Goal: Contribute content: Contribute content

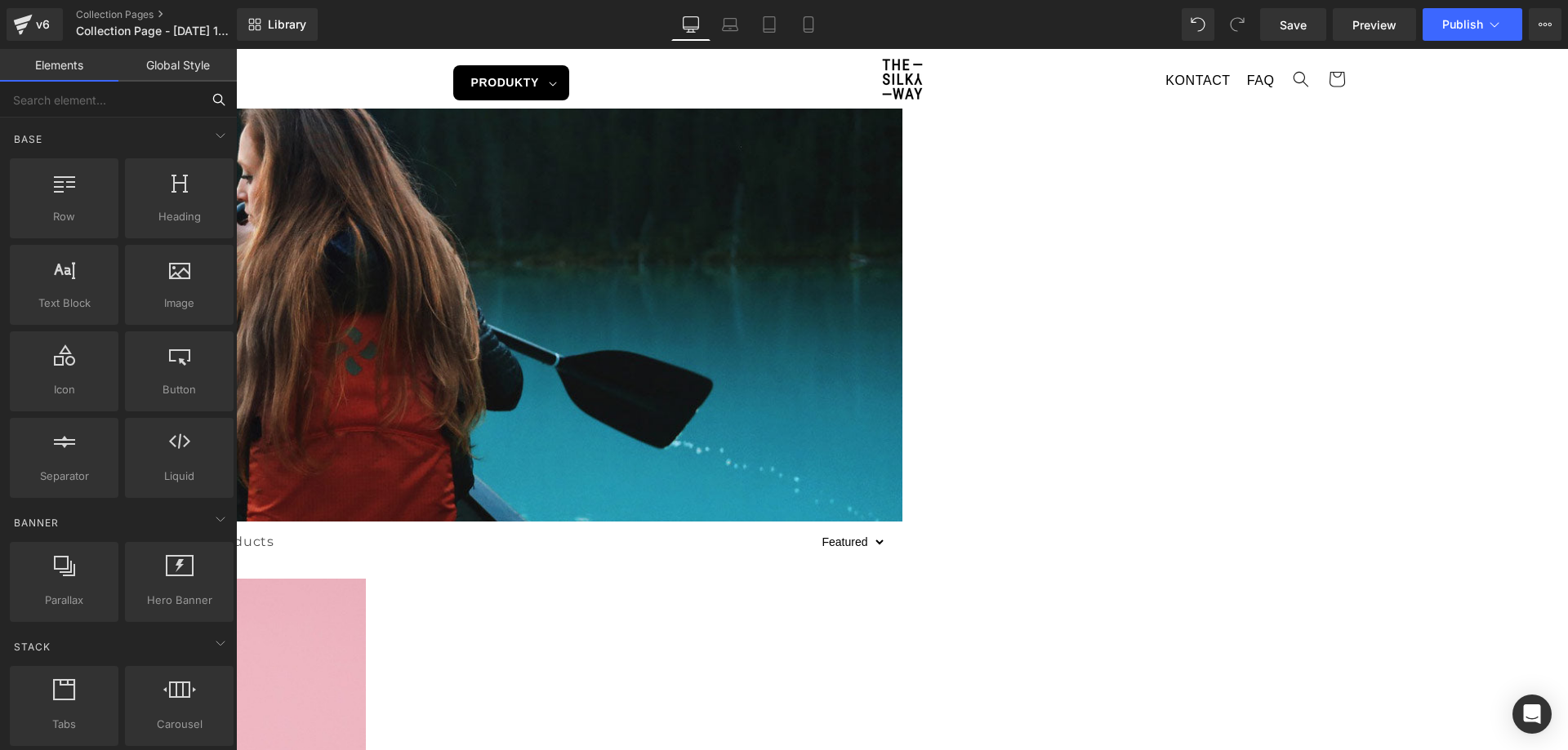
click at [149, 110] on input "text" at bounding box center [100, 100] width 201 height 36
type input "é"
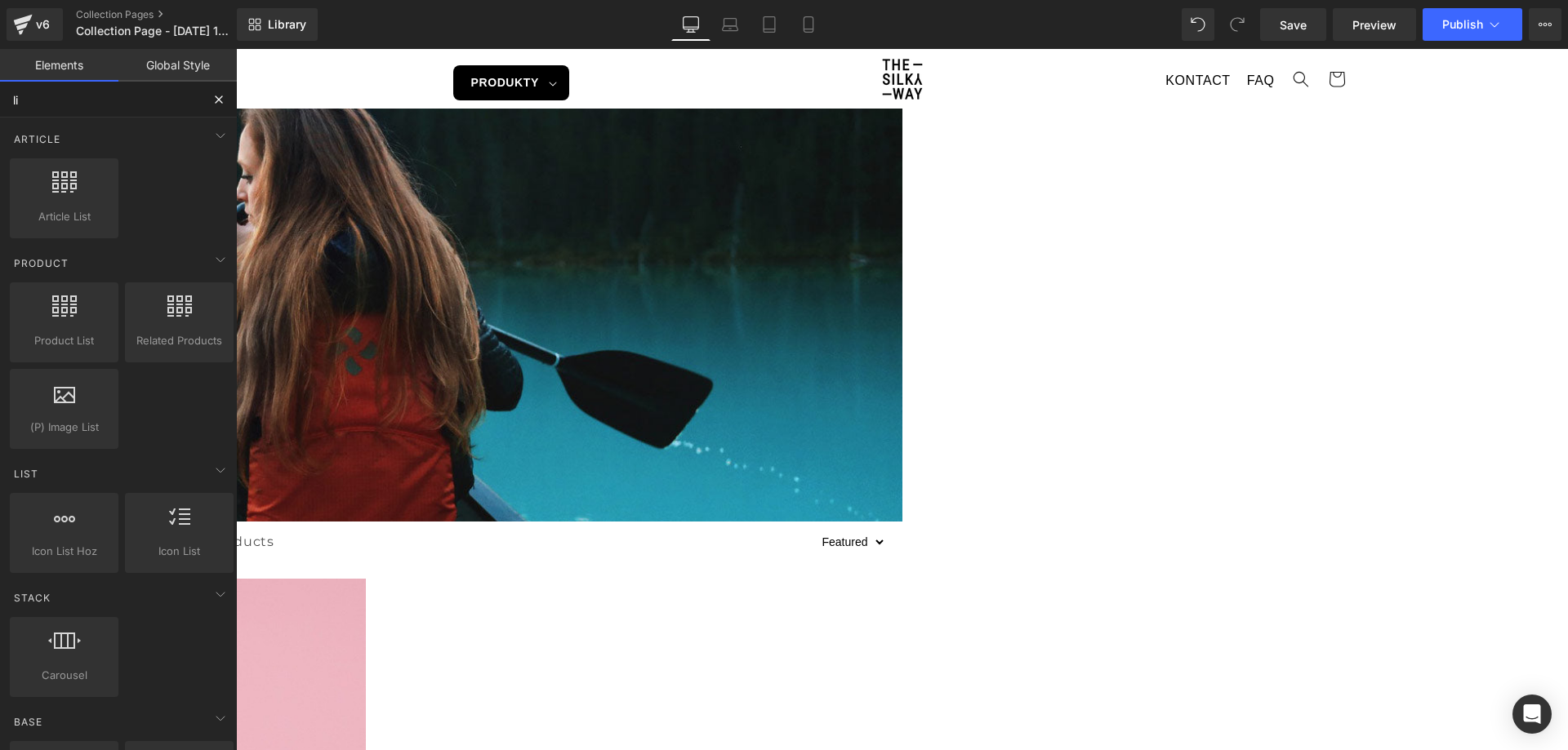
type input "l"
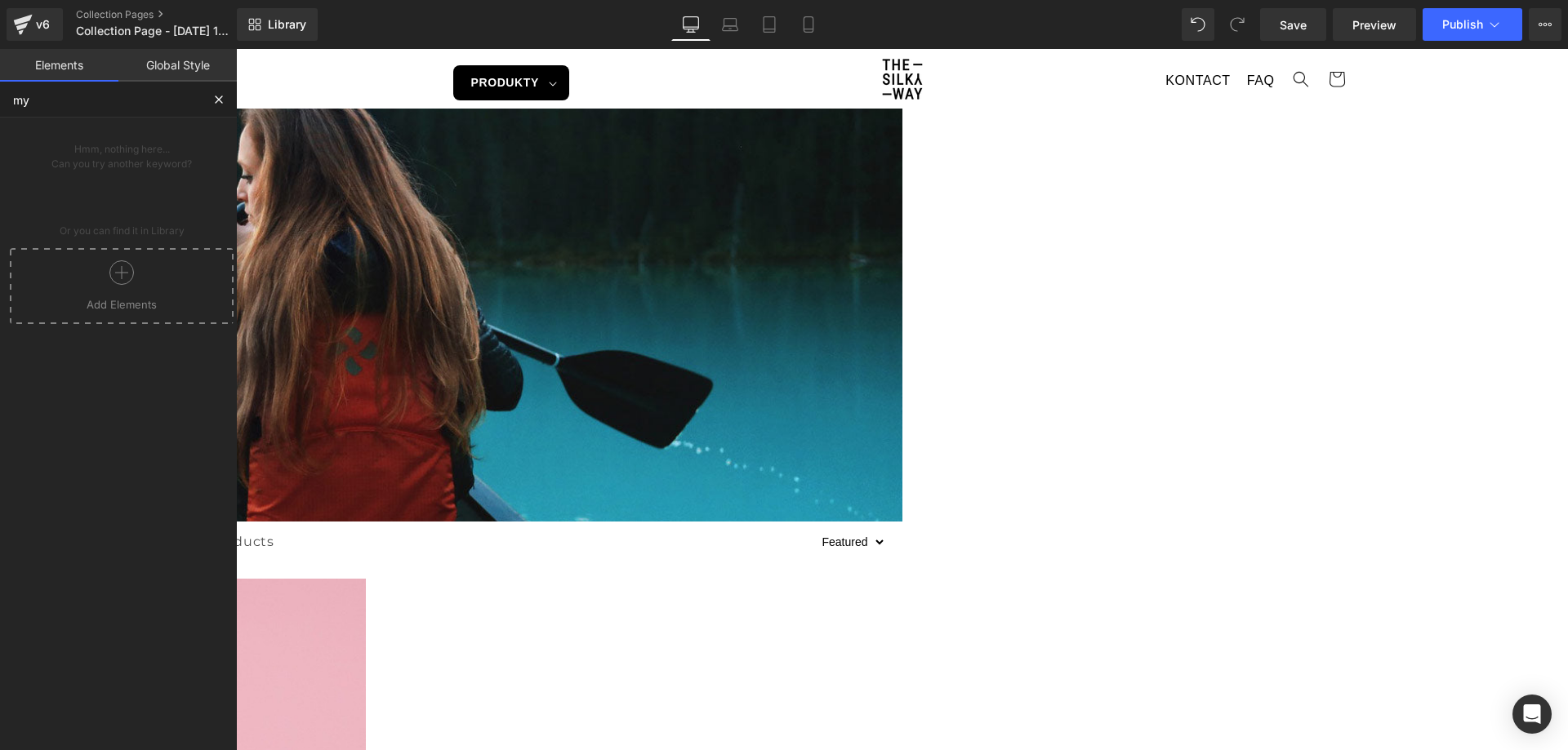
type input "m"
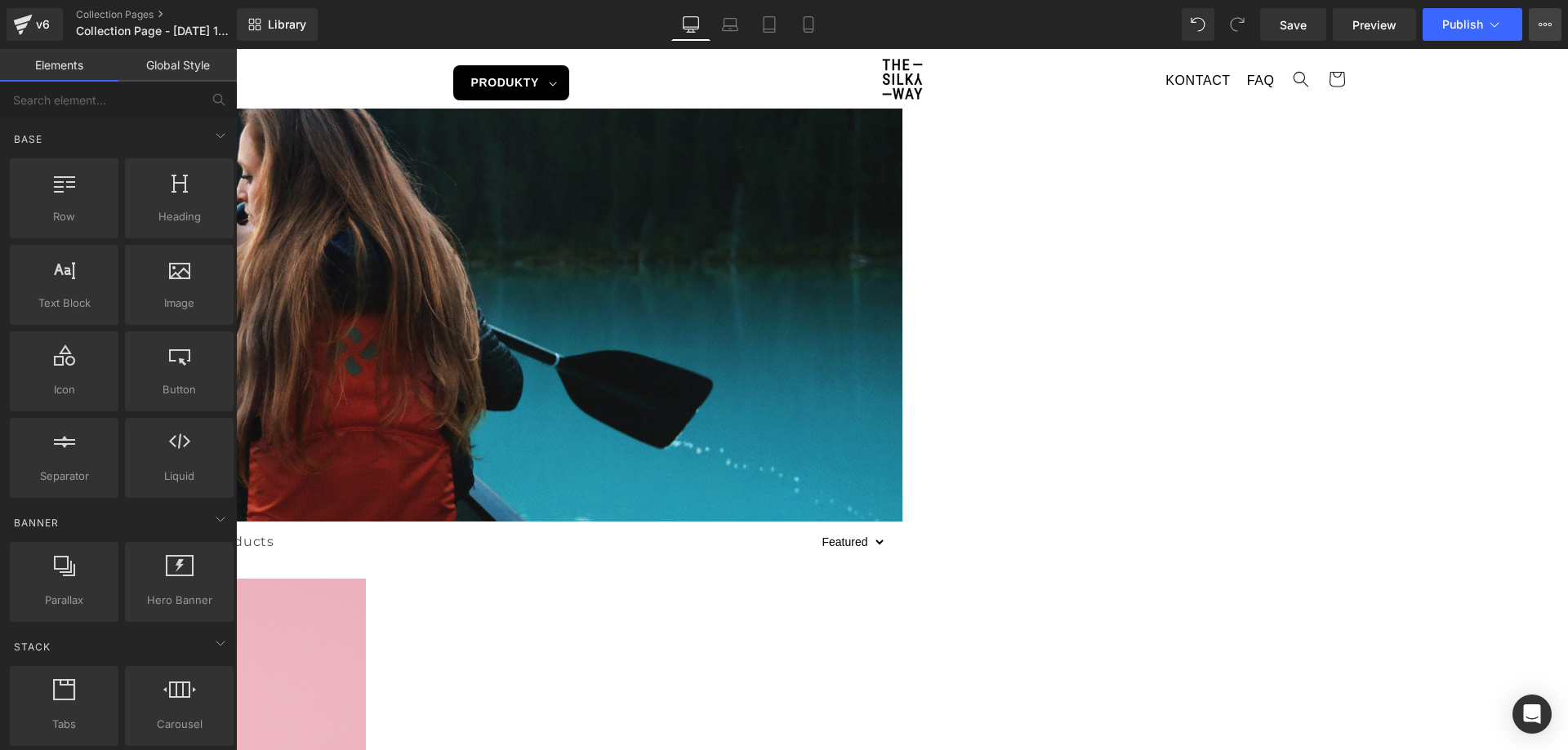
click at [1545, 23] on icon at bounding box center [1545, 25] width 4 height 3
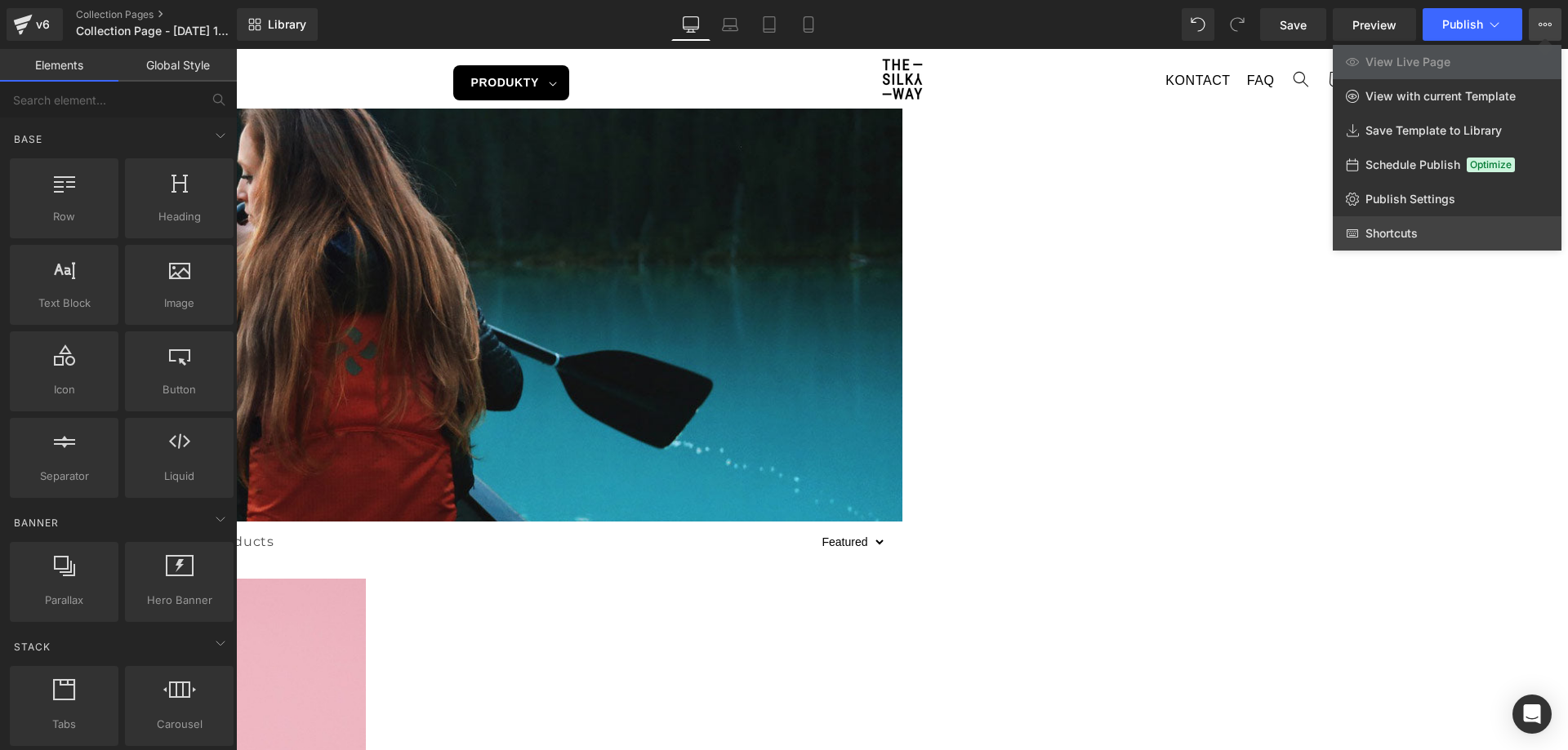
click at [1379, 232] on span "Shortcuts" at bounding box center [1391, 233] width 53 height 15
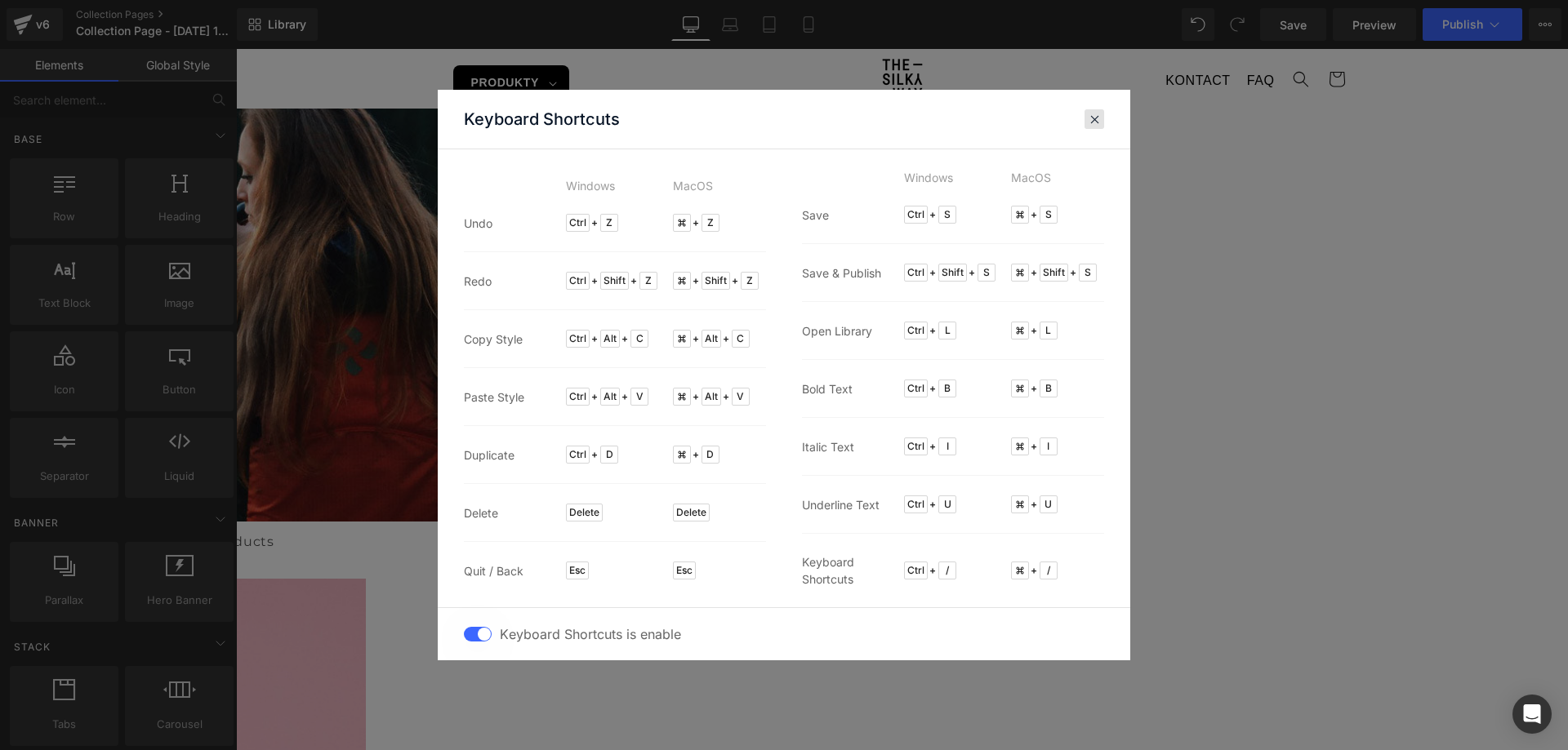
click at [1101, 124] on div at bounding box center [1094, 119] width 20 height 20
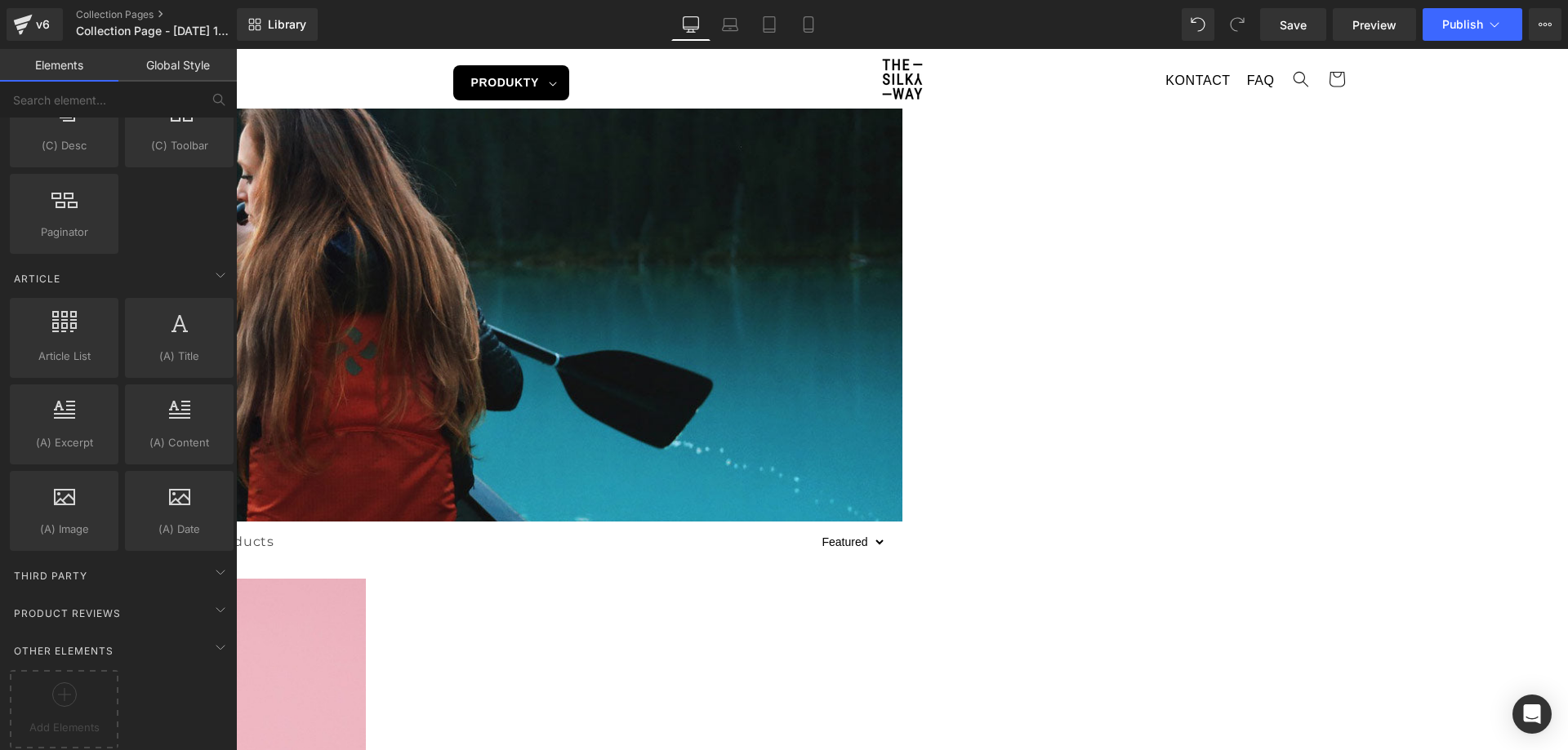
scroll to position [2881, 0]
click at [211, 637] on icon at bounding box center [221, 647] width 20 height 20
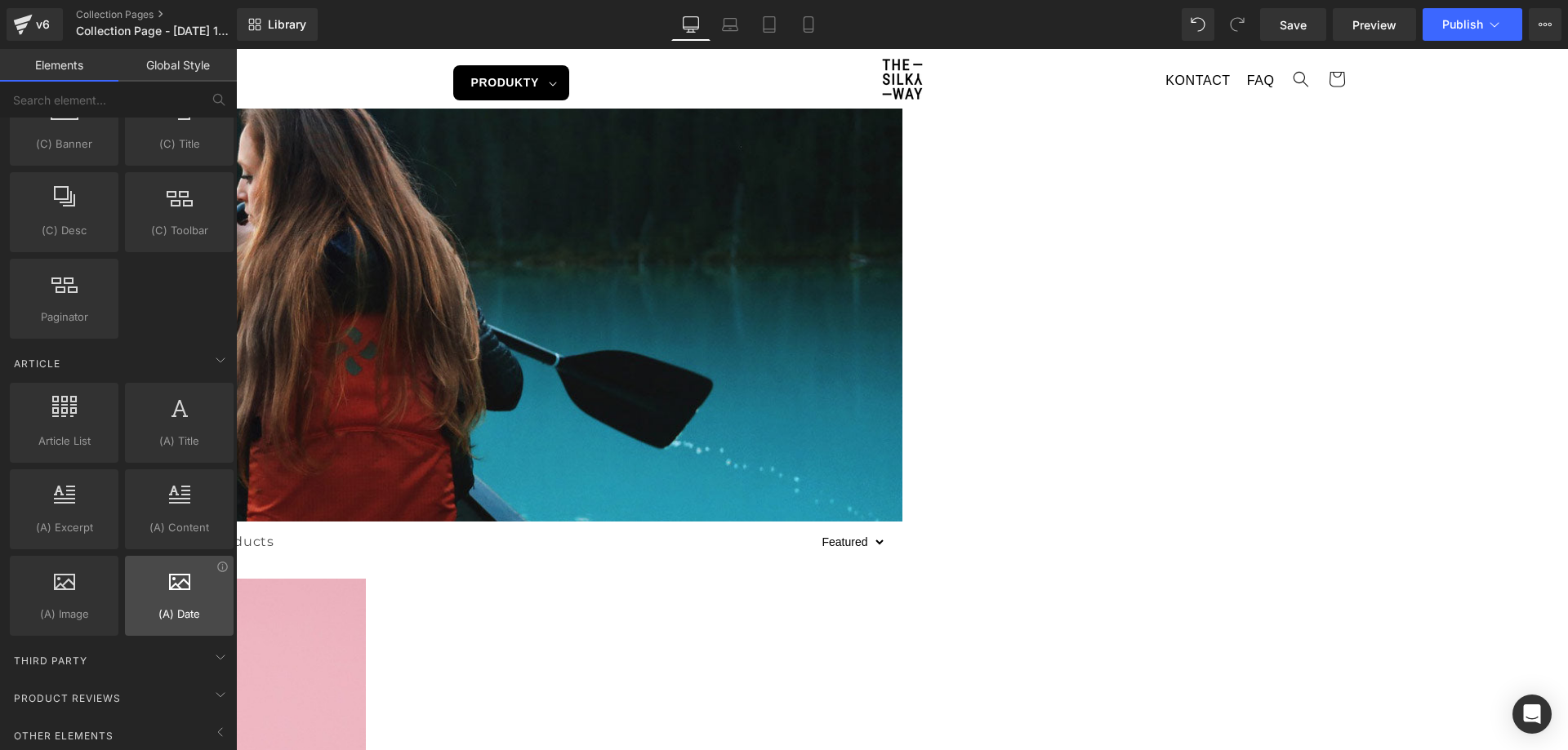
scroll to position [2796, 0]
click at [216, 729] on span at bounding box center [221, 732] width 26 height 26
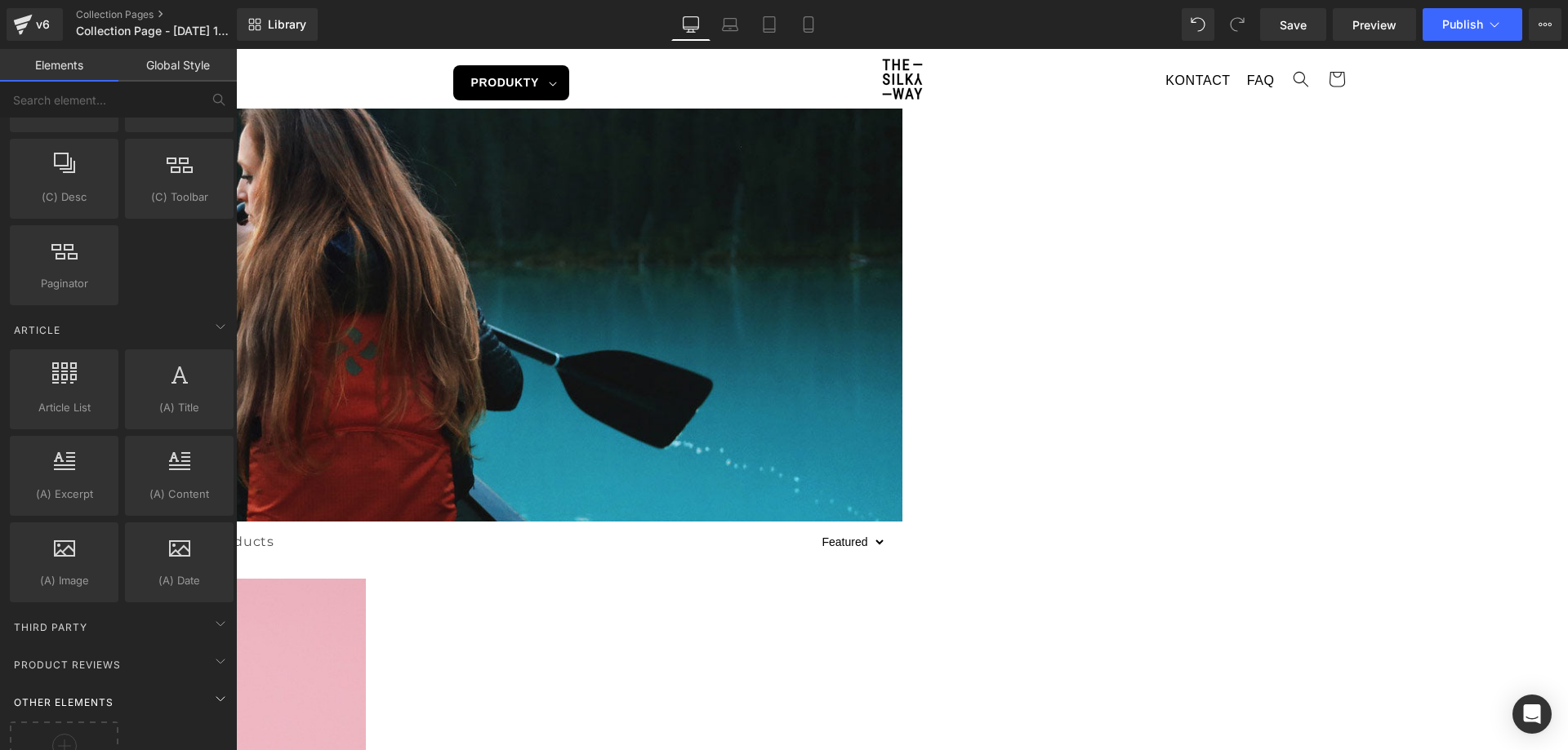
scroll to position [2881, 0]
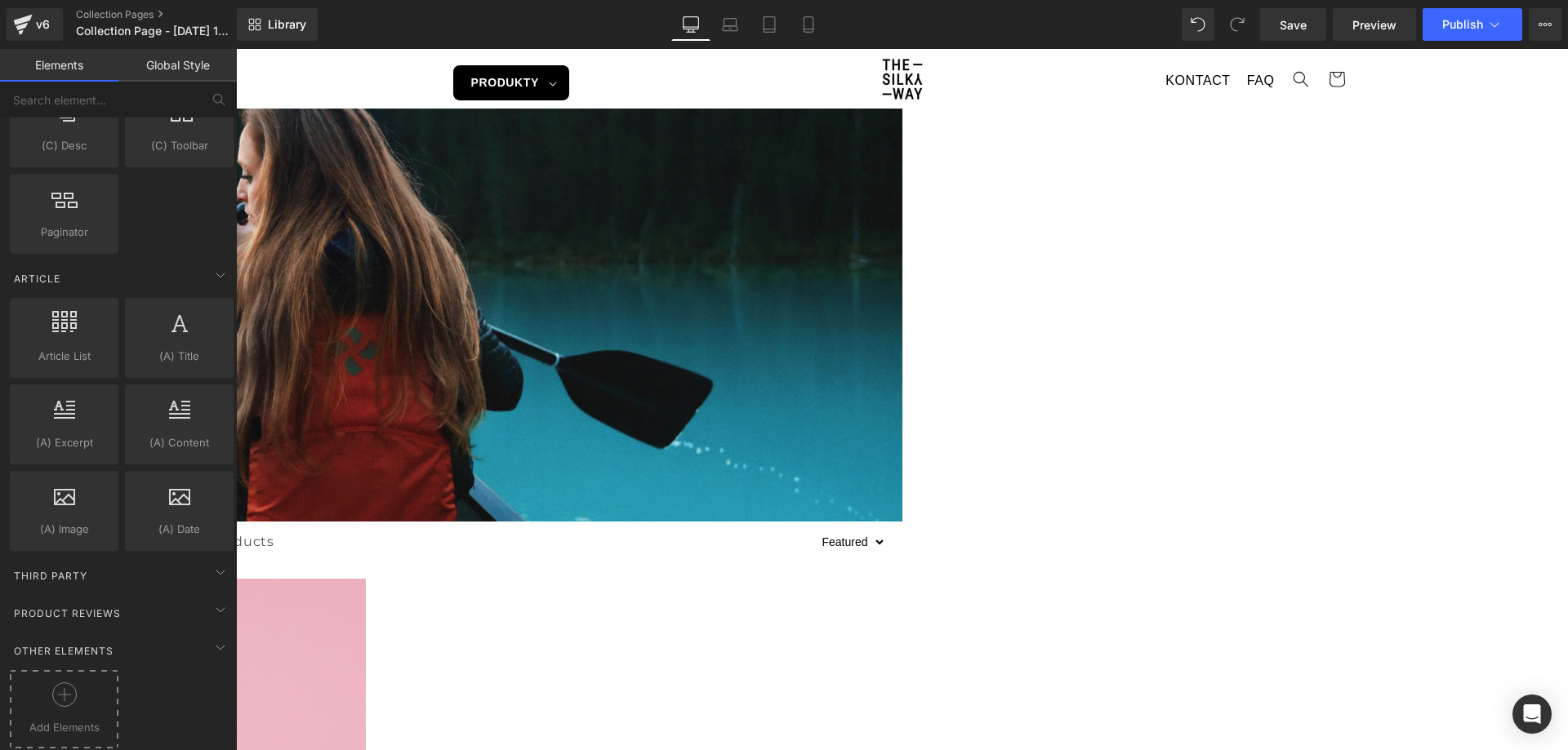
click at [64, 686] on icon at bounding box center [65, 694] width 24 height 24
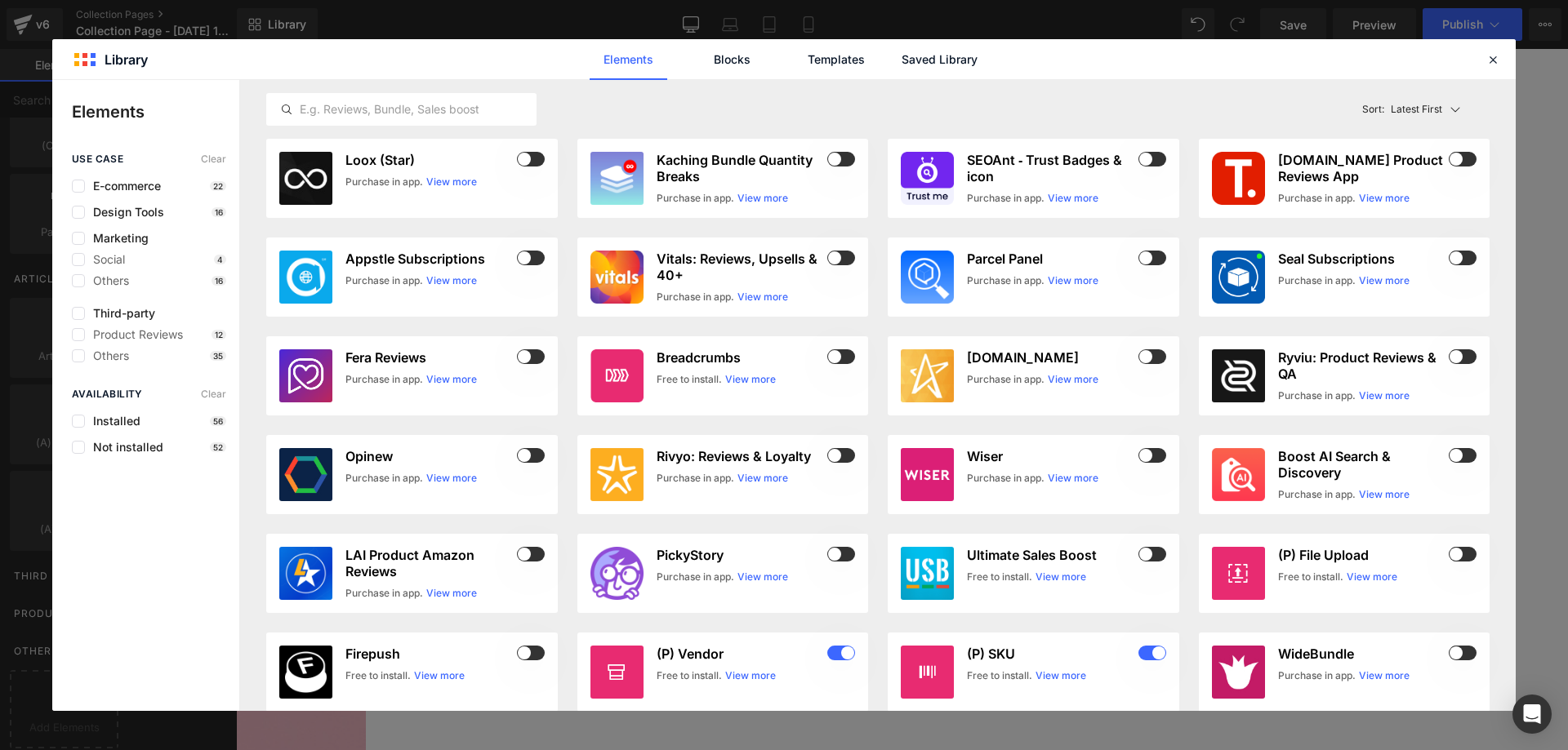
click at [887, 73] on div "Elements Blocks Templates Saved Library" at bounding box center [783, 59] width 414 height 40
click at [924, 71] on link "Saved Library" at bounding box center [939, 59] width 78 height 40
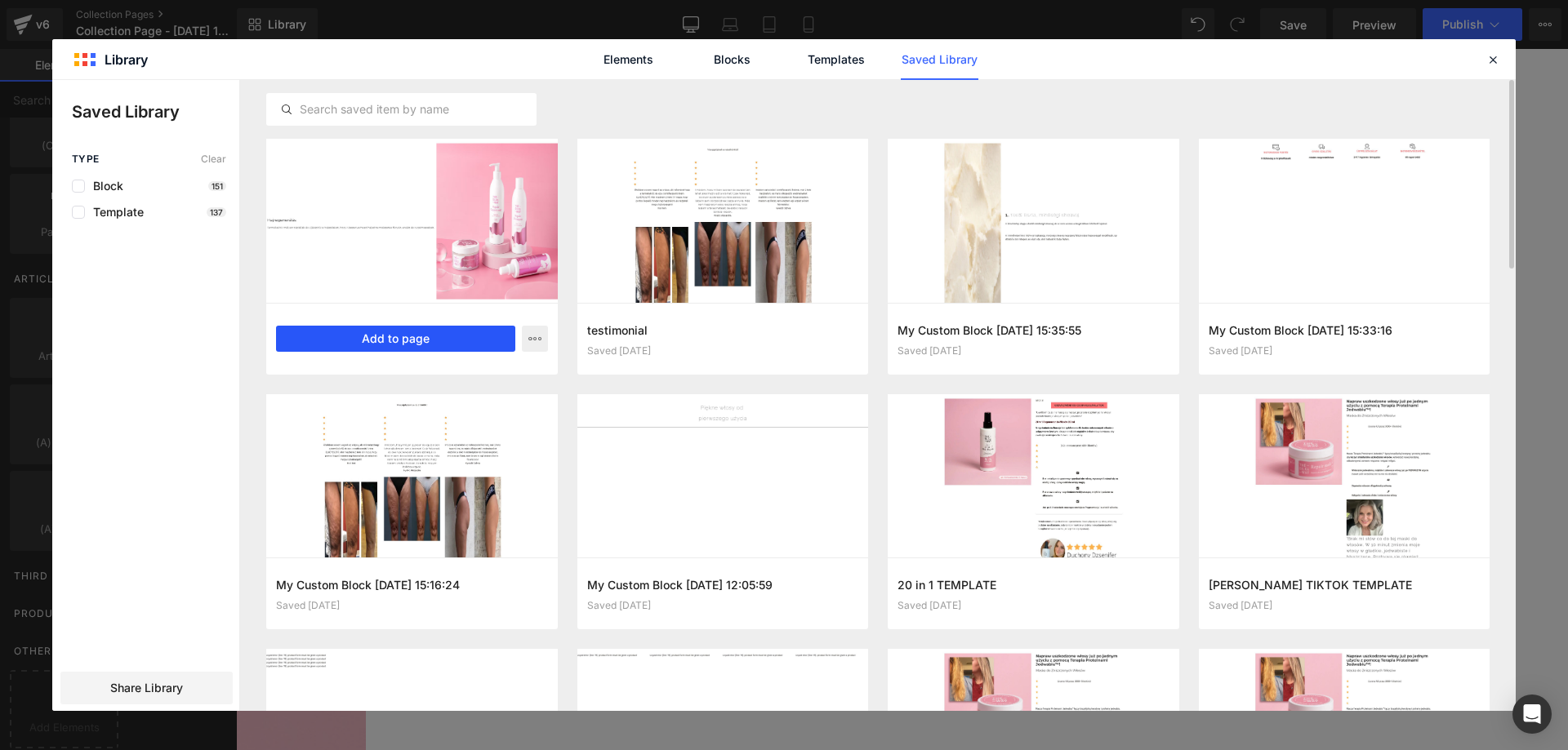
click at [434, 339] on button "Add to page" at bounding box center [395, 338] width 240 height 26
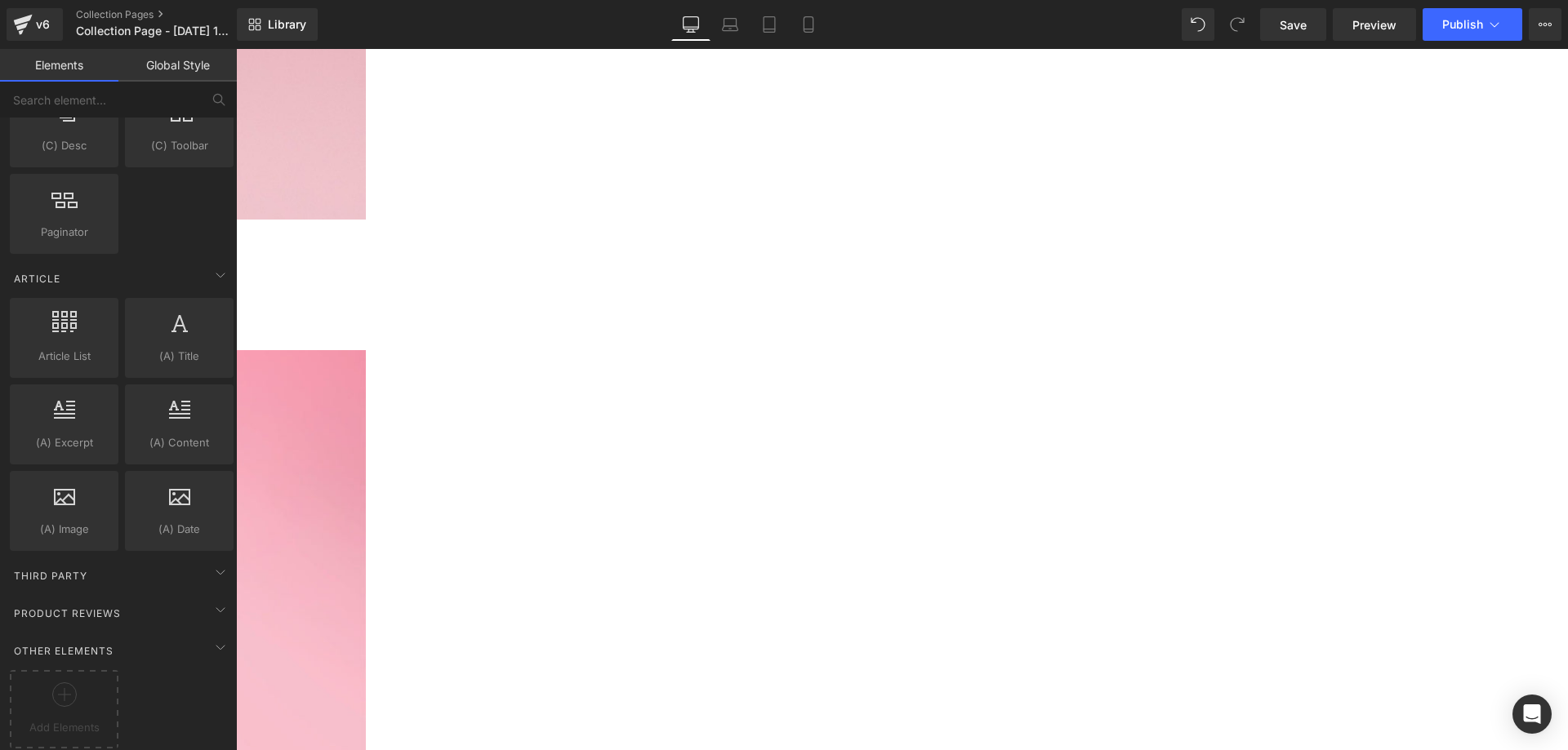
scroll to position [1212, 0]
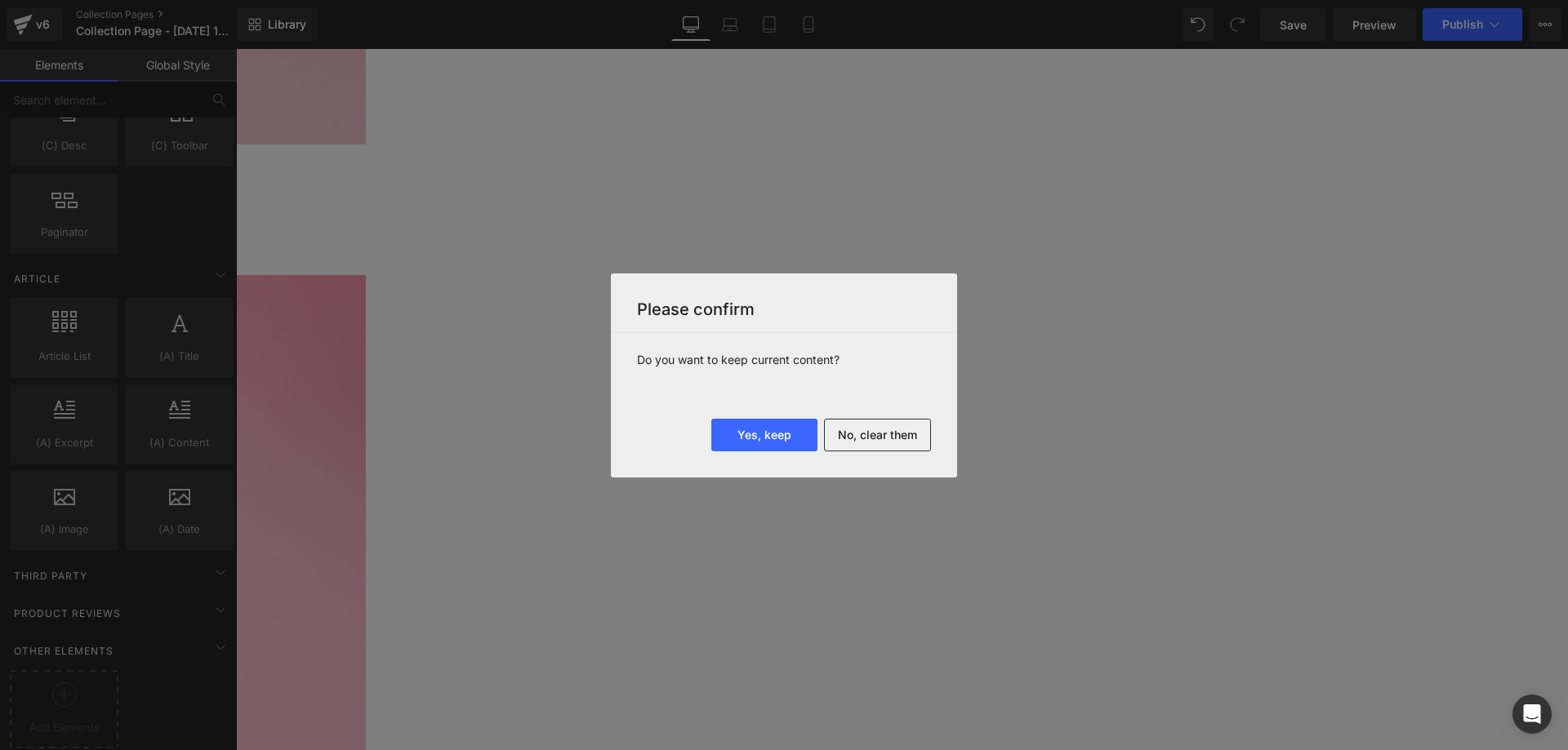
click at [868, 428] on button "No, clear them" at bounding box center [877, 435] width 107 height 33
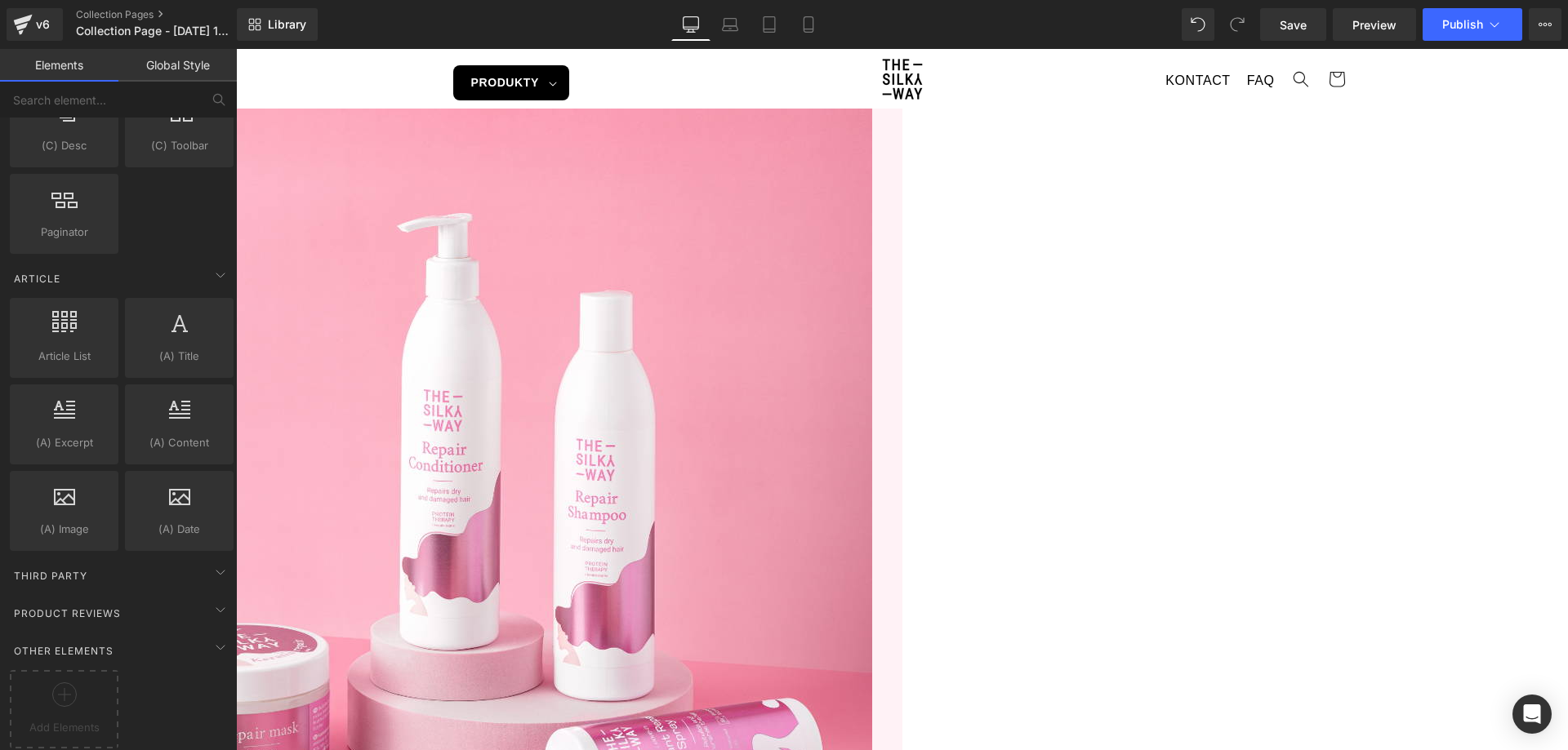
scroll to position [1633, 0]
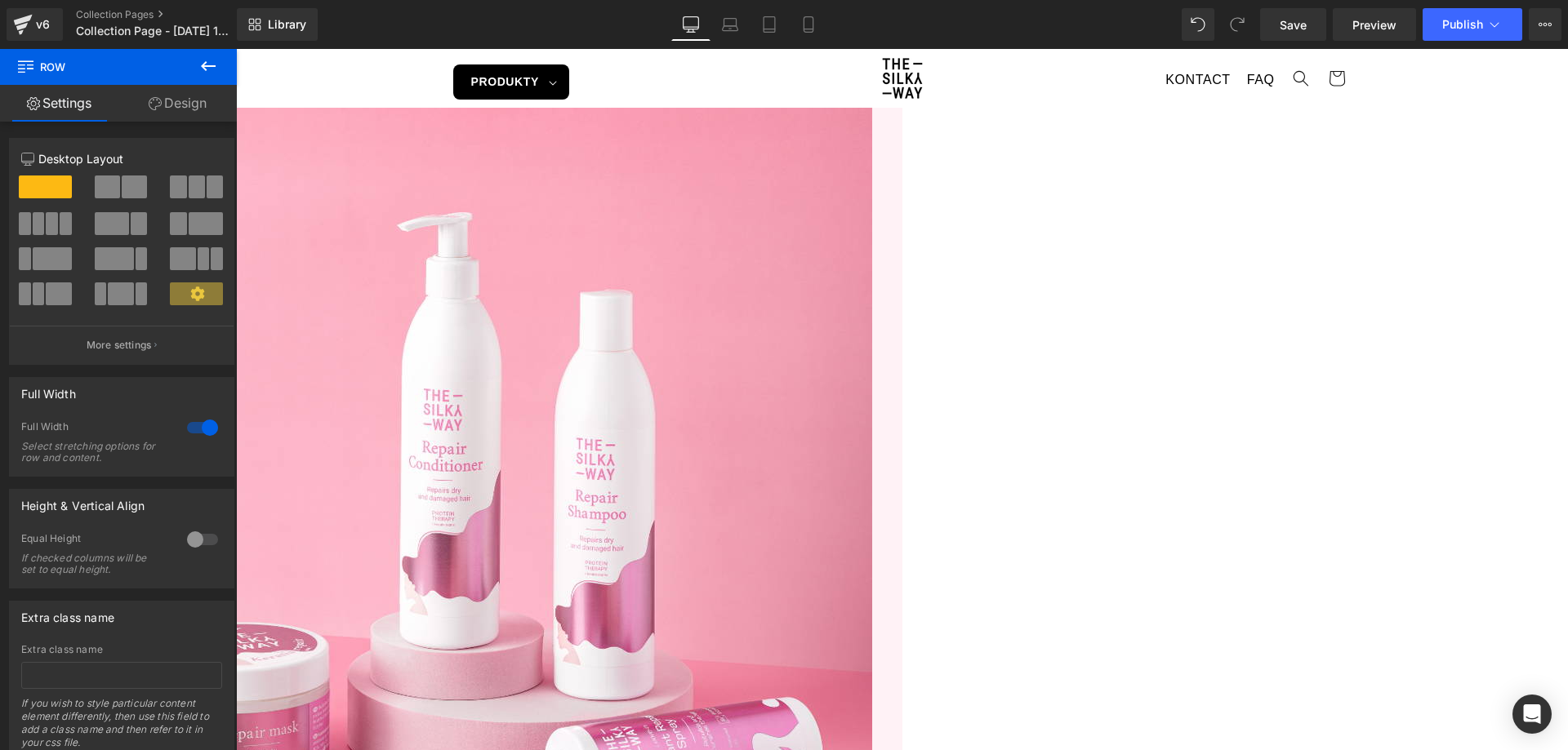
scroll to position [0, 0]
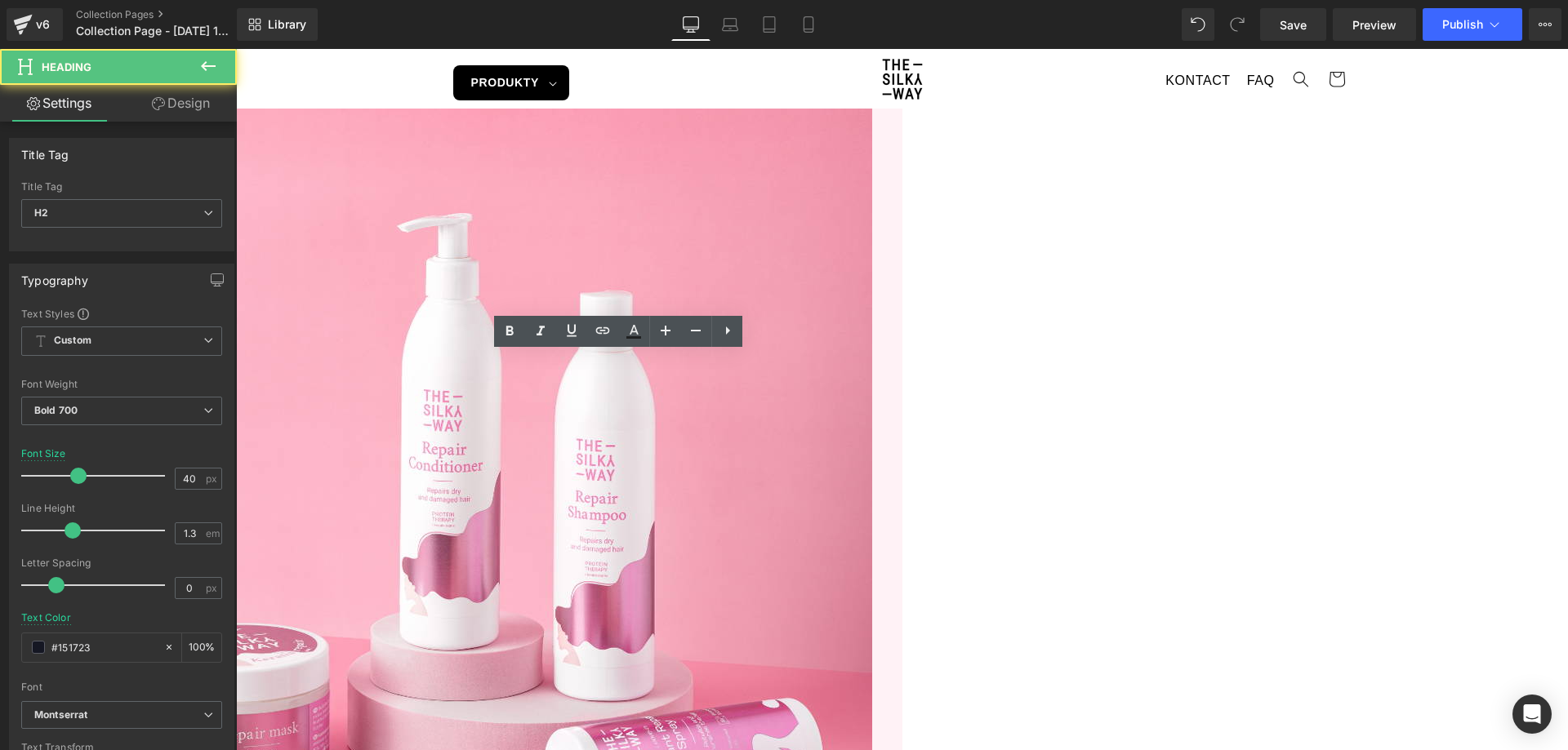
copy h2 "Hajregenerálás"
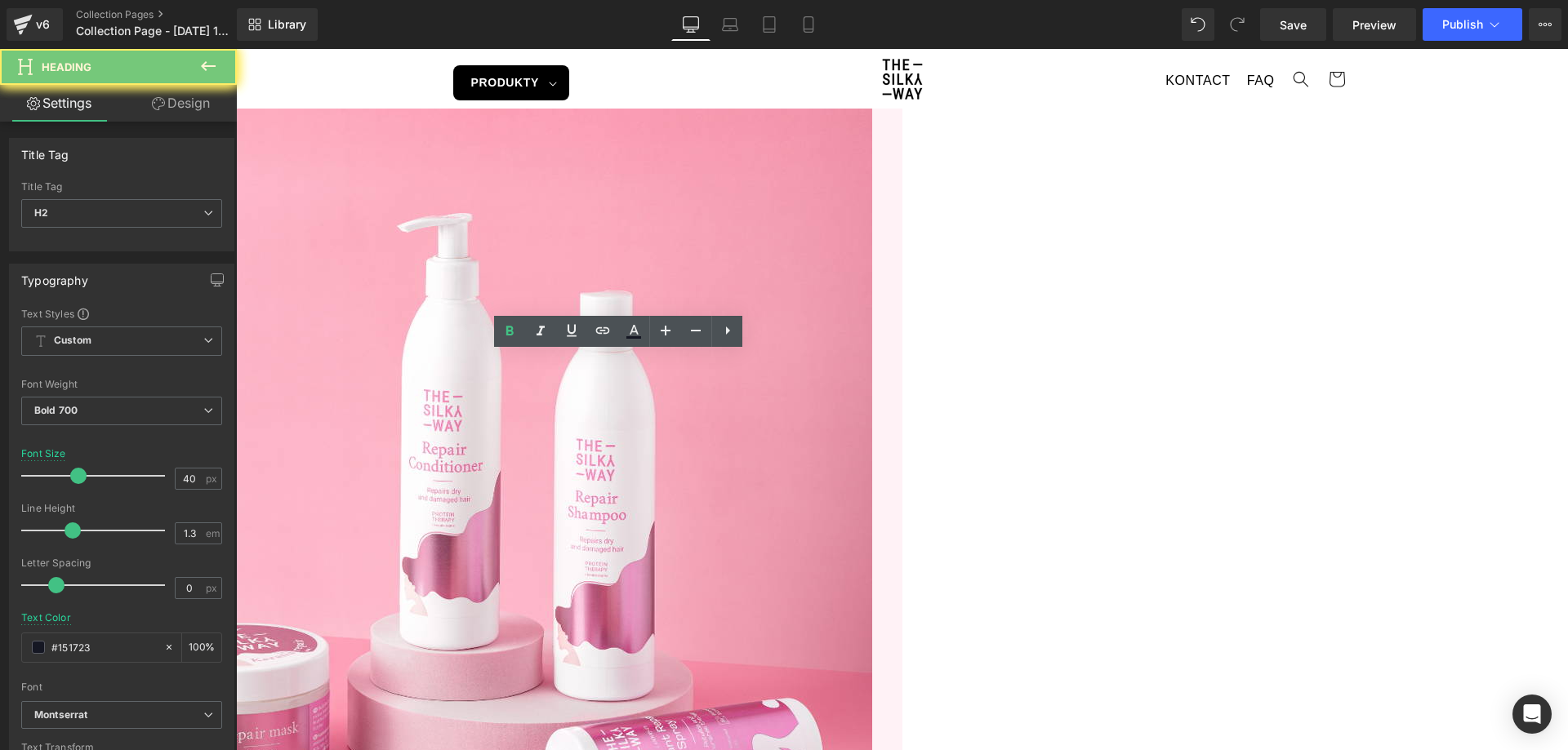
paste div
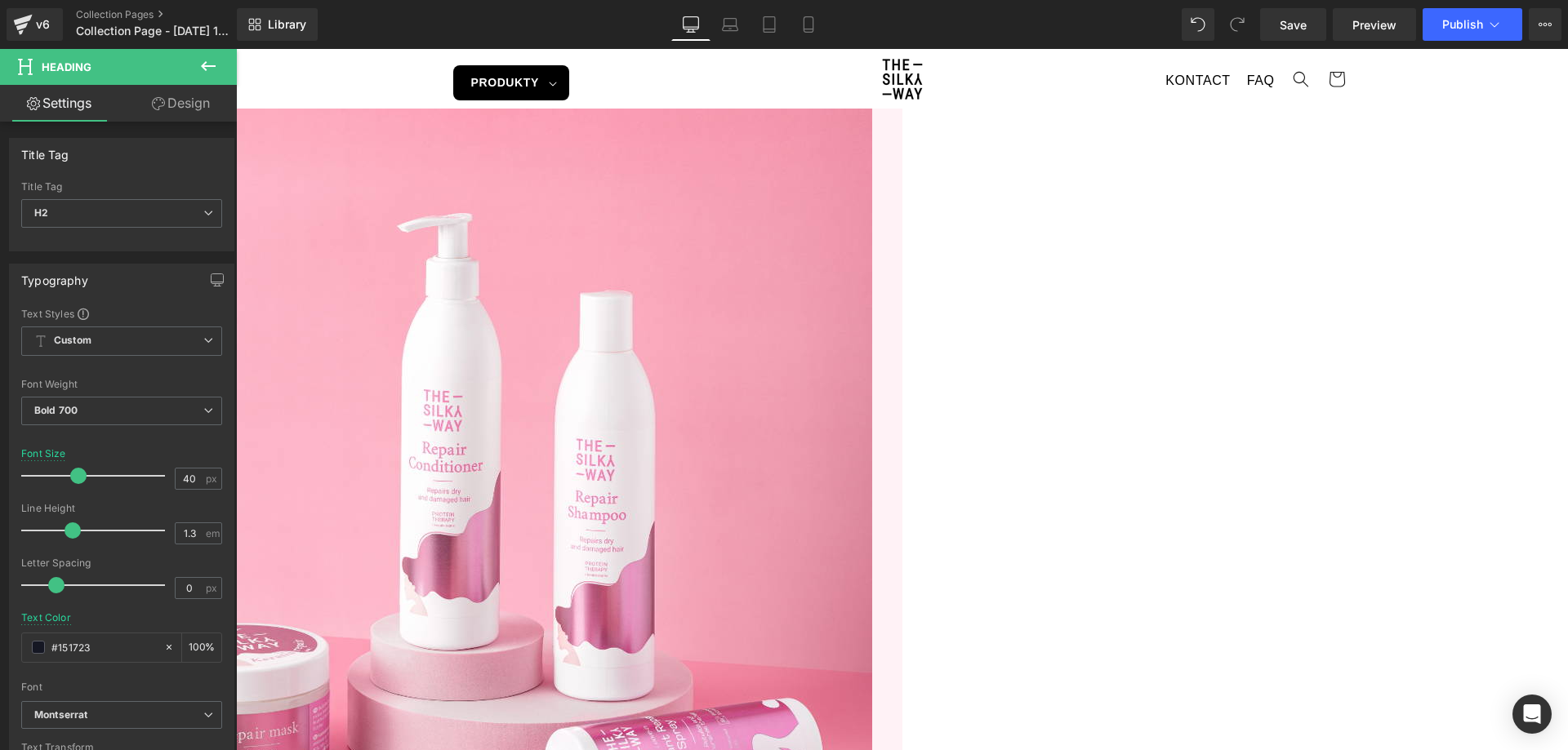
click at [236, 49] on span at bounding box center [236, 49] width 0 height 0
drag, startPoint x: 569, startPoint y: 423, endPoint x: 520, endPoint y: 420, distance: 49.1
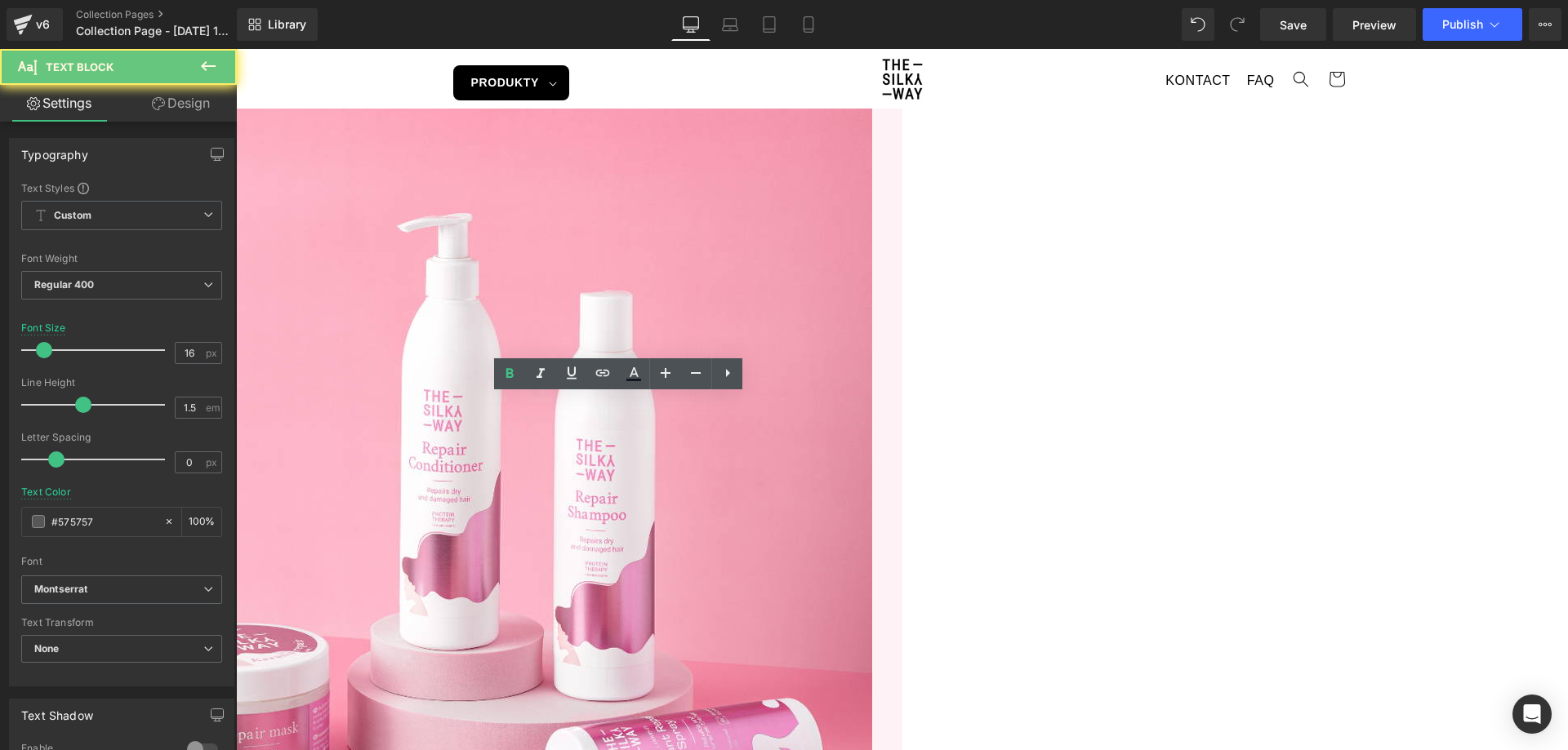
copy p "Termékeink mélyen táplálják és újjáépítik a hajszálakat, hogy visszanyerhesd ha…"
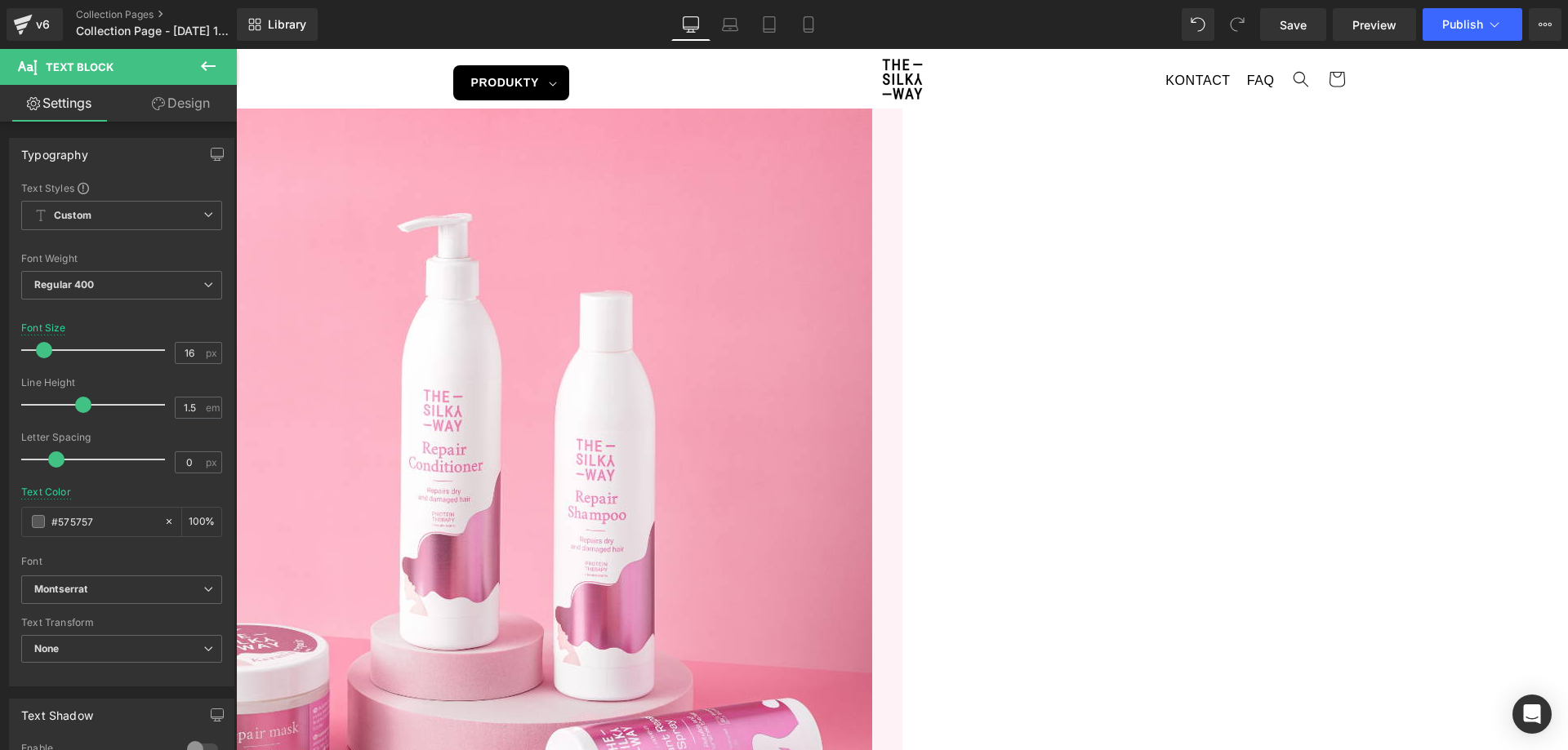
copy p "Termékeink mélyen táplálják és újjáépítik a hajszálakat, hogy visszanyerhesd ha…"
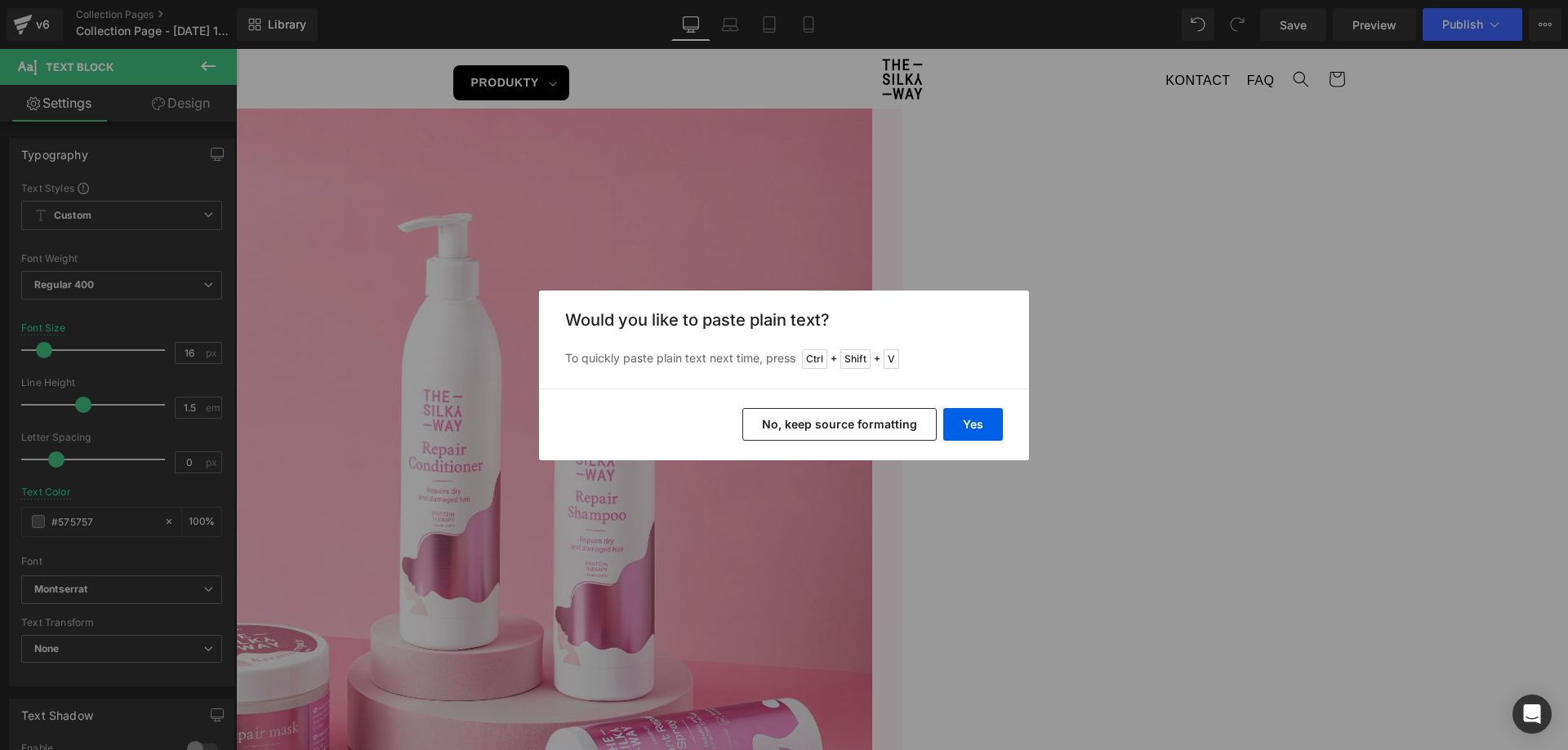
click at [781, 214] on div "Back to Library Insert Would you like to paste plain text? To quickly paste pla…" at bounding box center [784, 375] width 1568 height 750
click at [898, 425] on button "No, keep source formatting" at bounding box center [840, 425] width 195 height 33
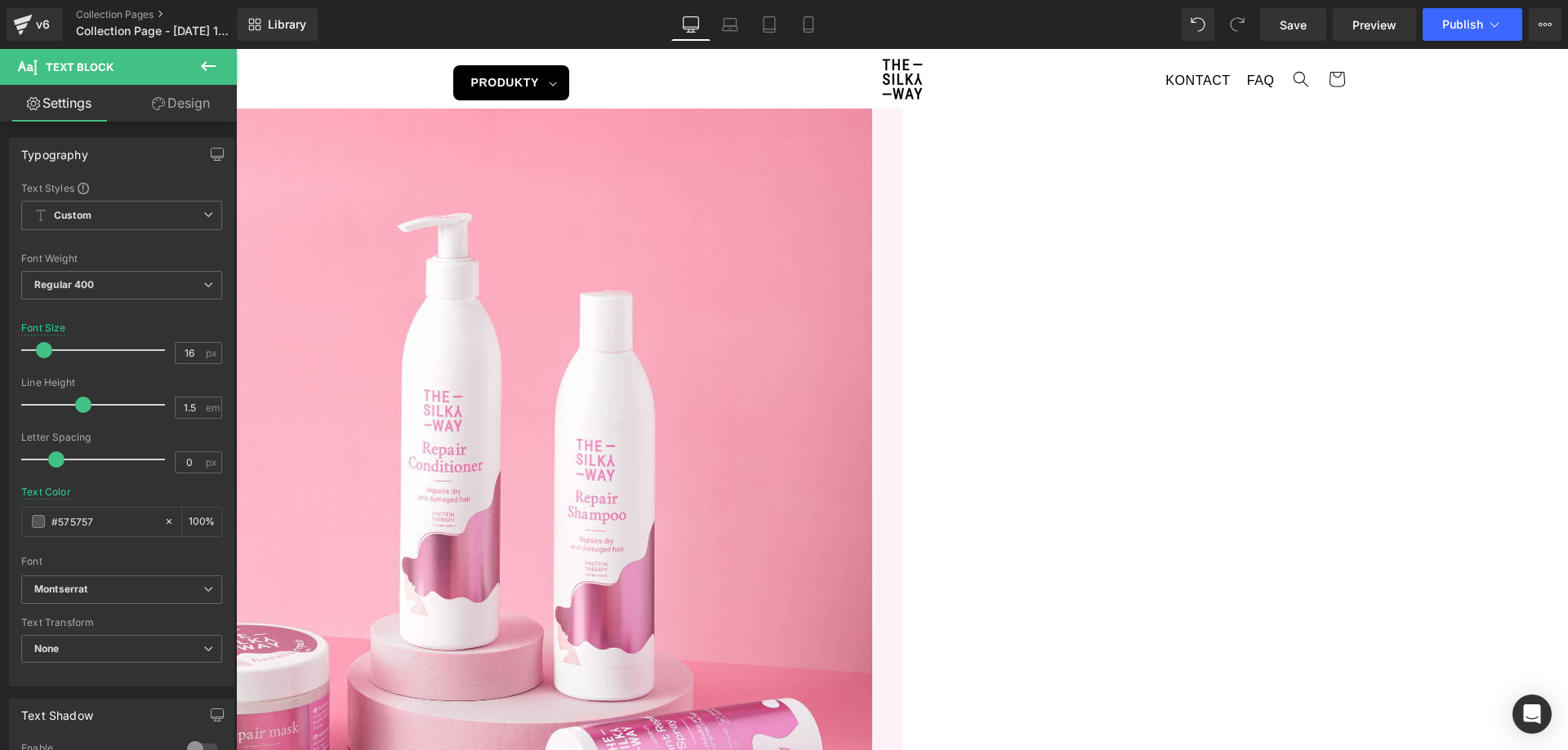
click at [872, 468] on img at bounding box center [454, 526] width 837 height 836
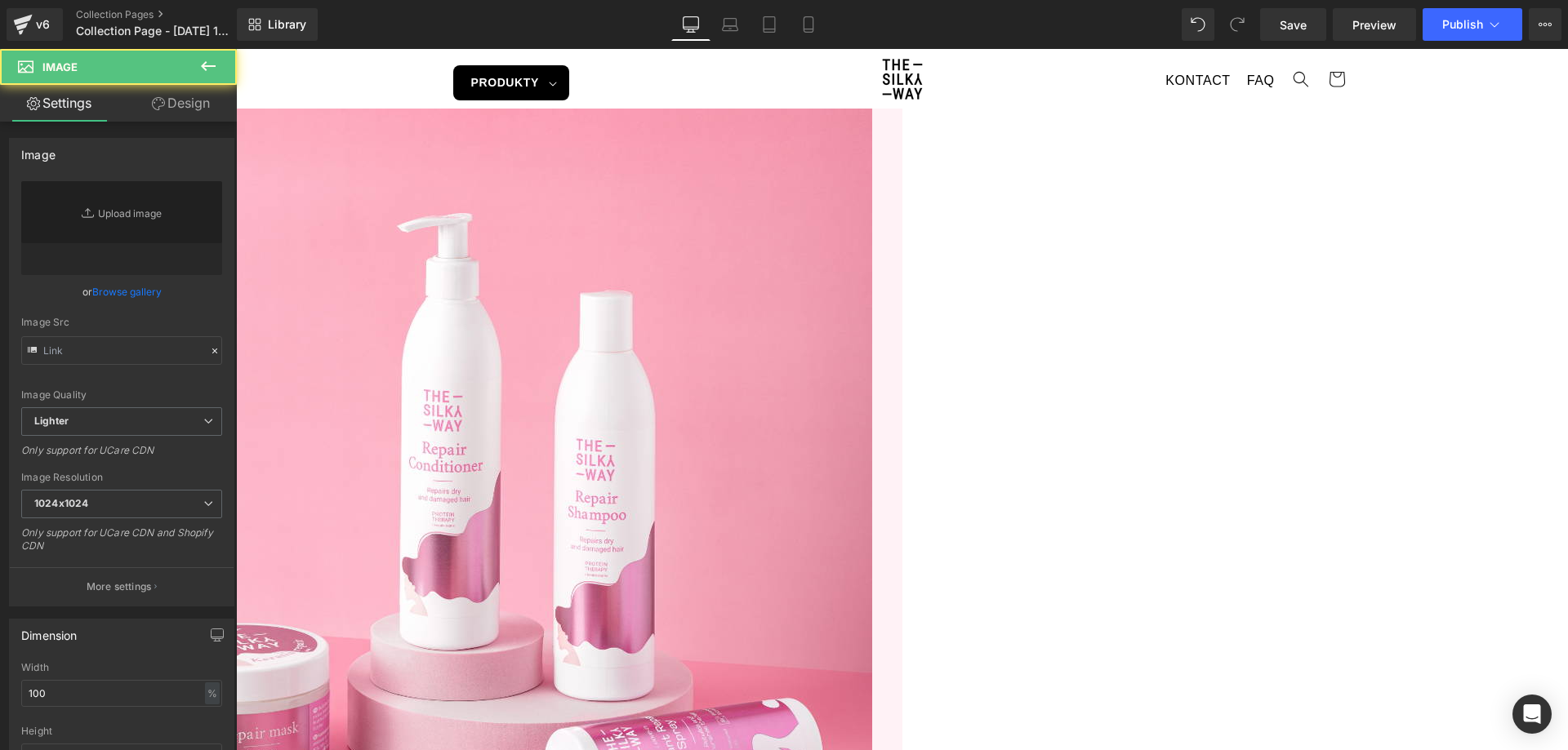
type input "[URL][DOMAIN_NAME]"
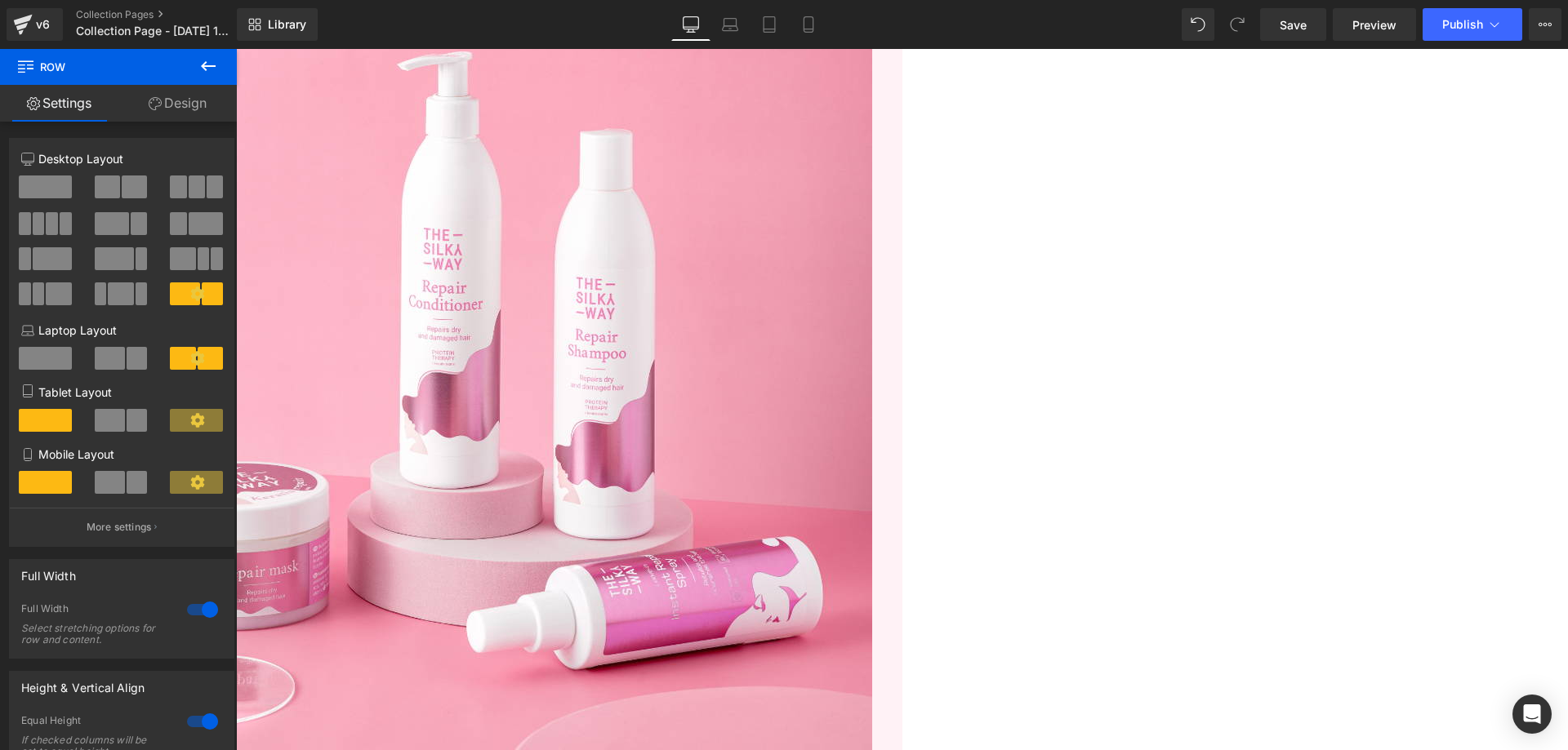
scroll to position [164, 0]
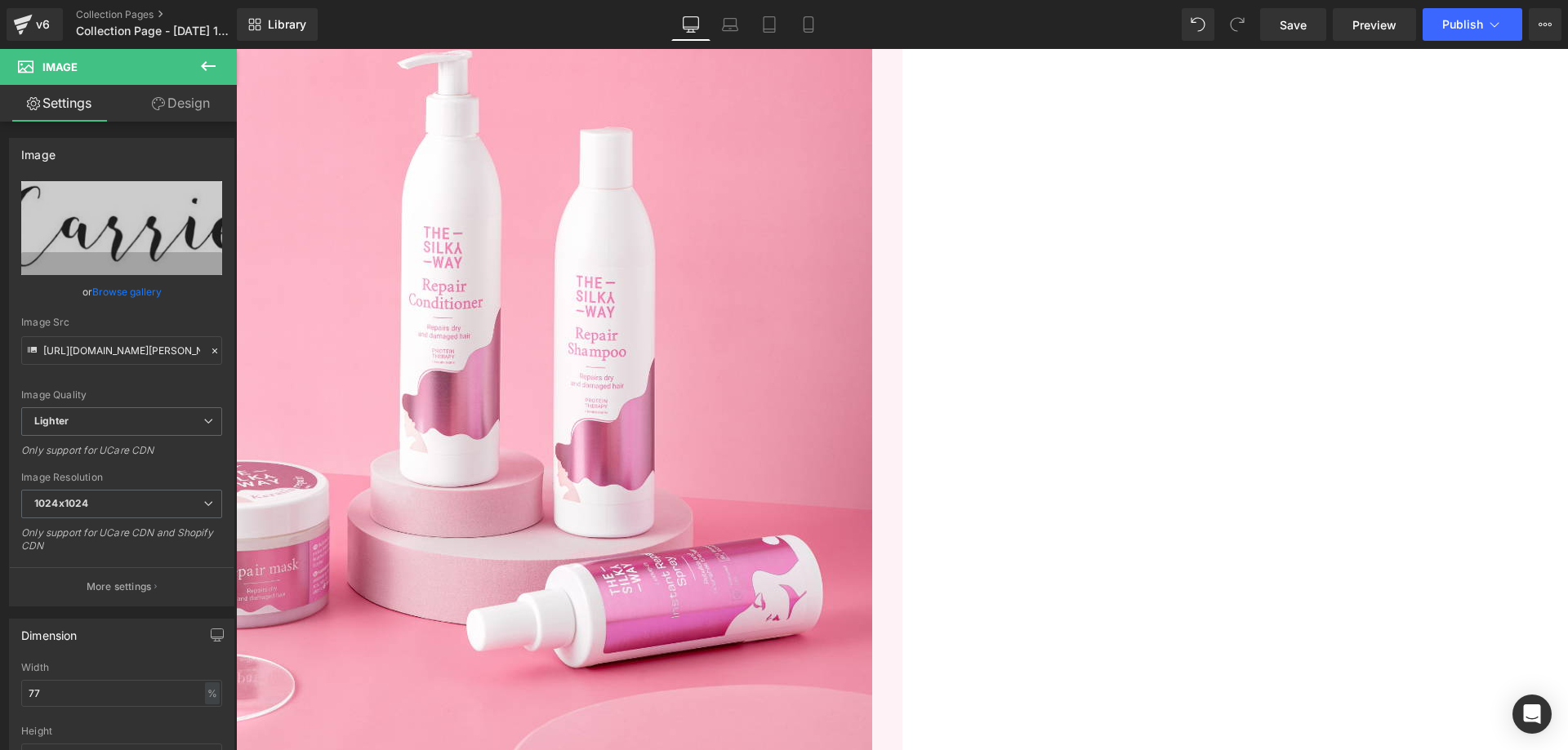
click at [236, 49] on icon at bounding box center [236, 49] width 0 height 0
click at [146, 362] on input "[URL][DOMAIN_NAME][PERSON_NAME]" at bounding box center [121, 350] width 201 height 28
paste input "[DOMAIN_NAME][URL]"
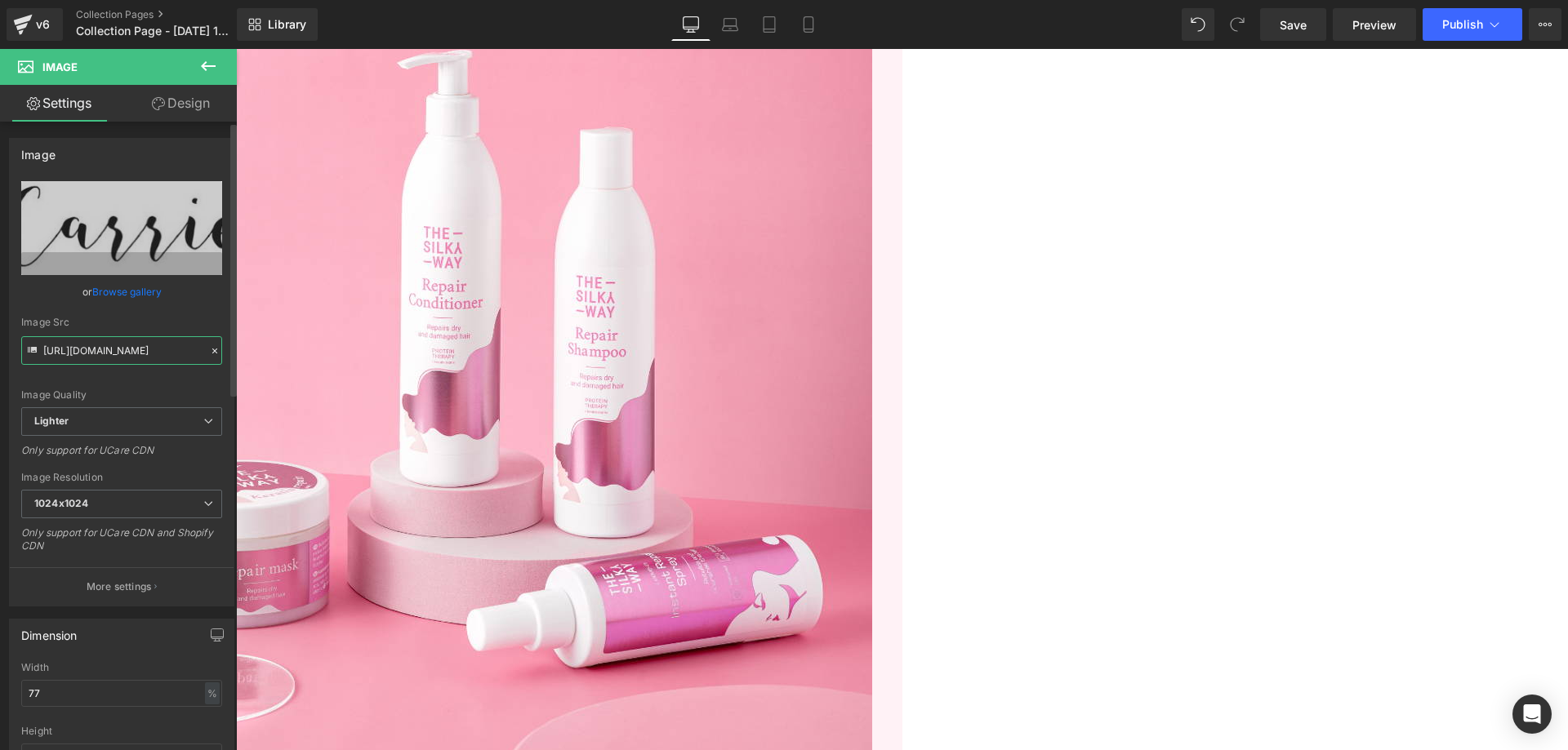
scroll to position [0, 499]
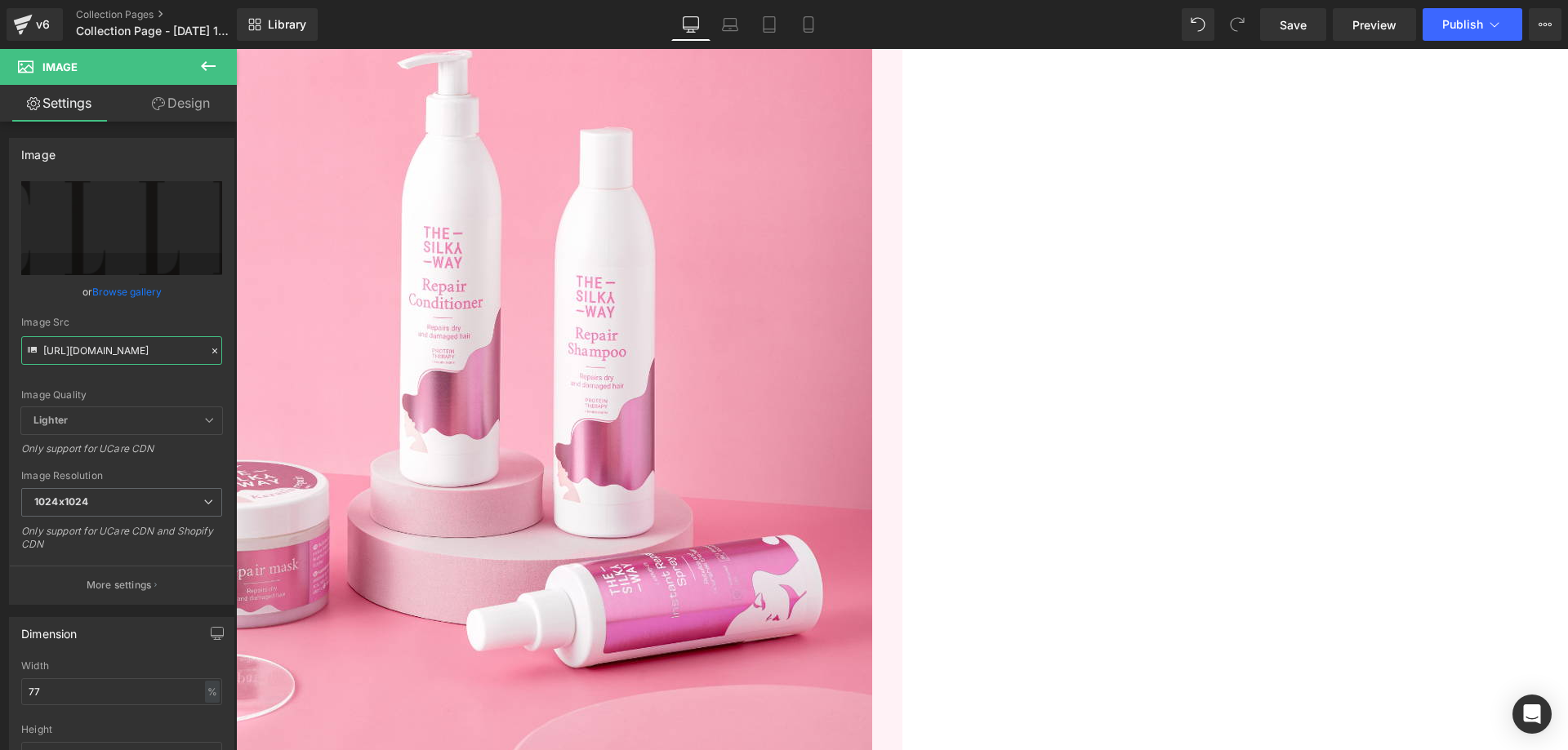
type input "[URL][DOMAIN_NAME]"
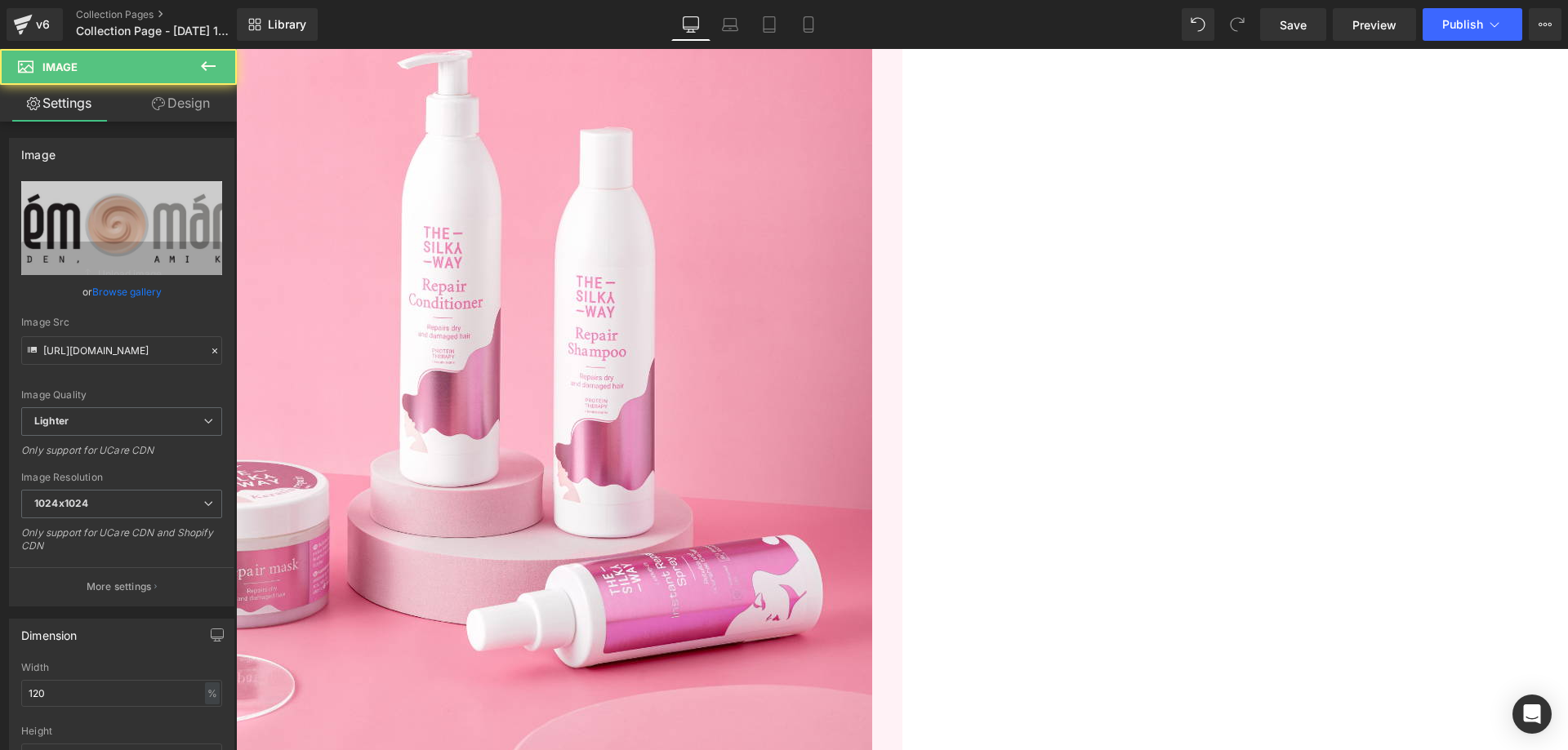
click at [96, 339] on input "[URL][DOMAIN_NAME]" at bounding box center [121, 350] width 201 height 28
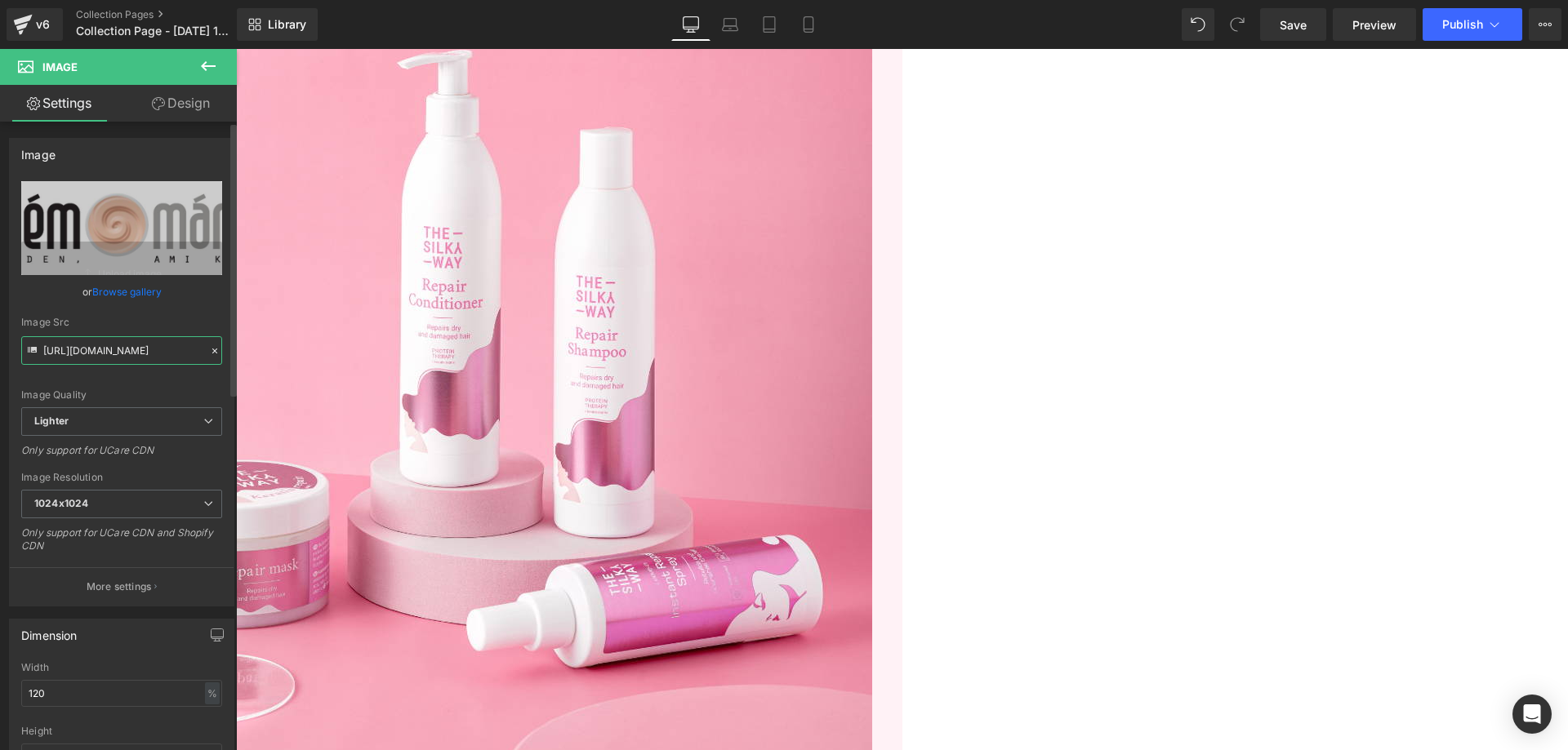
click at [96, 339] on input "[URL][DOMAIN_NAME]" at bounding box center [121, 350] width 201 height 28
paste input "[DOMAIN_NAME][URL]"
type input "[URL][DOMAIN_NAME]"
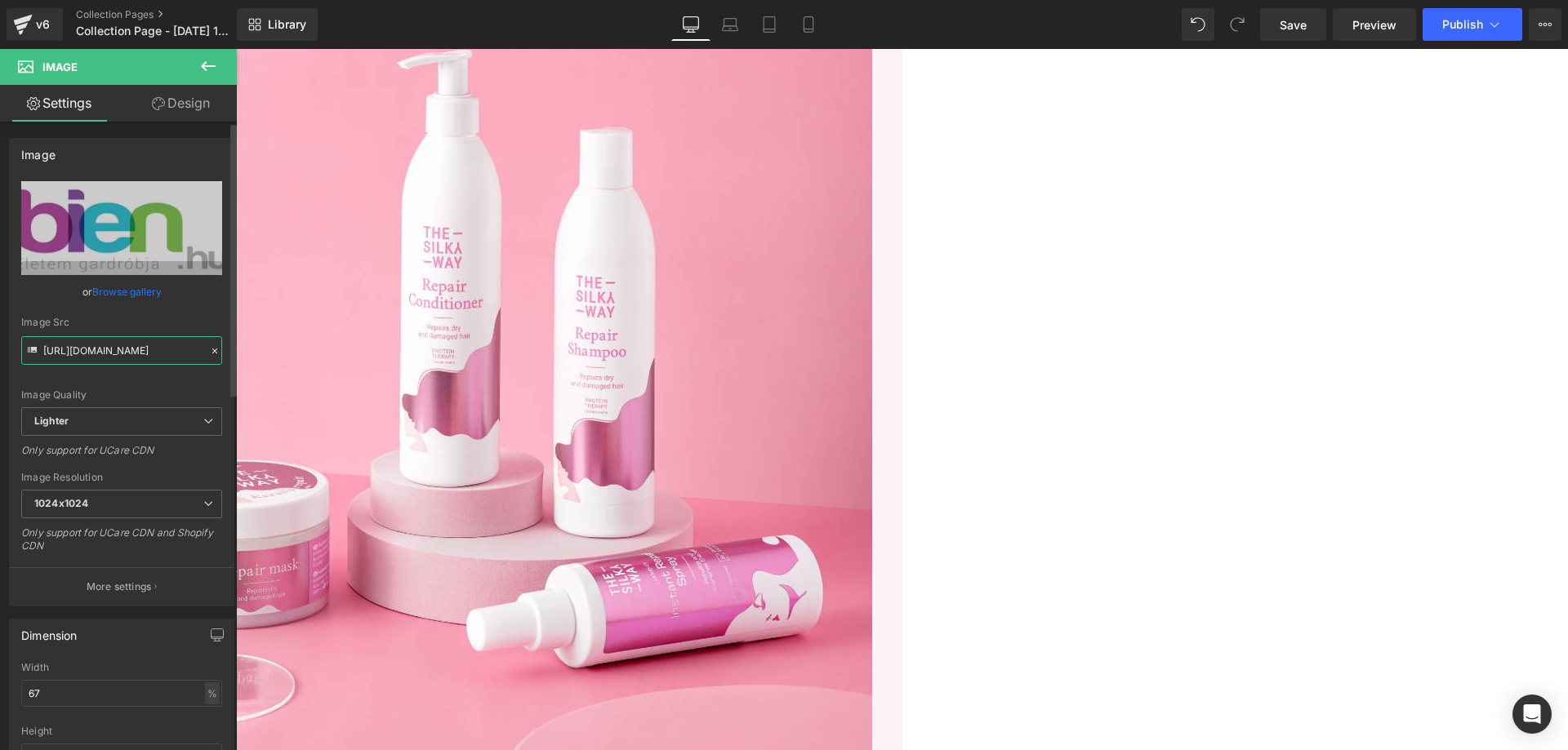
click at [115, 347] on input "[URL][DOMAIN_NAME]" at bounding box center [121, 350] width 201 height 28
drag, startPoint x: 115, startPoint y: 347, endPoint x: 510, endPoint y: 496, distance: 422.2
click at [115, 347] on input "[URL][DOMAIN_NAME]" at bounding box center [121, 350] width 201 height 28
paste input "[DOMAIN_NAME][URL][DOMAIN_NAME]"
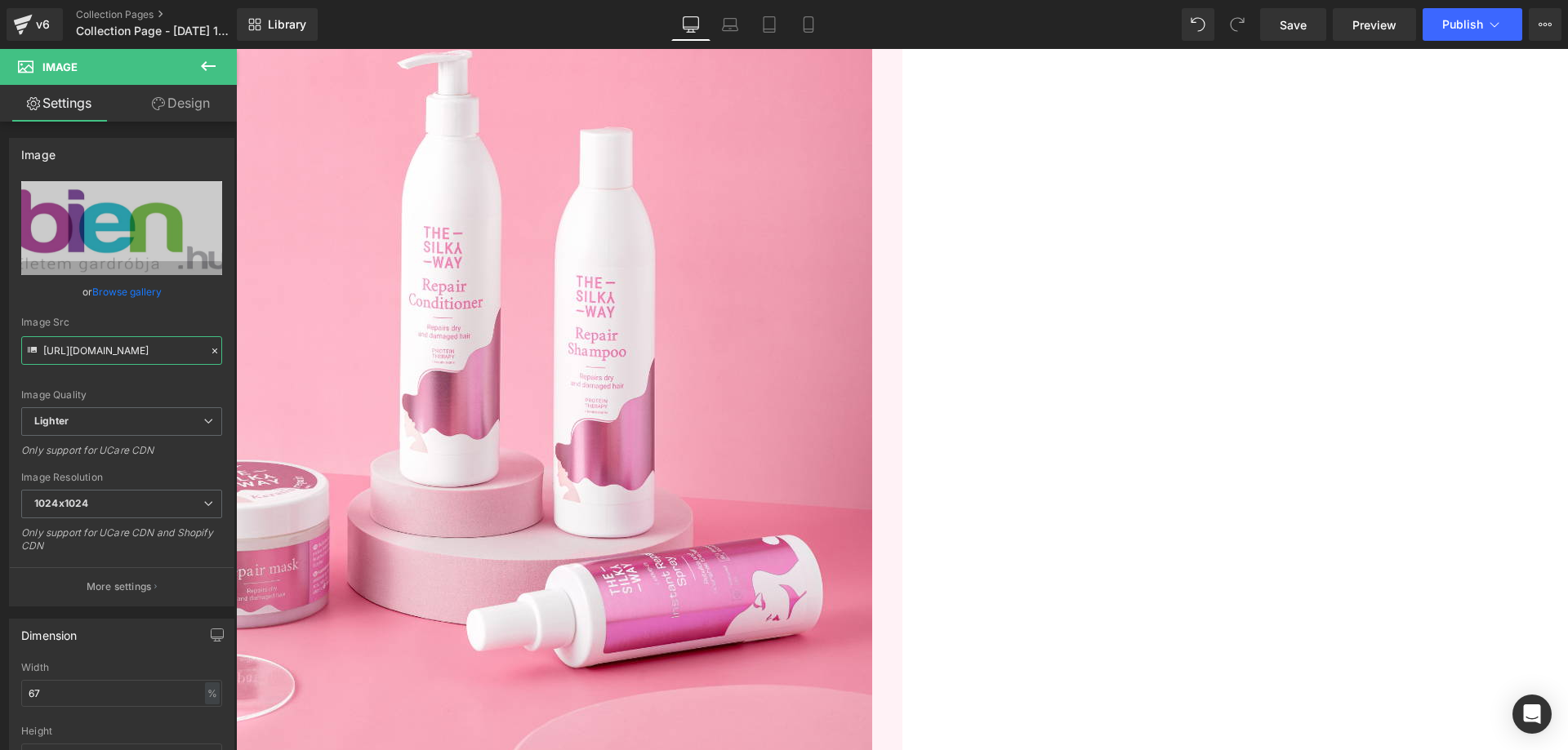
scroll to position [0, 484]
type input "[URL][DOMAIN_NAME]"
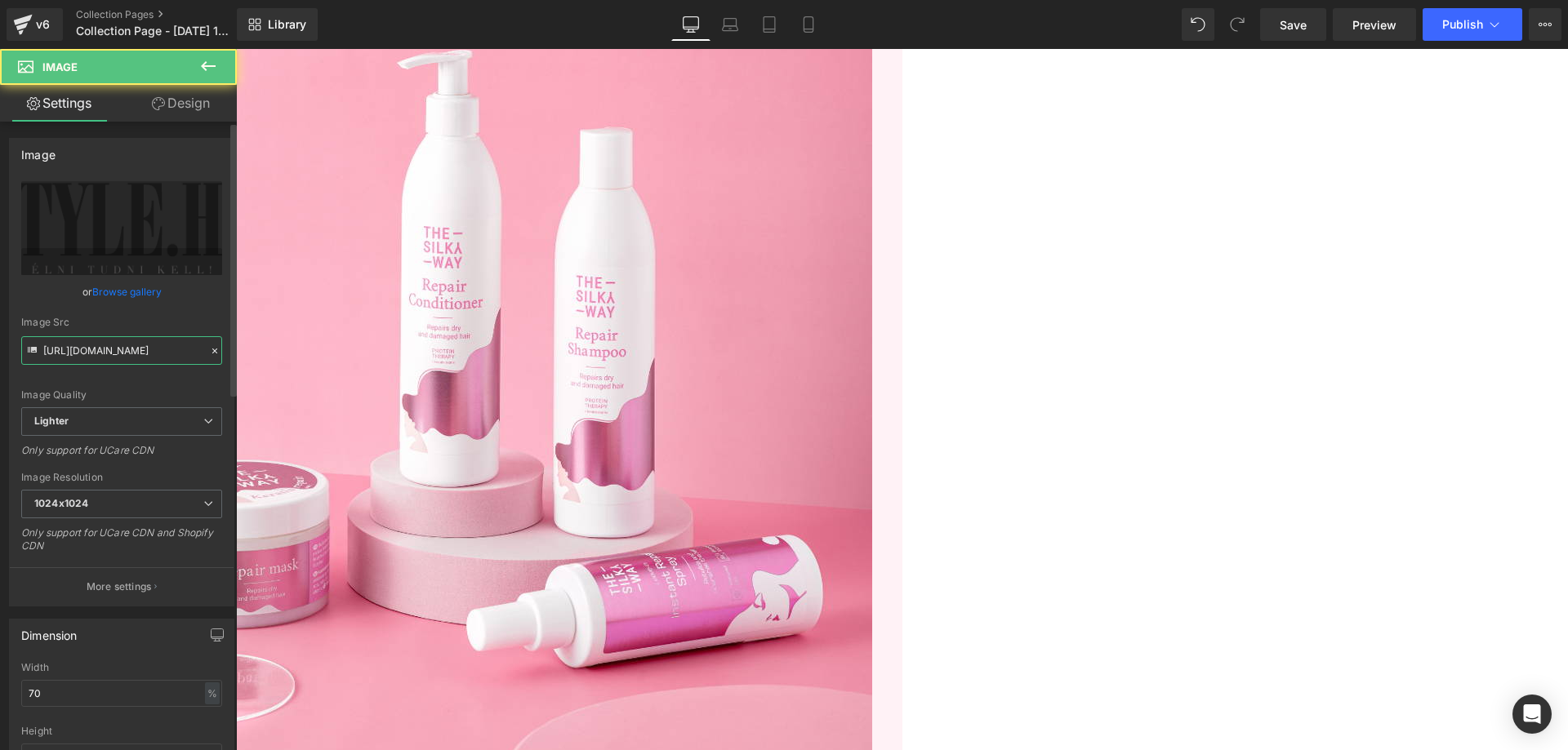
click at [127, 350] on input "[URL][DOMAIN_NAME]" at bounding box center [121, 350] width 201 height 28
paste input "[URL][DOMAIN_NAME]"
type input "https://ucarecdn.[URL][DOMAIN_NAME]"
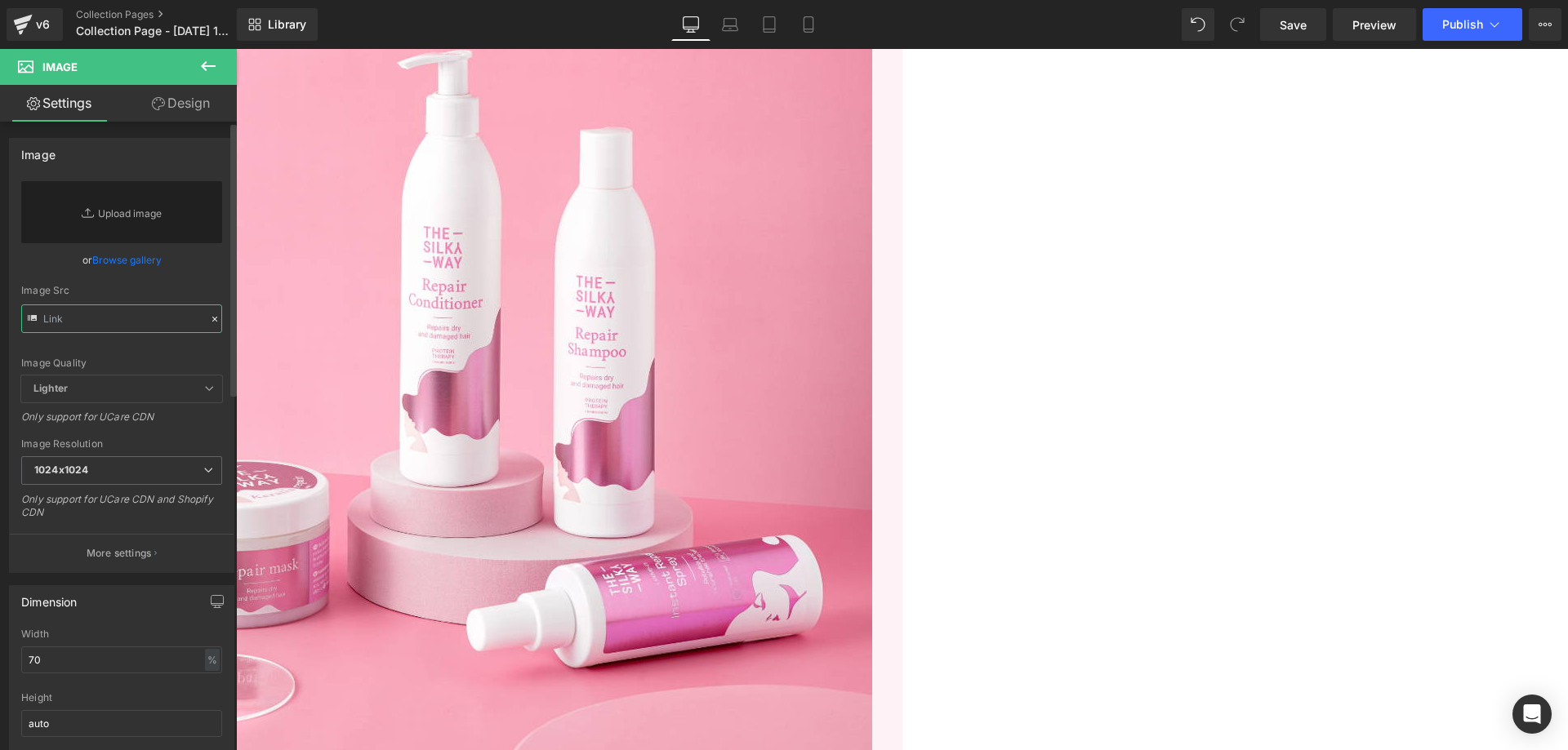
scroll to position [0, 0]
paste input "[URL][DOMAIN_NAME]"
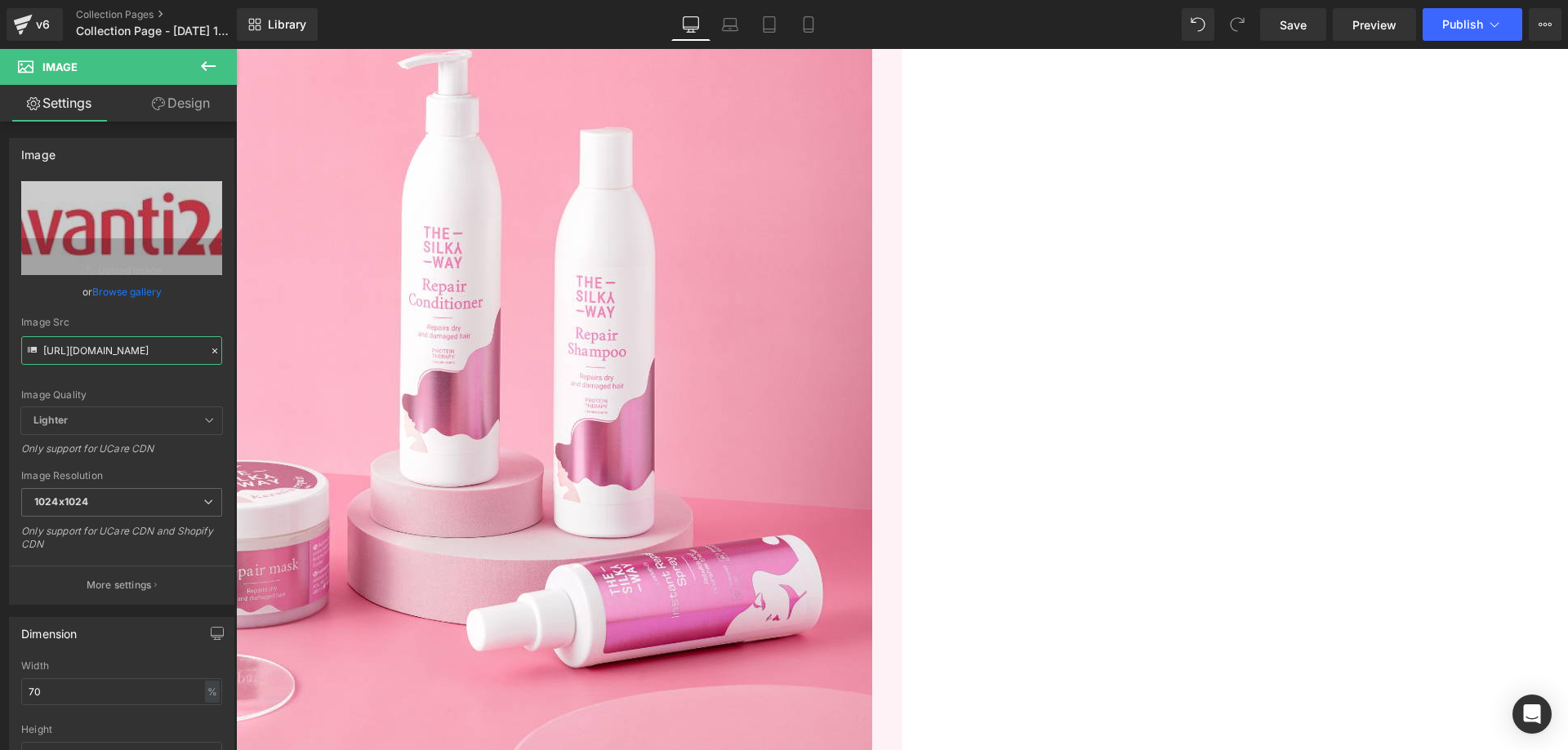
type input "[URL][DOMAIN_NAME]"
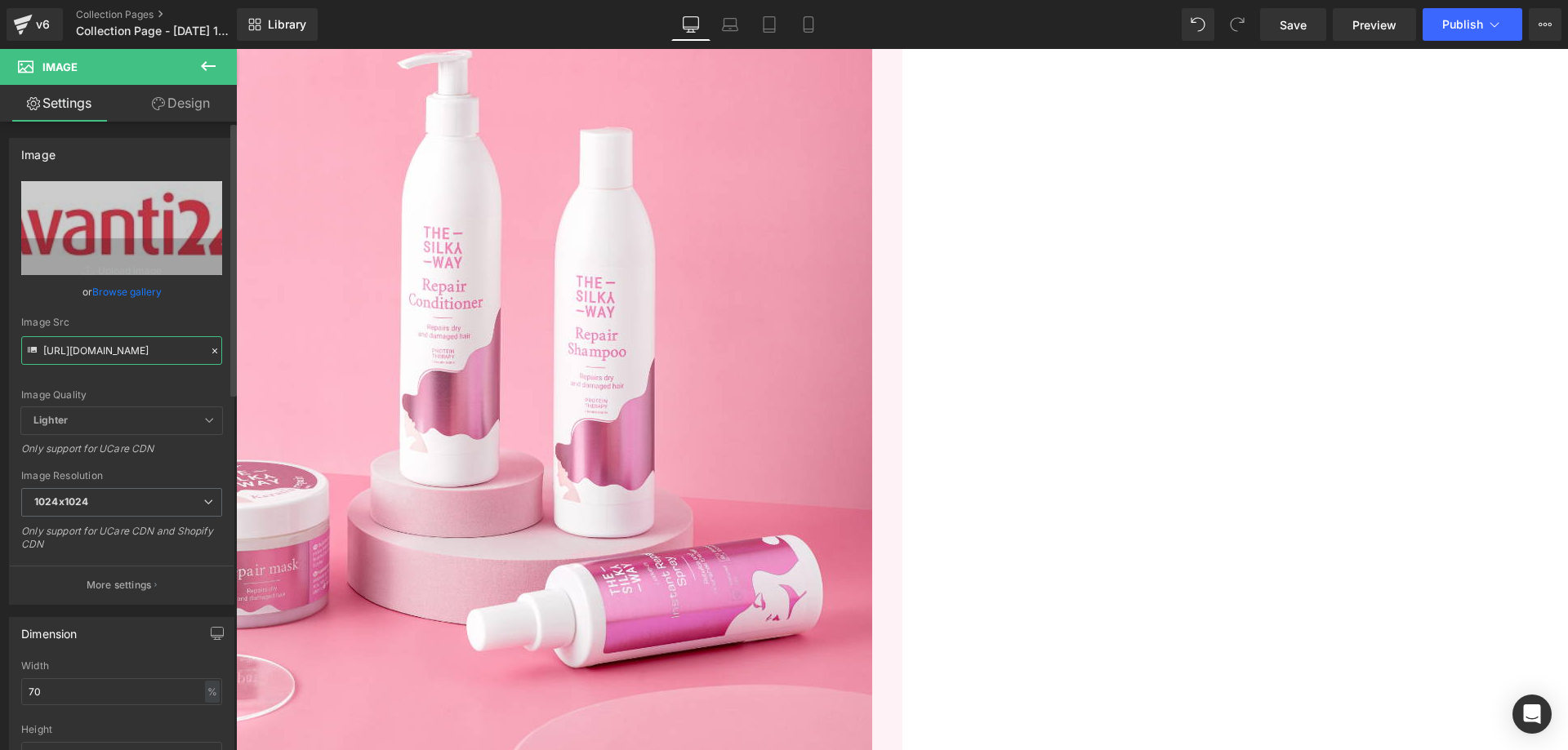
click at [140, 348] on input "[URL][DOMAIN_NAME]" at bounding box center [121, 350] width 201 height 28
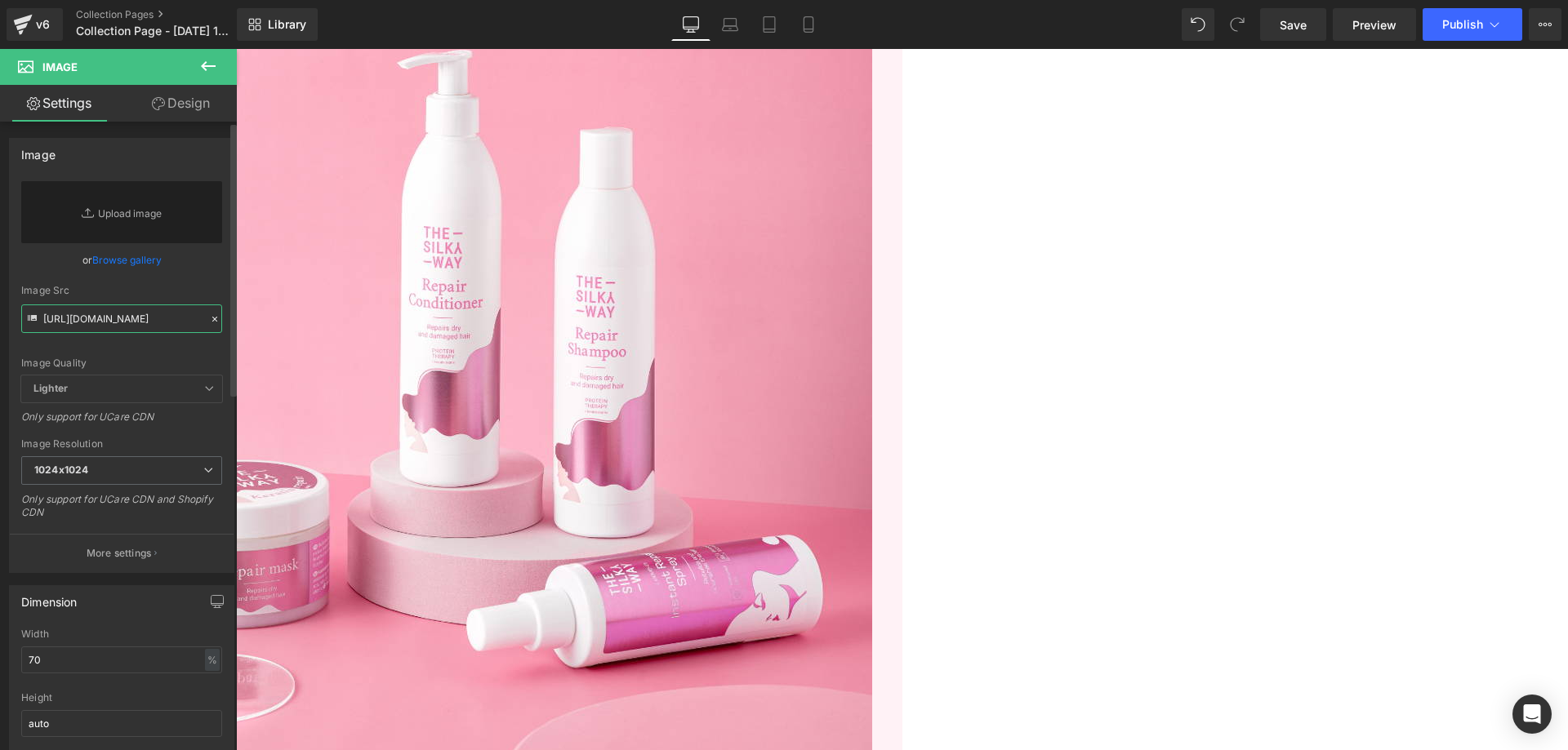
scroll to position [0, 494]
type input "[URL][DOMAIN_NAME]"
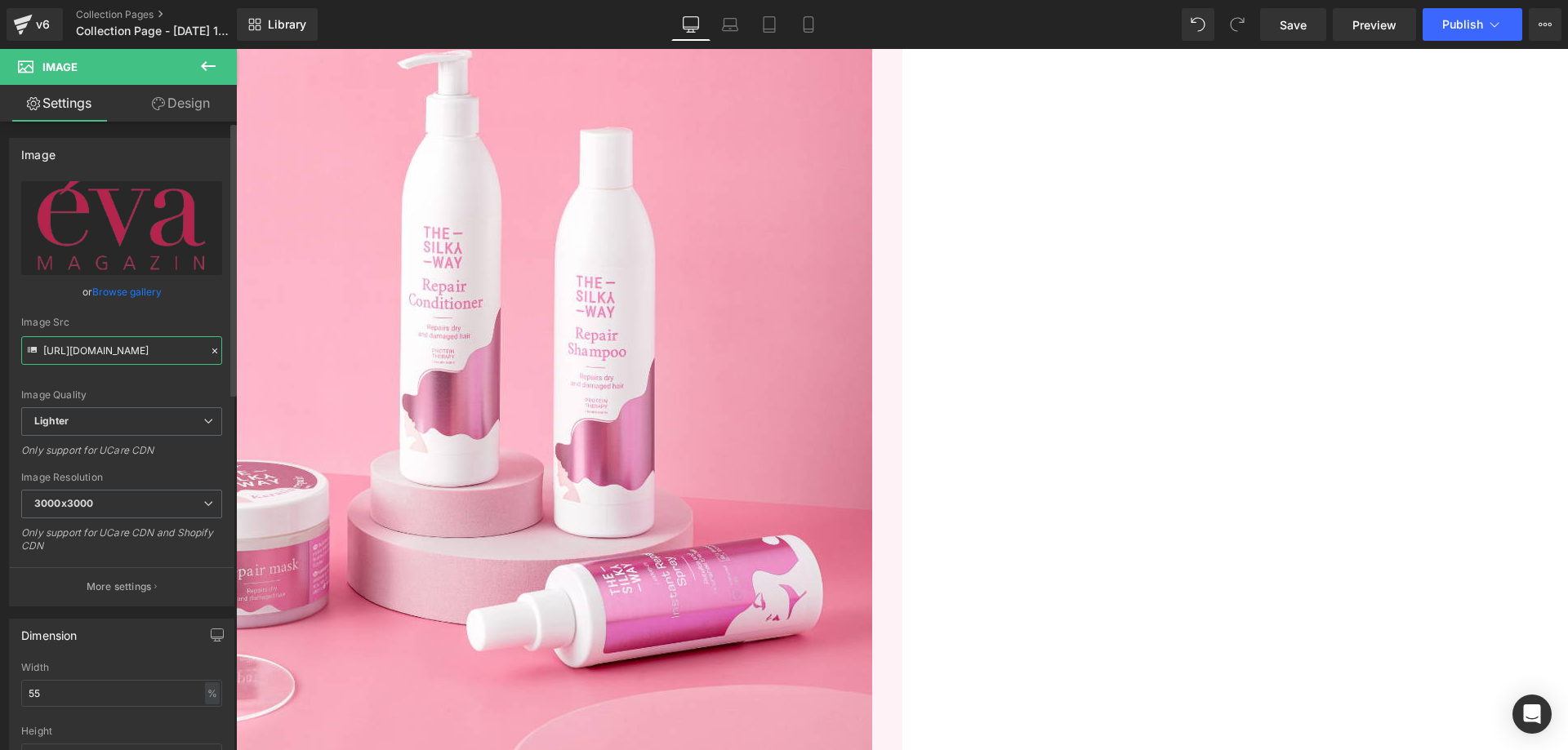
click at [89, 361] on input "[URL][DOMAIN_NAME]" at bounding box center [121, 350] width 201 height 28
type input "[URL][DOMAIN_NAME]"
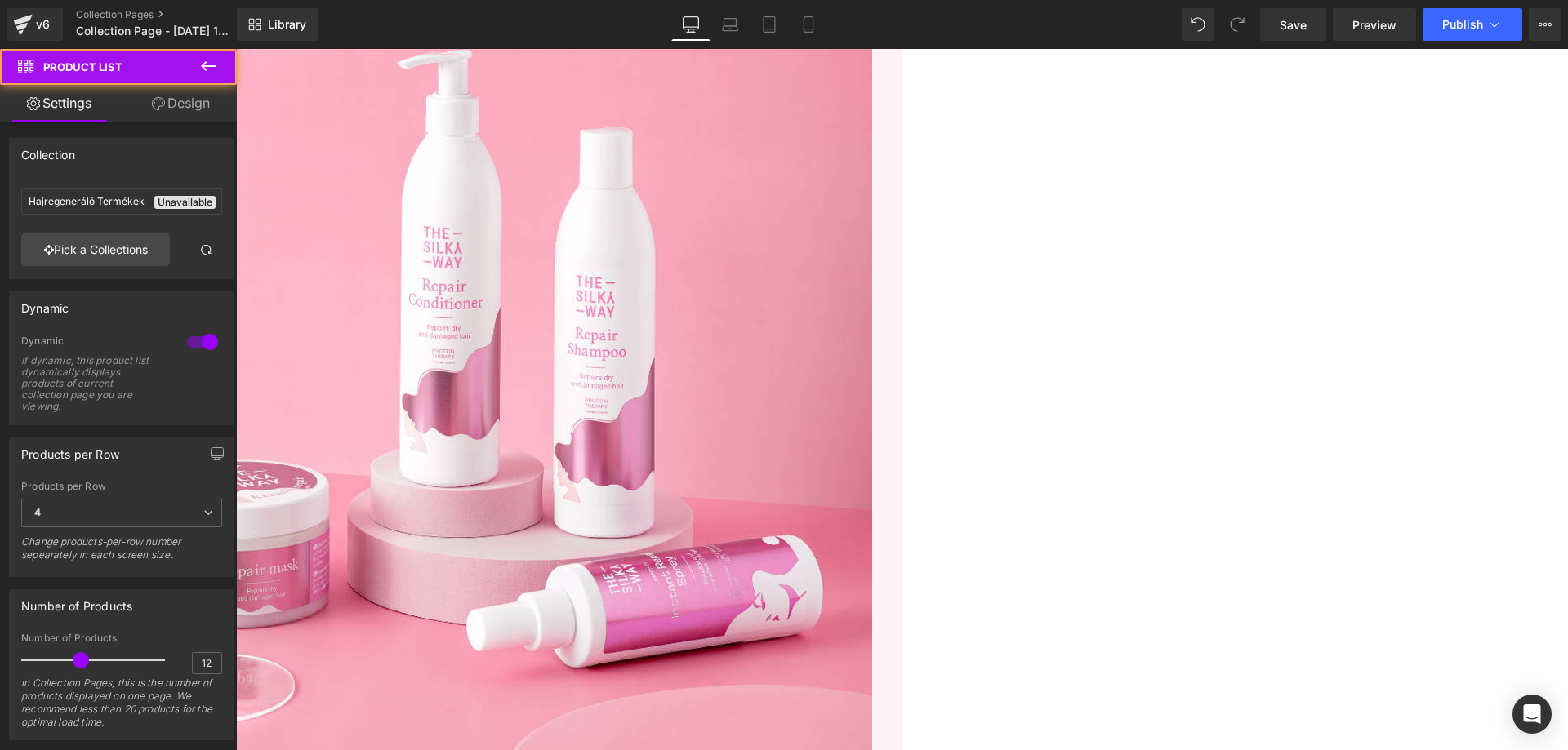
click at [236, 49] on span "Image" at bounding box center [236, 49] width 0 height 0
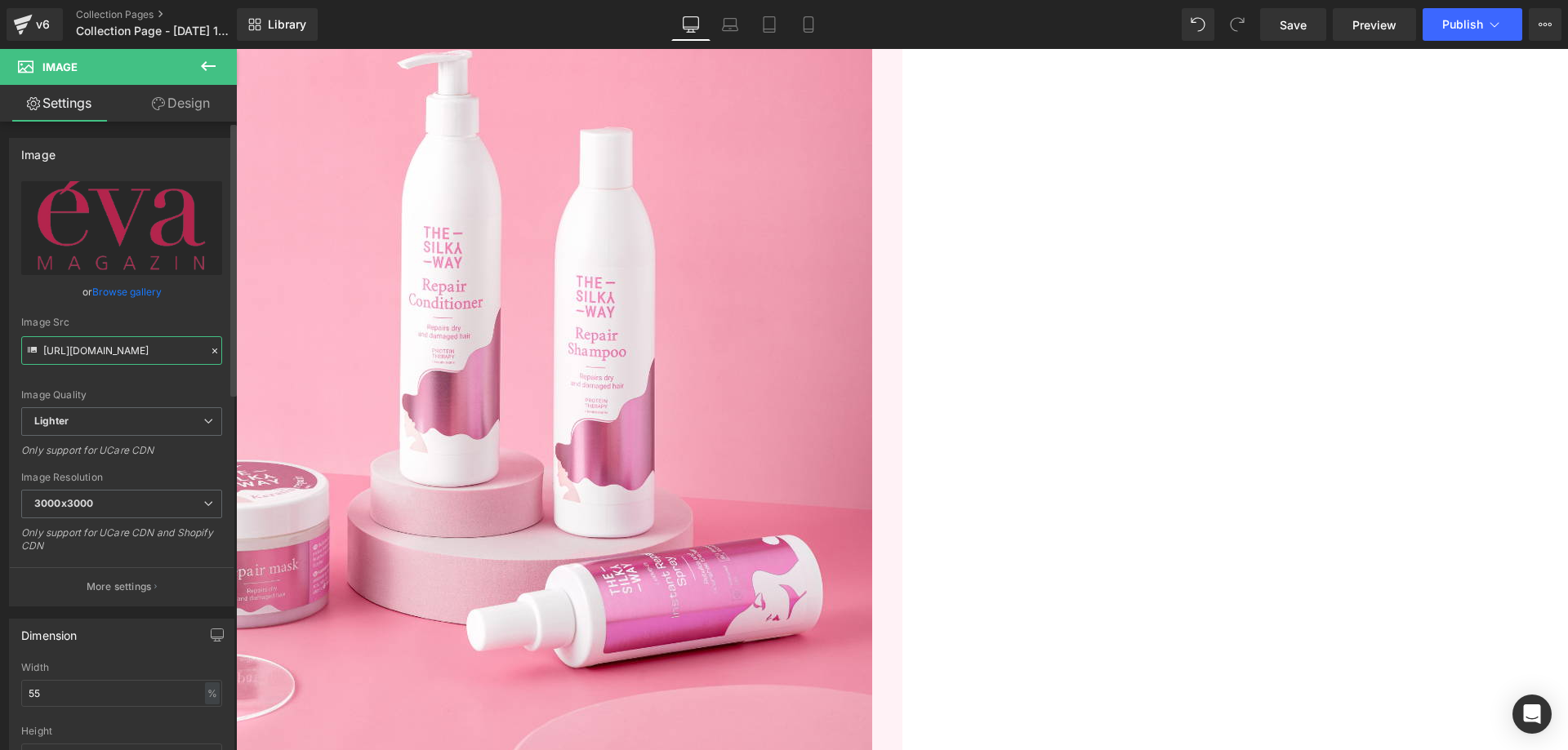
click at [114, 350] on input "[URL][DOMAIN_NAME]" at bounding box center [121, 350] width 201 height 28
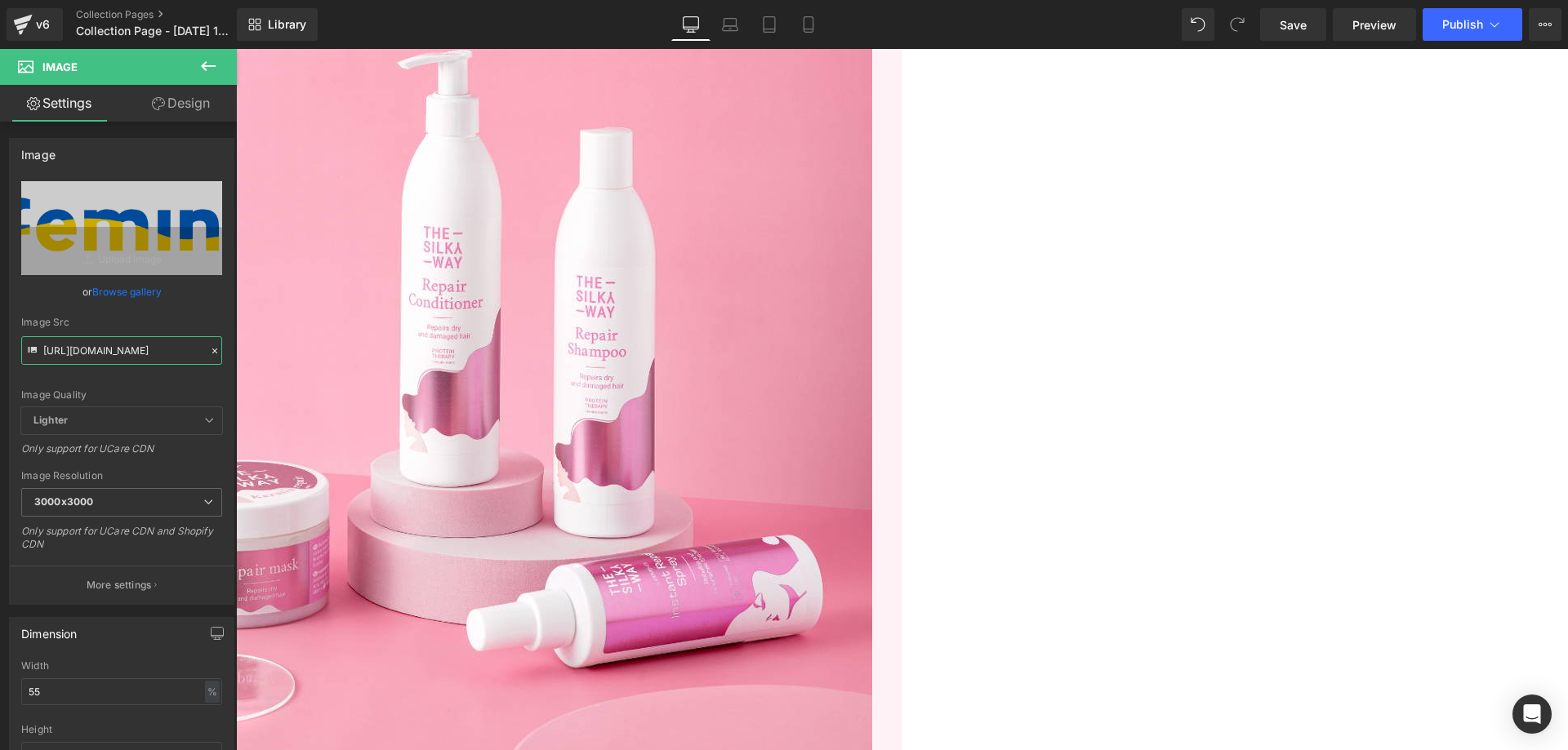
type input "[URL][DOMAIN_NAME]"
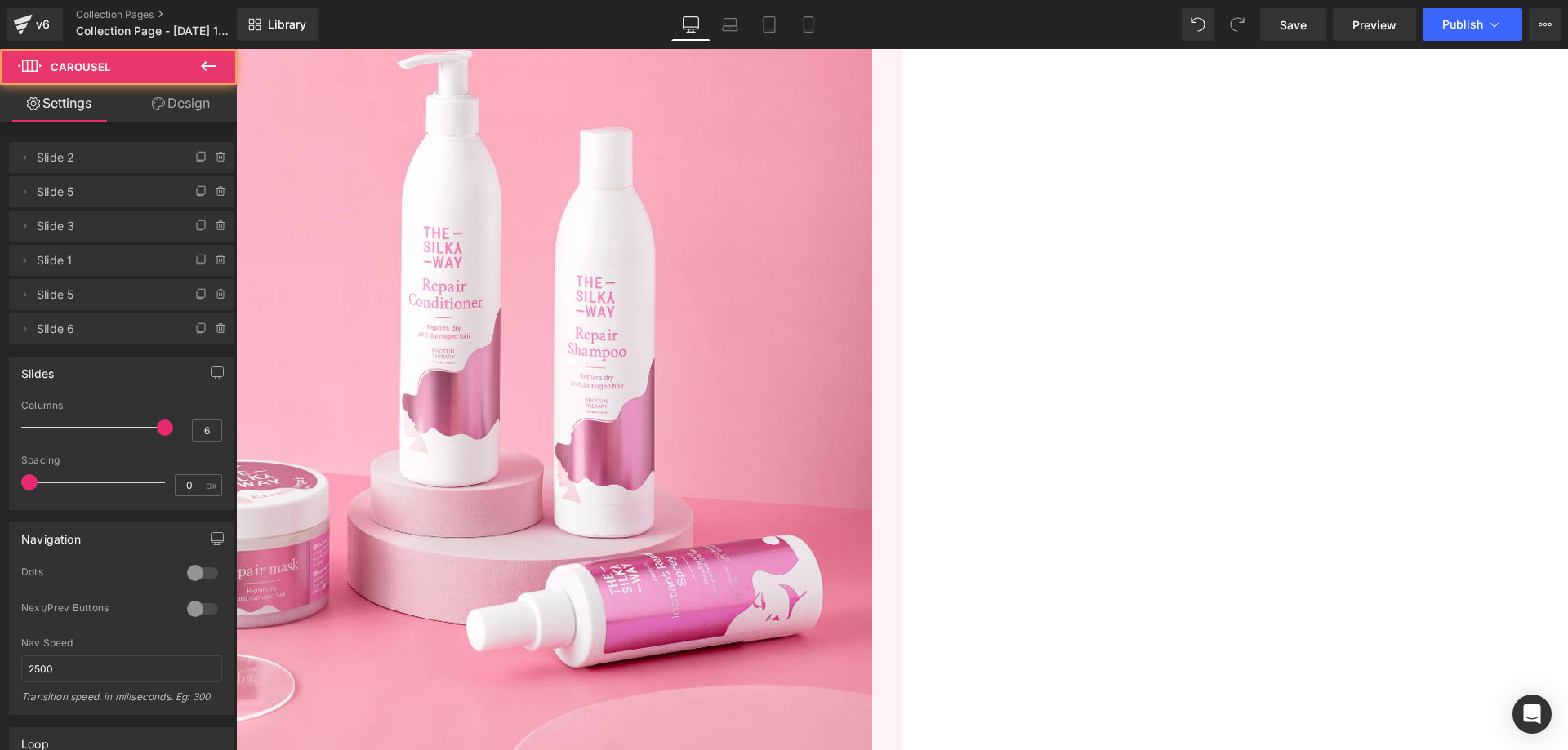
click at [236, 49] on link at bounding box center [236, 49] width 0 height 0
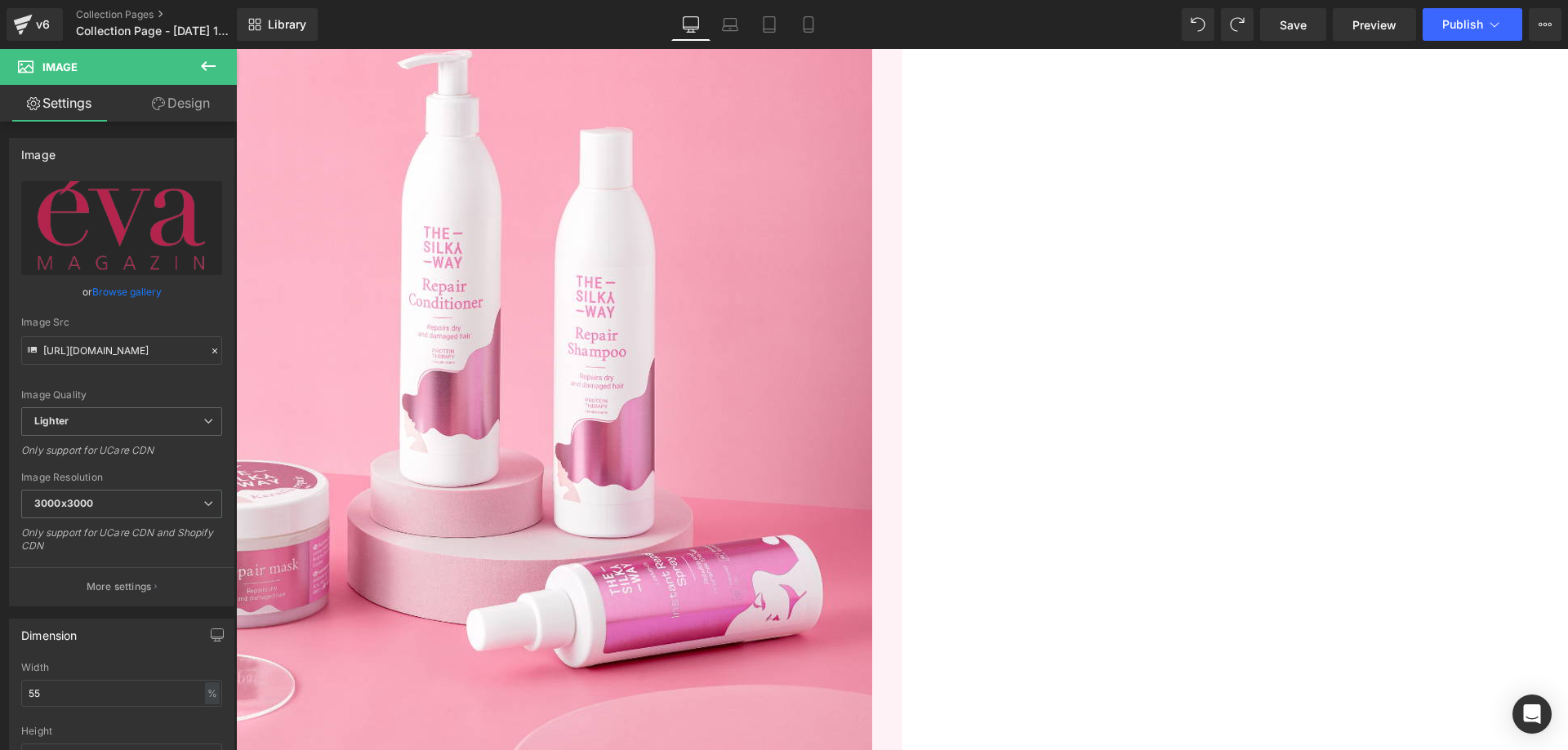
click at [91, 361] on input "[URL][DOMAIN_NAME]" at bounding box center [121, 350] width 201 height 28
paste input "[DOMAIN_NAME][URL][DOMAIN_NAME]"
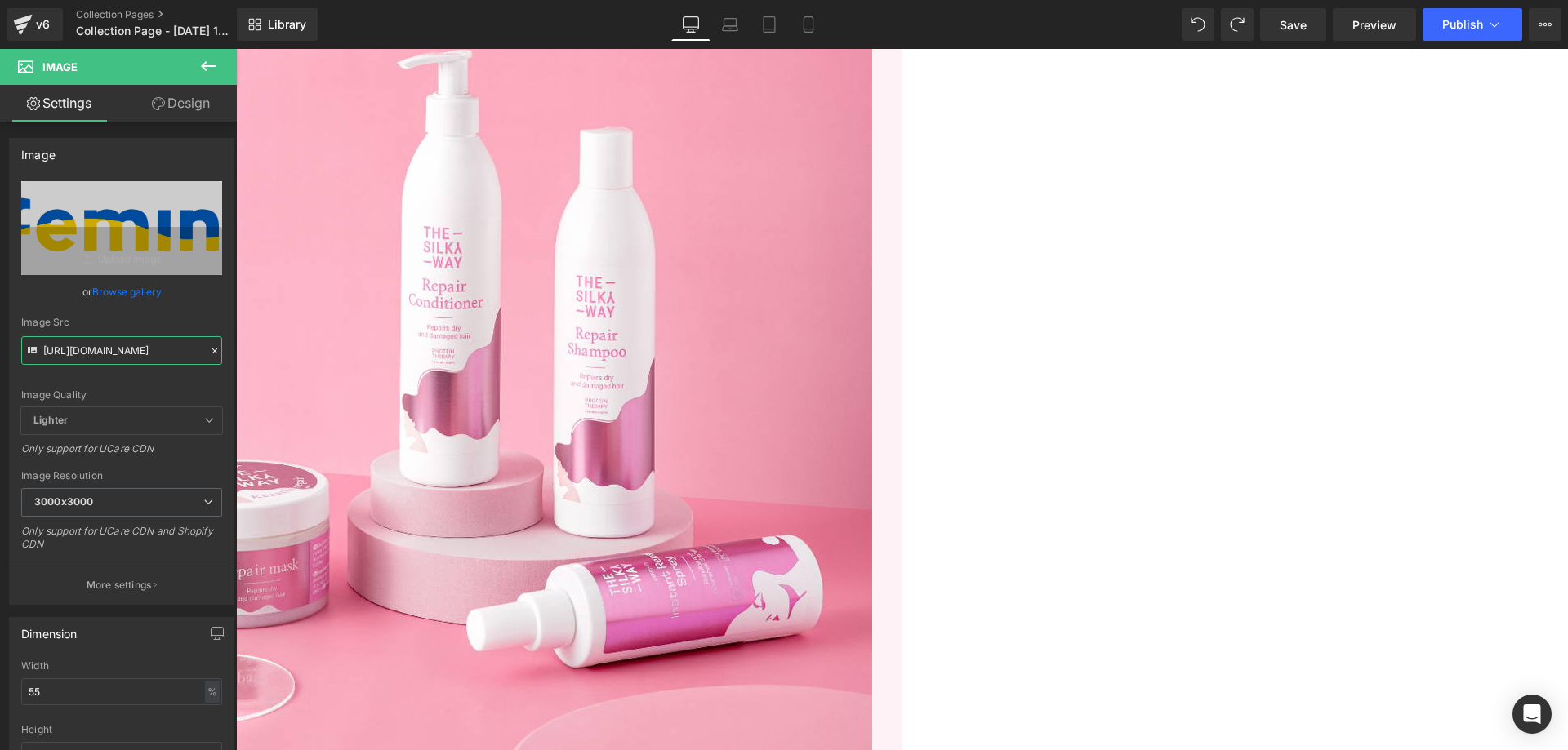
type input "[URL][DOMAIN_NAME]"
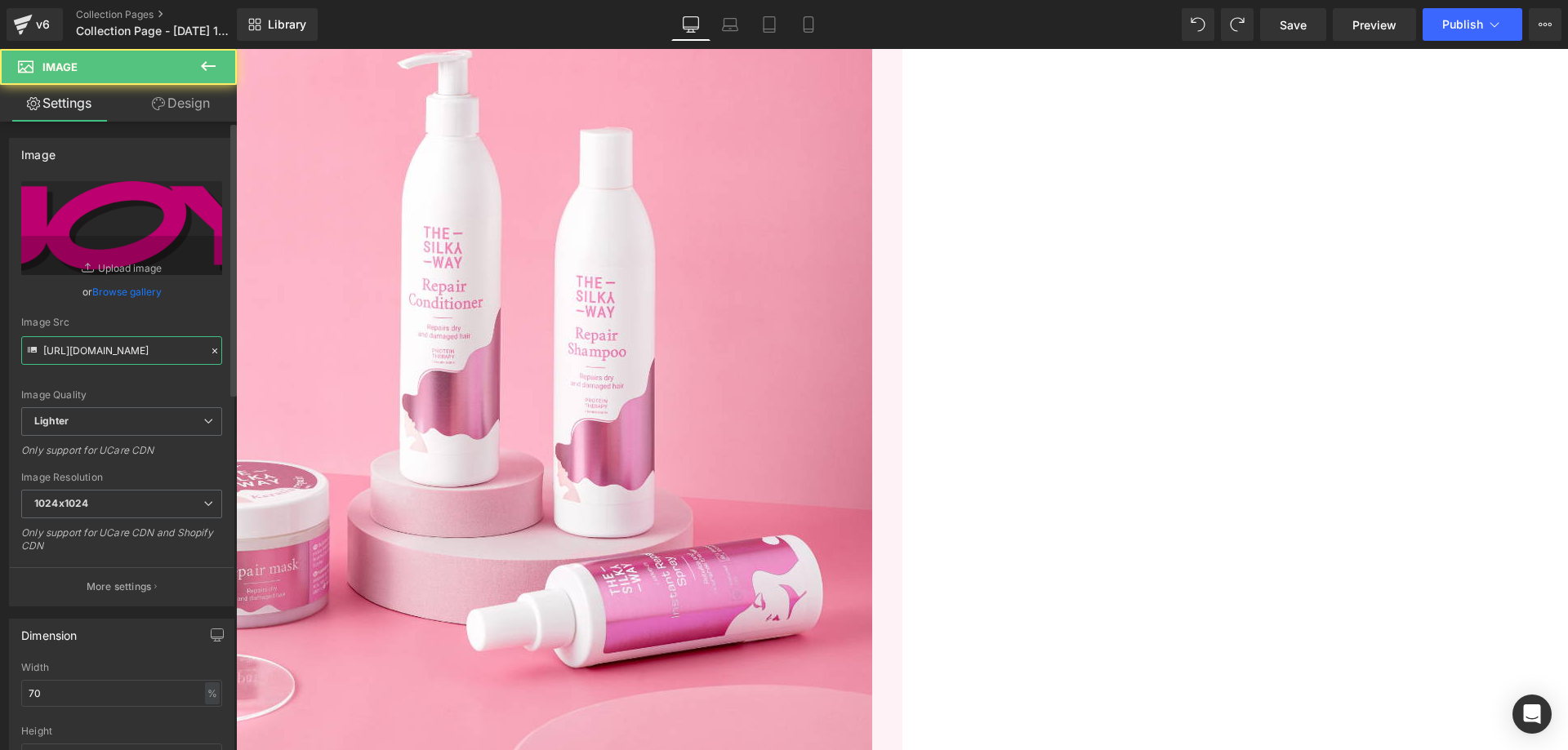
click at [110, 349] on input "[URL][DOMAIN_NAME]" at bounding box center [121, 350] width 201 height 28
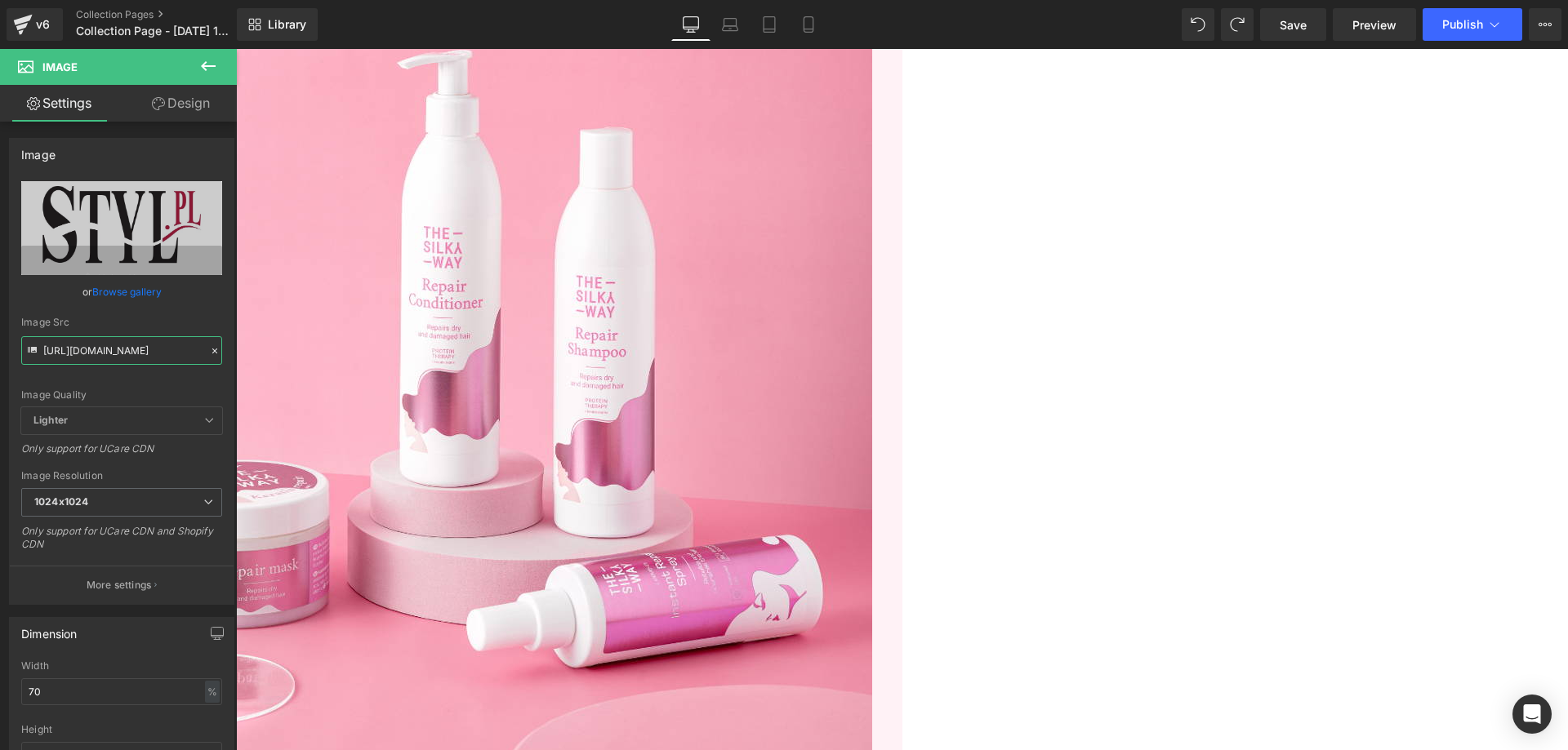
type input "[URL][DOMAIN_NAME]"
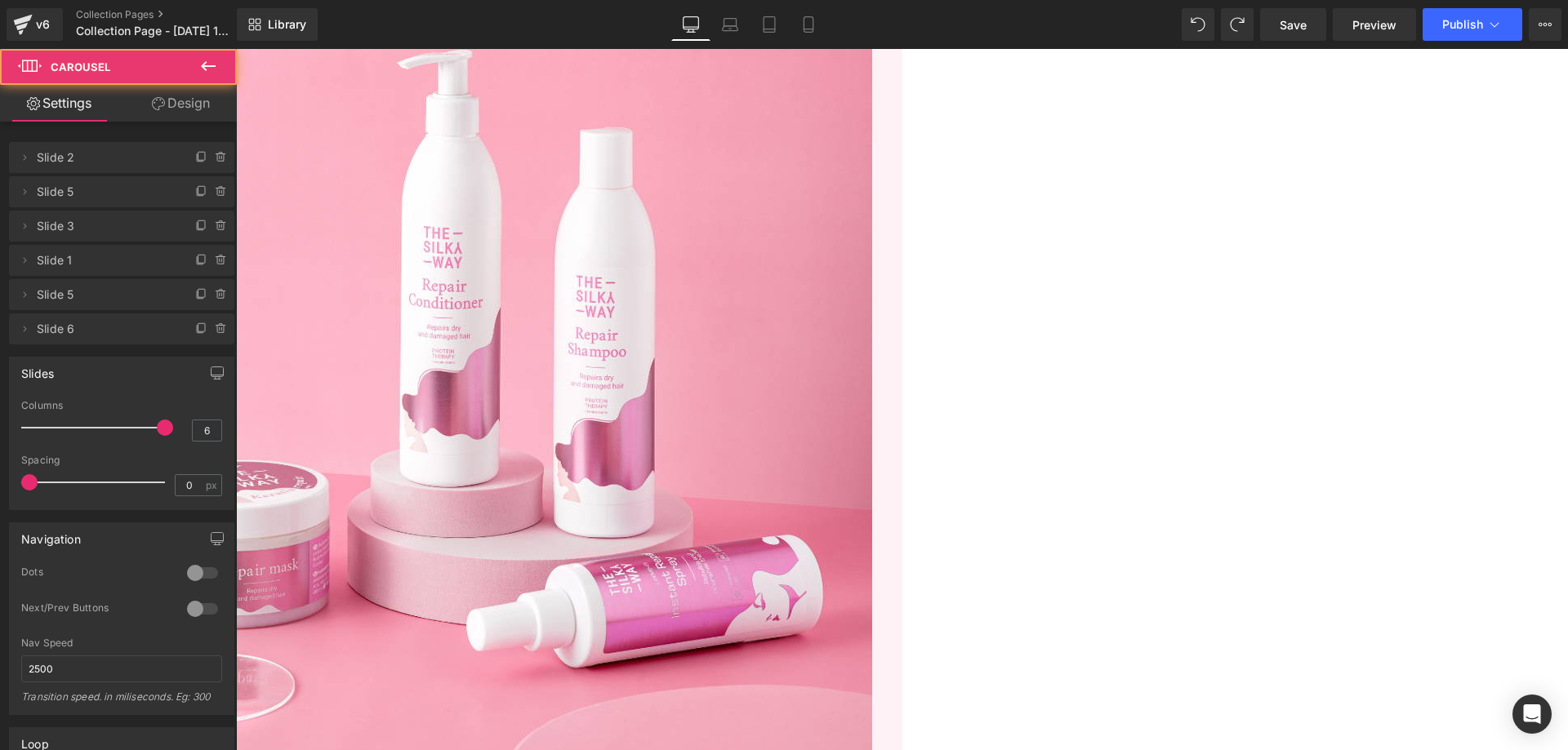
click at [236, 49] on icon at bounding box center [236, 49] width 0 height 0
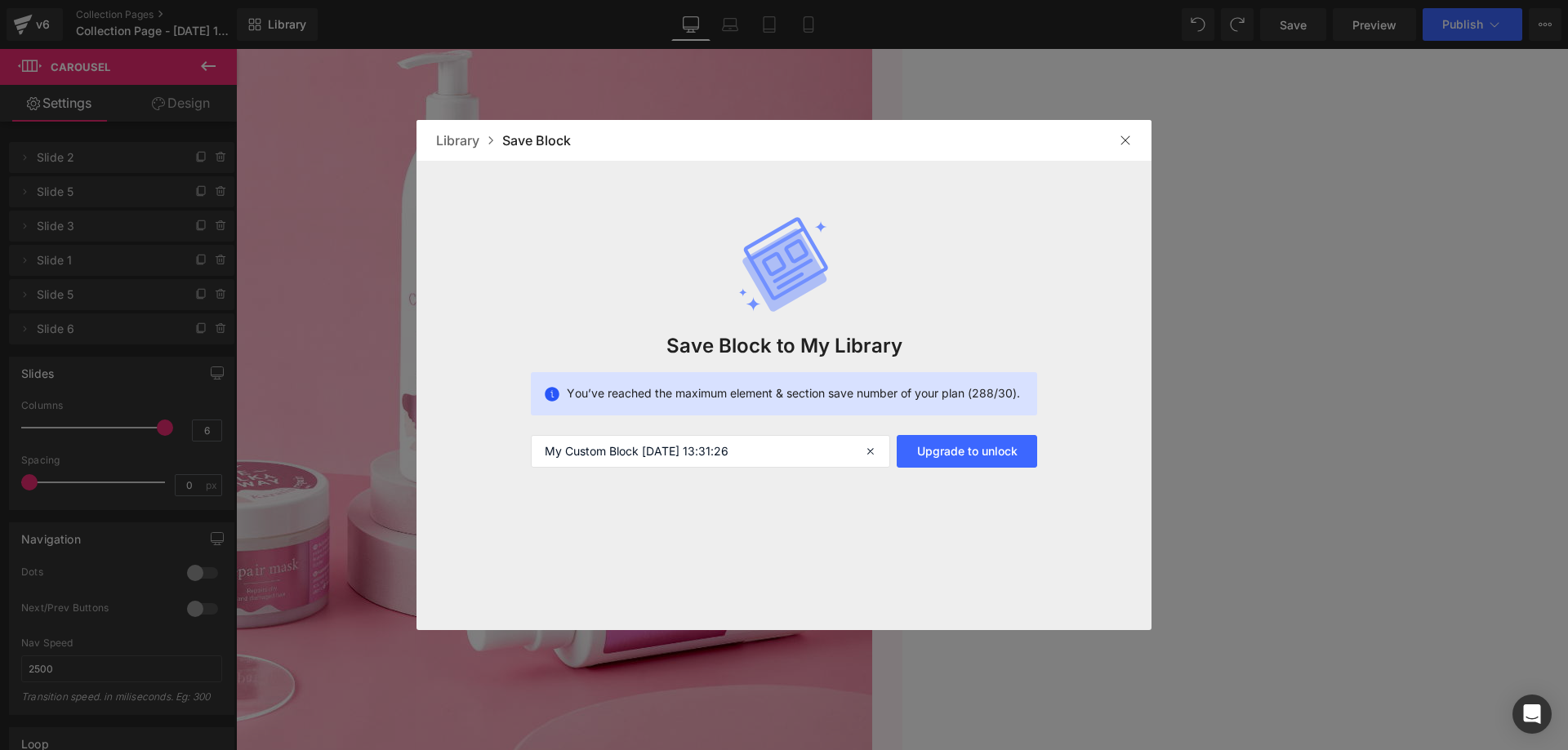
click at [1133, 134] on div at bounding box center [1125, 140] width 26 height 26
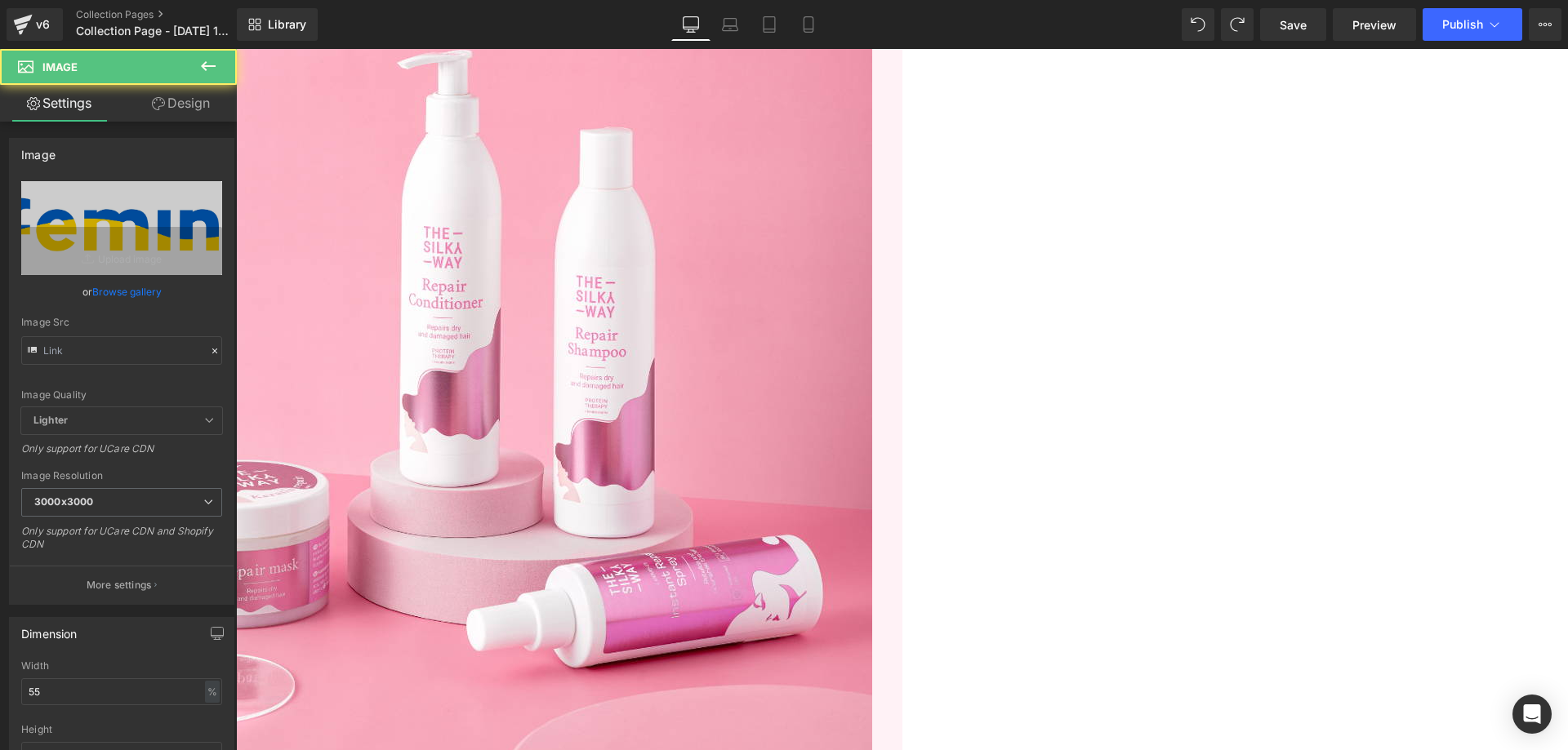
type input "[URL][DOMAIN_NAME]"
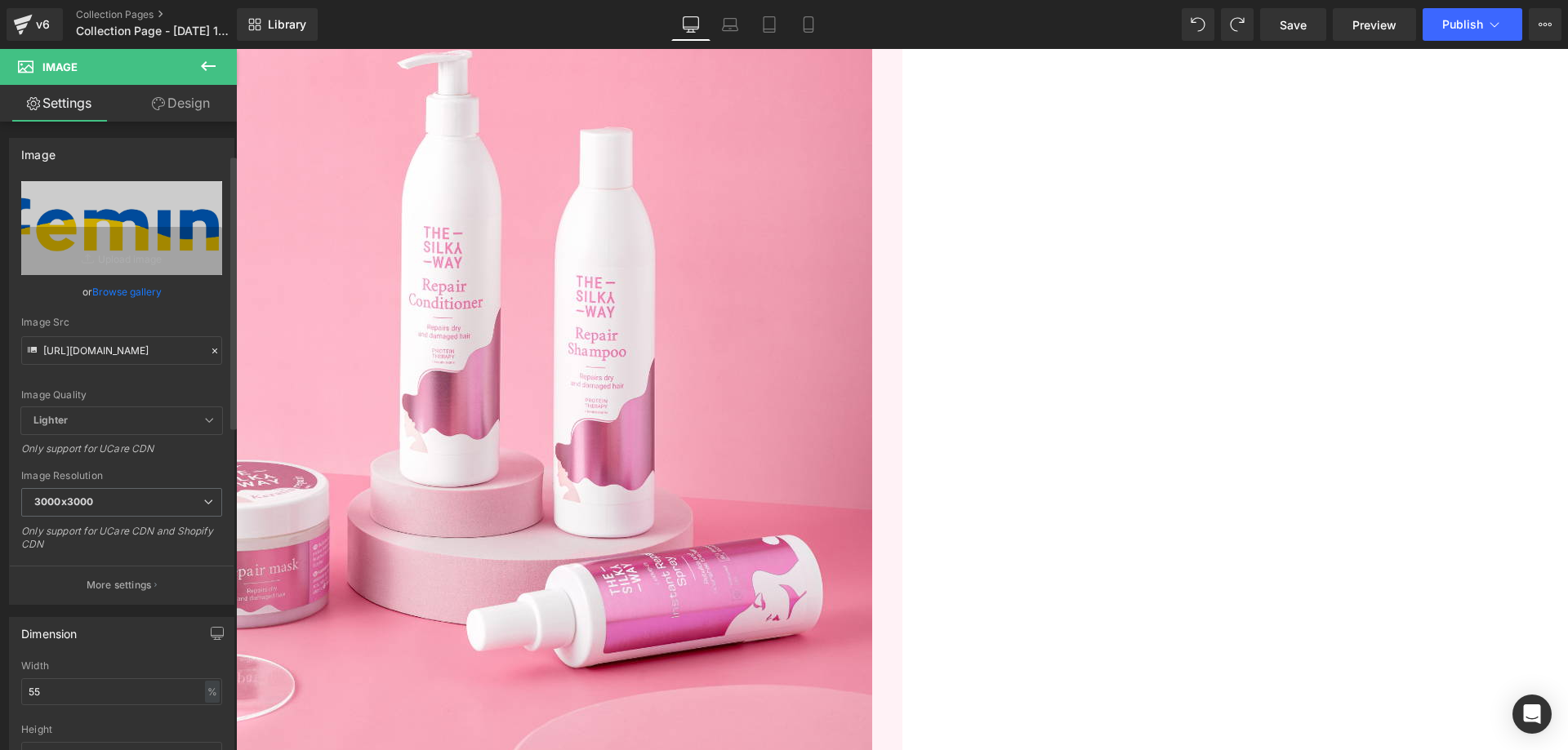
scroll to position [326, 0]
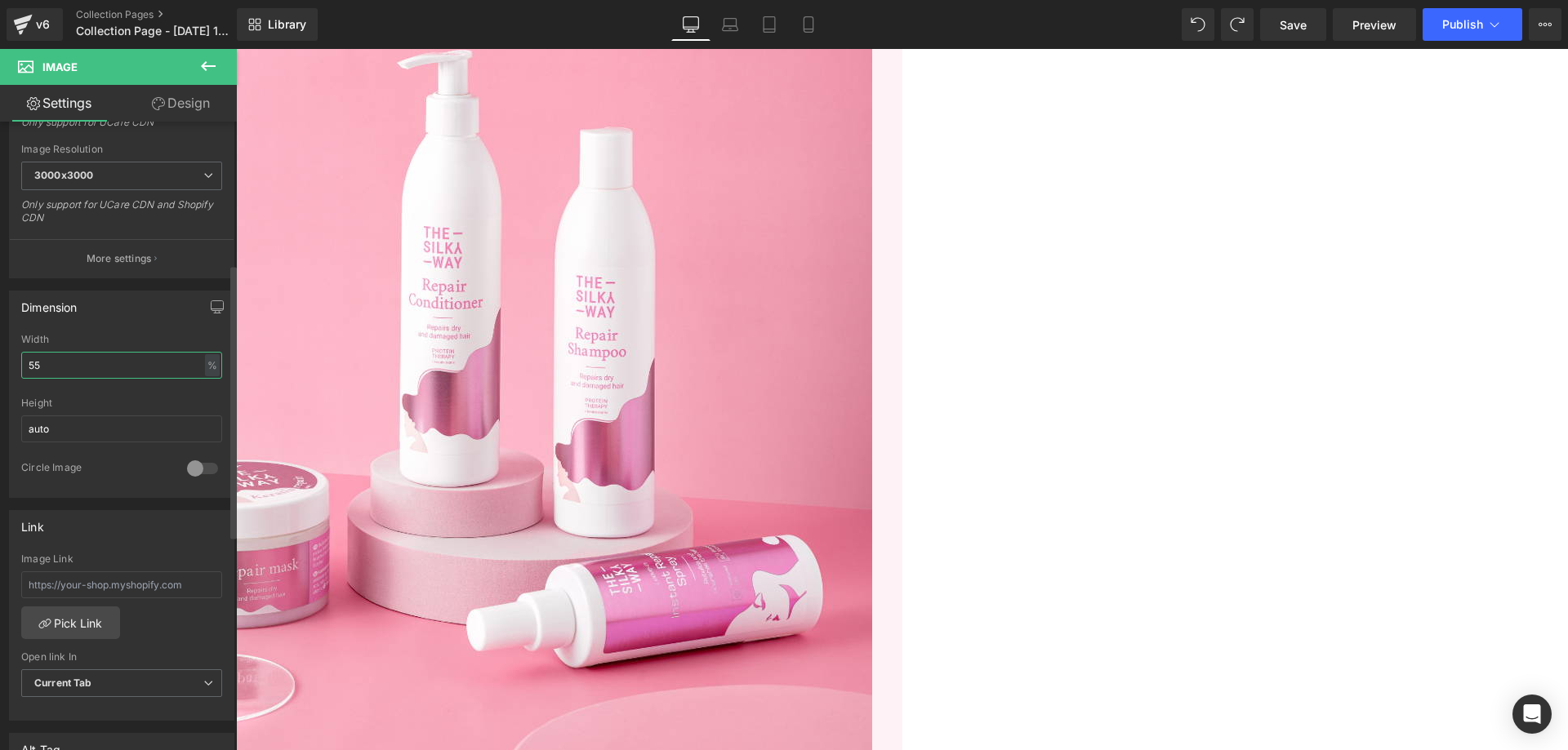
click at [176, 353] on input "55" at bounding box center [121, 364] width 201 height 27
click at [140, 378] on input "100" at bounding box center [121, 364] width 201 height 27
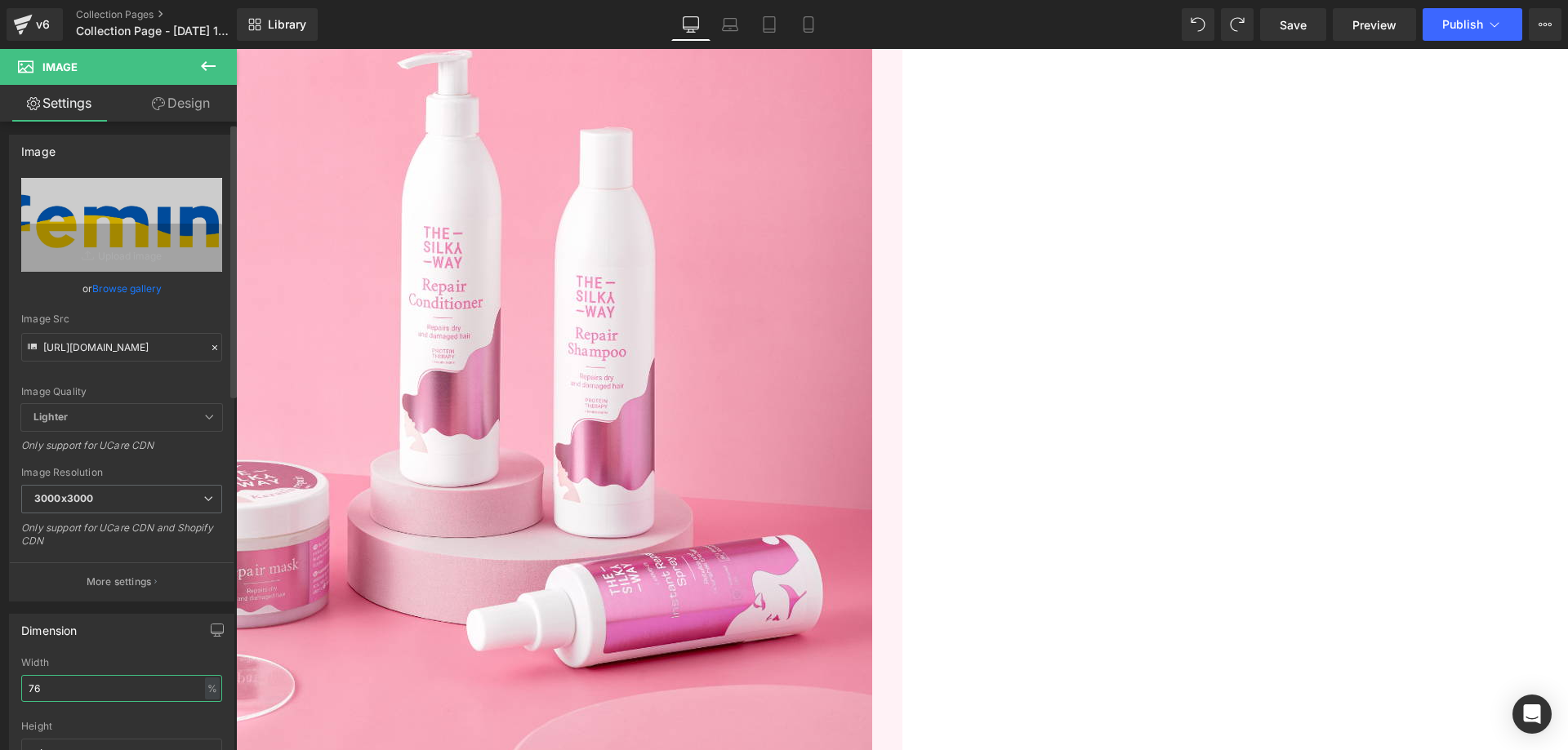
scroll to position [0, 0]
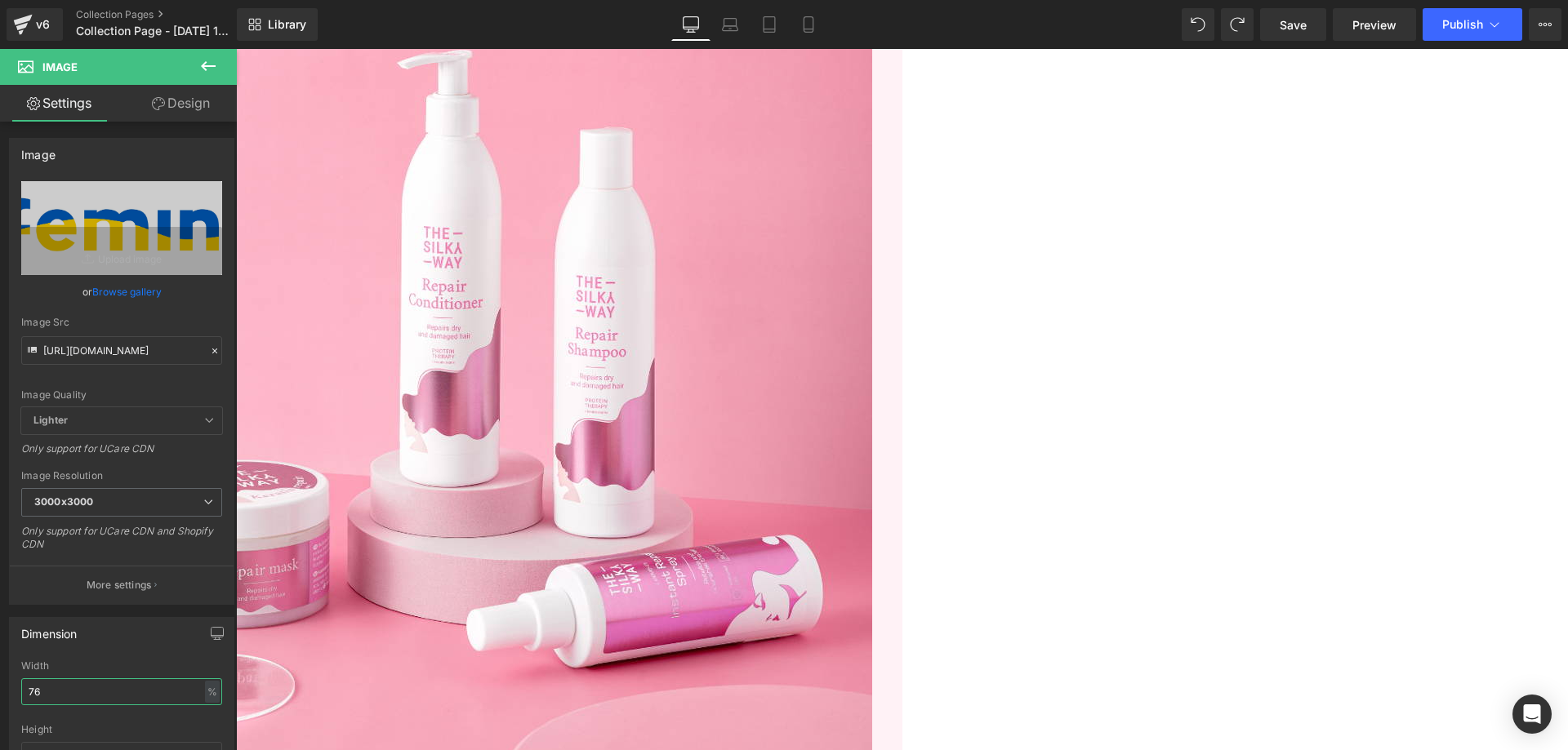
type input "76"
click at [180, 111] on link "Design" at bounding box center [180, 103] width 118 height 37
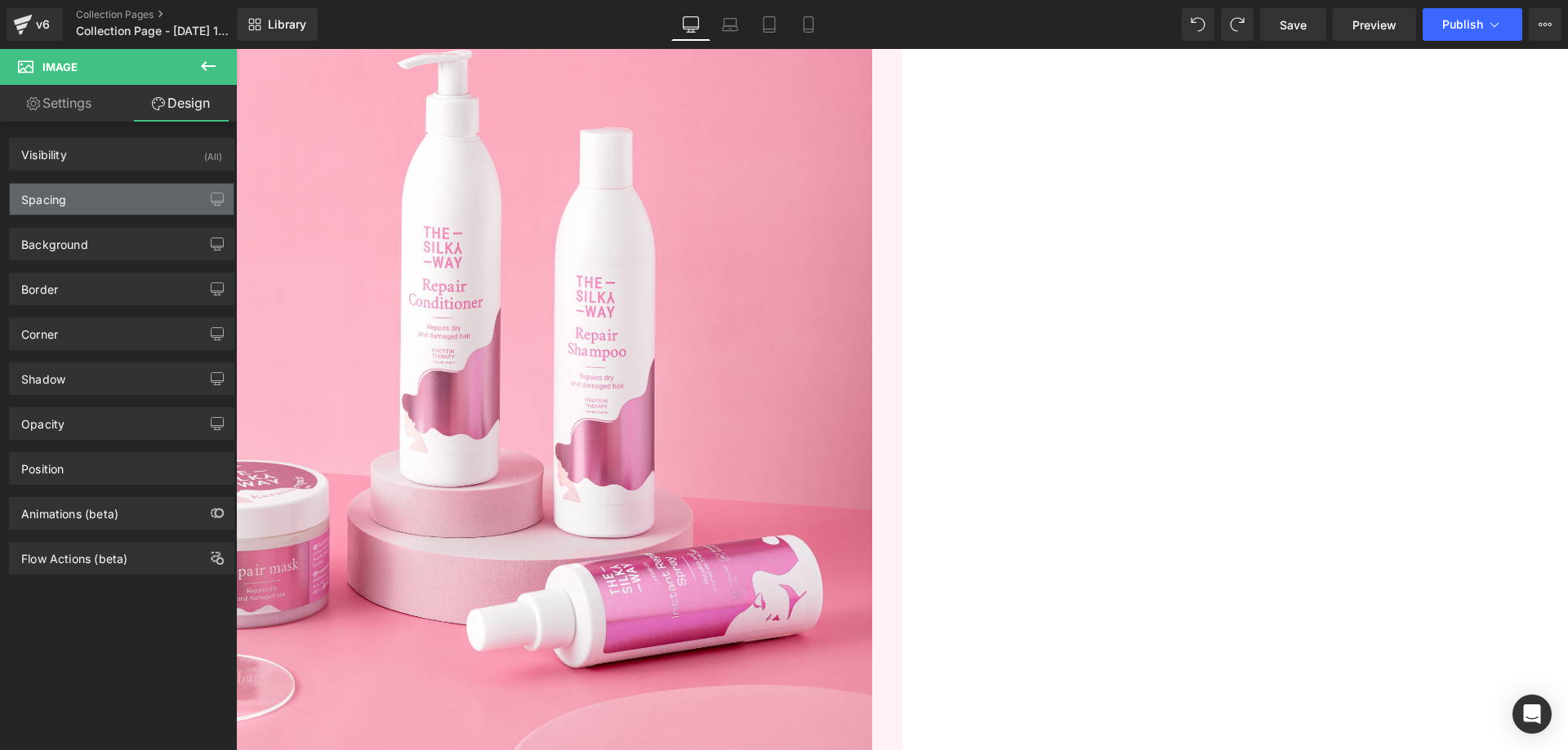
click at [145, 191] on div "Spacing" at bounding box center [121, 199] width 224 height 31
type input "15"
type input "0"
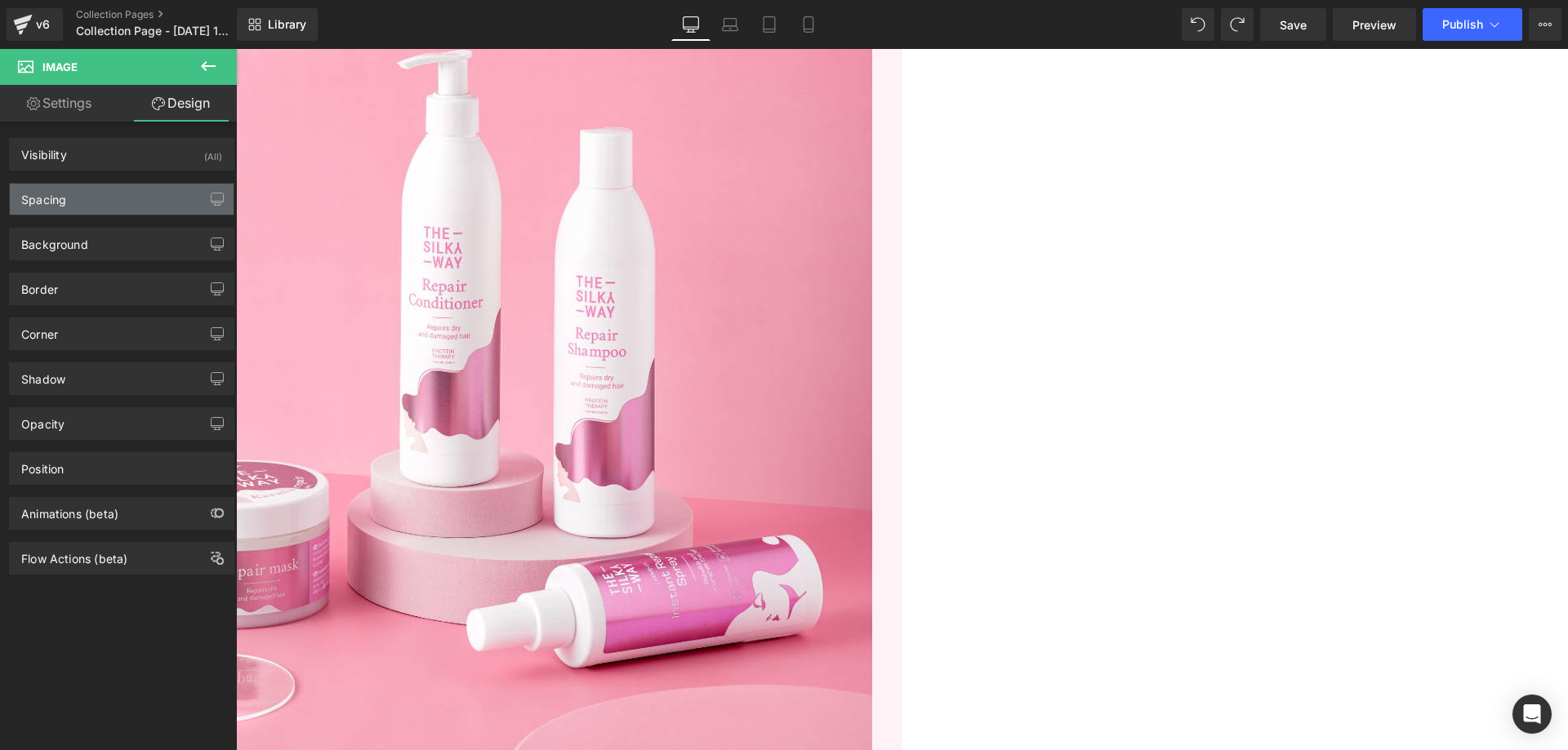
type input "0"
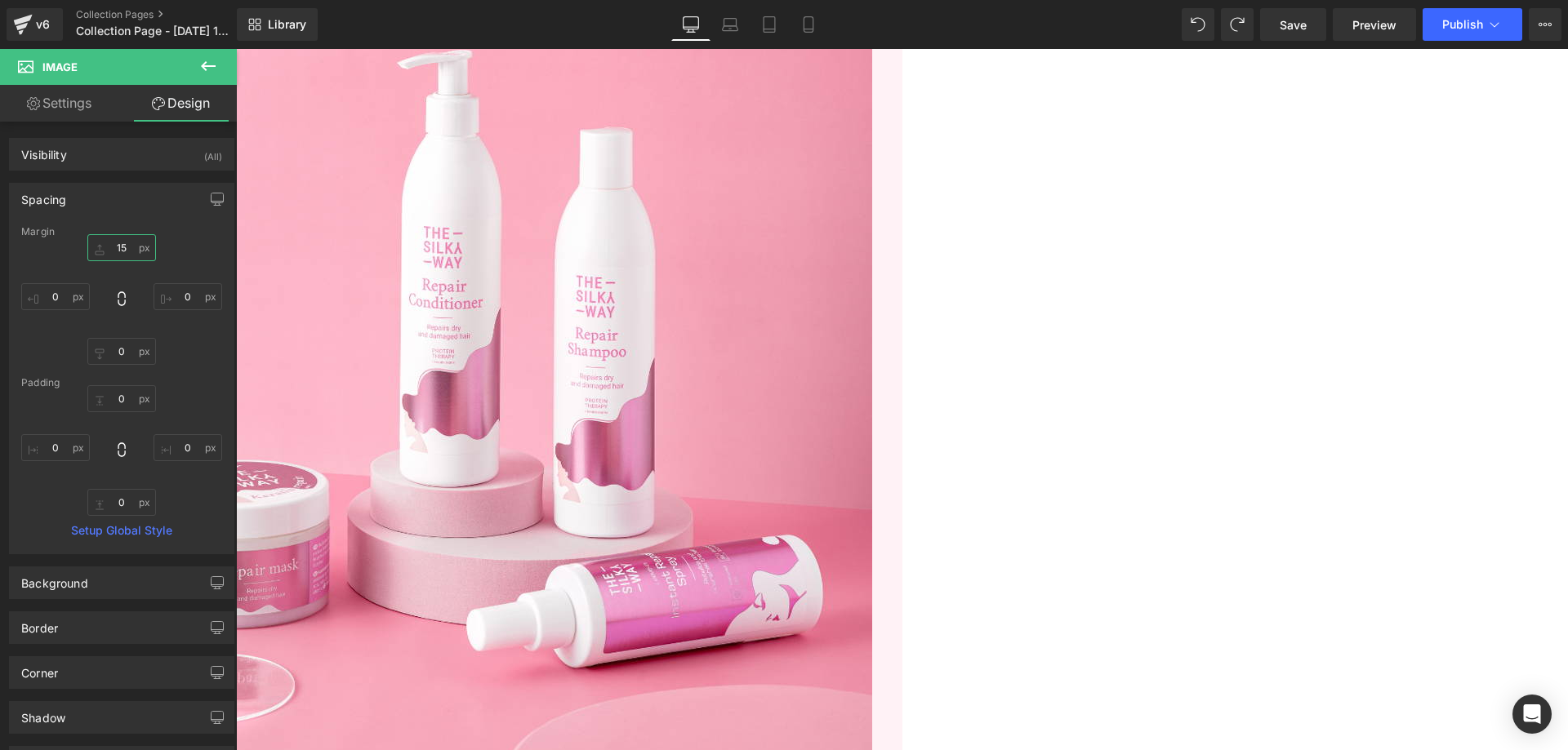
click at [122, 251] on input "15" at bounding box center [121, 247] width 69 height 27
type input "50"
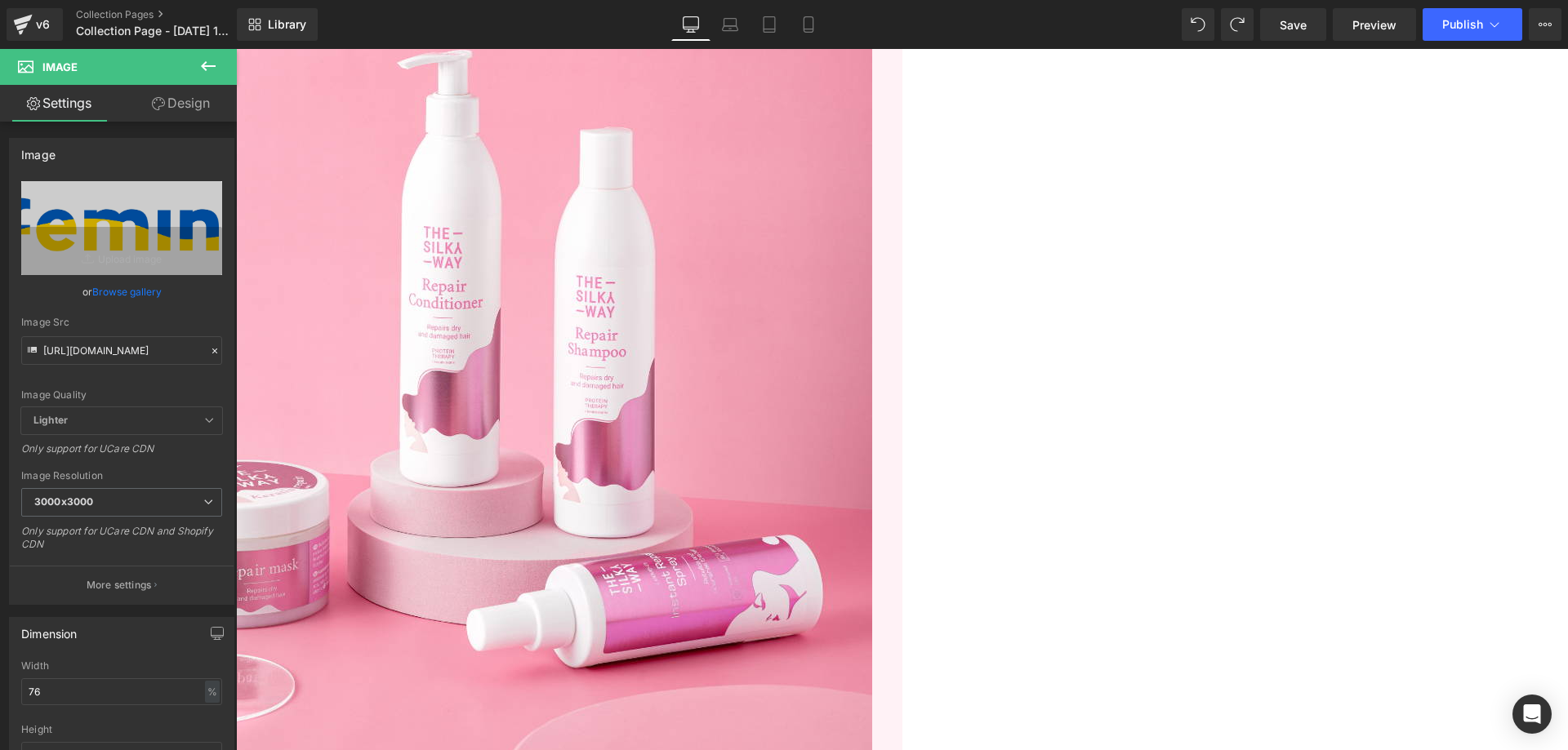
click at [171, 91] on link "Design" at bounding box center [180, 103] width 118 height 37
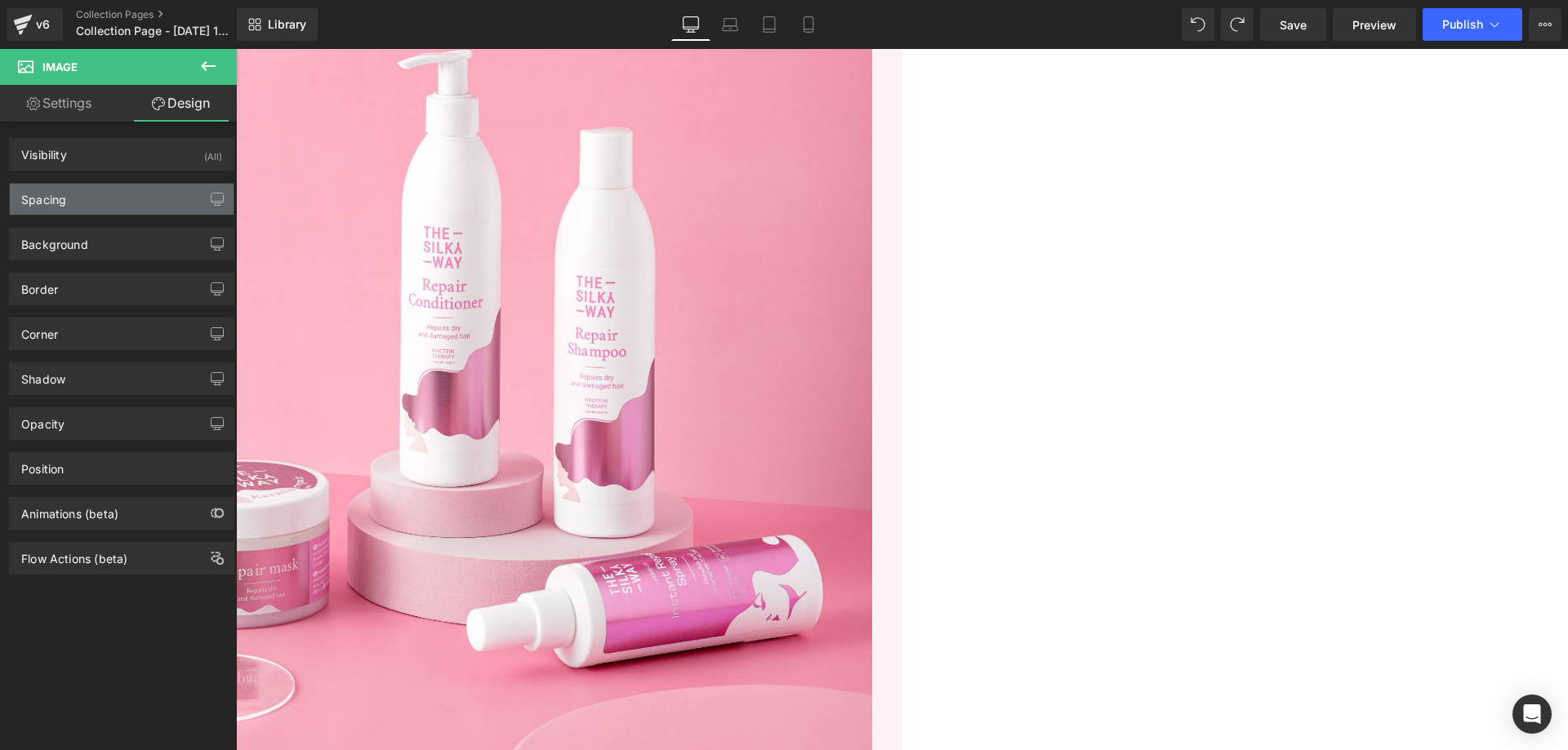
click at [138, 194] on div "Spacing" at bounding box center [121, 199] width 224 height 31
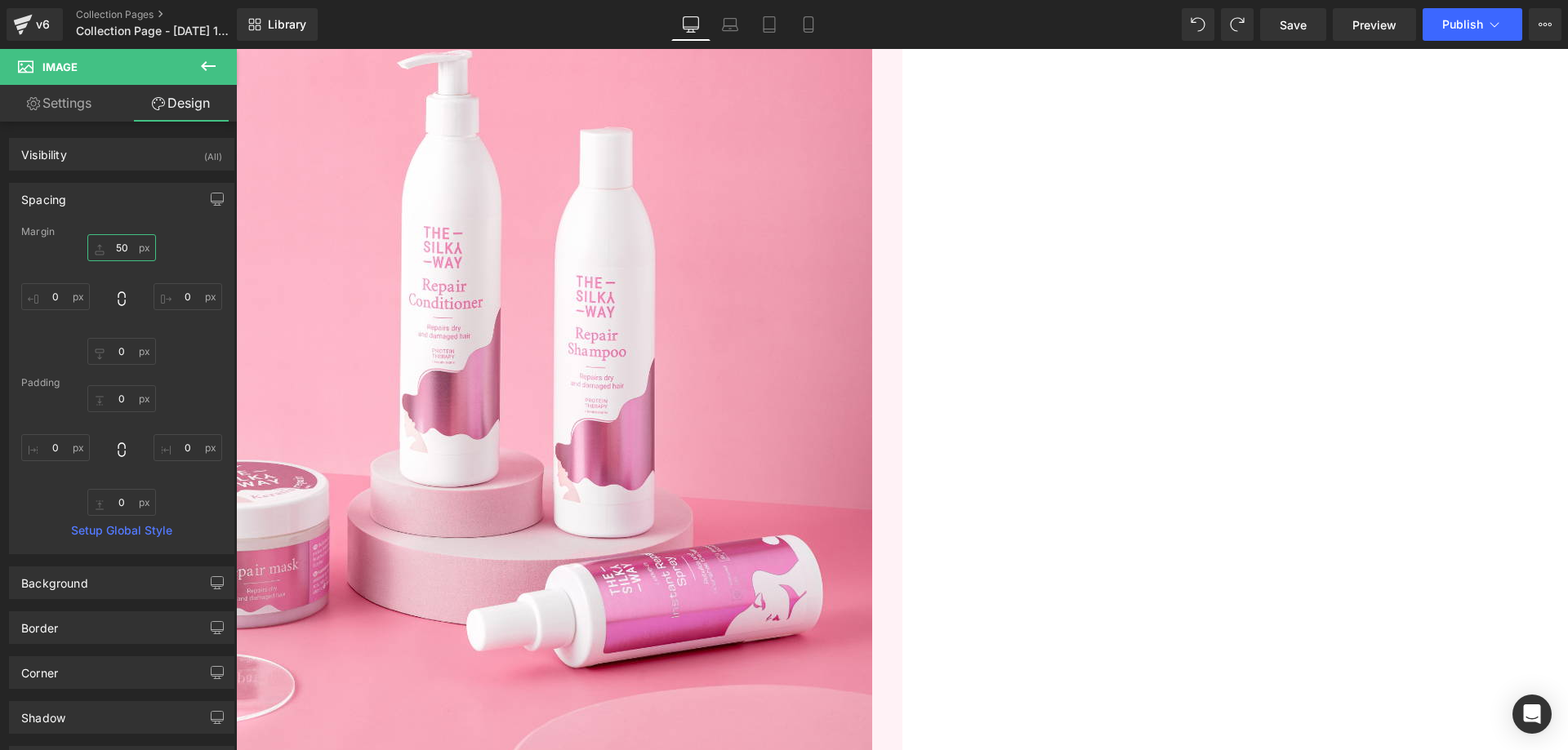
click at [126, 256] on input "50" at bounding box center [121, 247] width 69 height 27
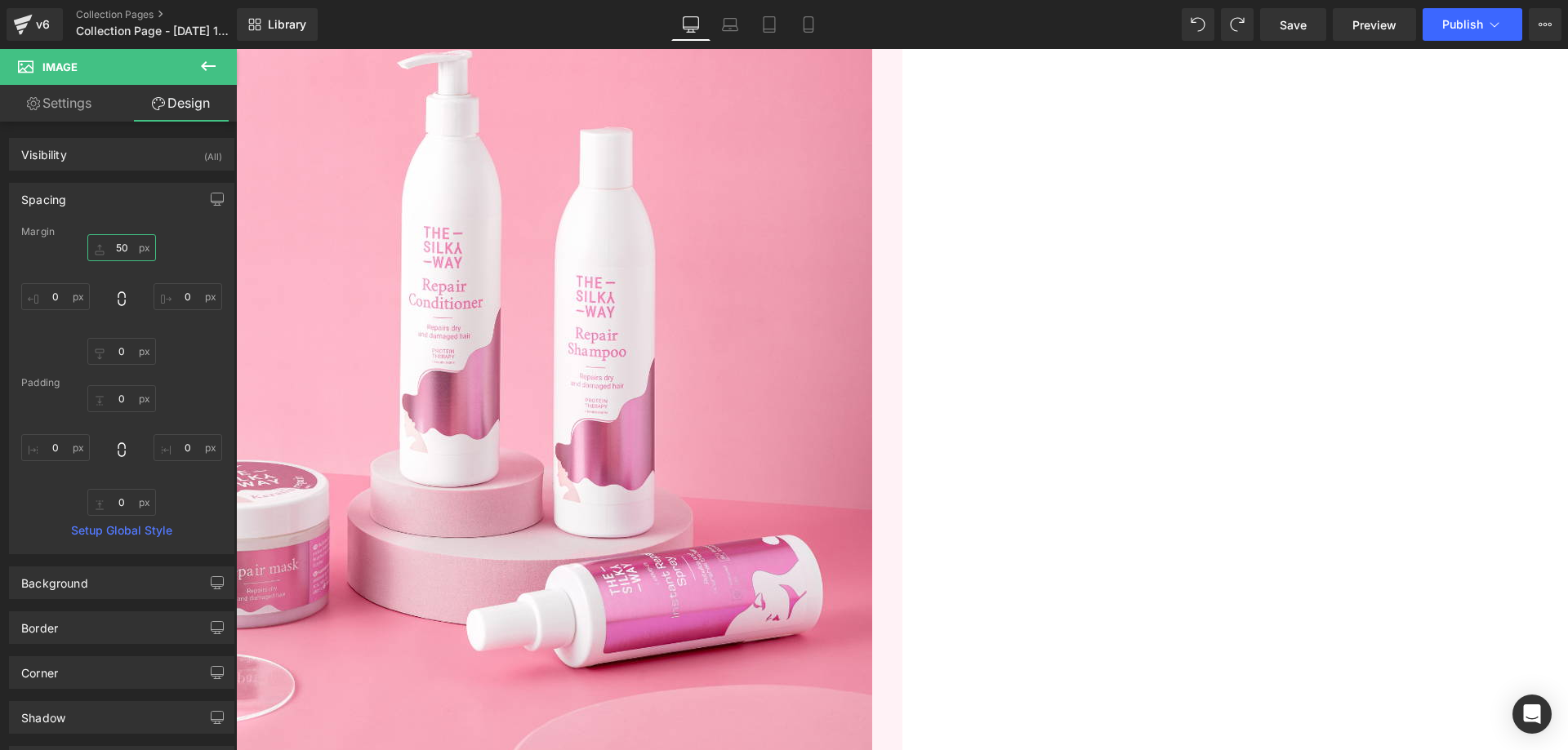
click at [112, 248] on input "50" at bounding box center [121, 247] width 69 height 27
click at [112, 248] on input "40" at bounding box center [121, 247] width 69 height 27
type input "35"
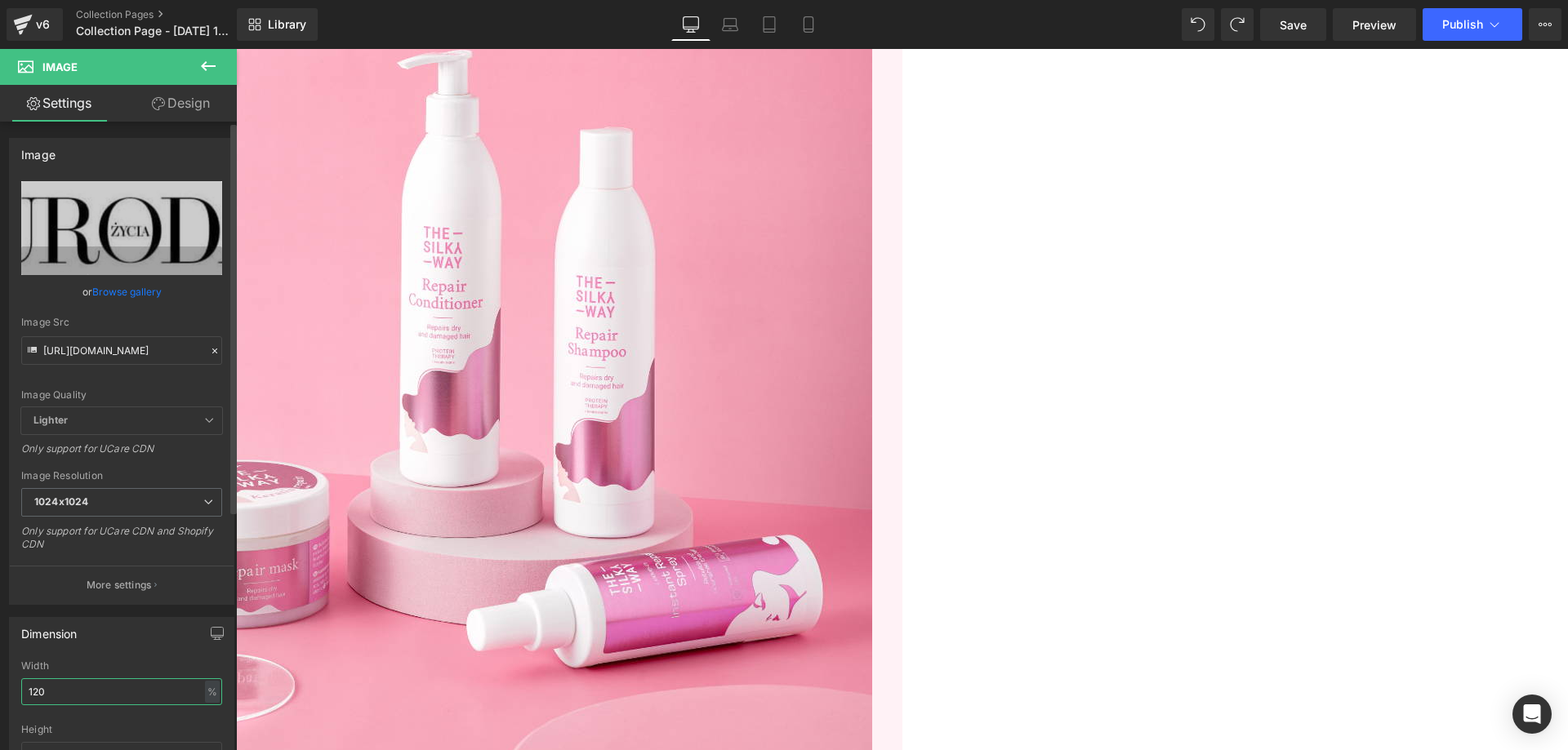
click at [147, 698] on input "120" at bounding box center [121, 691] width 201 height 27
type input "76"
click at [236, 49] on link "Image" at bounding box center [236, 49] width 0 height 0
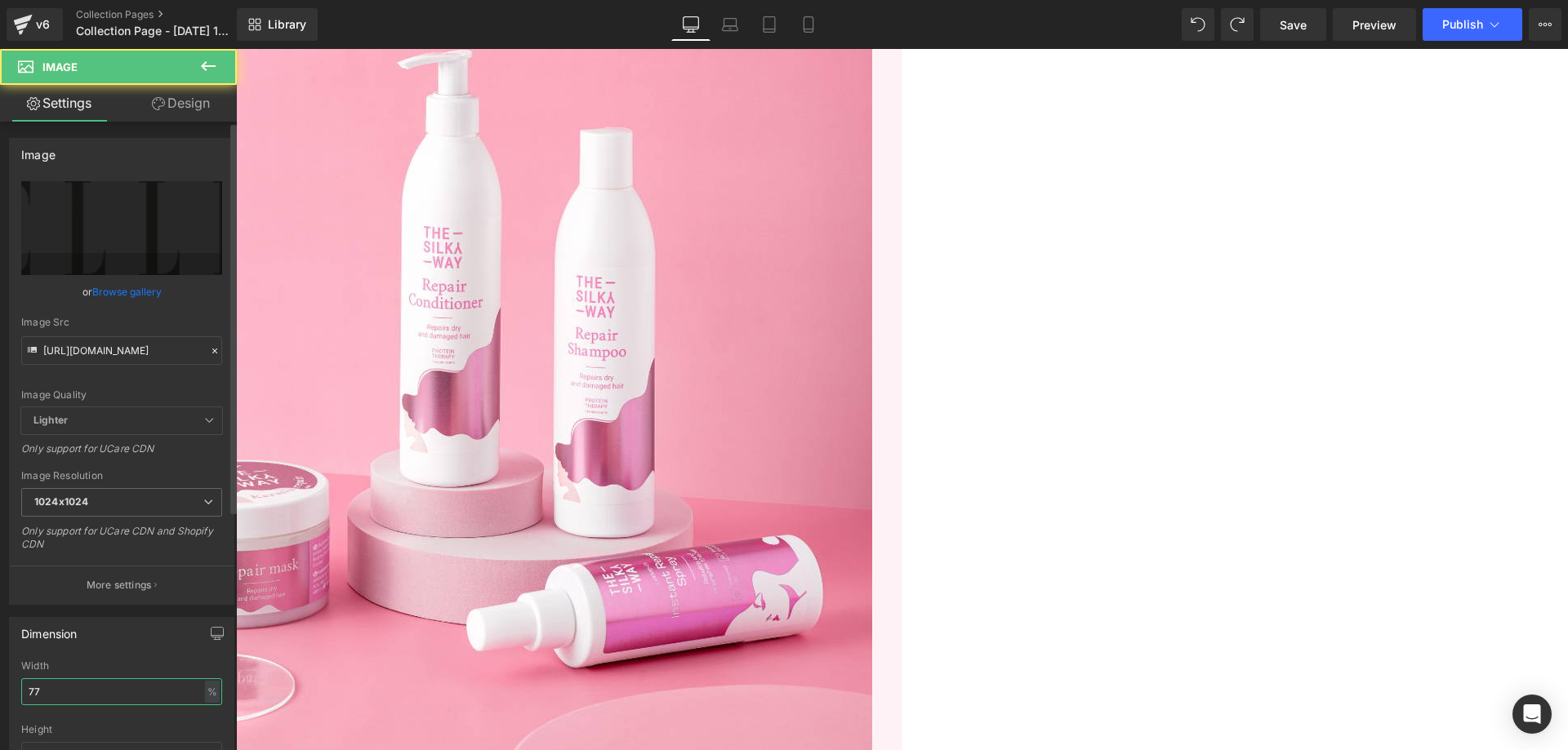
click at [105, 680] on input "77" at bounding box center [121, 691] width 201 height 27
click at [108, 693] on input "65" at bounding box center [121, 691] width 201 height 27
type input "55"
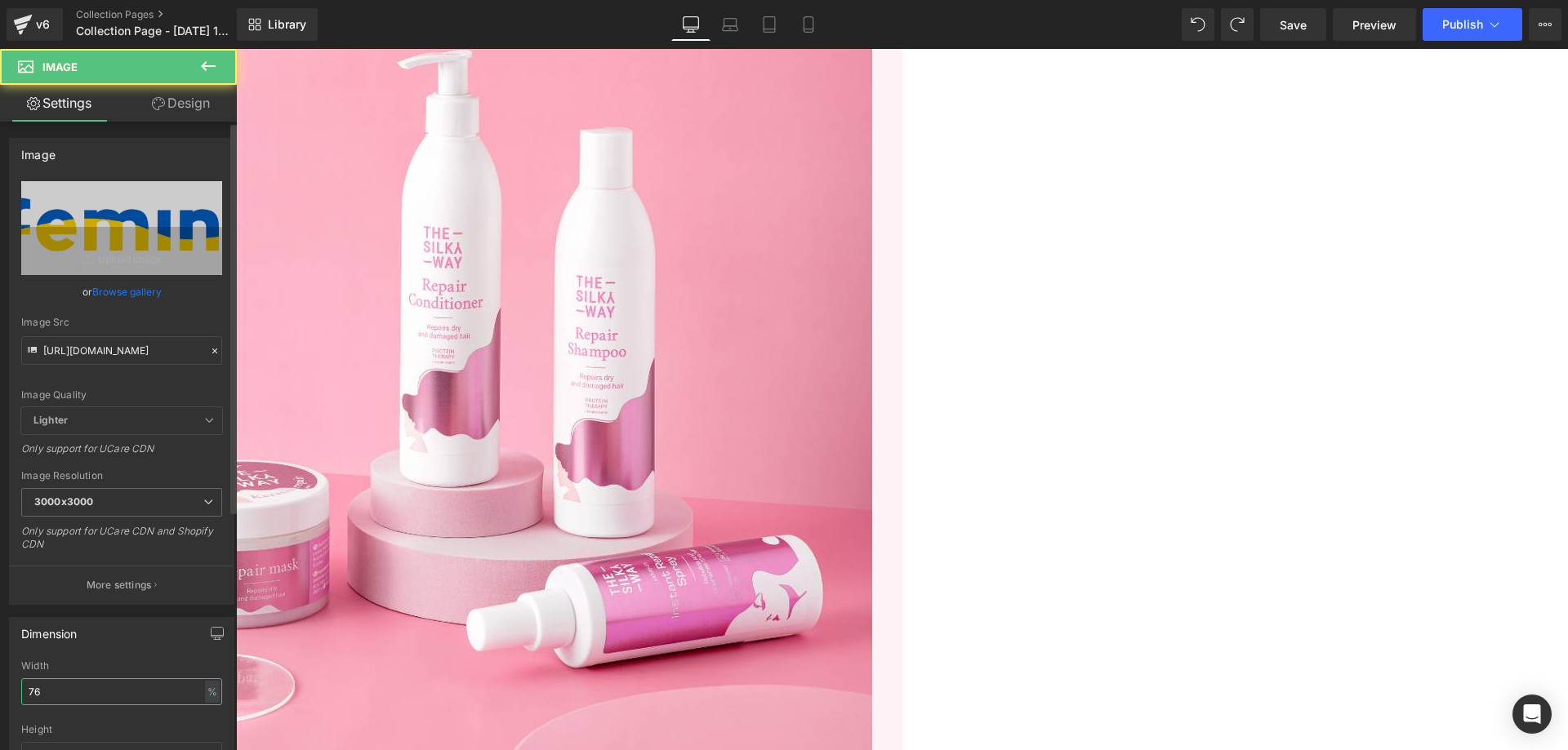
click at [72, 685] on input "76" at bounding box center [121, 691] width 201 height 27
click at [64, 691] on input "845" at bounding box center [121, 691] width 201 height 27
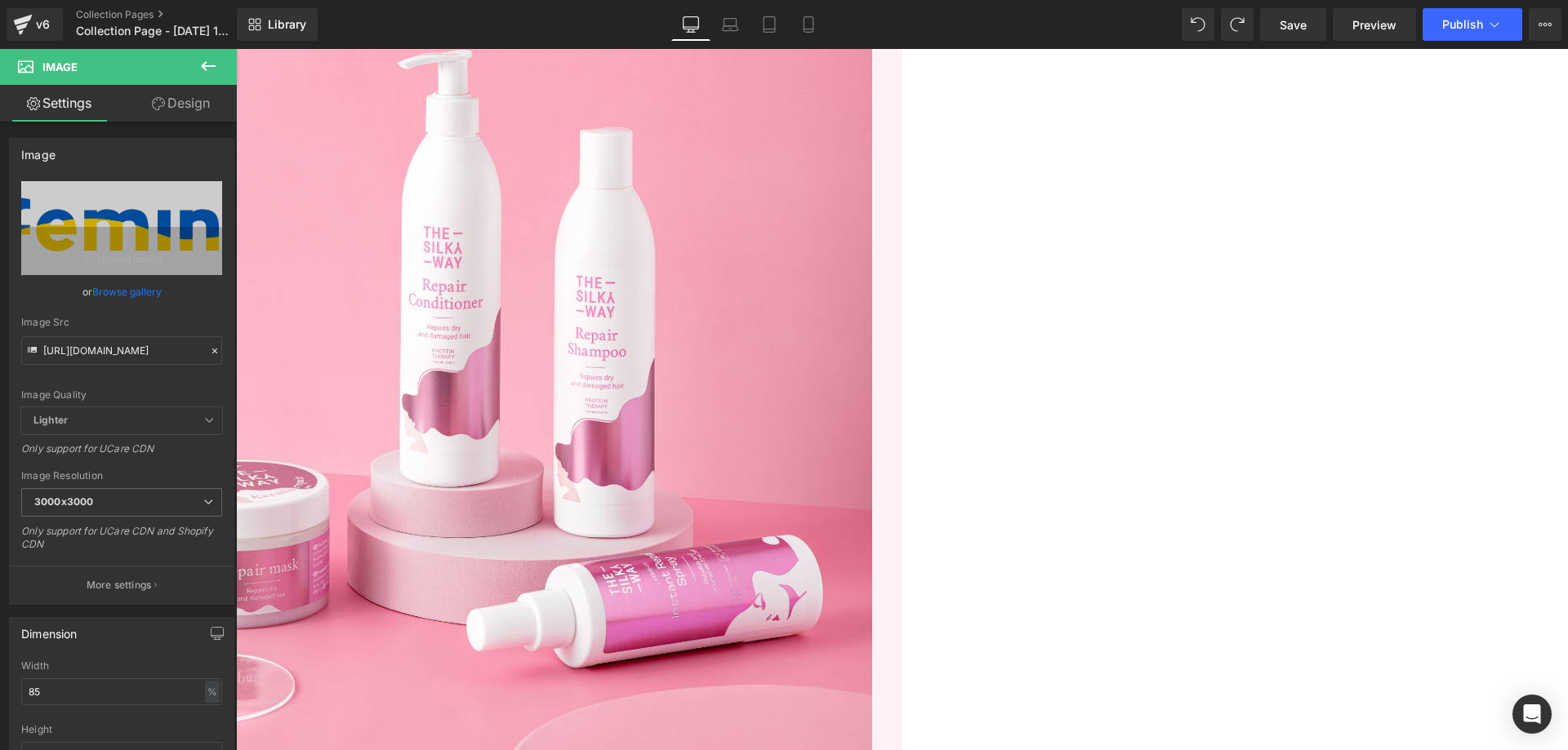
click at [236, 49] on icon at bounding box center [236, 49] width 0 height 0
click at [134, 695] on input "85" at bounding box center [121, 691] width 201 height 27
click at [136, 694] on input "85" at bounding box center [121, 691] width 201 height 27
click at [139, 694] on input "85" at bounding box center [121, 691] width 201 height 27
click at [139, 694] on input "8510" at bounding box center [121, 691] width 201 height 27
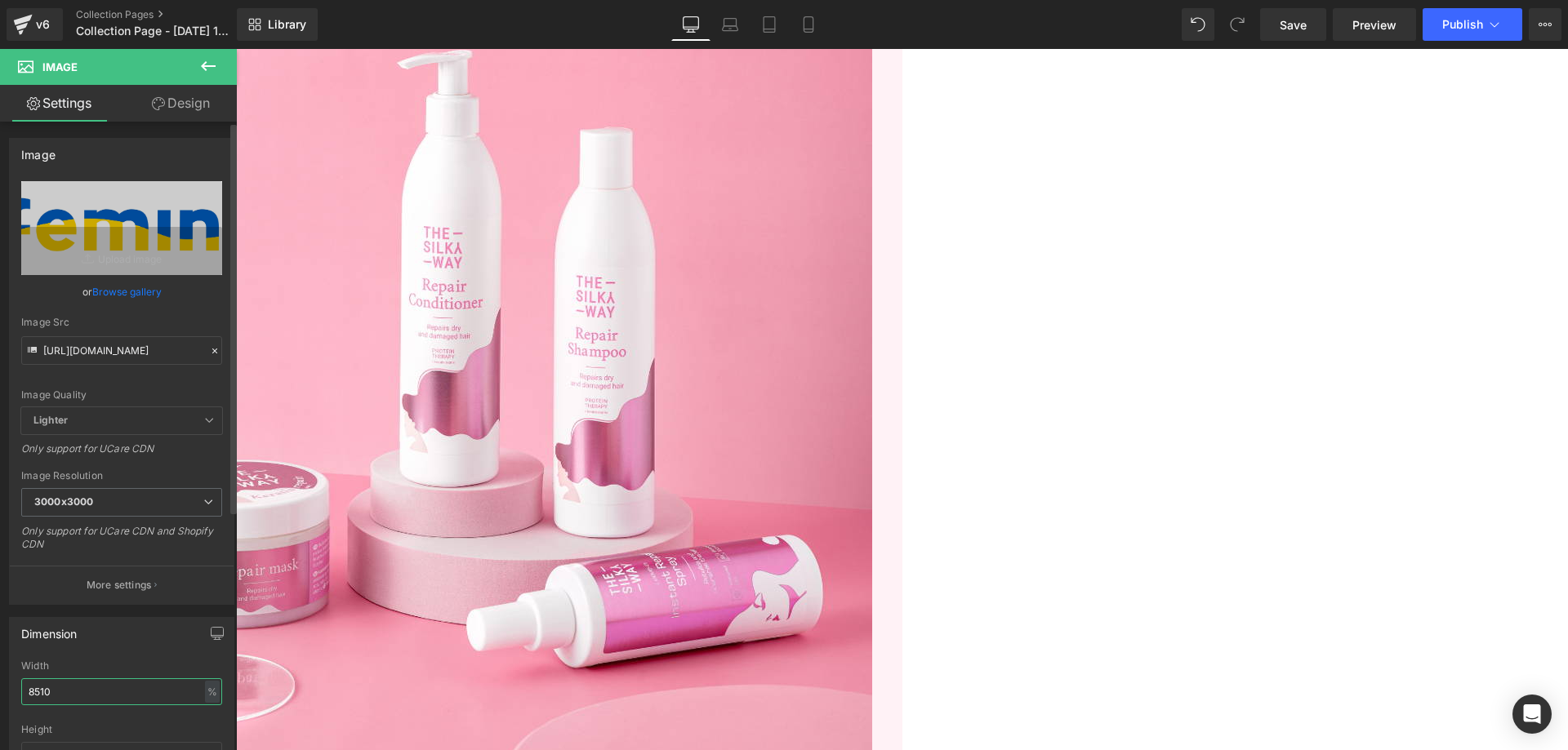
click at [139, 694] on input "8510" at bounding box center [121, 691] width 201 height 27
type input "100"
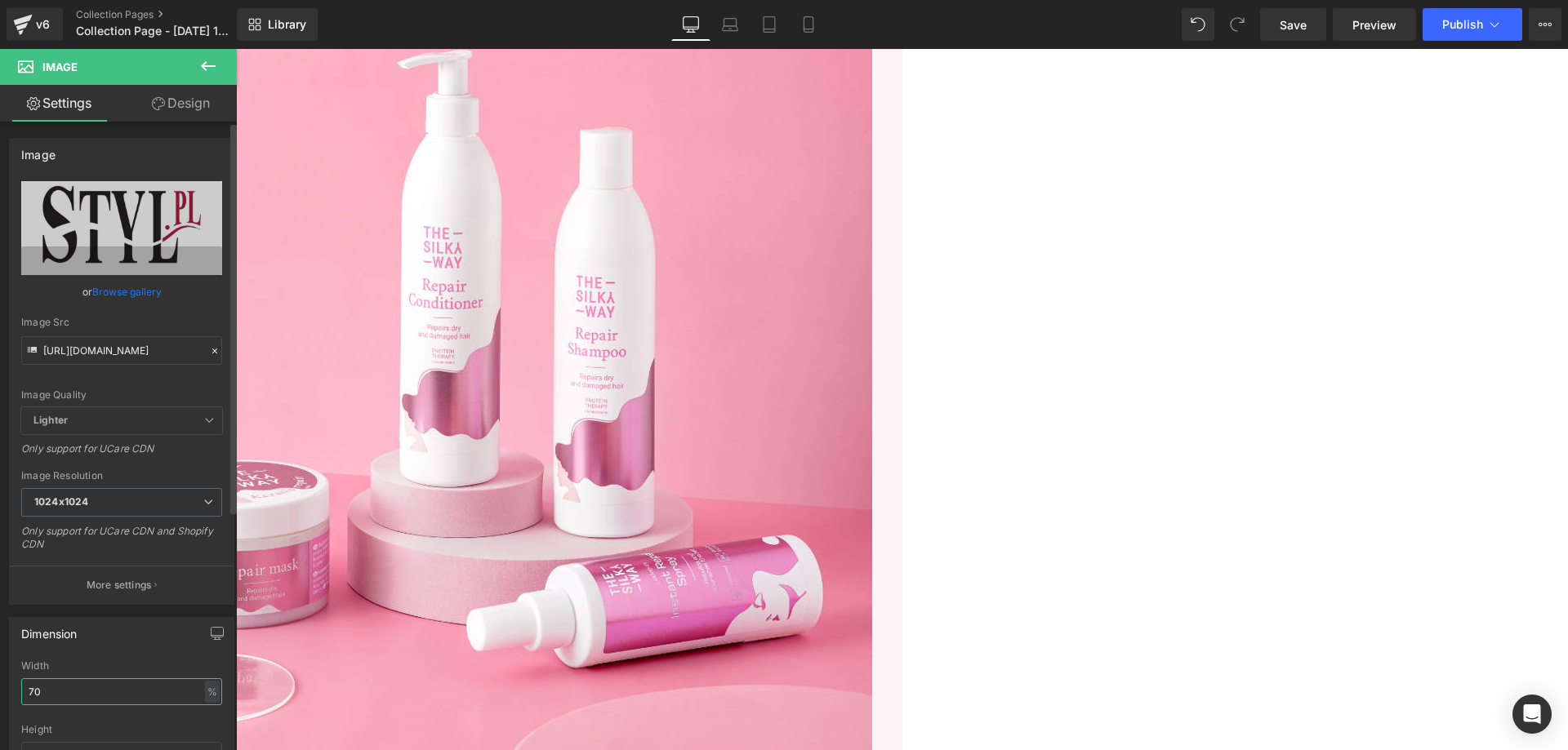
click at [65, 701] on input "70" at bounding box center [121, 691] width 201 height 27
click at [66, 701] on input "70" at bounding box center [121, 691] width 201 height 27
click at [69, 695] on input "100" at bounding box center [121, 691] width 201 height 27
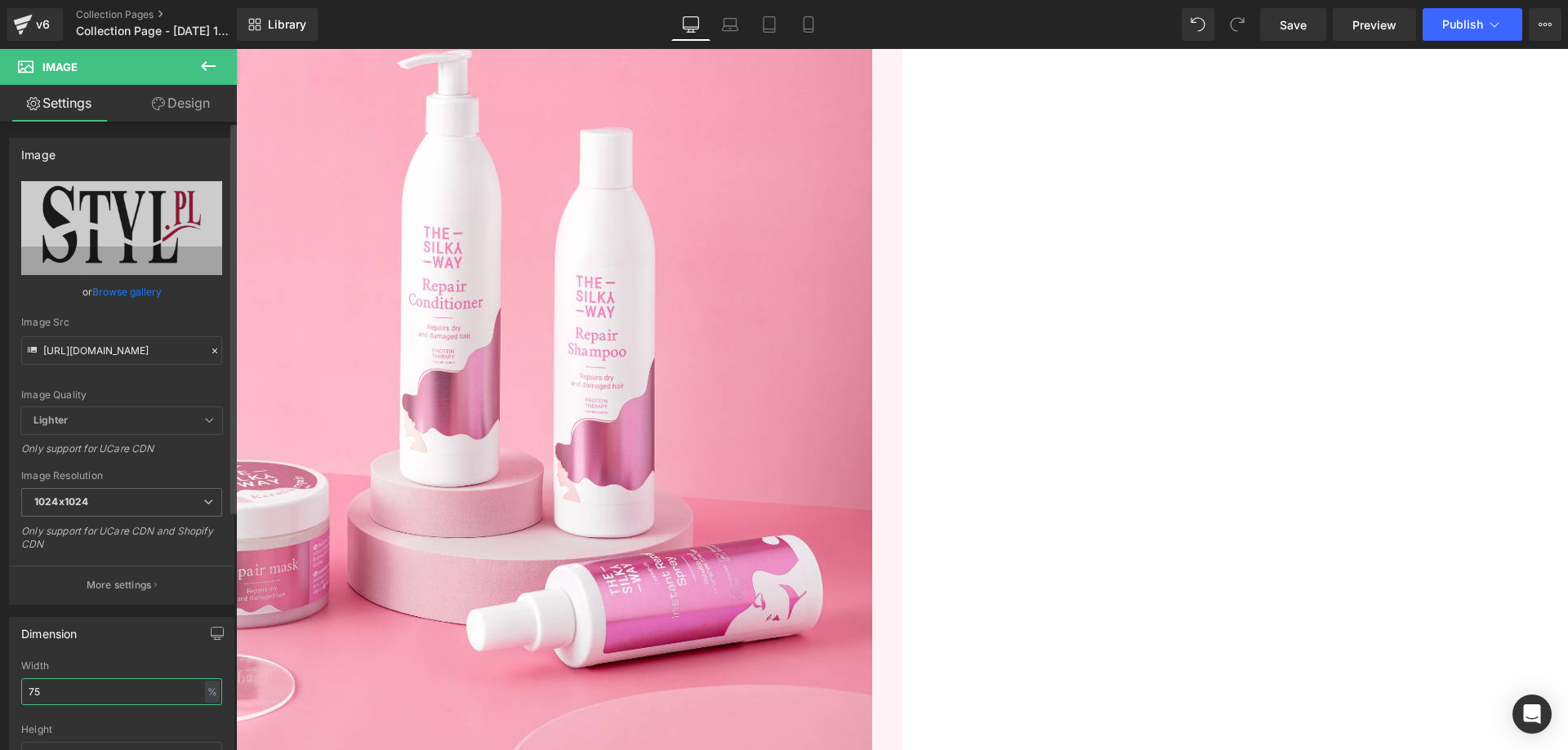
click at [42, 694] on input "75" at bounding box center [121, 691] width 201 height 27
type input "75"
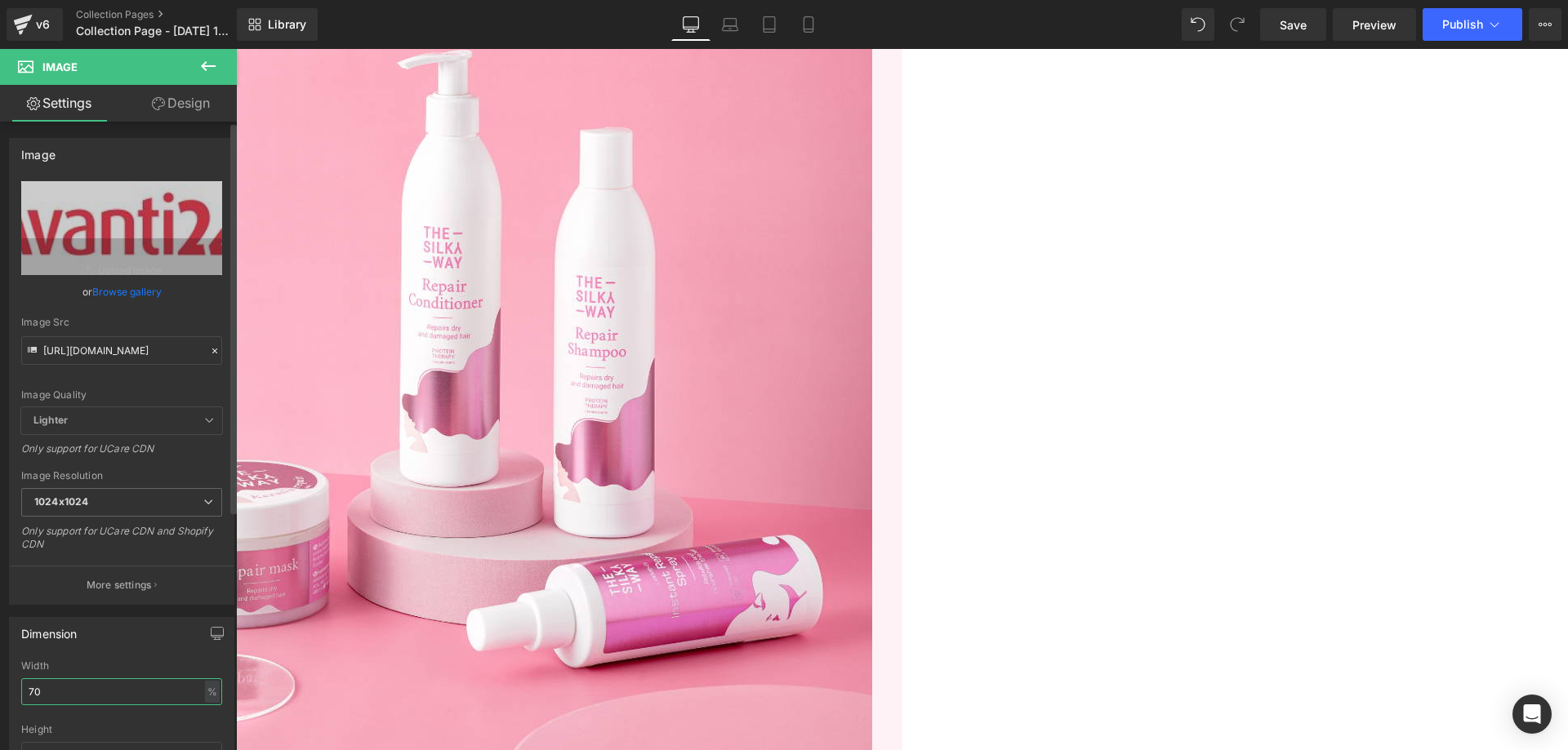
click at [84, 697] on input "70" at bounding box center [121, 691] width 201 height 27
click at [84, 697] on input "708" at bounding box center [121, 691] width 201 height 27
type input "80"
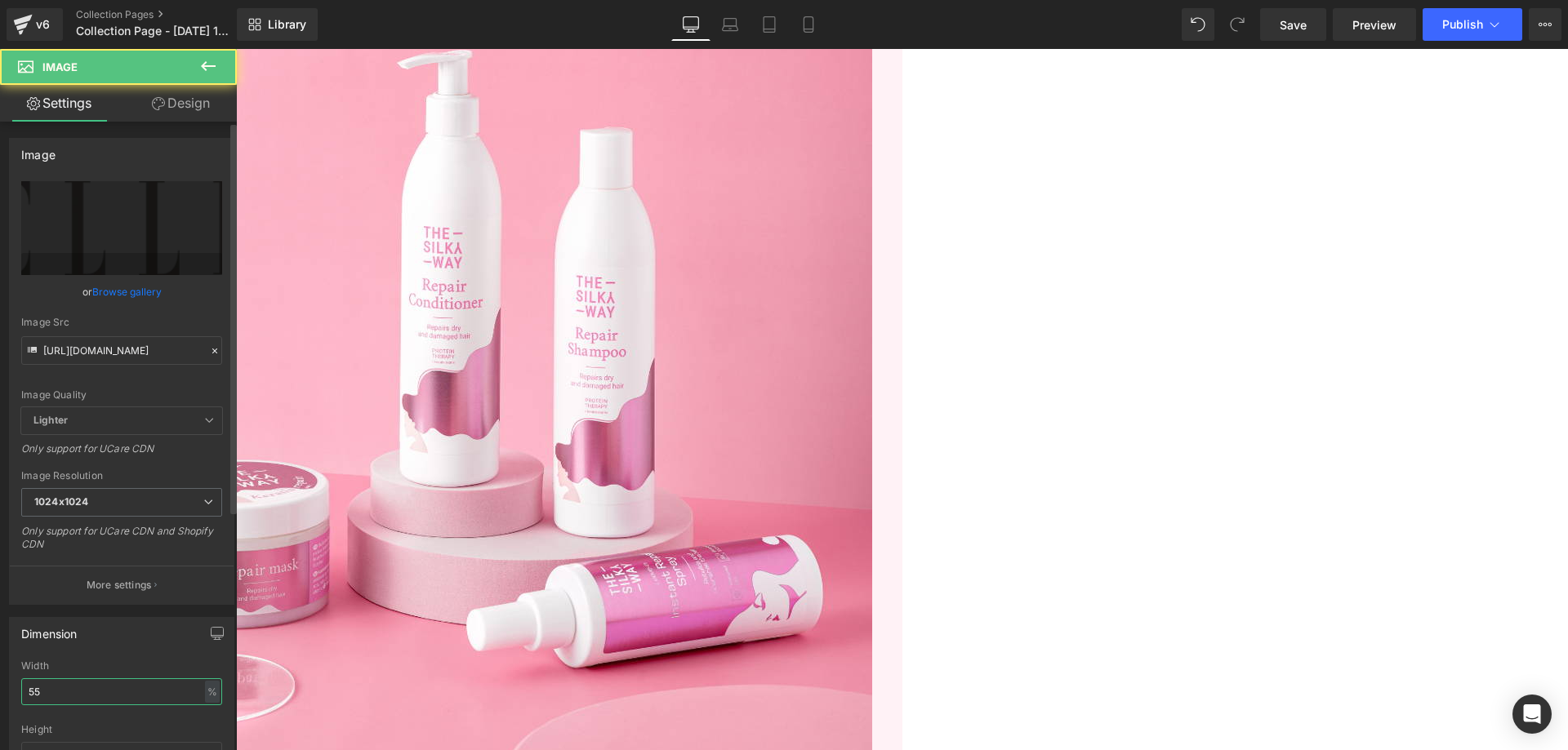
click at [124, 690] on input "55" at bounding box center [121, 691] width 201 height 27
click at [104, 693] on input "45" at bounding box center [121, 691] width 201 height 27
type input "50"
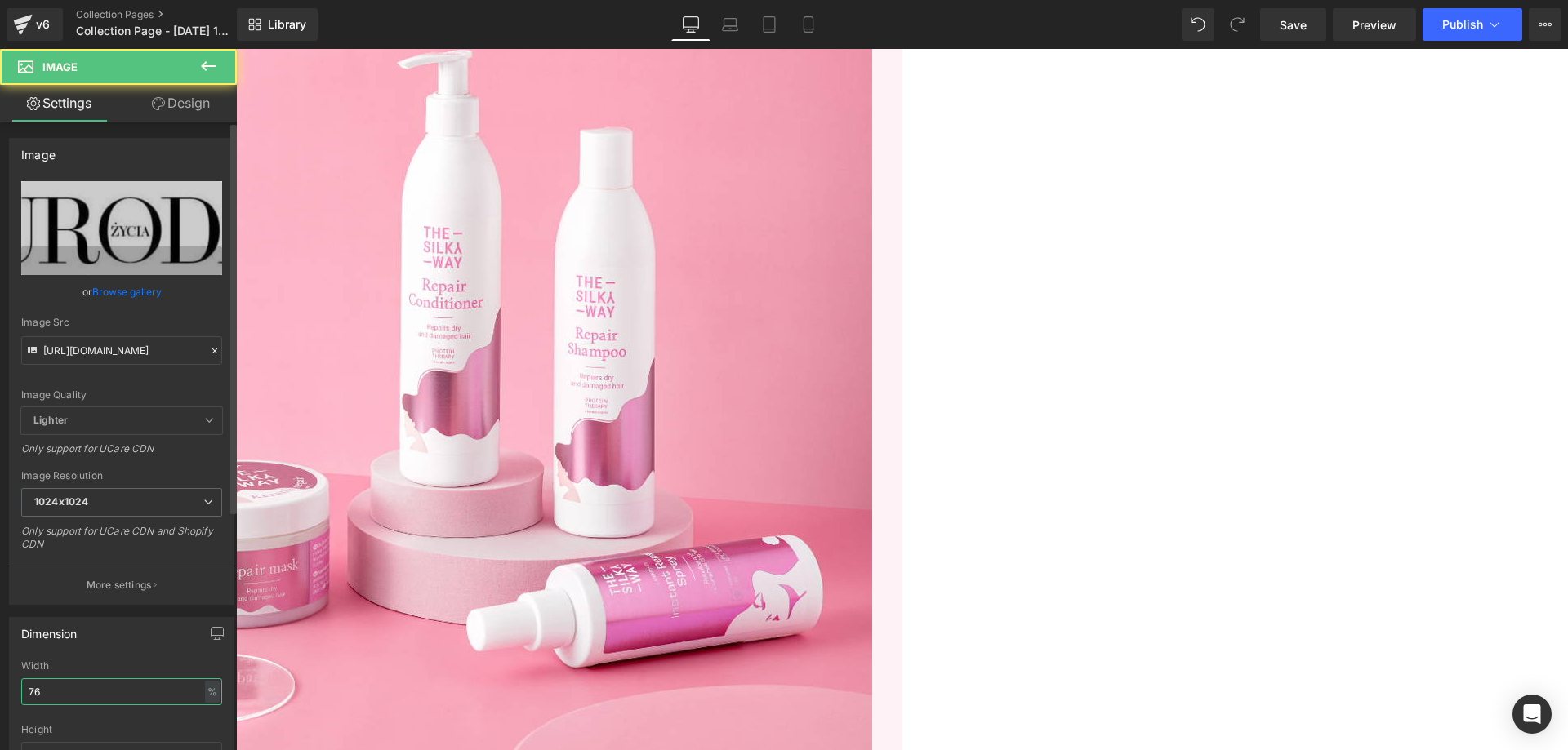
click at [93, 684] on input "76" at bounding box center [121, 691] width 201 height 27
type input "65"
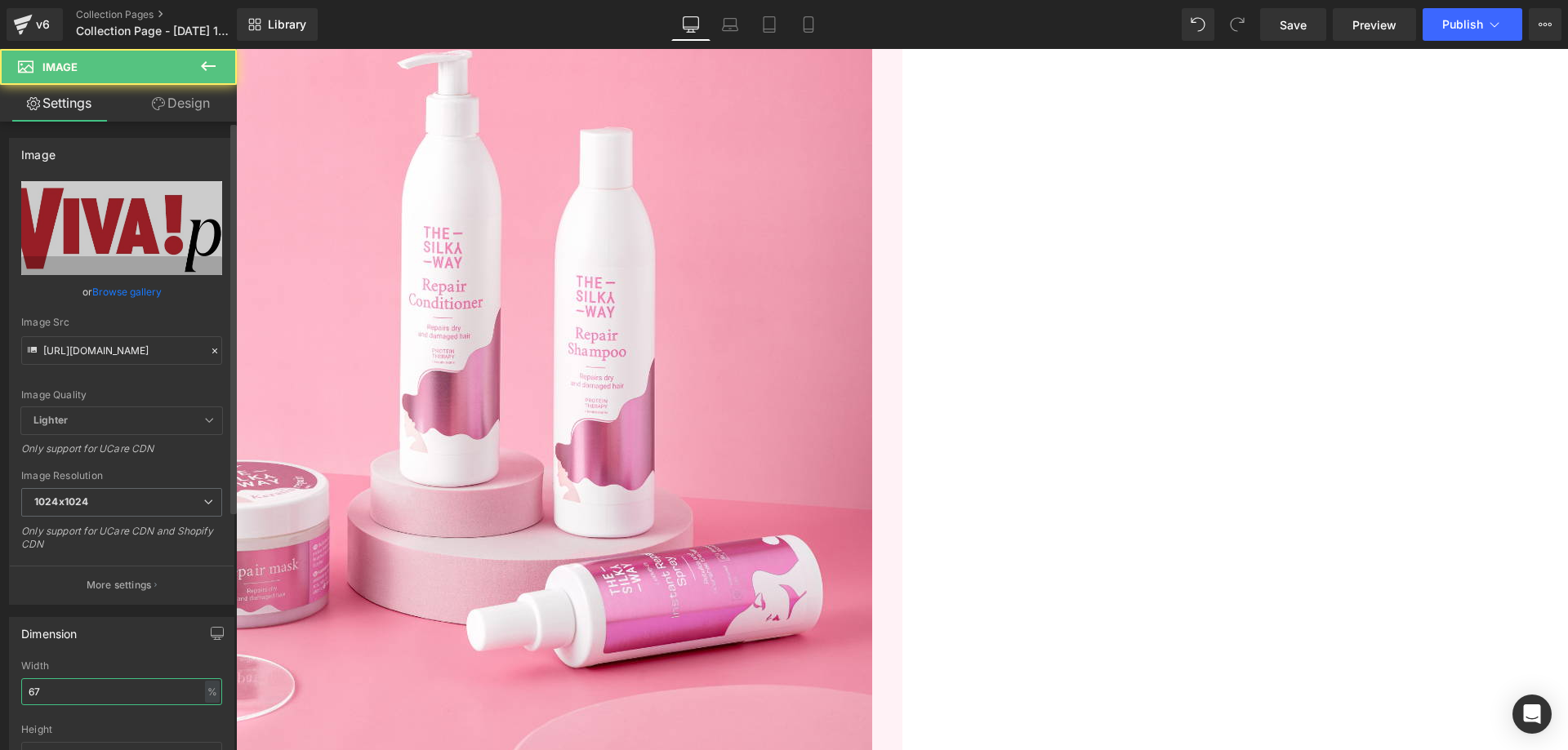
click at [92, 686] on input "67" at bounding box center [121, 691] width 201 height 27
type input "60"
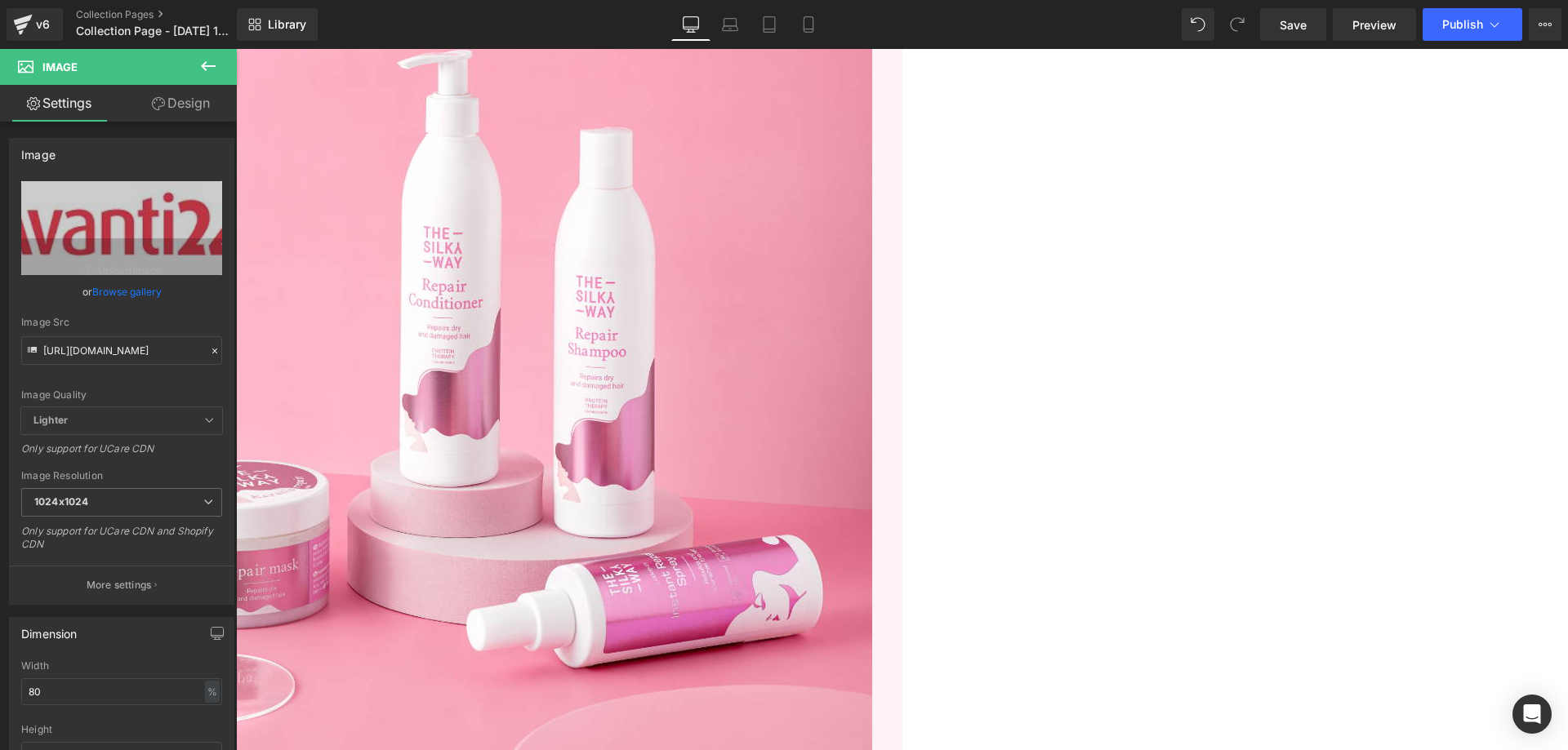
click at [175, 102] on link "Design" at bounding box center [180, 103] width 118 height 37
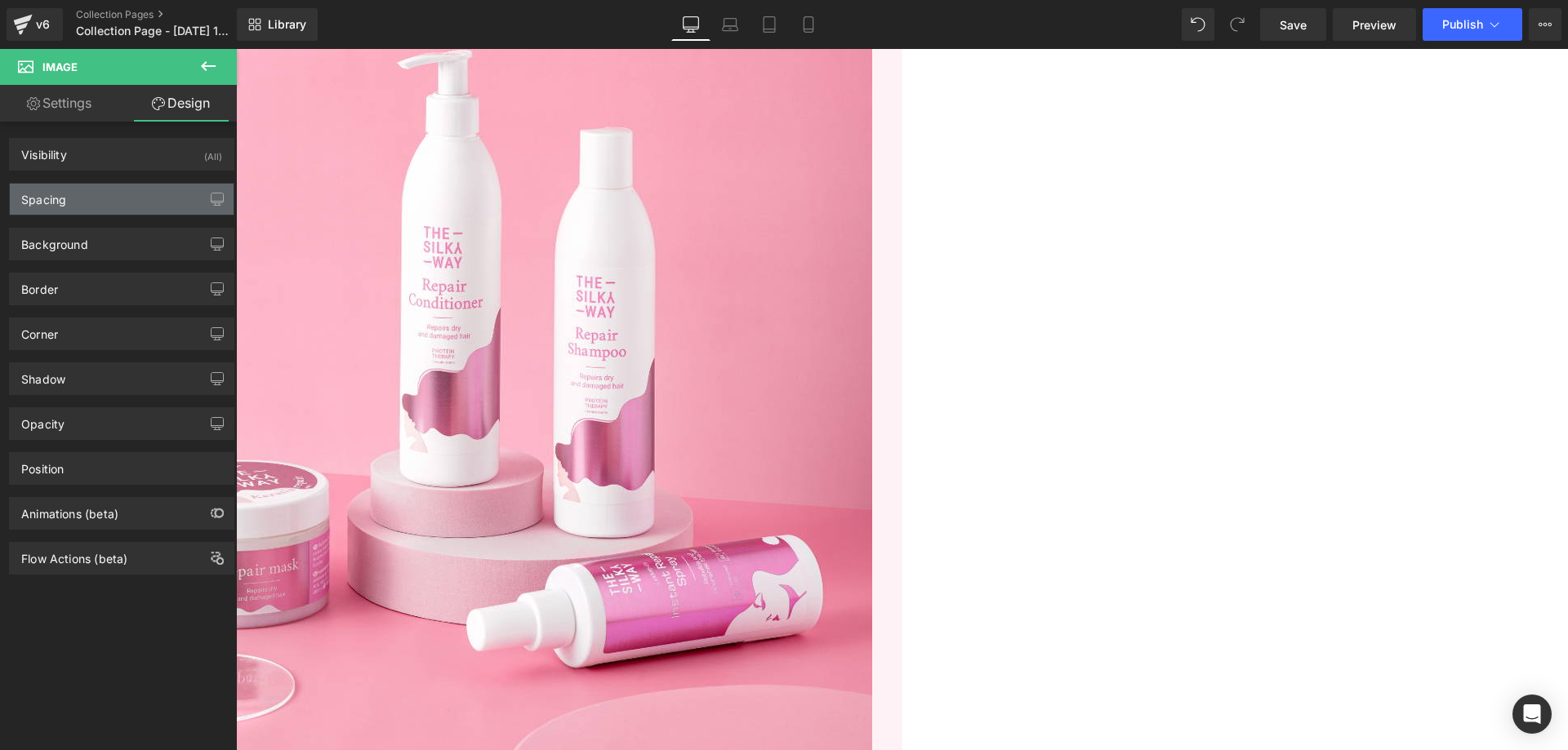
type input "30"
type input "0"
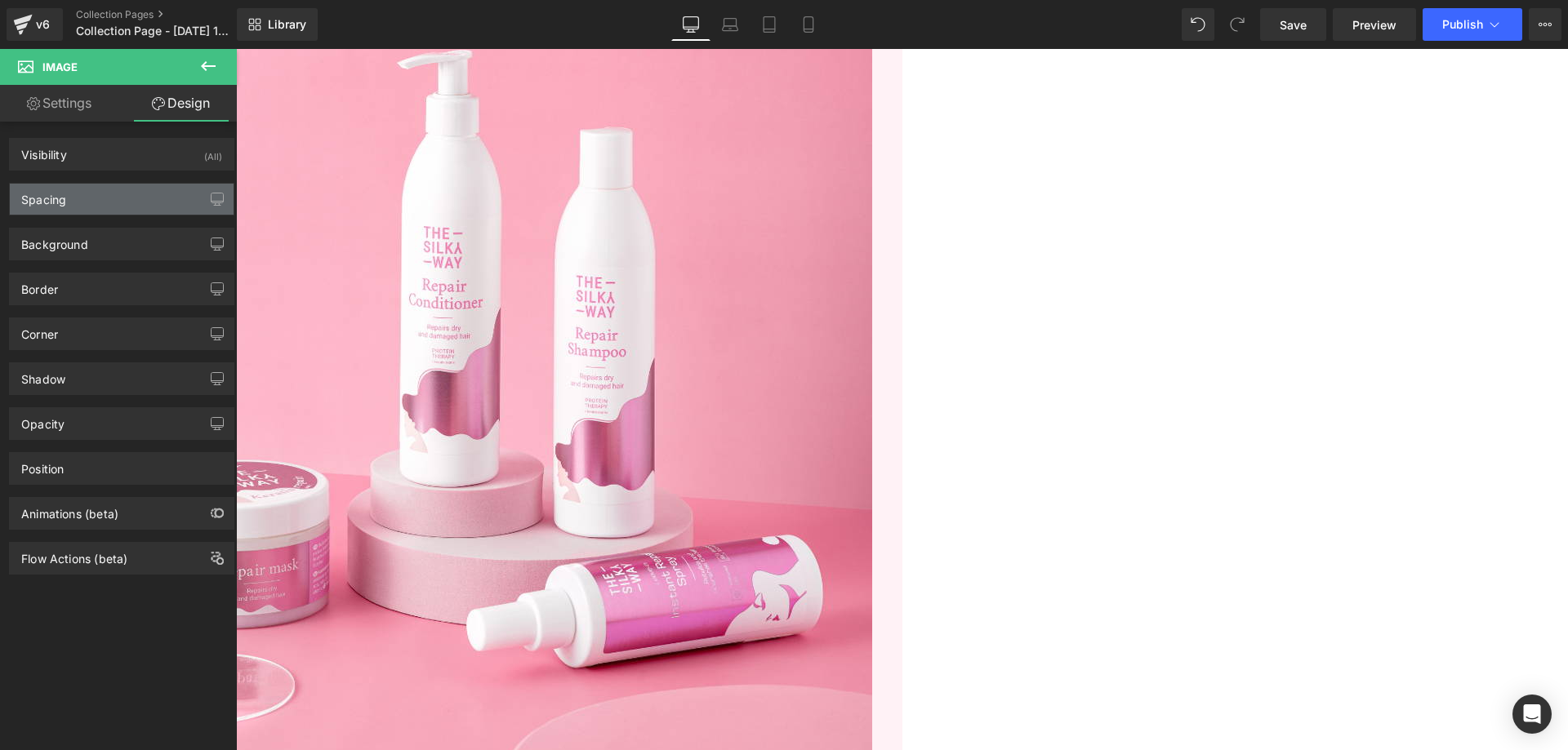
type input "0"
click at [131, 193] on div "Spacing" at bounding box center [121, 199] width 224 height 31
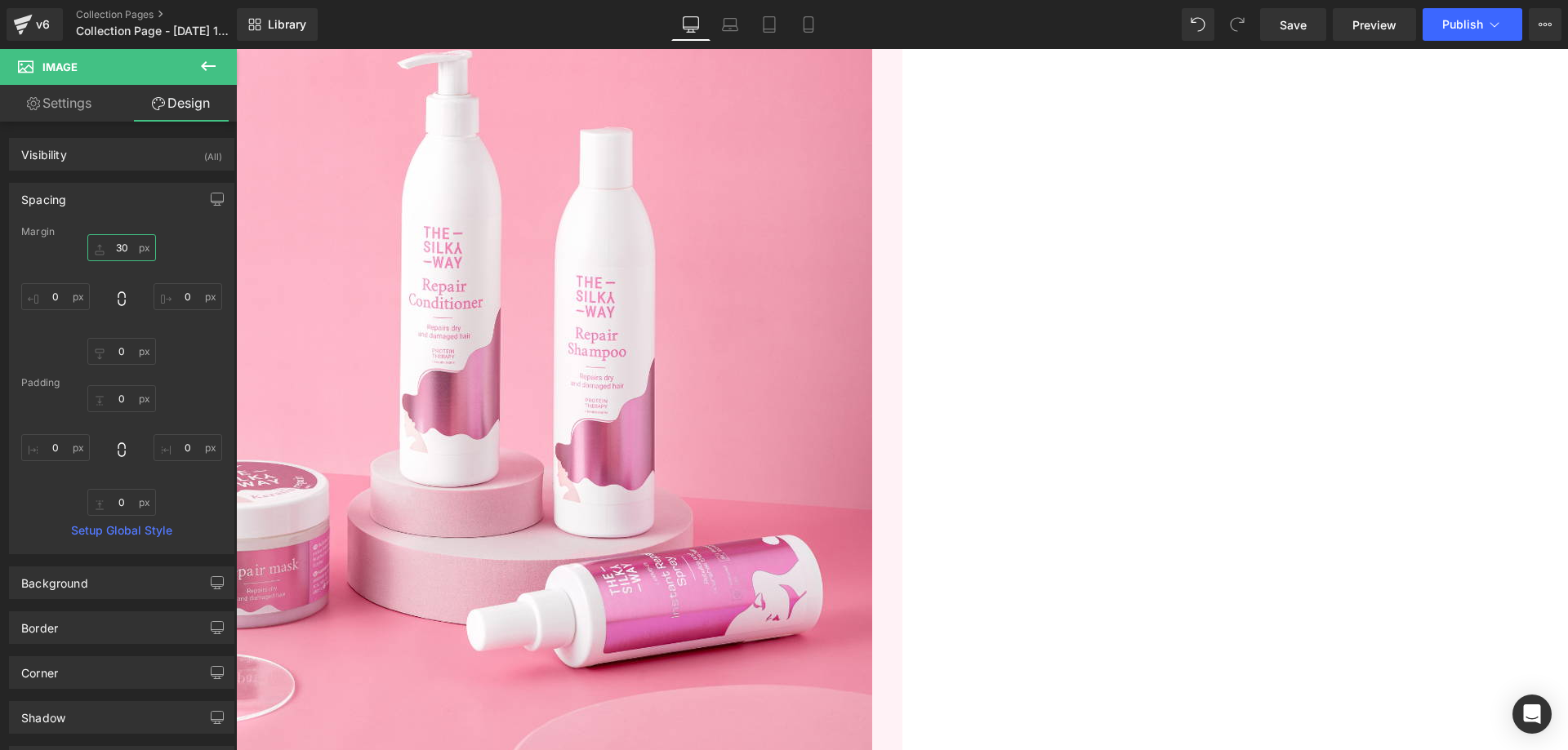
click at [122, 255] on input "30" at bounding box center [121, 247] width 69 height 27
type input "25"
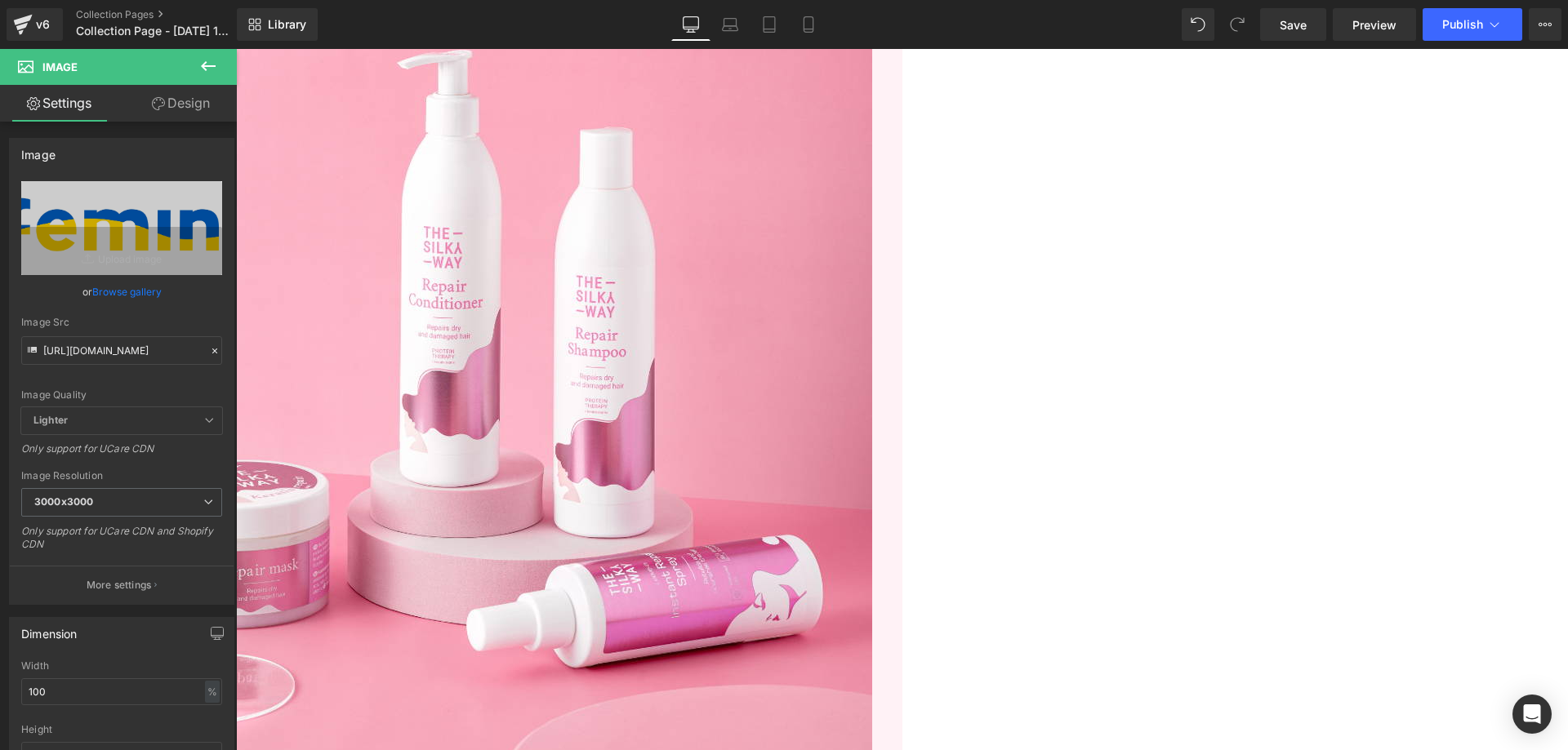
click at [176, 101] on link "Design" at bounding box center [180, 103] width 118 height 37
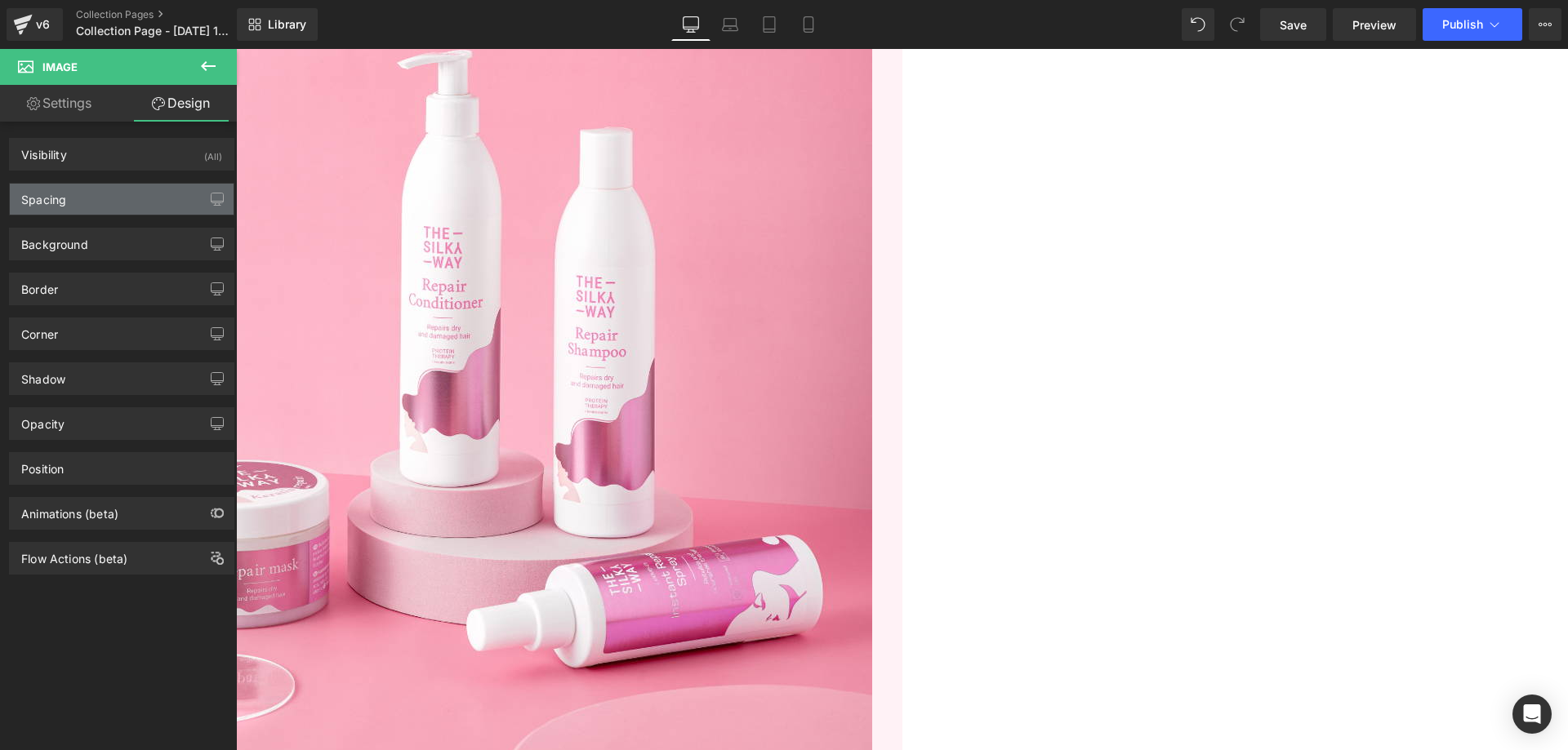
click at [129, 196] on div "Spacing" at bounding box center [121, 199] width 224 height 31
type input "35"
type input "0"
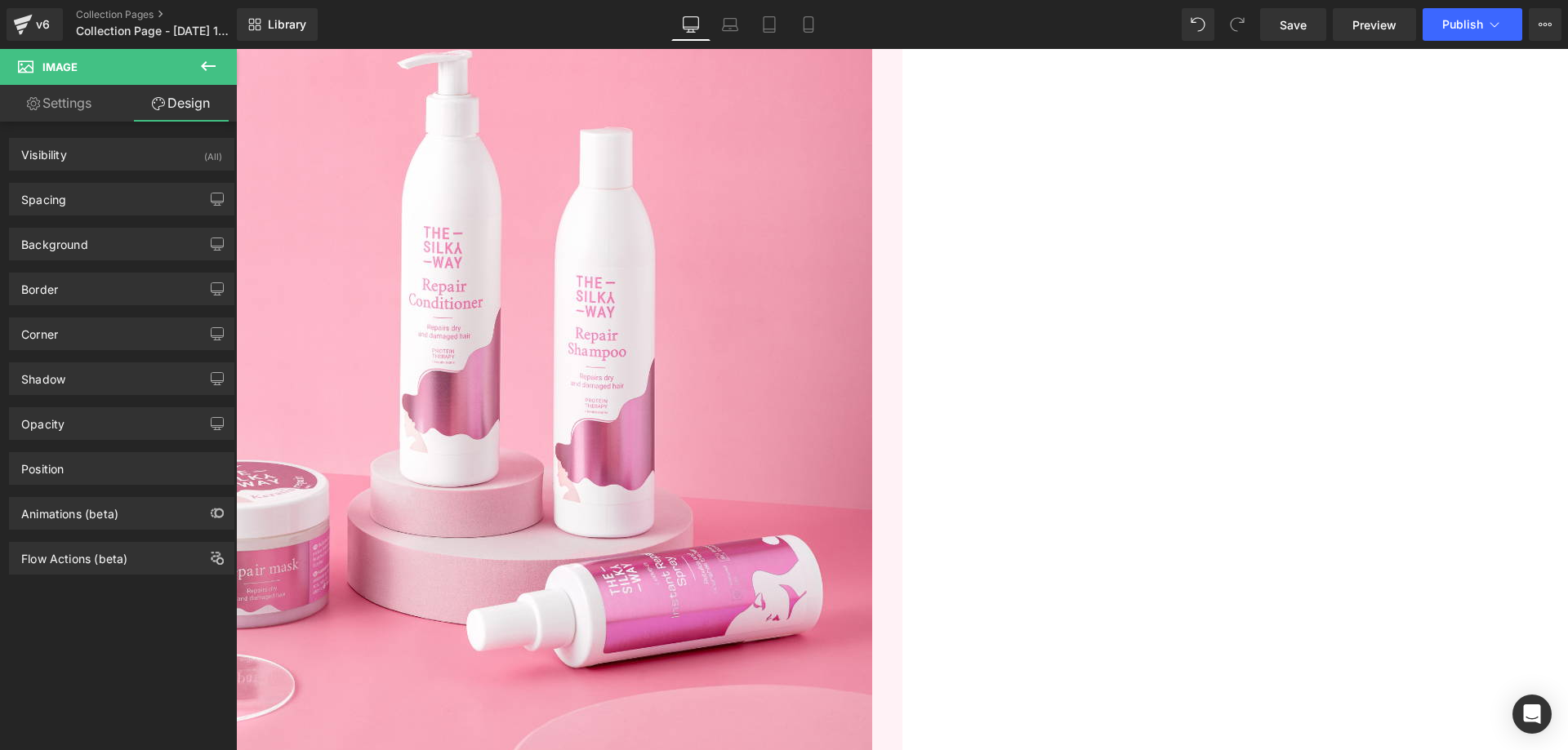
type input "0"
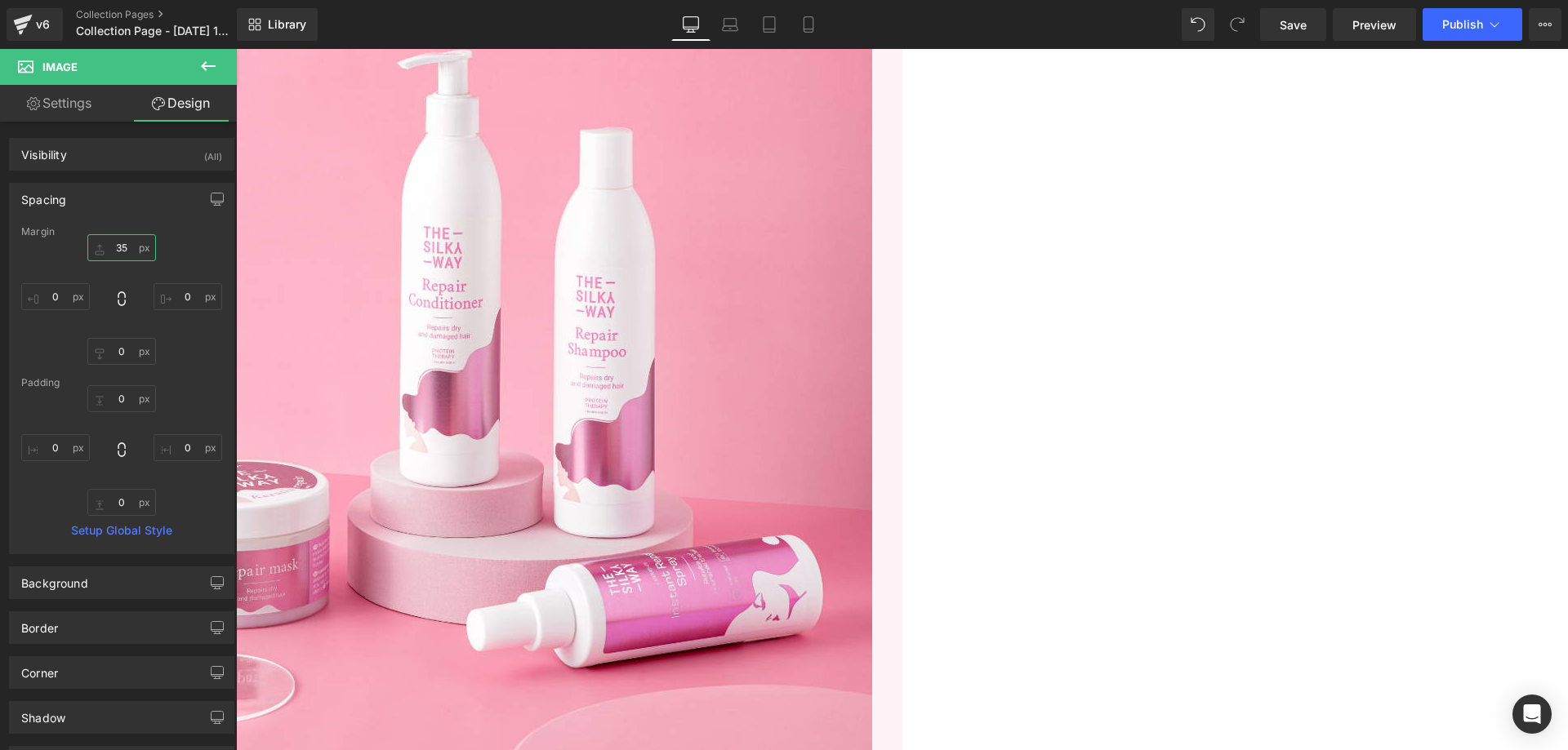
click at [117, 245] on input "35" at bounding box center [121, 247] width 69 height 27
click at [236, 49] on link at bounding box center [236, 49] width 0 height 0
click at [130, 253] on input "25" at bounding box center [121, 247] width 69 height 27
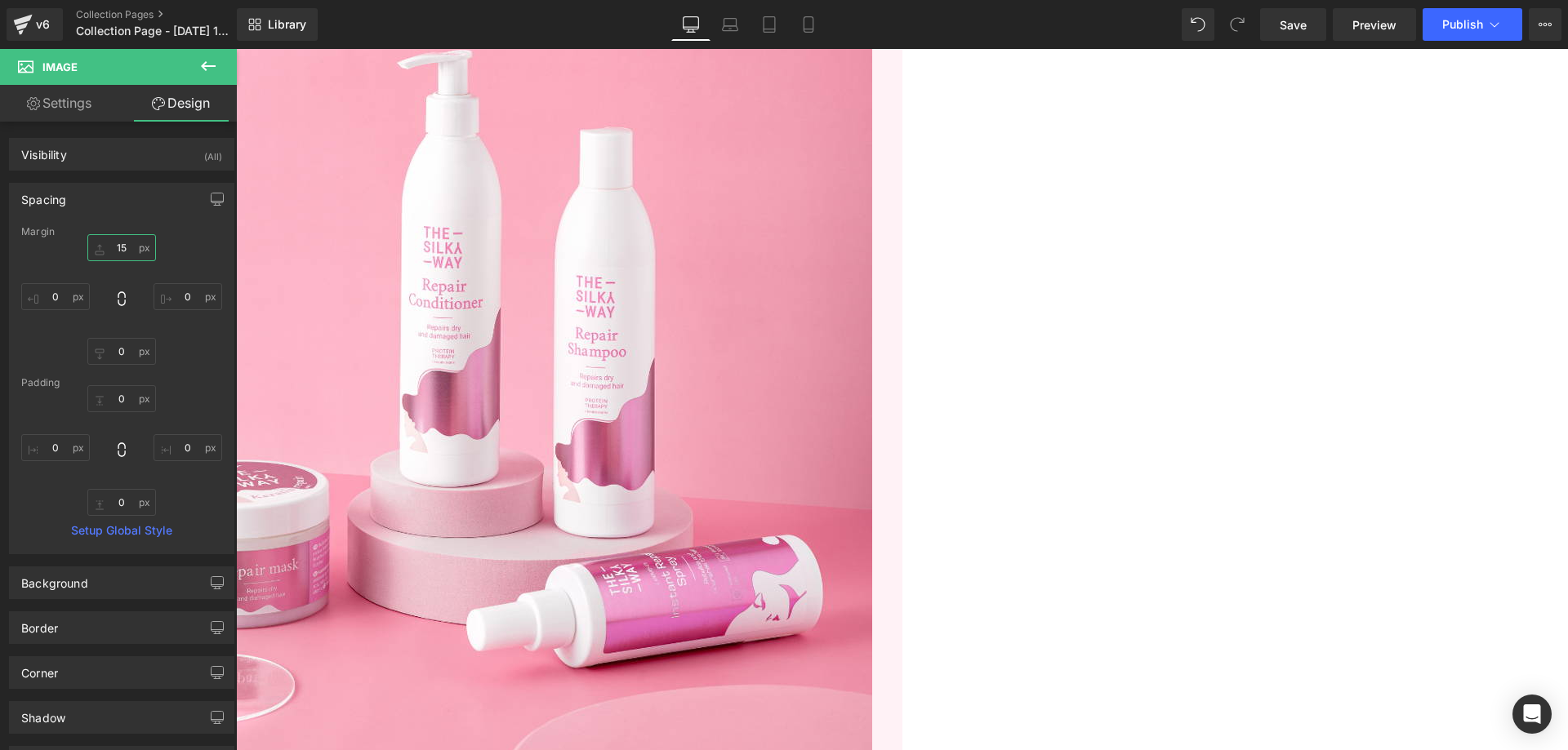
click at [130, 253] on input "15" at bounding box center [121, 247] width 69 height 27
type input "25"
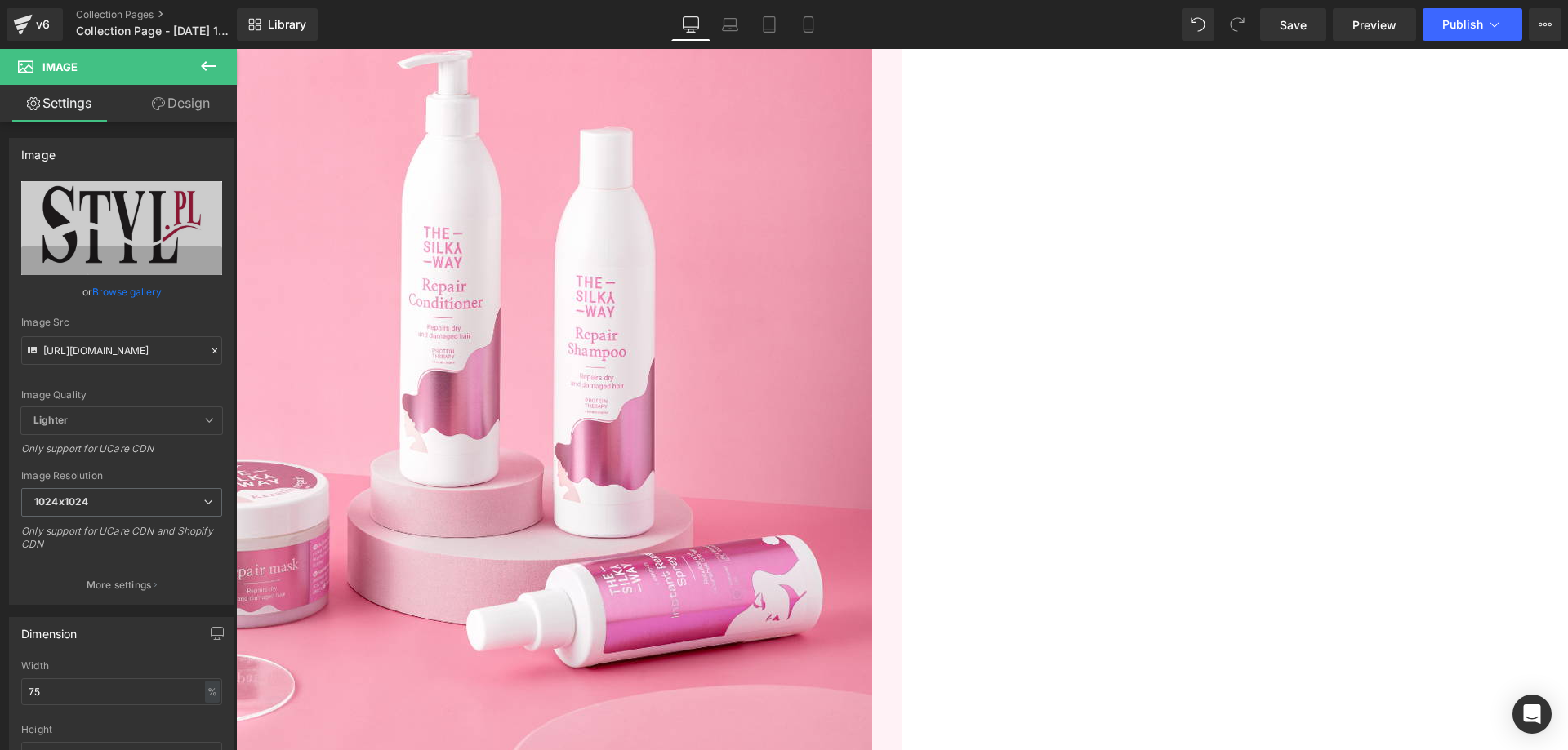
click at [173, 100] on link "Design" at bounding box center [180, 103] width 118 height 37
click at [0, 0] on div "Spacing" at bounding box center [0, 0] width 0 height 0
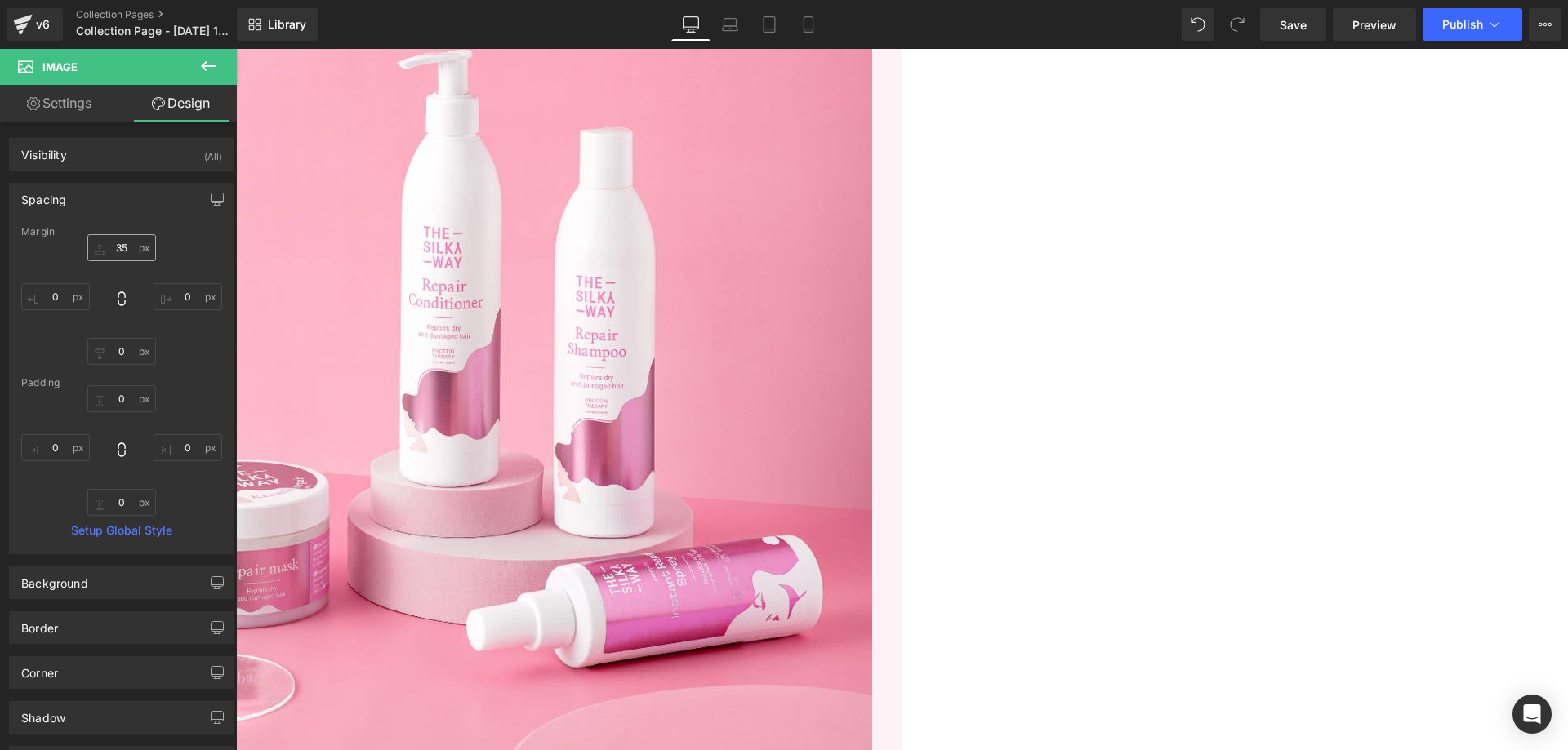
type input "35"
type input "0"
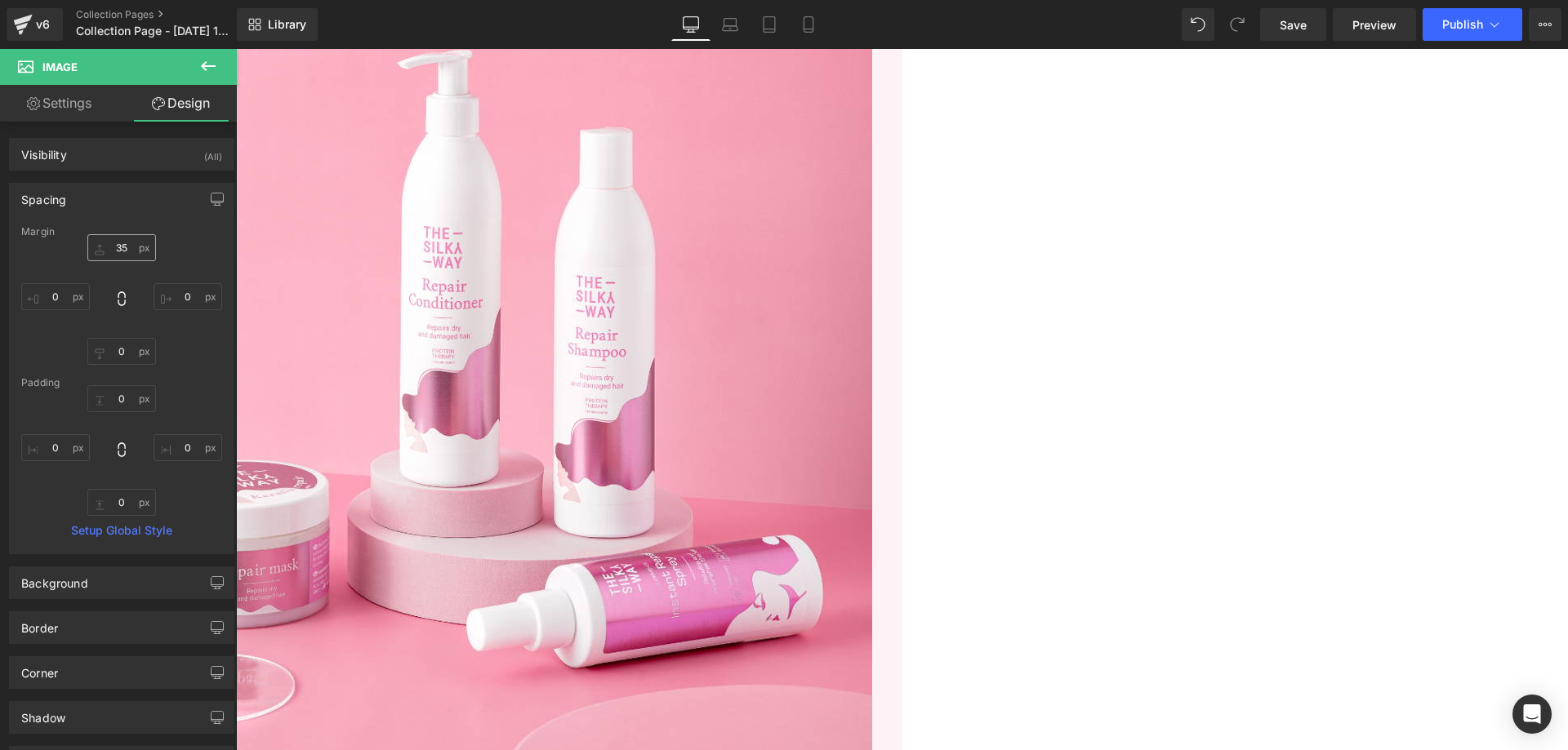
type input "0"
click at [127, 254] on input "35" at bounding box center [121, 247] width 69 height 27
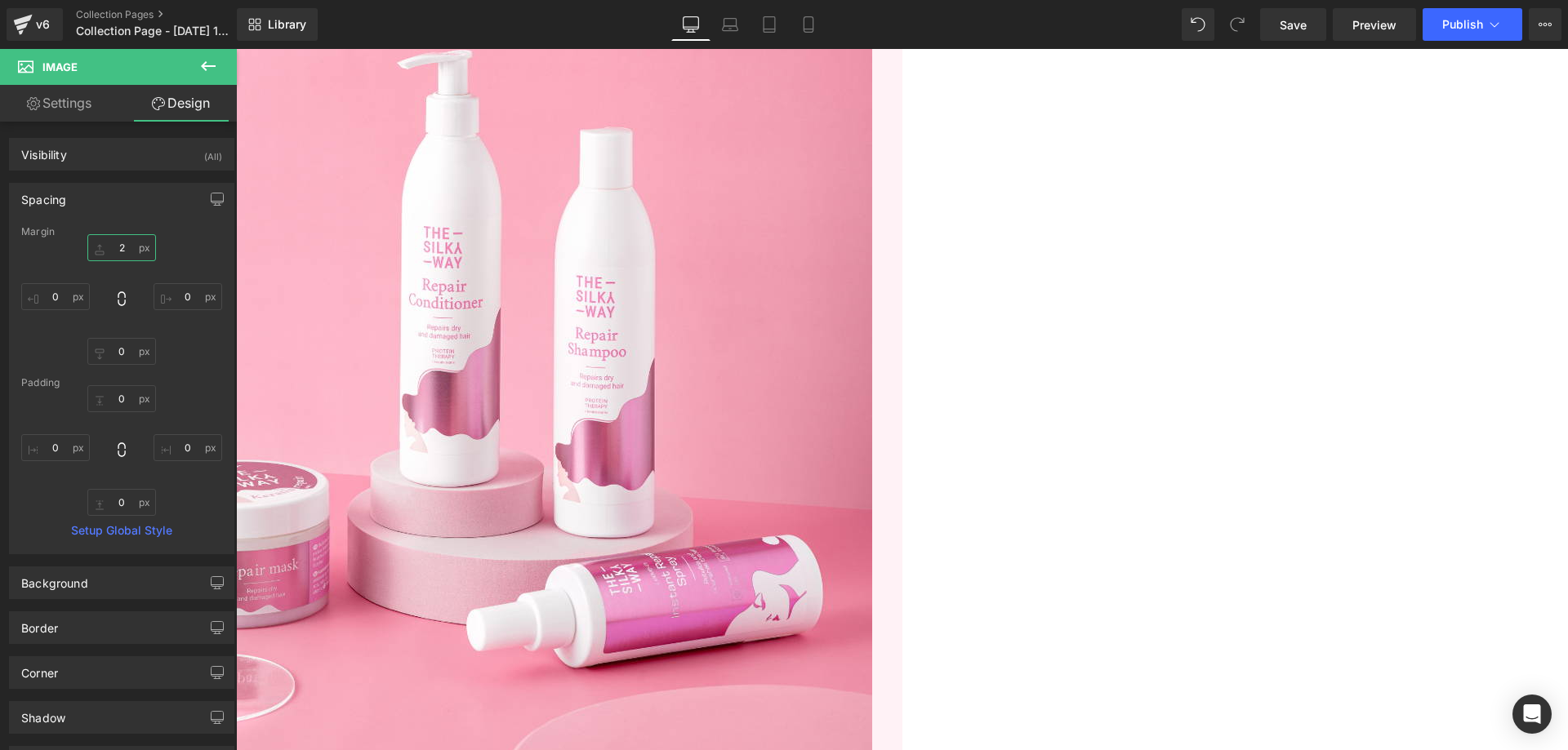
type input "25"
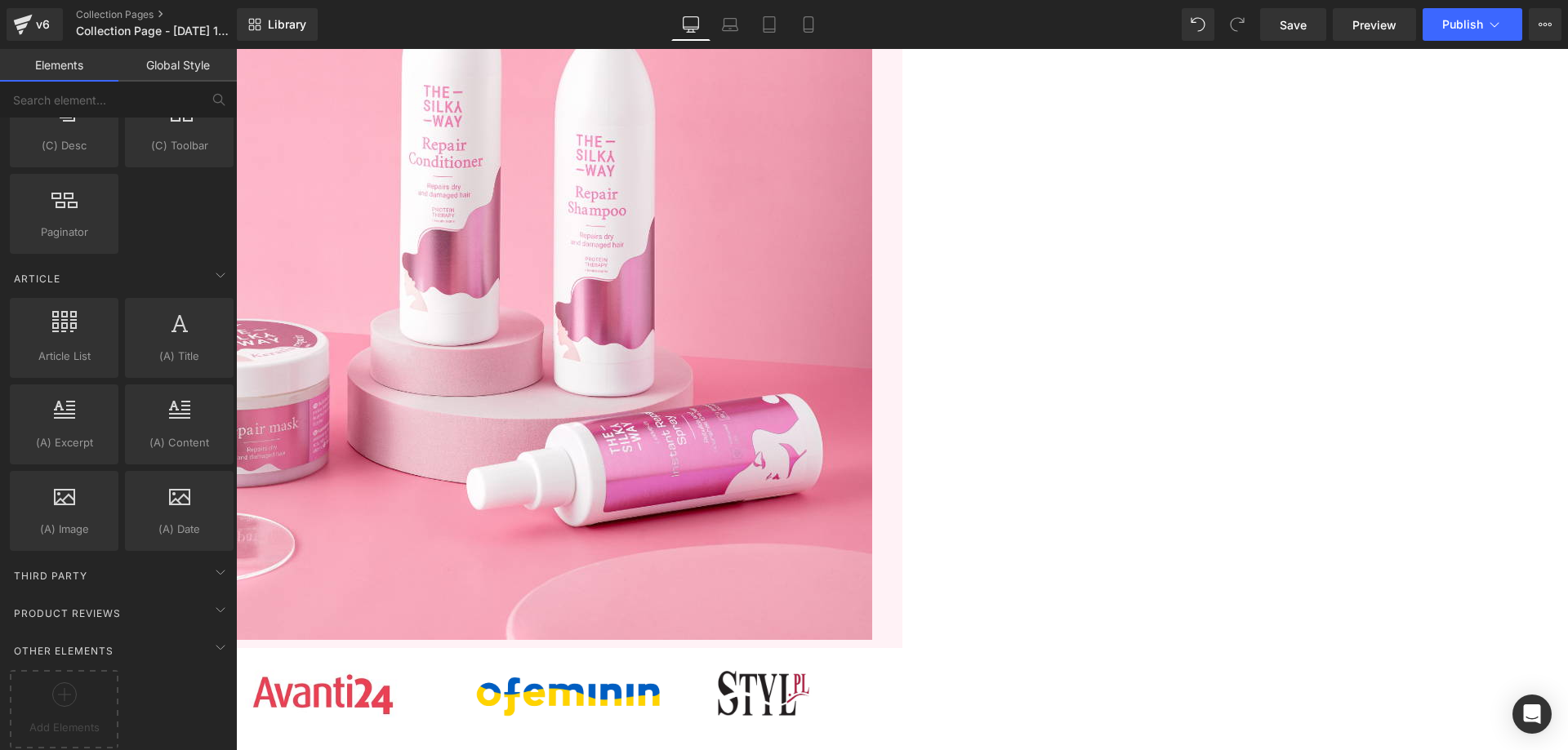
scroll to position [490, 0]
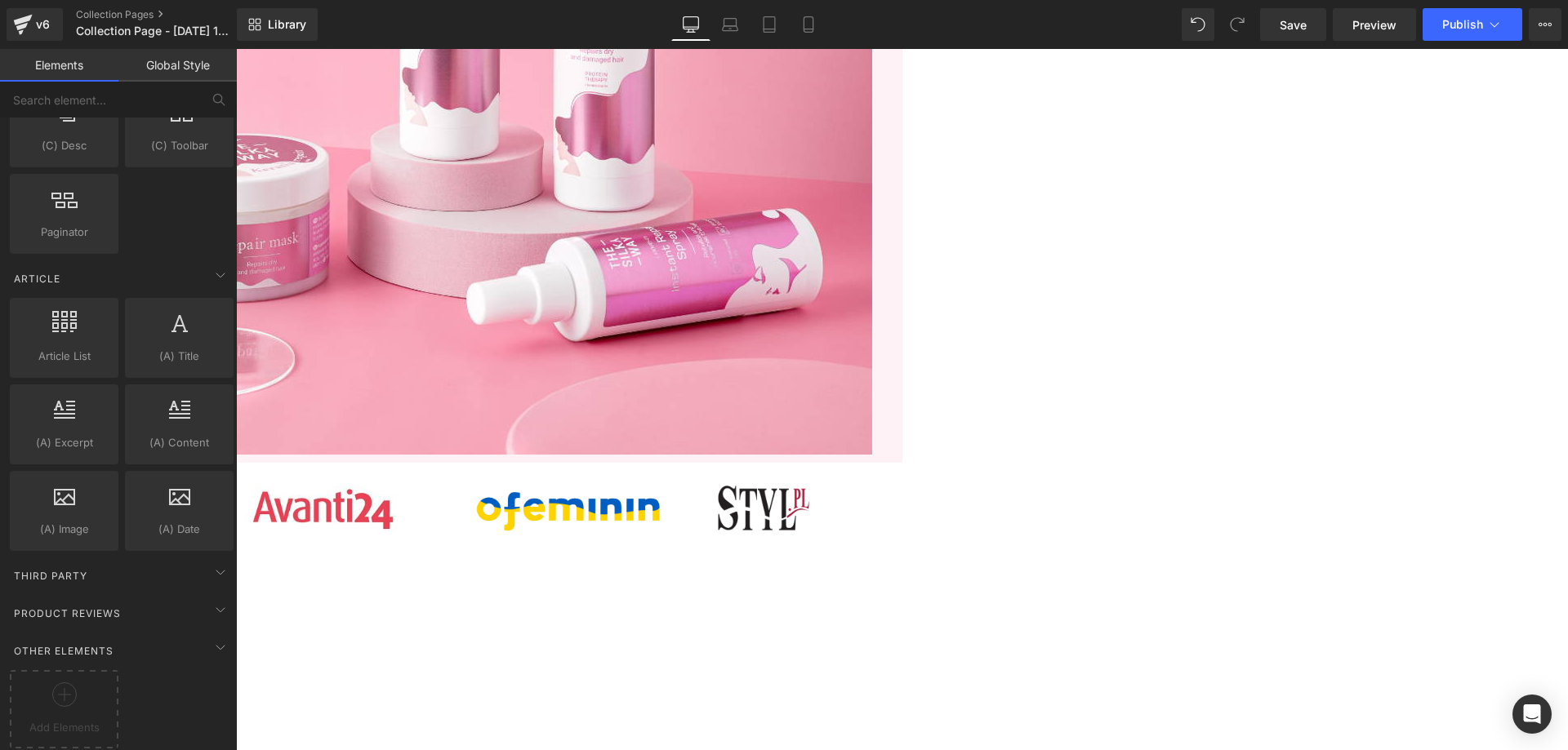
click at [551, 578] on div "Products not found. Product List" at bounding box center [59, 700] width 980 height 245
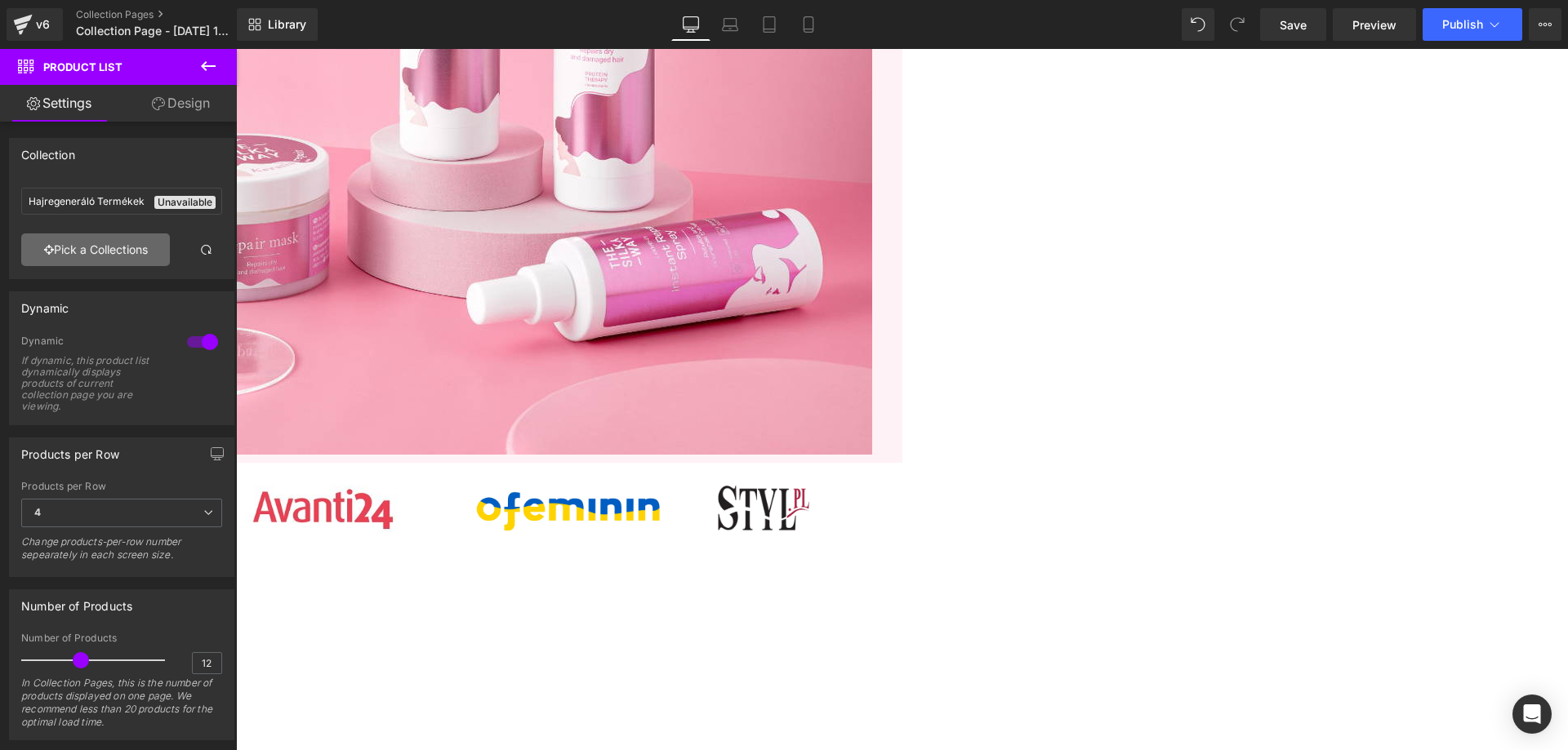
click at [125, 260] on link "Pick a Collections" at bounding box center [96, 250] width 148 height 33
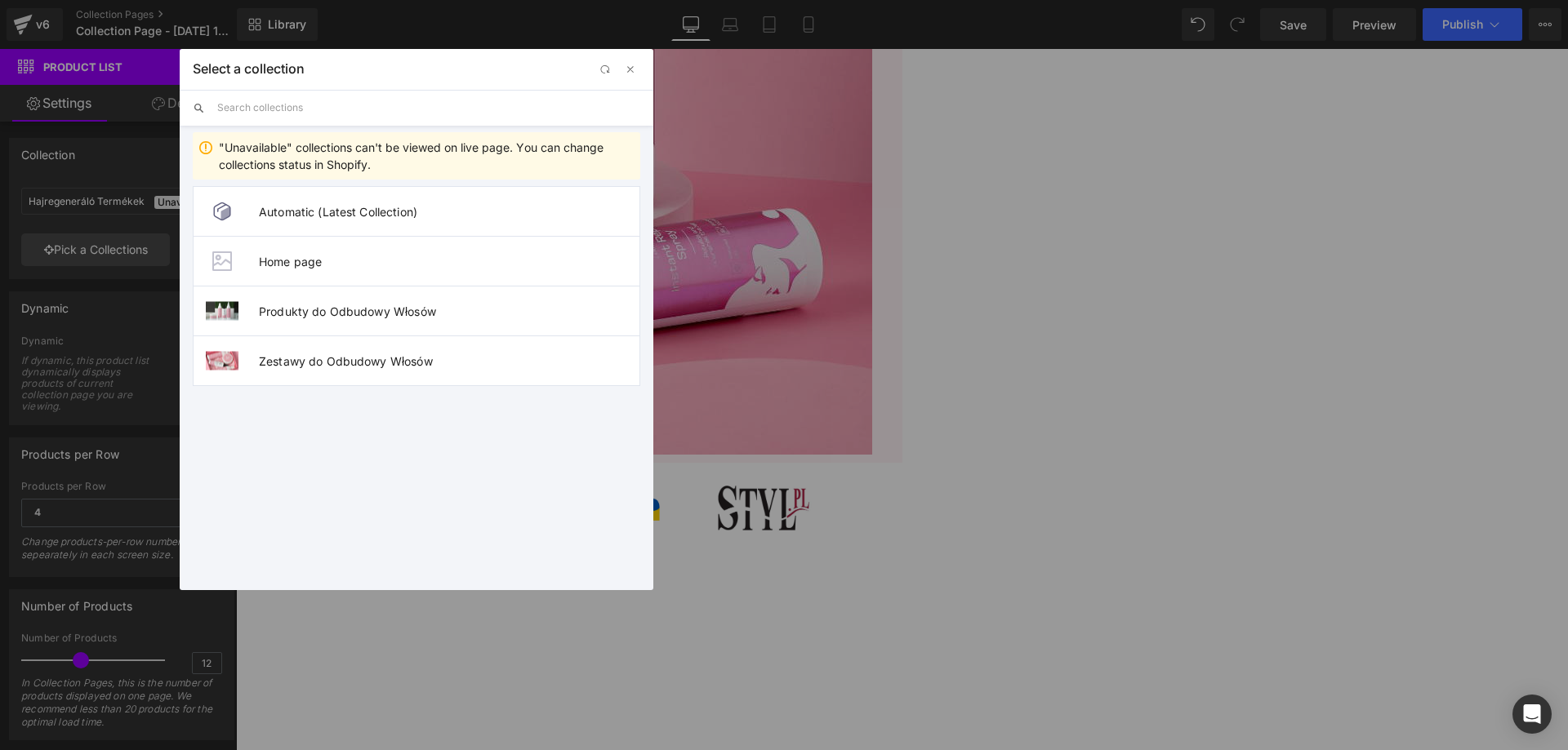
click at [230, 115] on input "text" at bounding box center [428, 108] width 423 height 36
click at [622, 69] on button "button" at bounding box center [630, 69] width 20 height 20
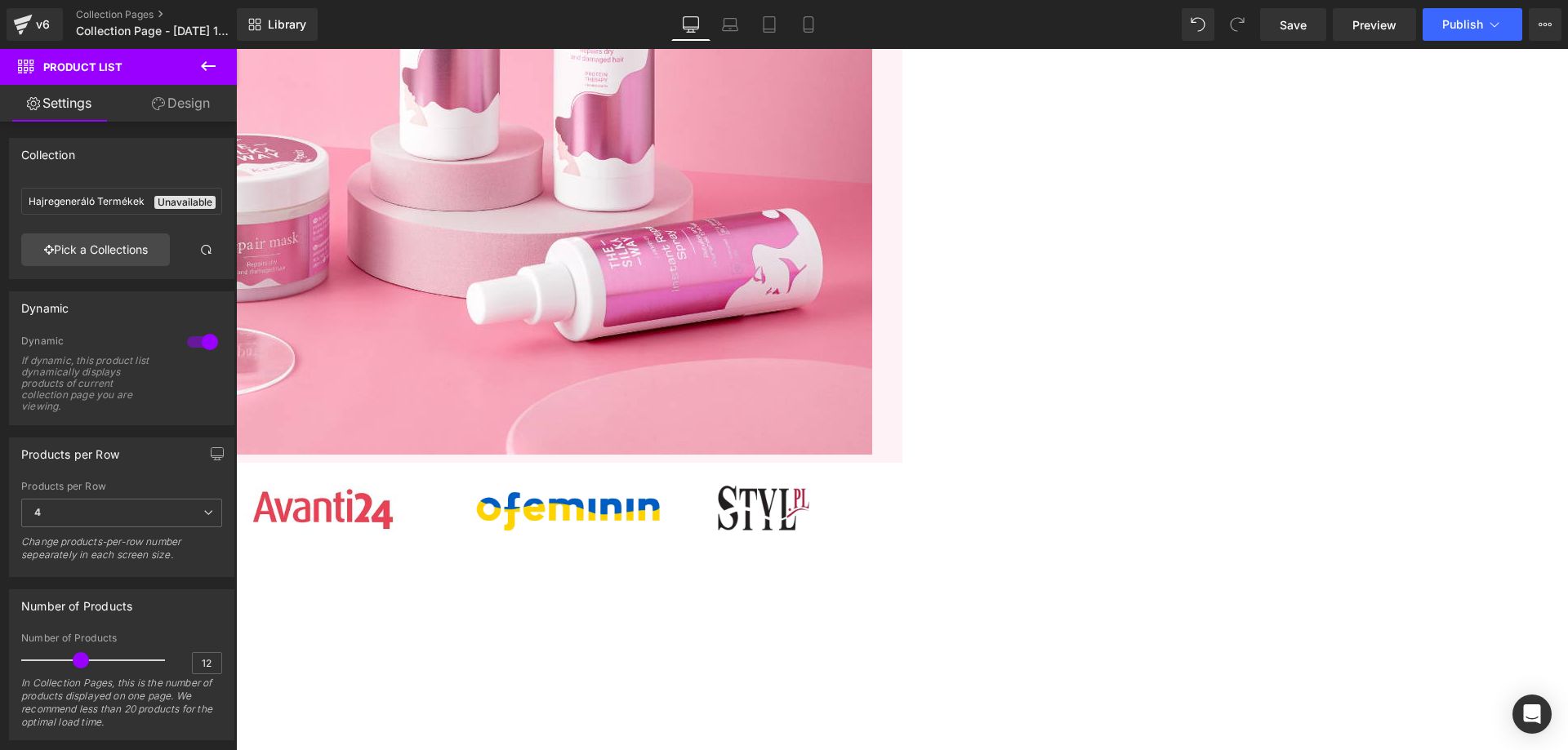
click at [236, 49] on span "Product List" at bounding box center [236, 49] width 0 height 0
click at [196, 64] on button at bounding box center [208, 67] width 57 height 36
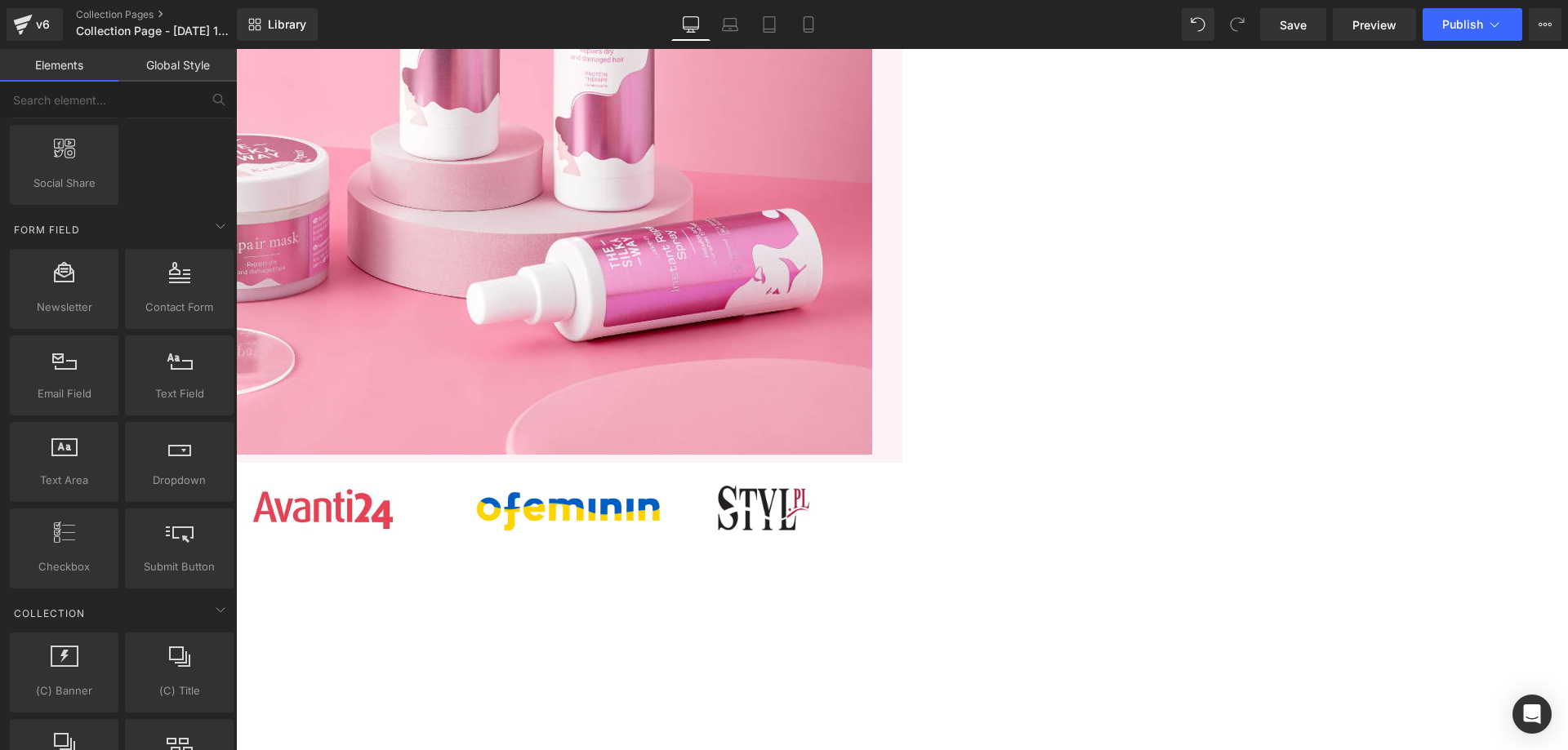
scroll to position [2147, 0]
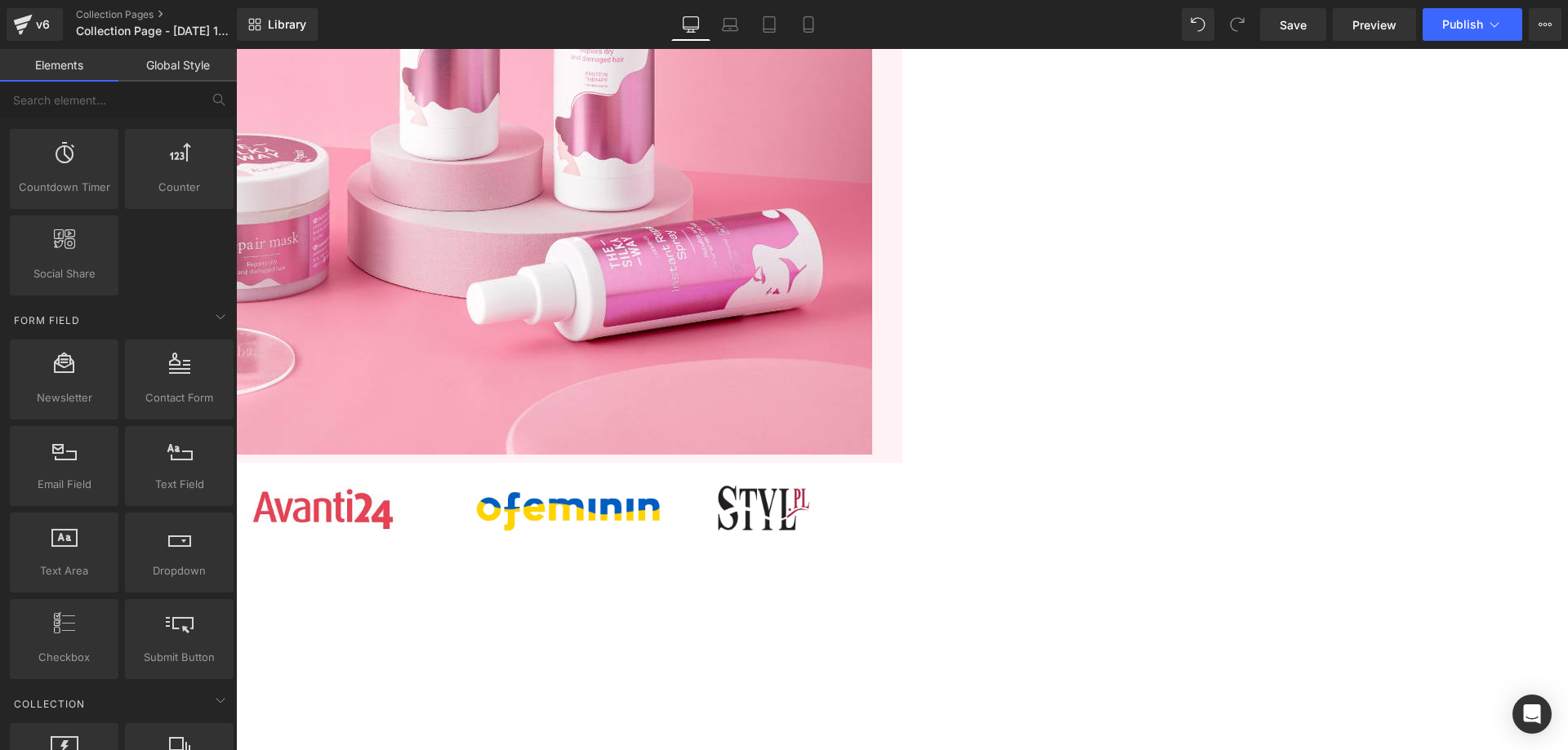
click at [551, 578] on div "Products not found. Product List" at bounding box center [59, 700] width 980 height 245
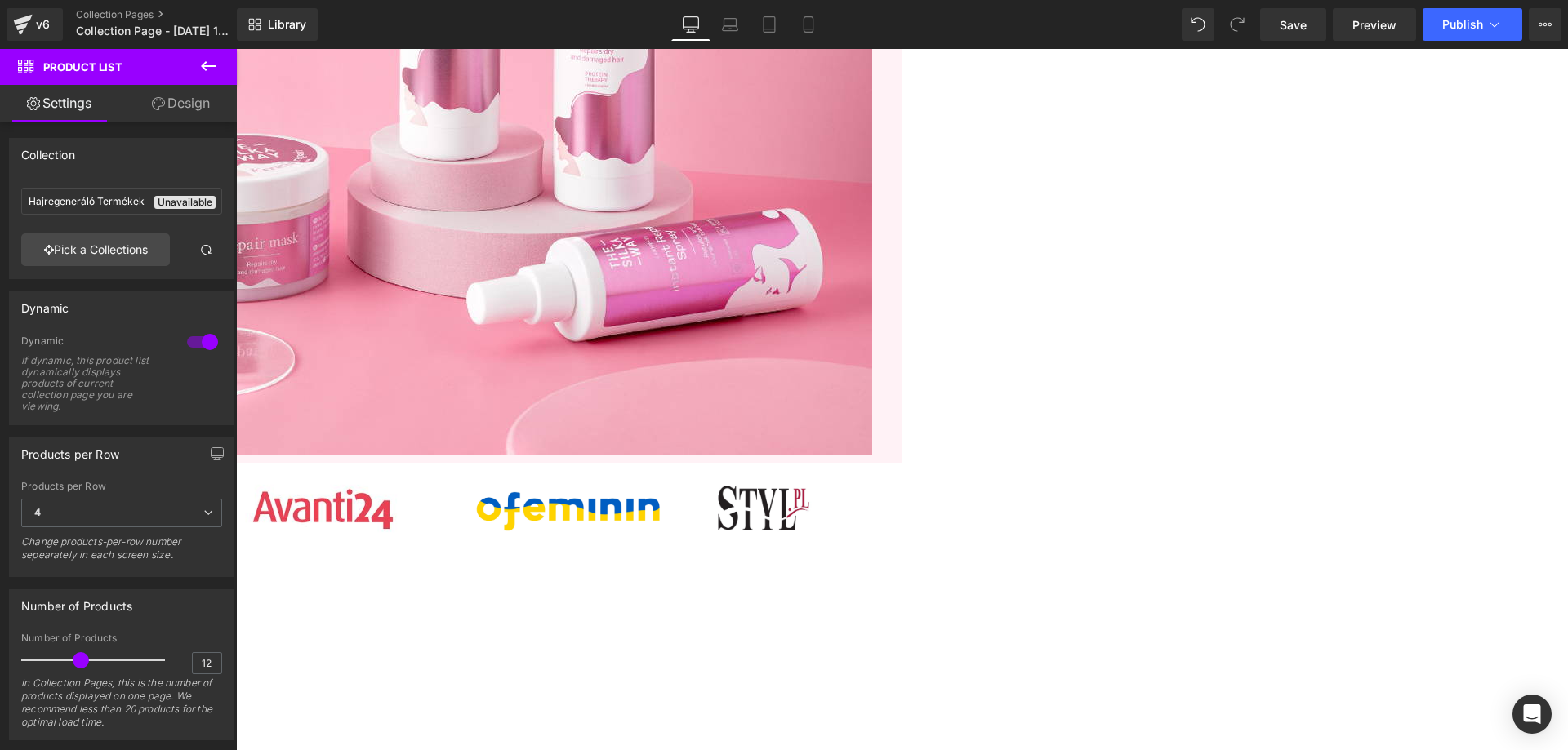
click at [551, 578] on div "Products not found. Product List" at bounding box center [59, 700] width 980 height 245
click at [117, 234] on link "Pick a Collections" at bounding box center [96, 250] width 148 height 33
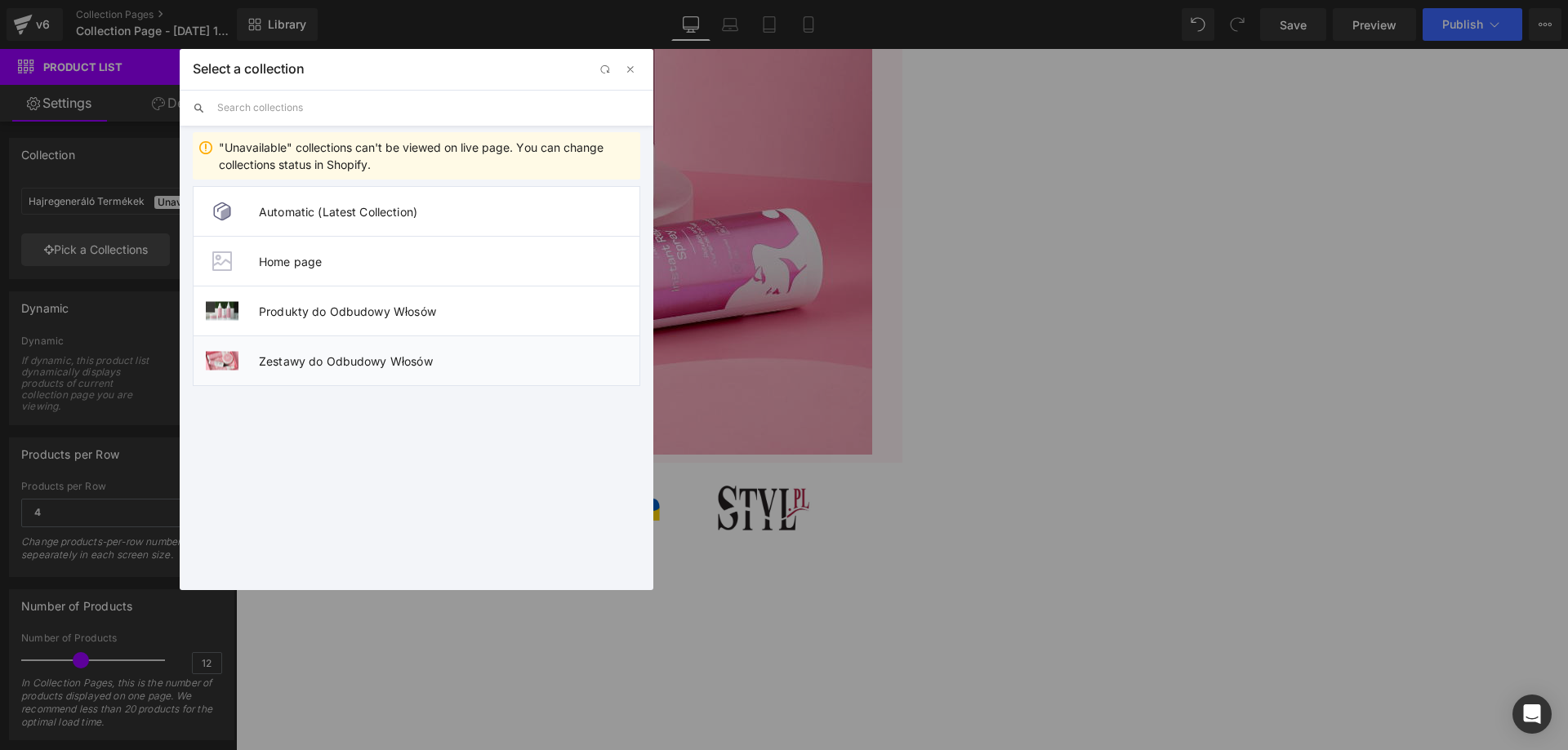
click at [365, 368] on span "Zestawy do Odbudowy Włosów" at bounding box center [449, 361] width 381 height 14
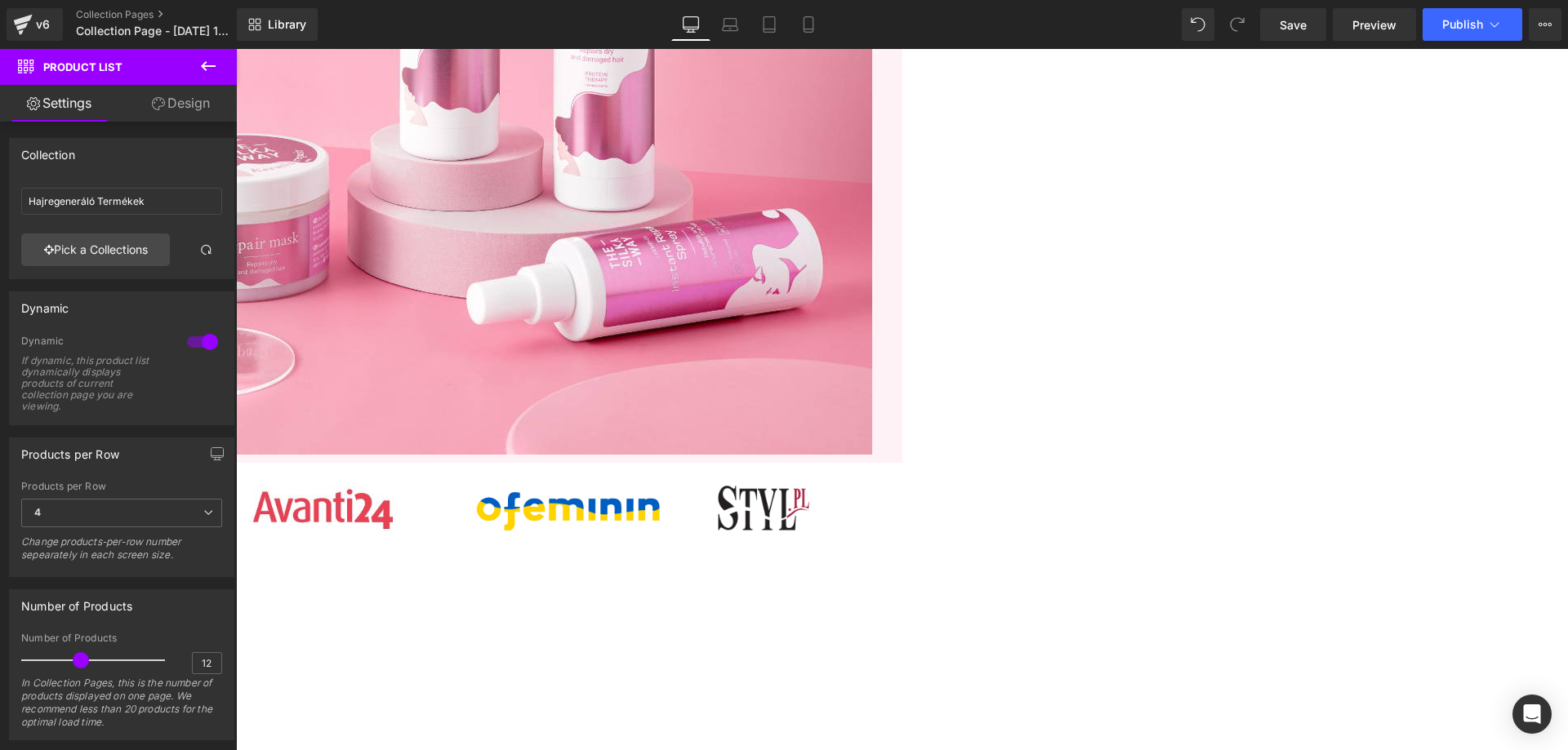
type input "Zestawy do Odbudowy Włosów"
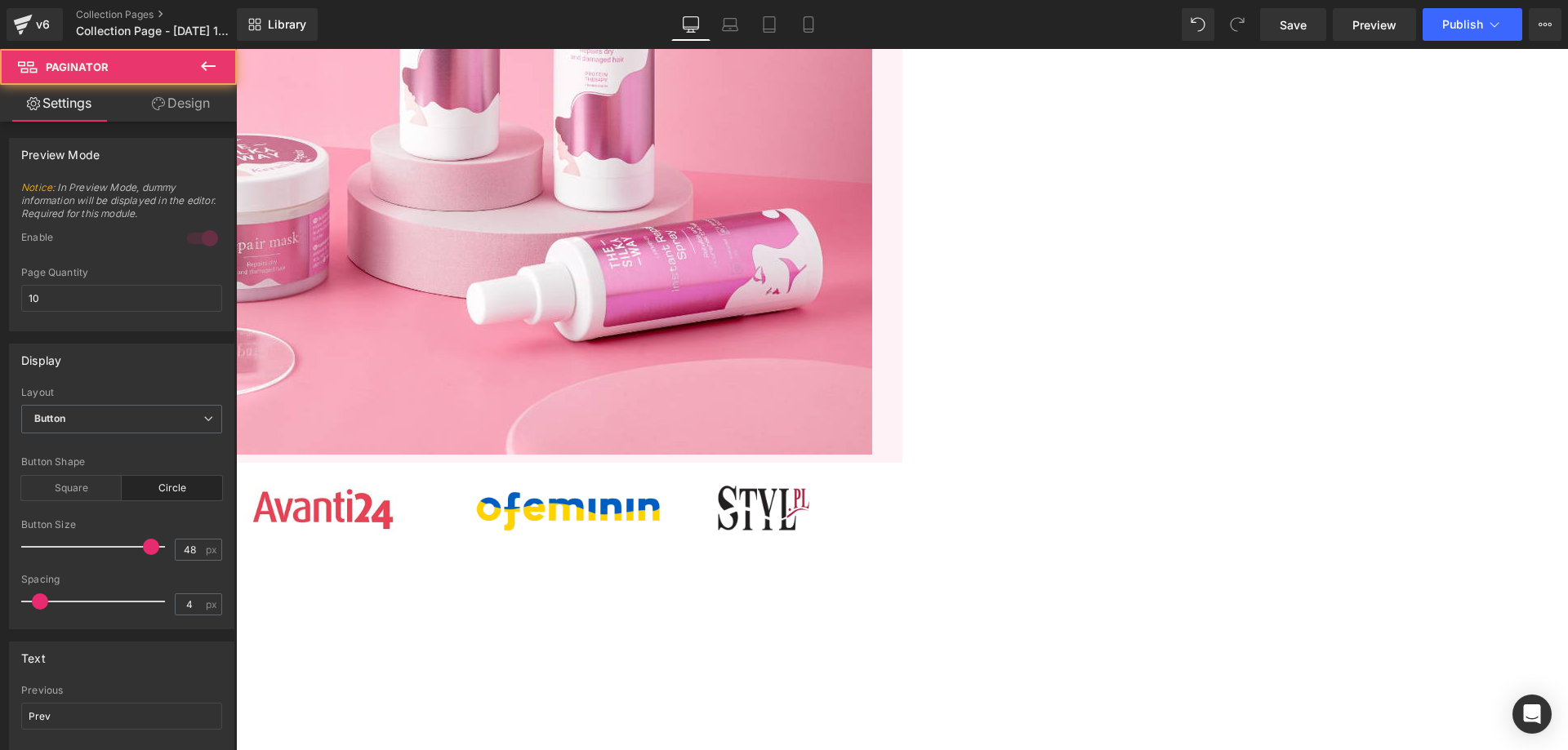
click at [236, 49] on span "Product List" at bounding box center [236, 49] width 0 height 0
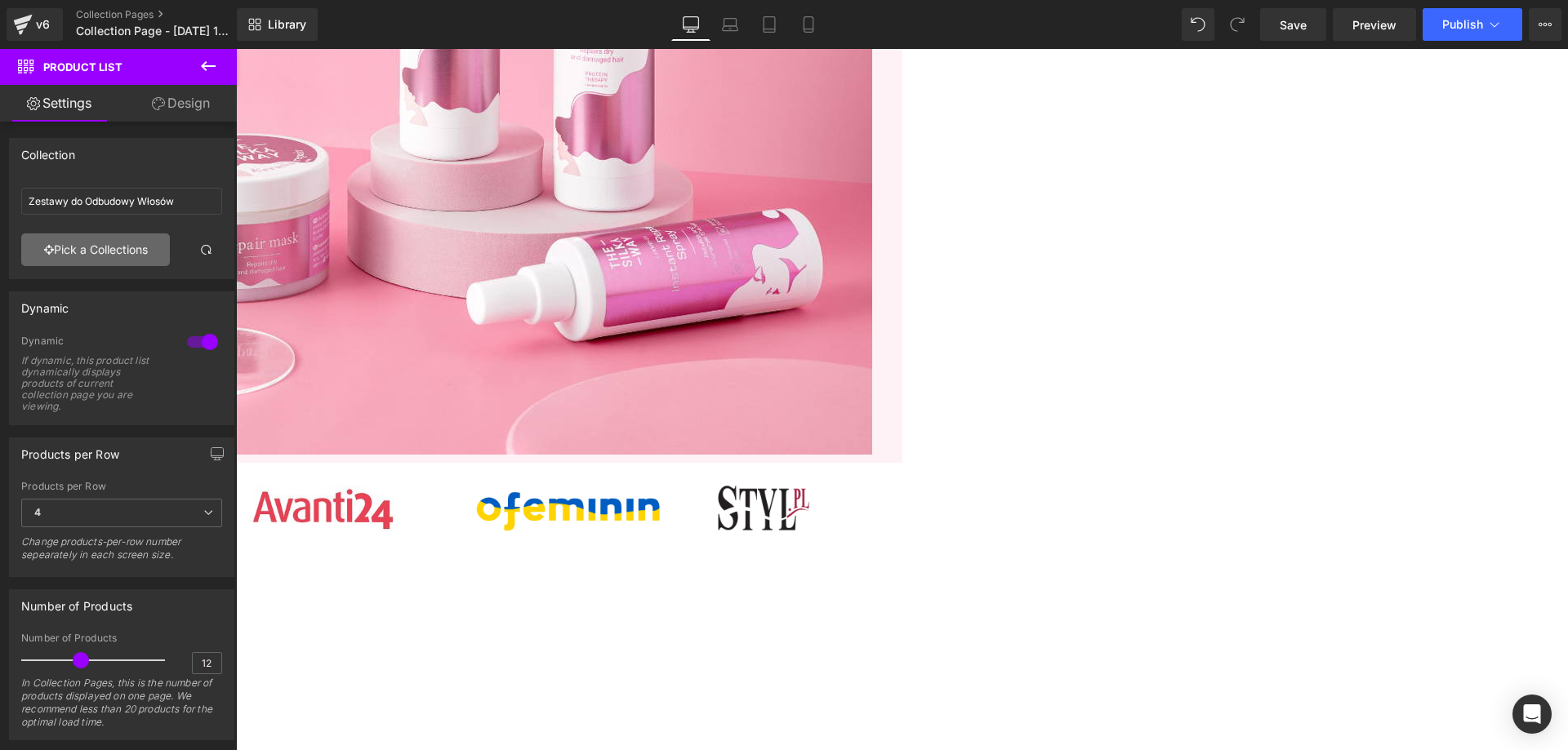
click at [127, 244] on link "Pick a Collections" at bounding box center [96, 250] width 148 height 33
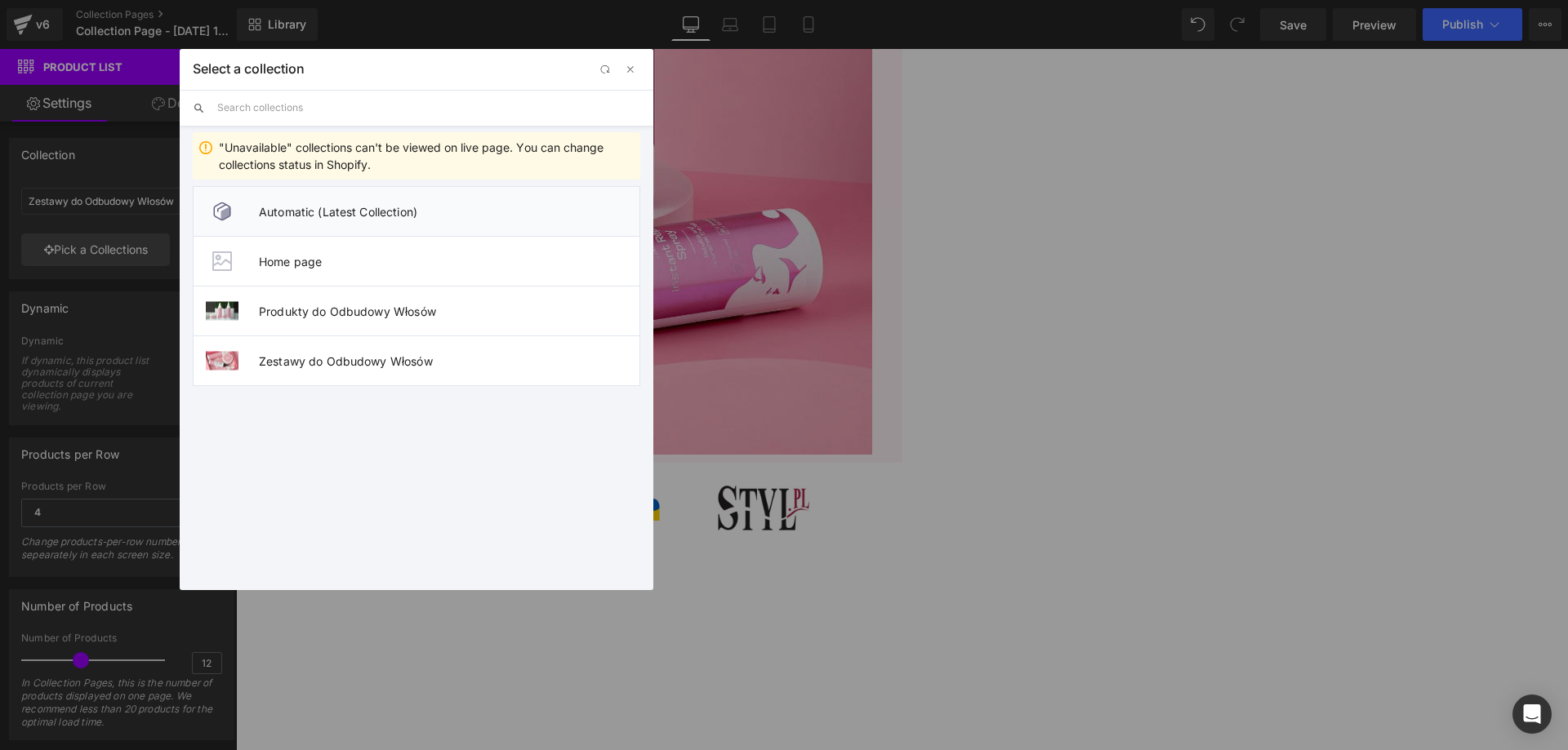
click at [421, 216] on span "Automatic (Latest Collection)" at bounding box center [449, 212] width 381 height 14
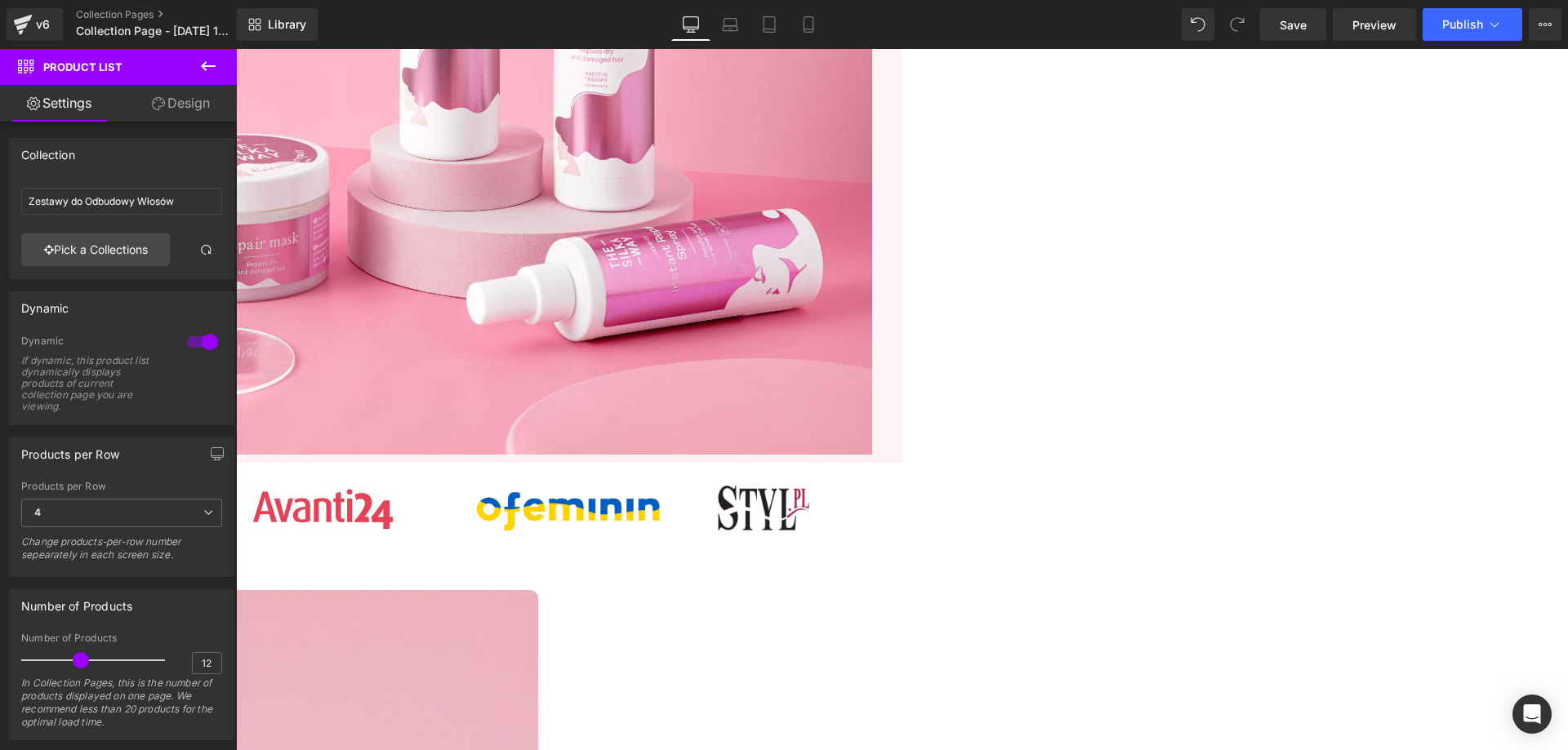
type input "All Collections"
click at [150, 198] on input "All Collections" at bounding box center [121, 201] width 201 height 27
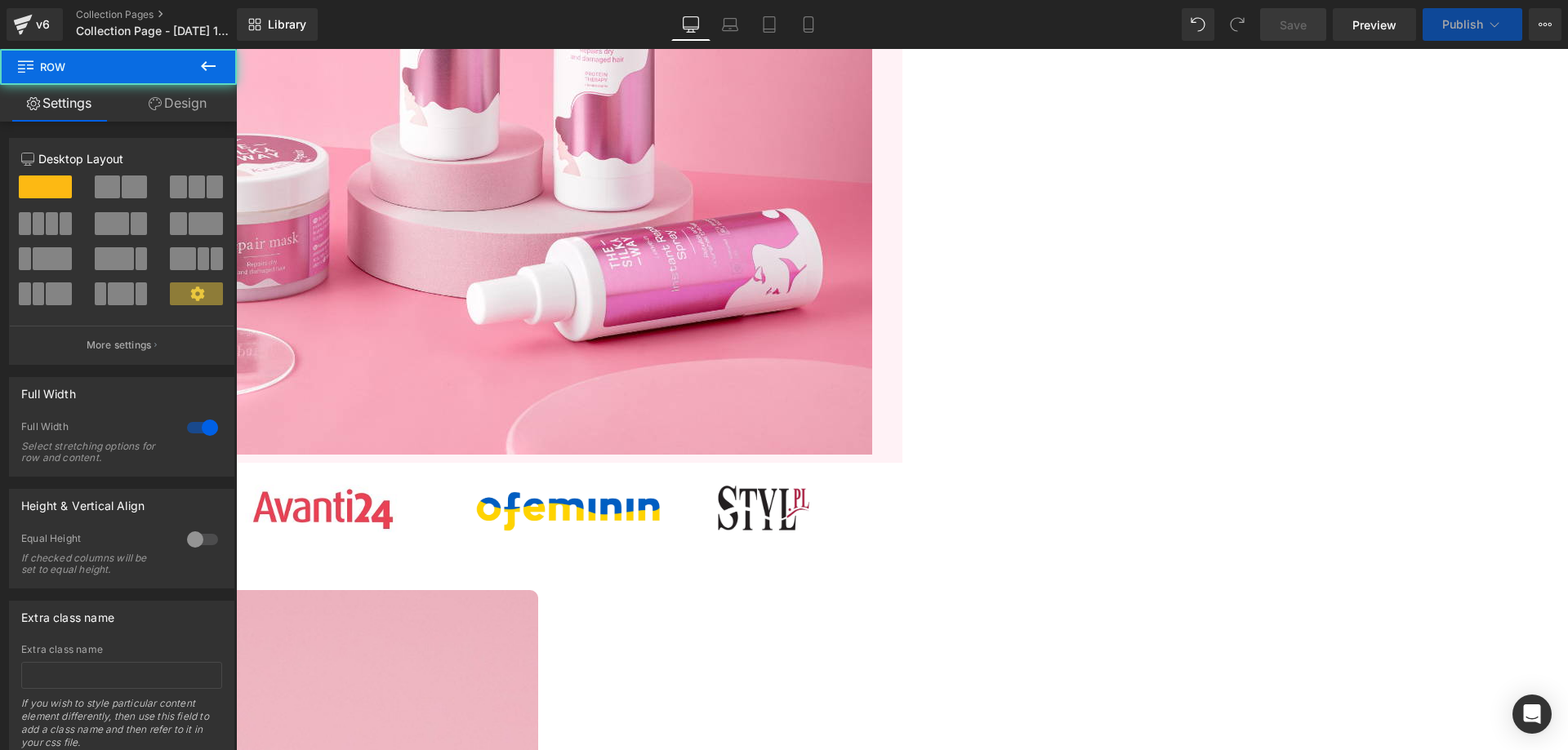
scroll to position [865, 0]
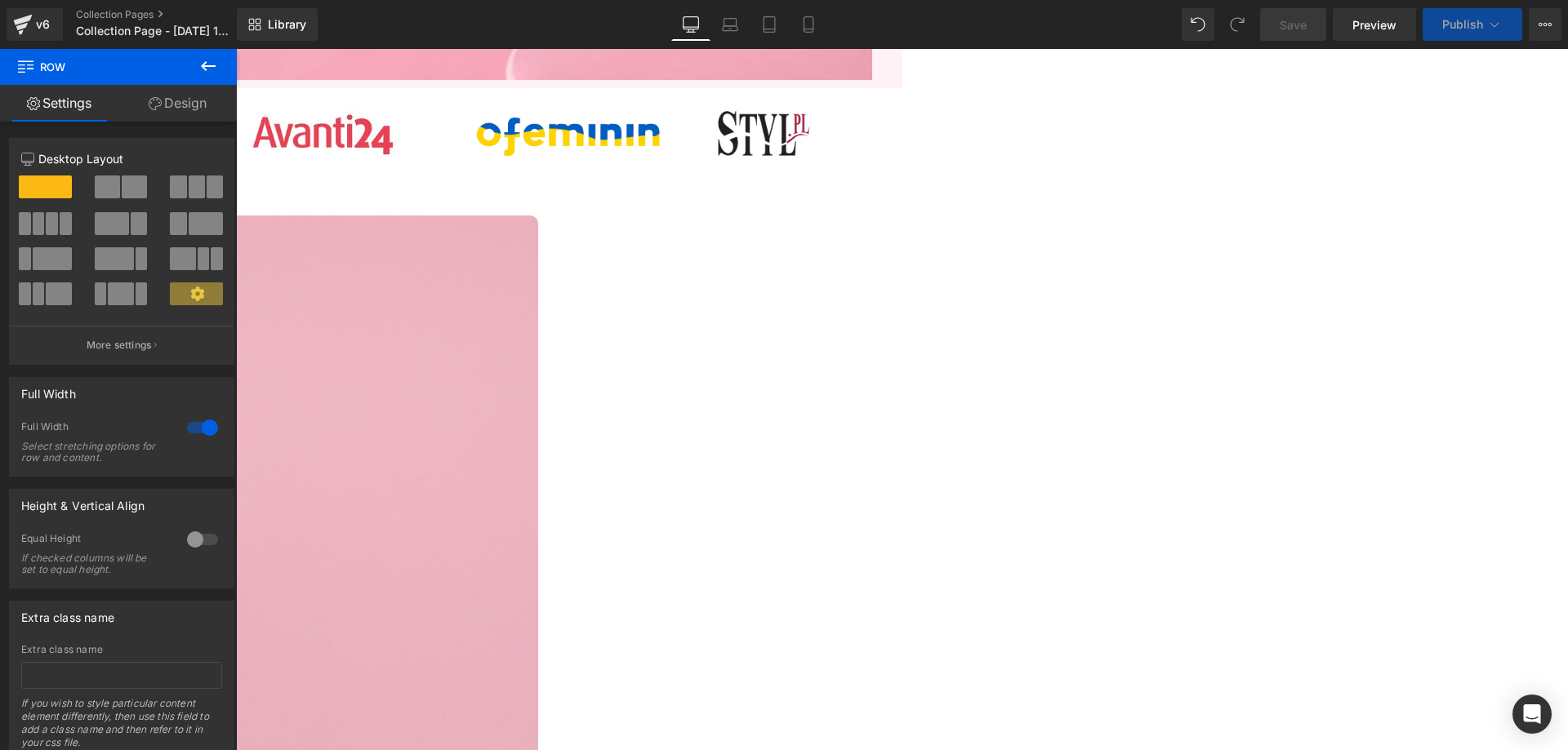
click at [524, 238] on div "6900 % (P) Image Row 1 butelki 20 w 1 Regeneratora do Włosów (P) Title 69.00 zł…" at bounding box center [59, 762] width 980 height 1119
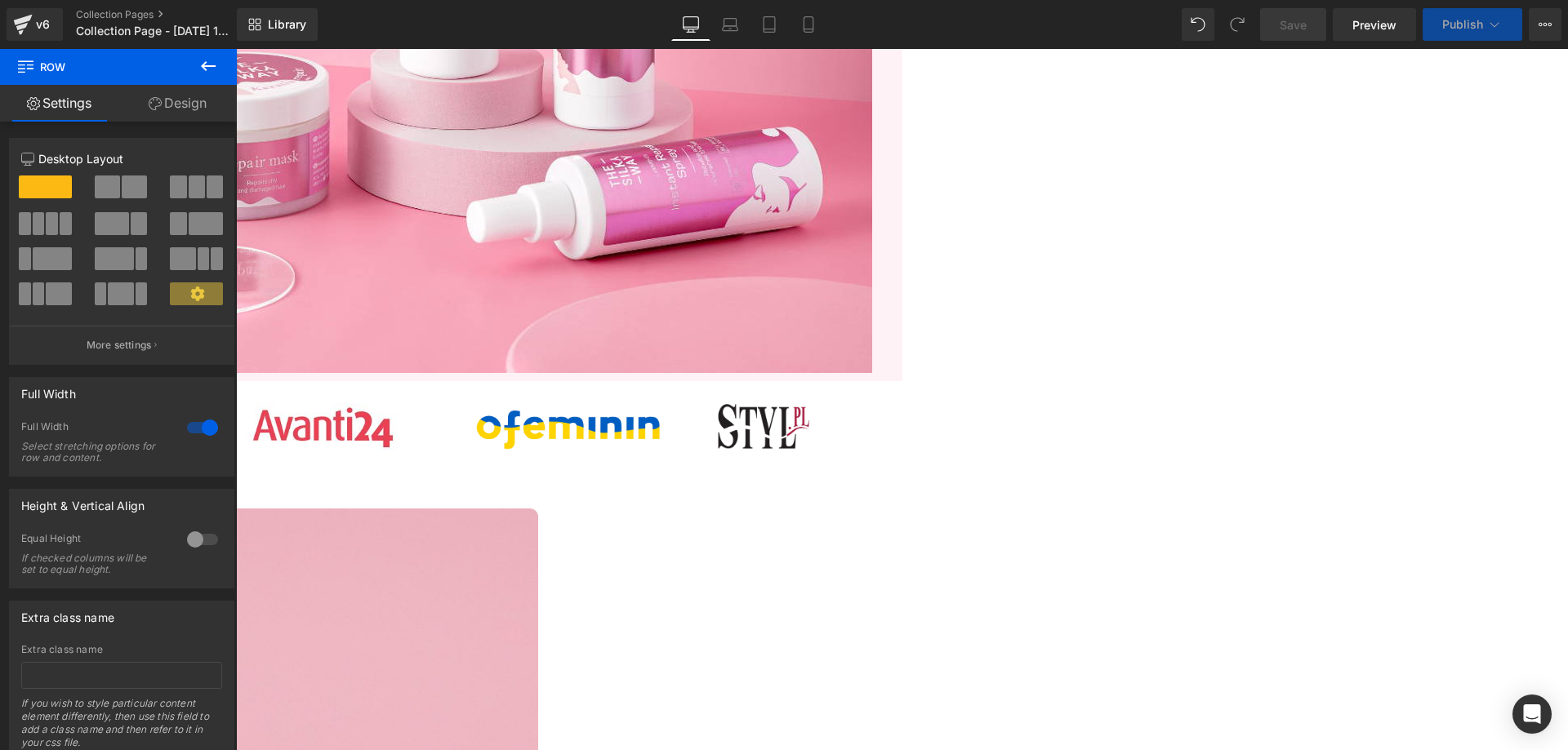
click at [213, 59] on icon at bounding box center [208, 65] width 20 height 20
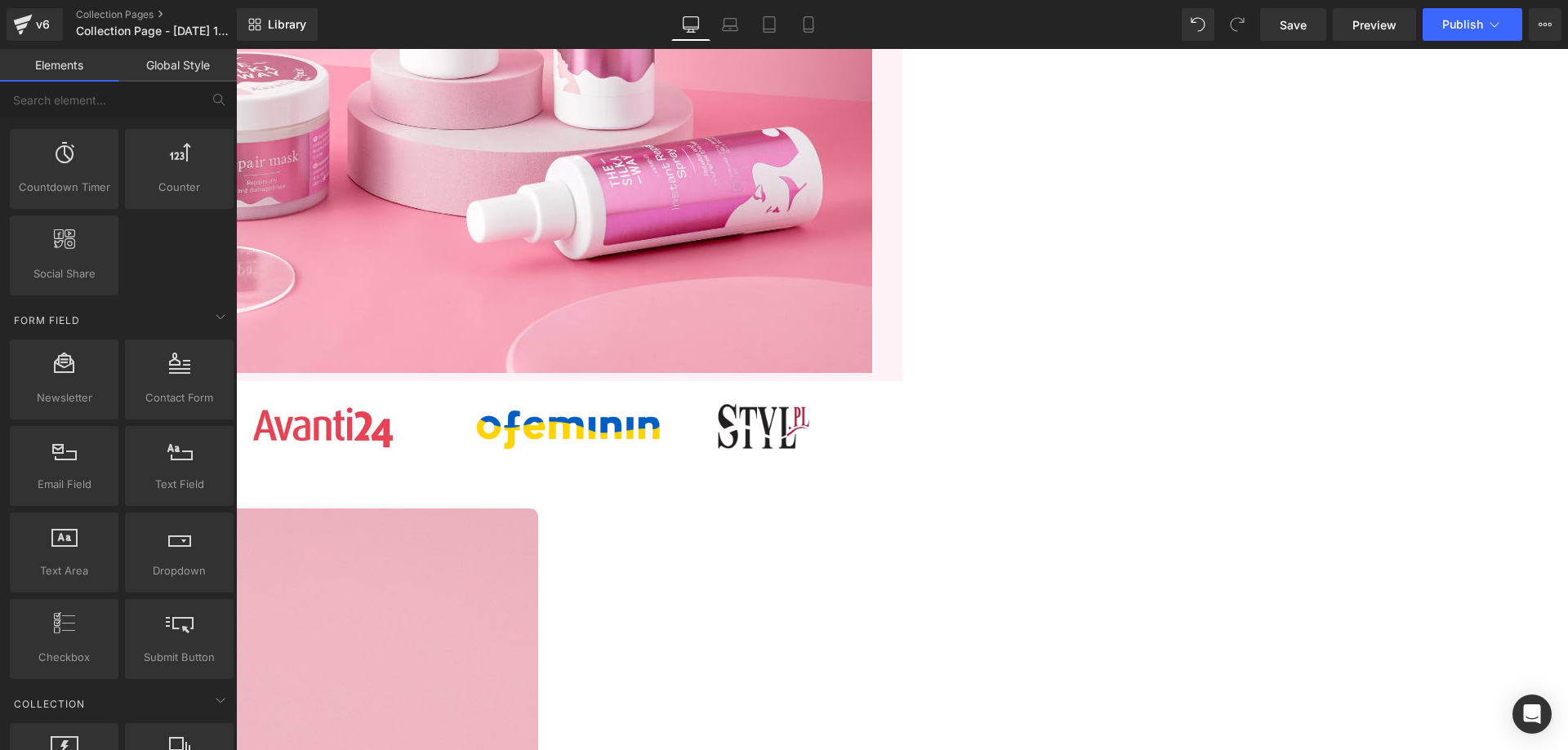
click at [236, 49] on span "Product List" at bounding box center [236, 49] width 0 height 0
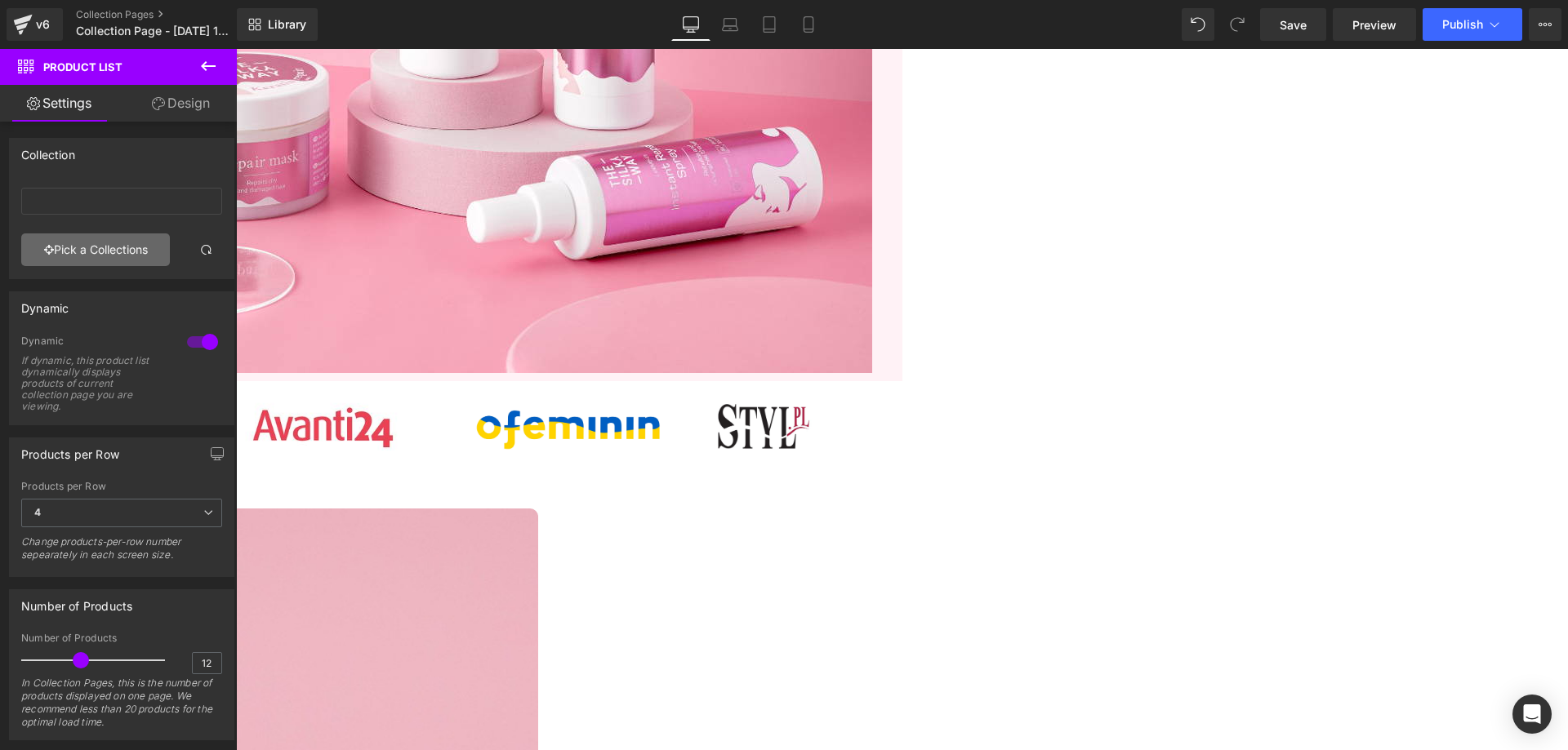
click at [118, 249] on link "Pick a Collections" at bounding box center [96, 250] width 148 height 33
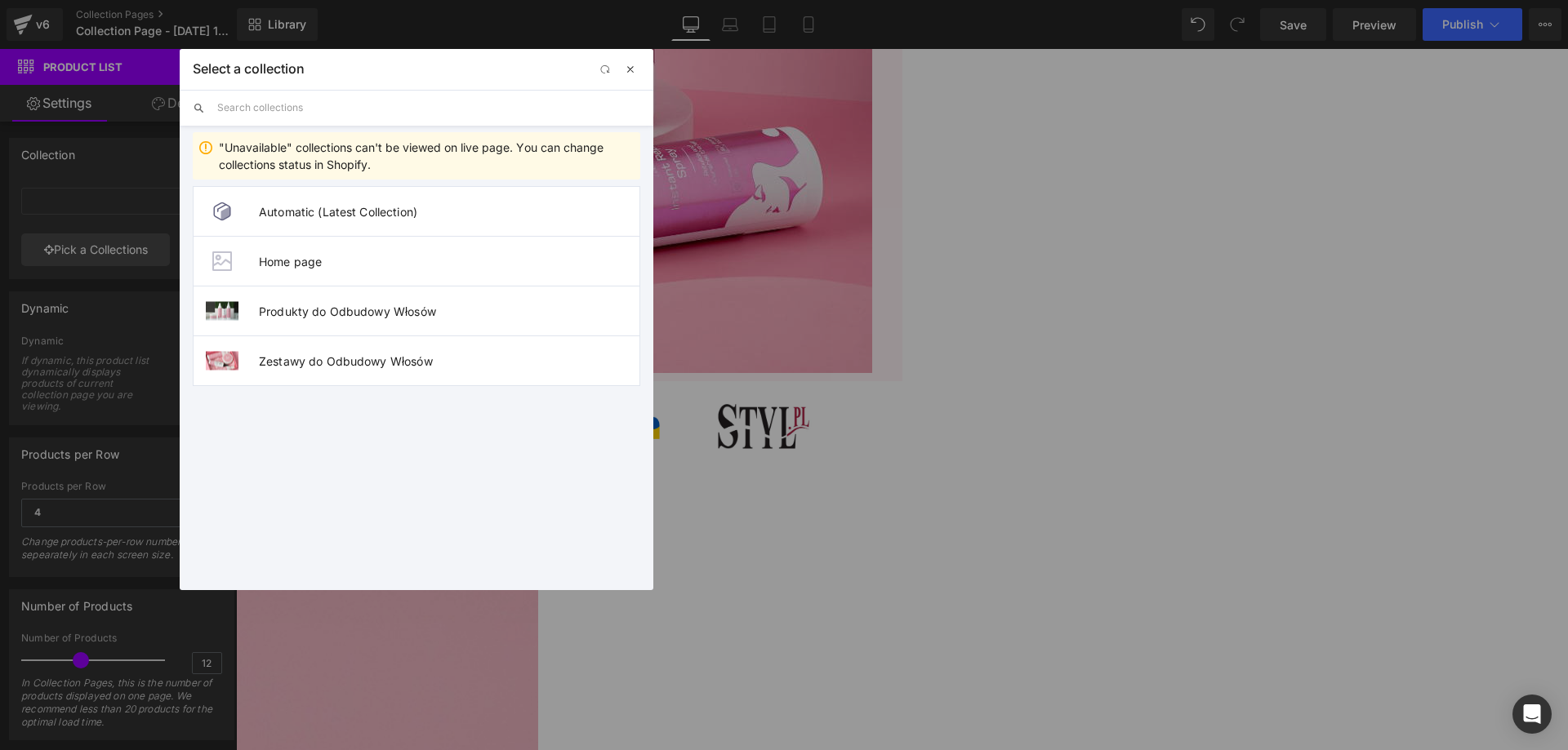
click at [631, 77] on button "button" at bounding box center [630, 69] width 20 height 20
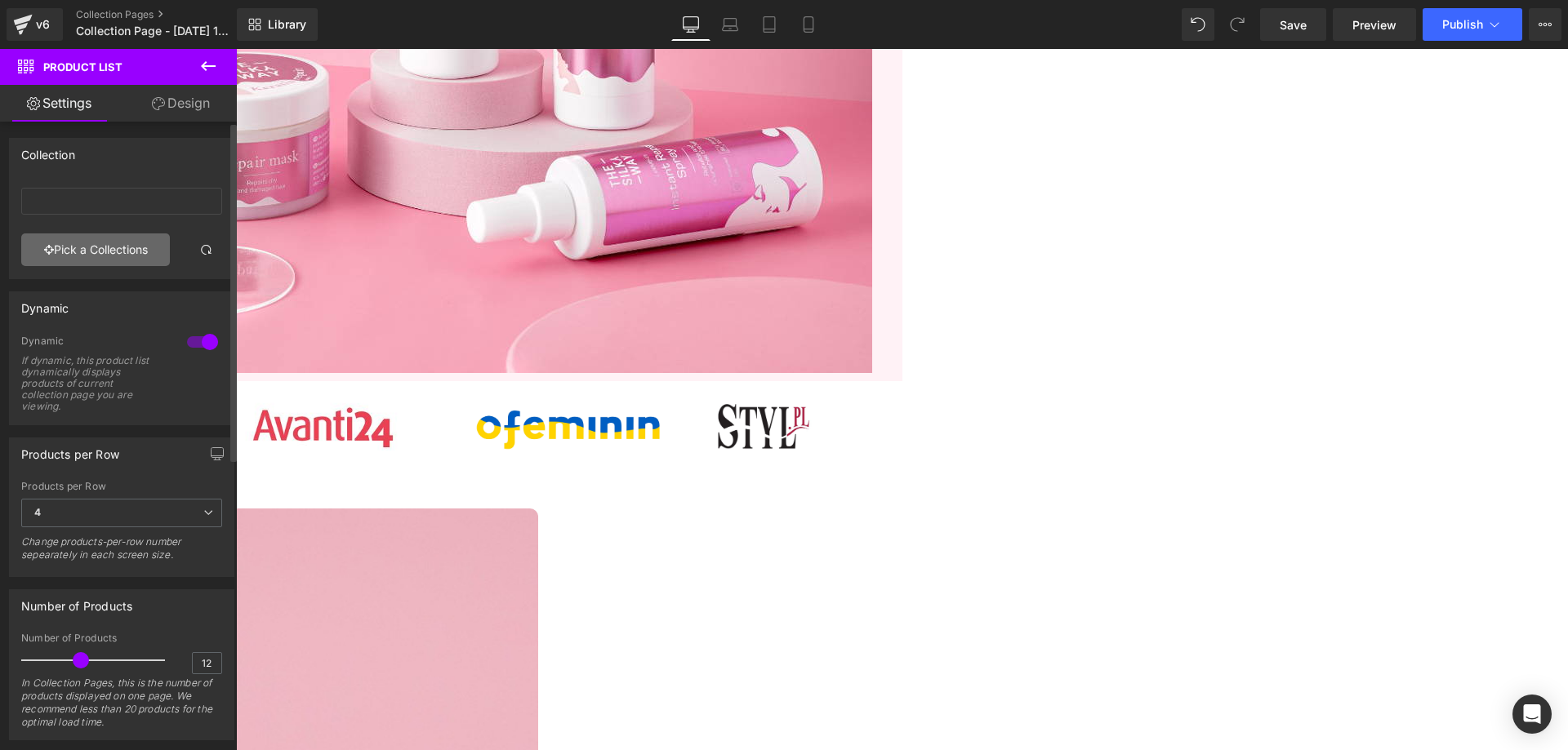
click at [86, 251] on link "Pick a Collections" at bounding box center [96, 250] width 148 height 33
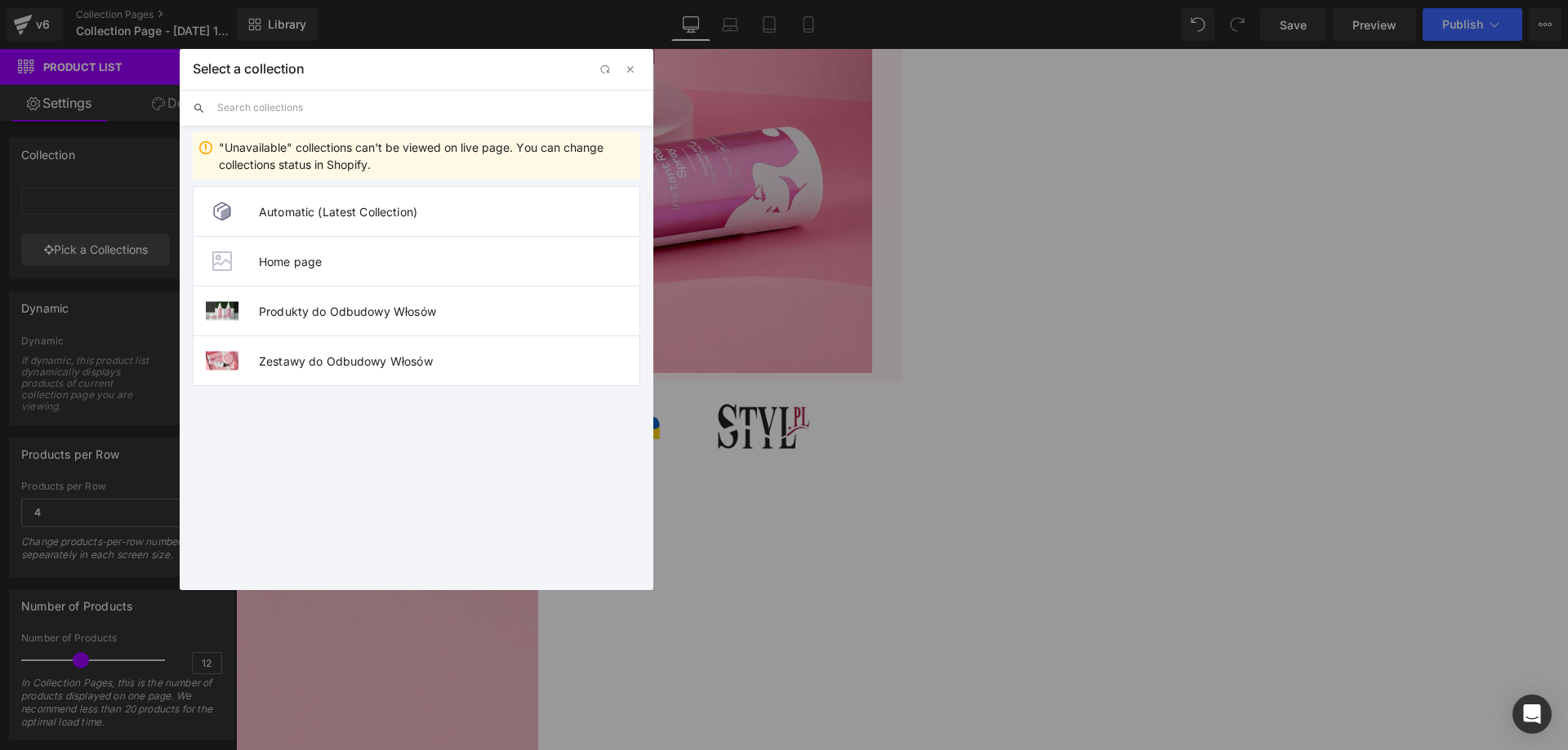
drag, startPoint x: 241, startPoint y: 139, endPoint x: 202, endPoint y: 109, distance: 49.2
click at [240, 139] on div ""Unavailable" collections can't be viewed on live page. You can change collecti…" at bounding box center [426, 156] width 414 height 34
click at [202, 108] on icon at bounding box center [199, 108] width 12 height 12
click at [259, 108] on input "text" at bounding box center [428, 108] width 423 height 36
drag, startPoint x: 259, startPoint y: 108, endPoint x: 495, endPoint y: 108, distance: 236.0
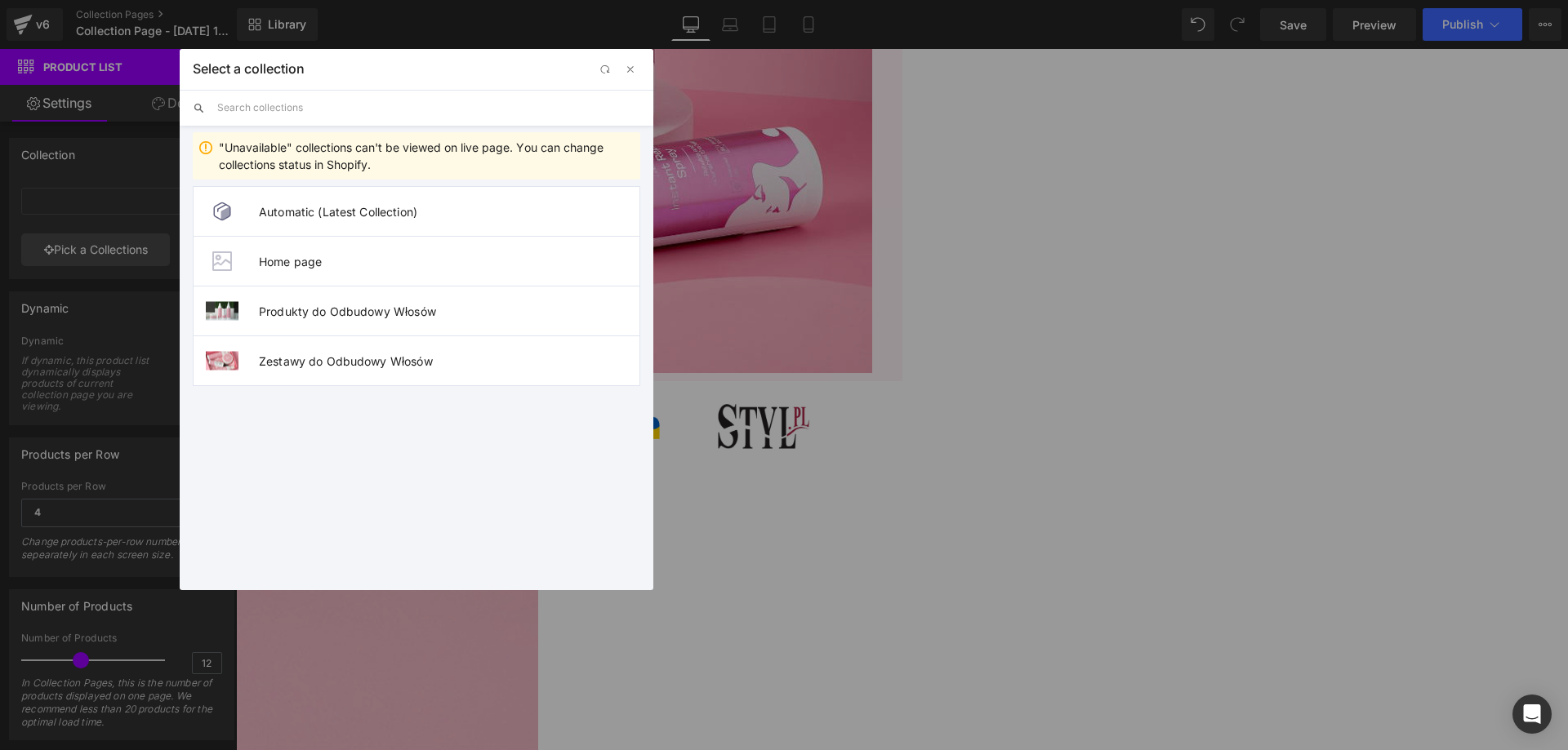
click at [260, 108] on input "text" at bounding box center [428, 108] width 423 height 36
click at [594, 65] on button "button" at bounding box center [604, 69] width 20 height 20
click at [612, 77] on button "button" at bounding box center [604, 69] width 20 height 20
click at [606, 66] on span "button" at bounding box center [604, 70] width 13 height 13
click at [384, 419] on li "Zestawy do Odbudowy Włosów" at bounding box center [416, 410] width 447 height 51
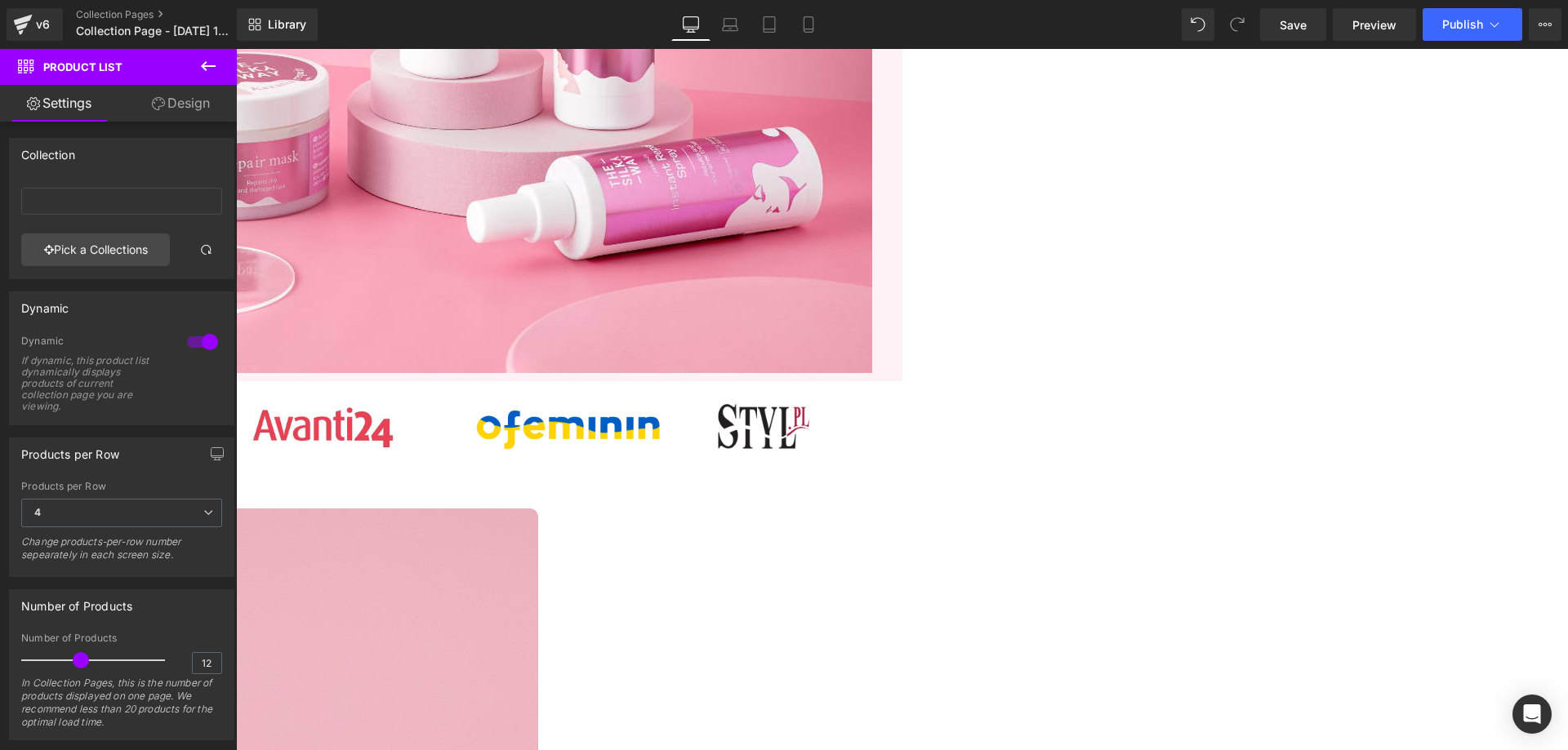
type input "Zestawy do Odbudowy Włosów"
click at [170, 201] on input "Zestawy do Odbudowy Włosów" at bounding box center [121, 201] width 201 height 27
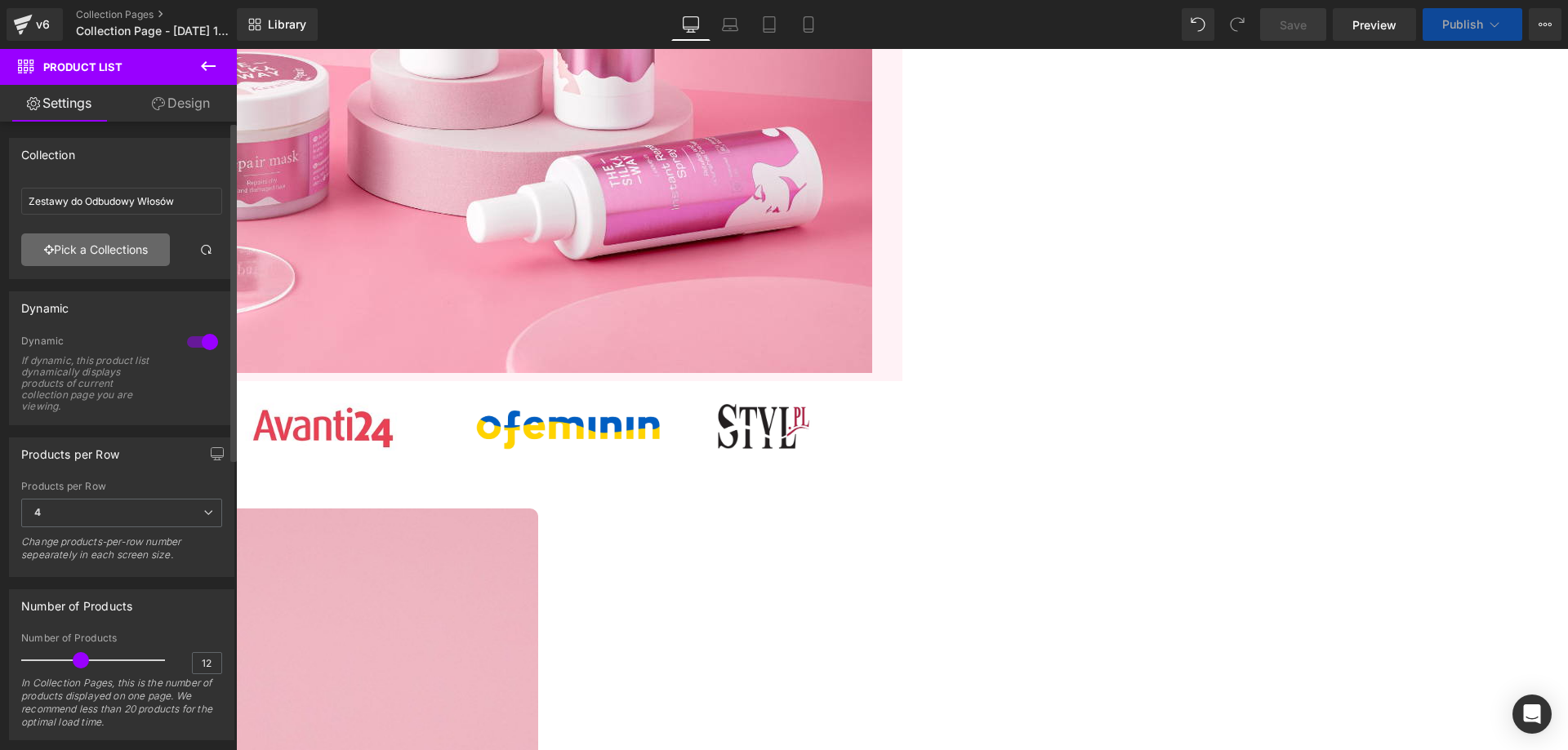
click at [132, 257] on link "Pick a Collections" at bounding box center [96, 250] width 148 height 33
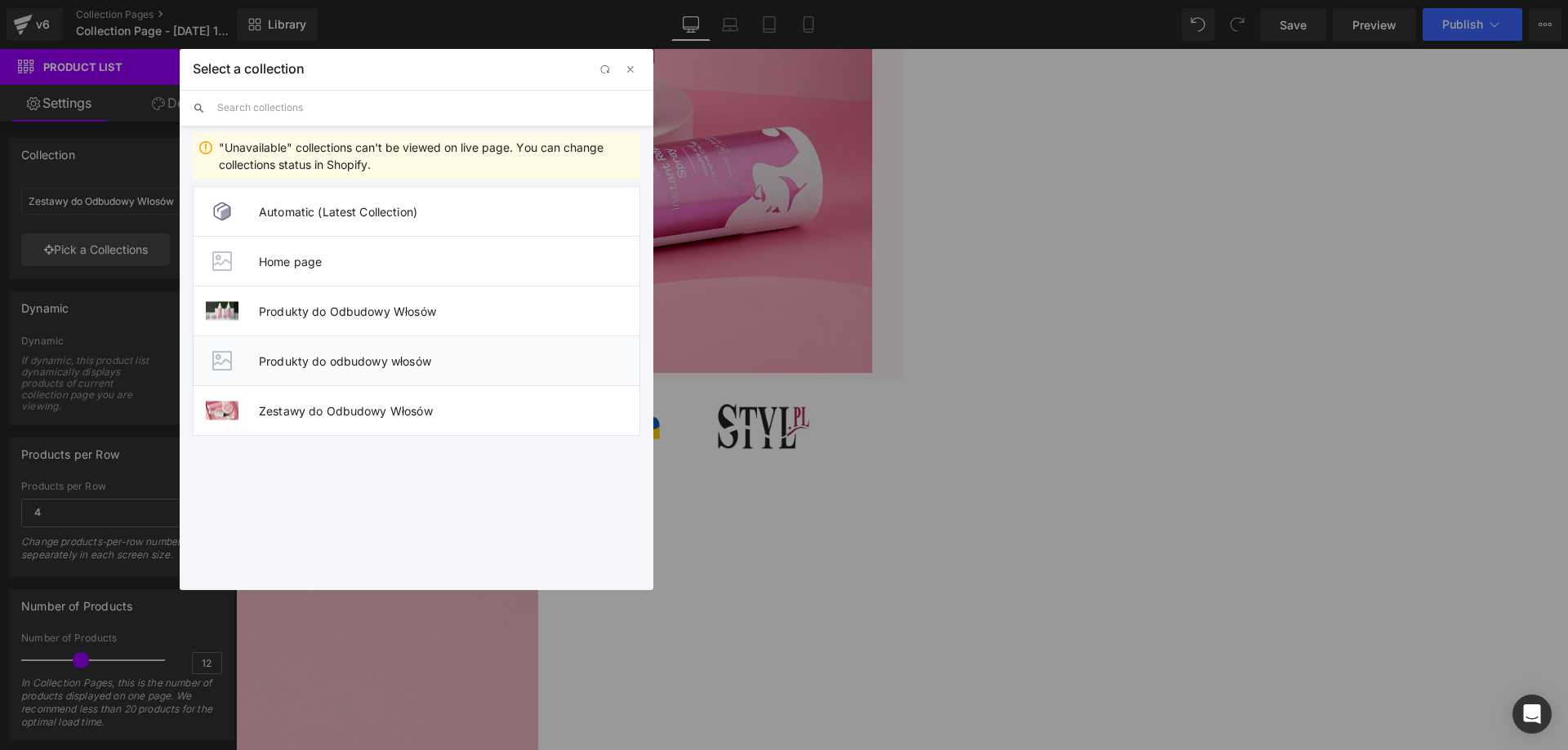
click at [432, 363] on span "Produkty do odbudowy włosów" at bounding box center [449, 361] width 381 height 14
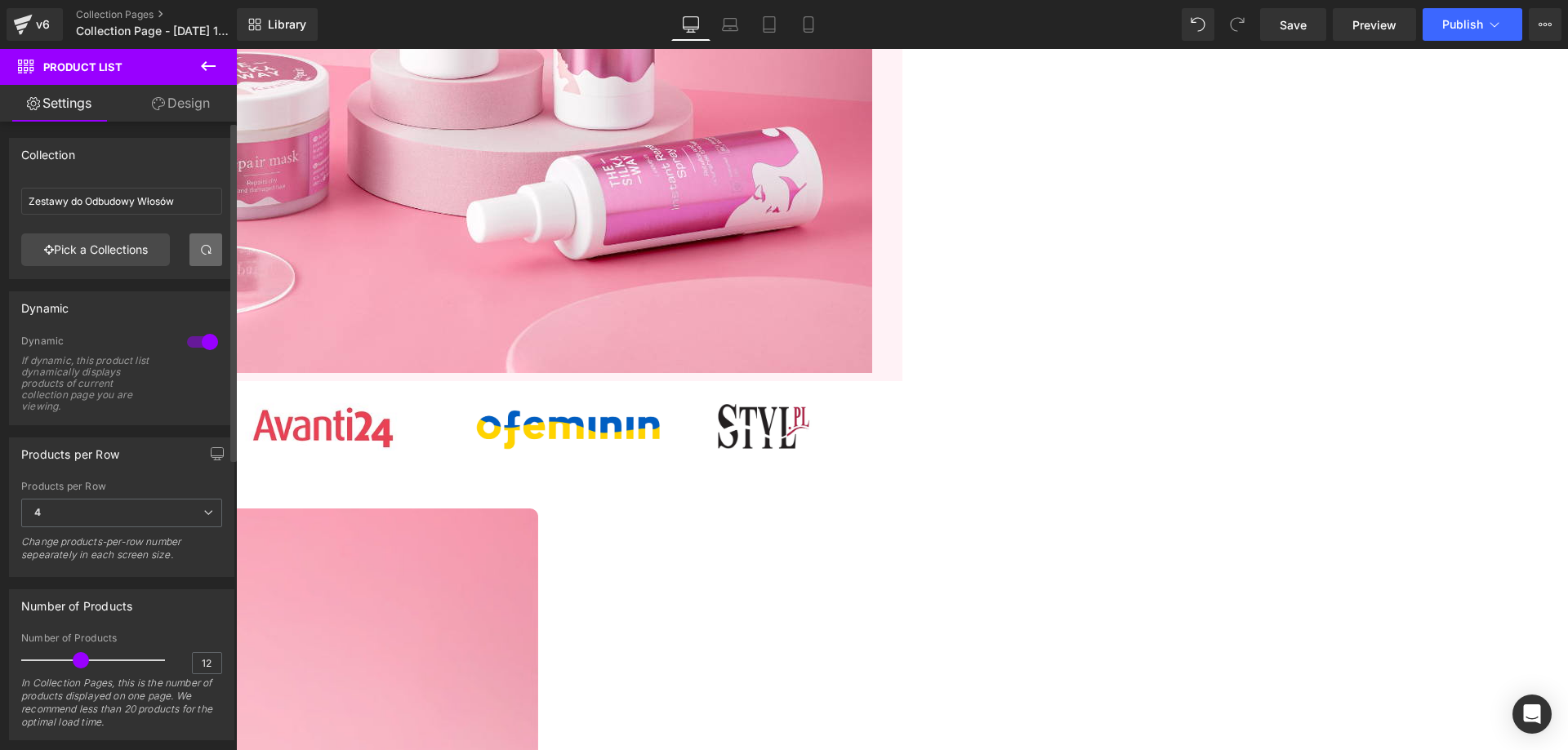
click at [204, 251] on span at bounding box center [205, 249] width 13 height 13
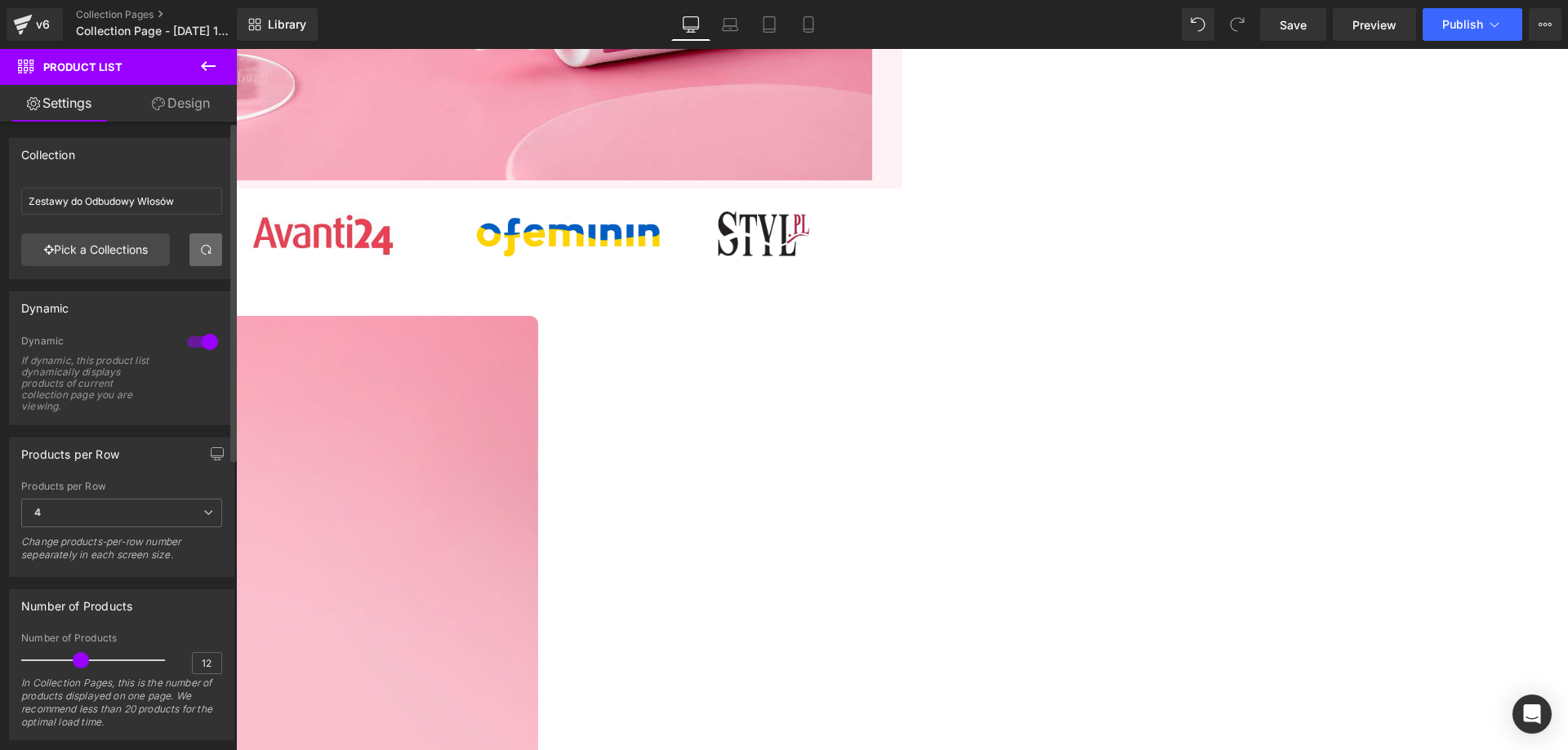
scroll to position [979, 0]
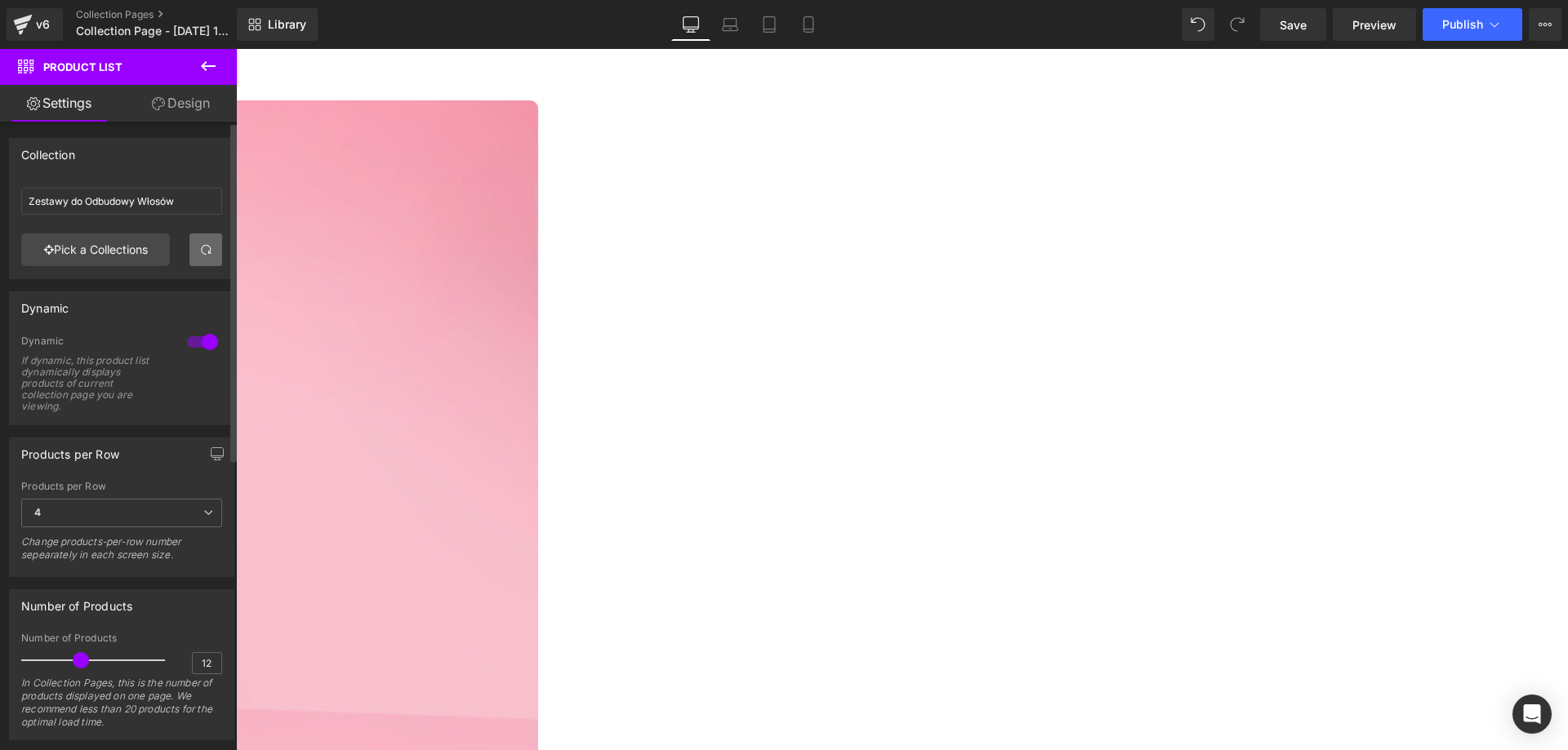
click at [163, 200] on input "Zestawy do Odbudowy Włosów" at bounding box center [121, 201] width 201 height 27
click at [129, 246] on link "Pick a Collections" at bounding box center [96, 250] width 148 height 33
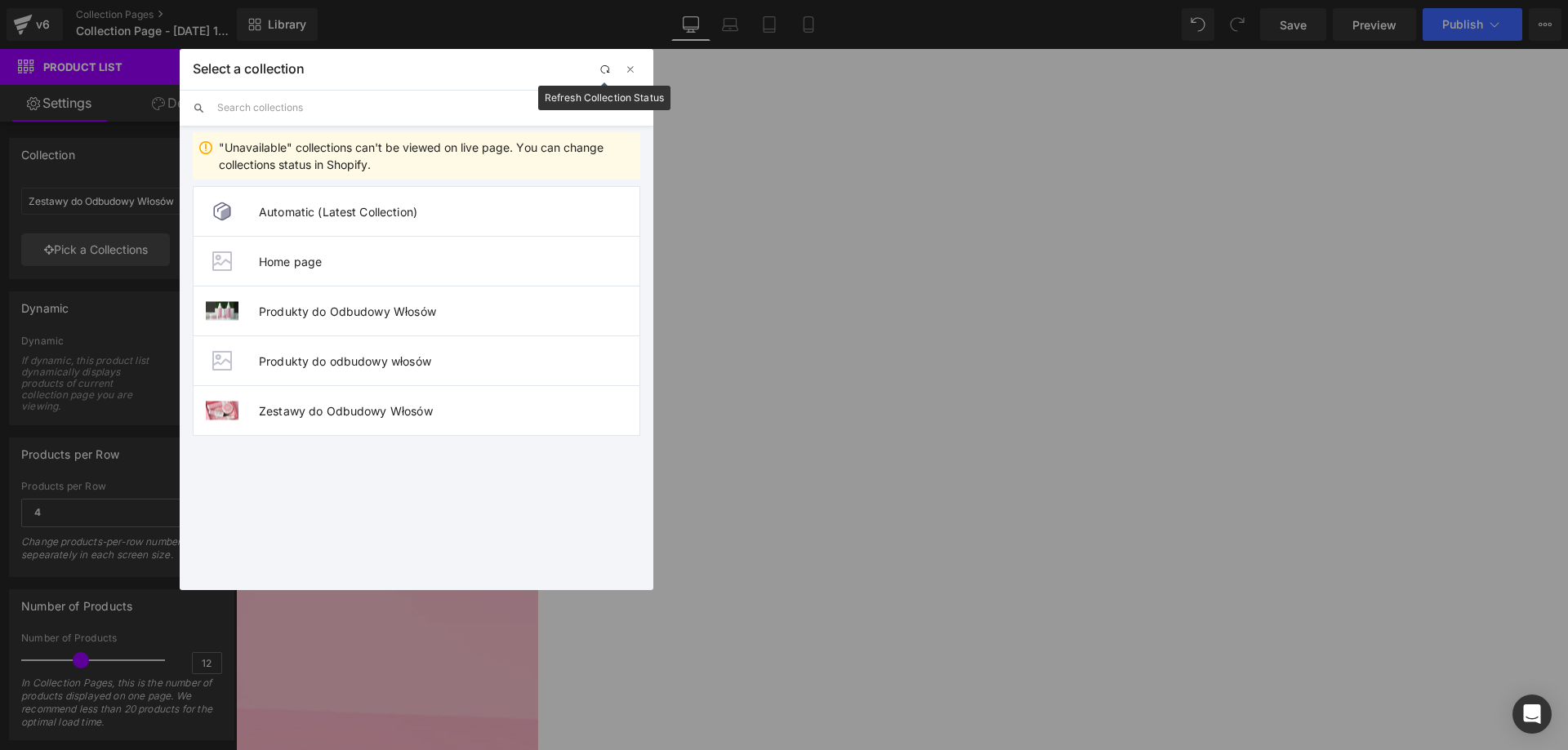
click at [609, 77] on button "button" at bounding box center [604, 69] width 20 height 20
click at [488, 374] on li "Produkty do odbudowy włosów" at bounding box center [416, 361] width 447 height 50
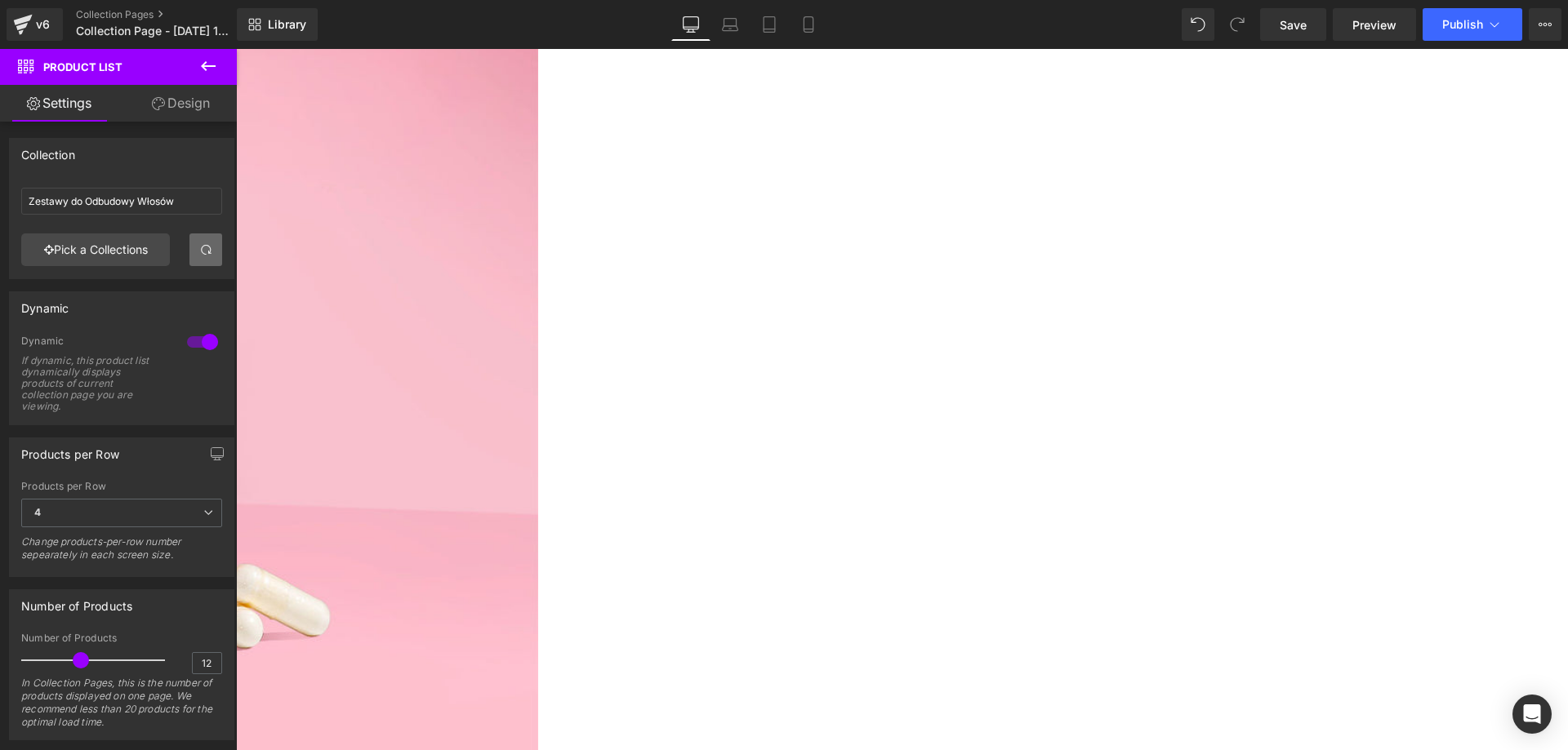
scroll to position [1224, 0]
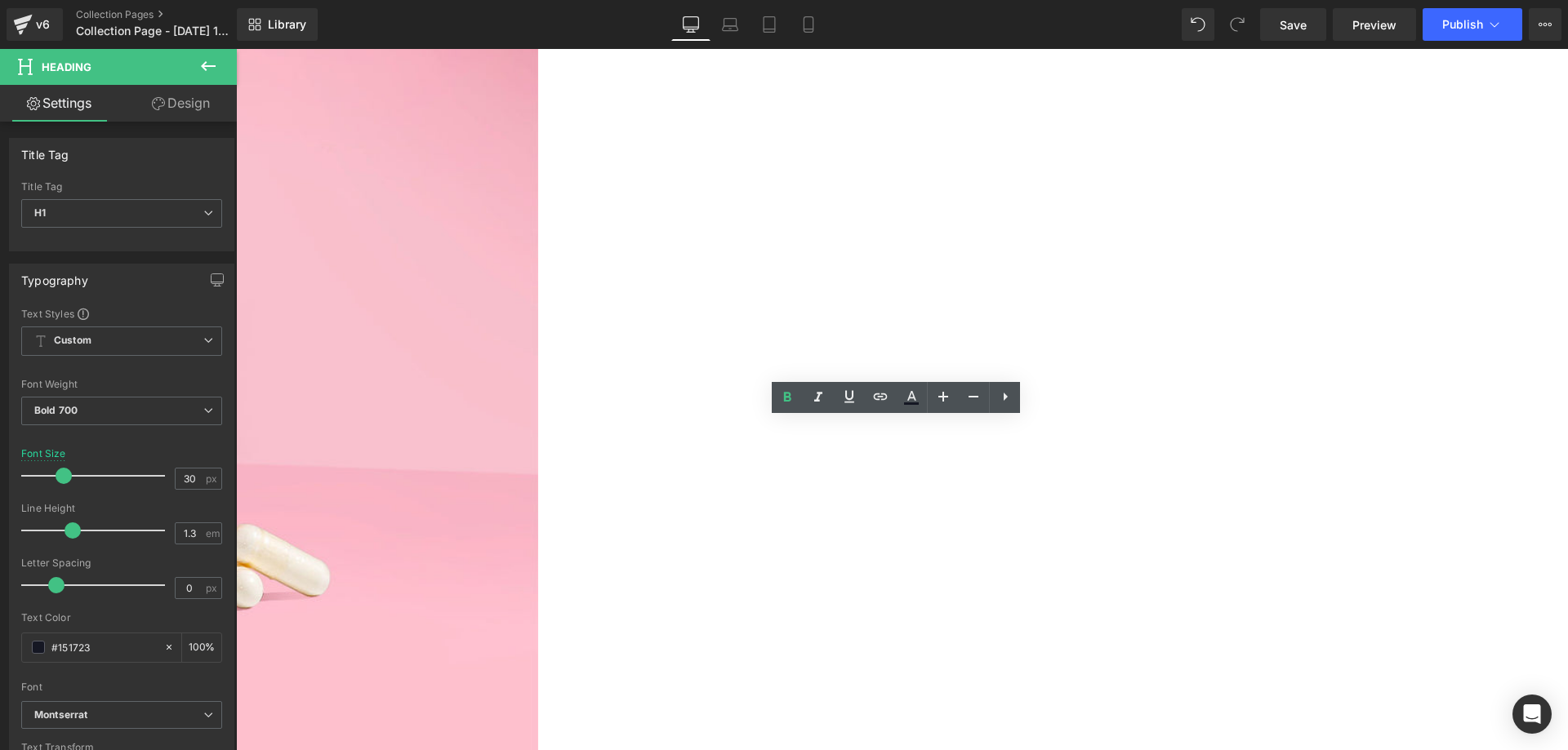
copy div "Nézd meg, mit mondanak mások a közösségi médiában!"
paste div
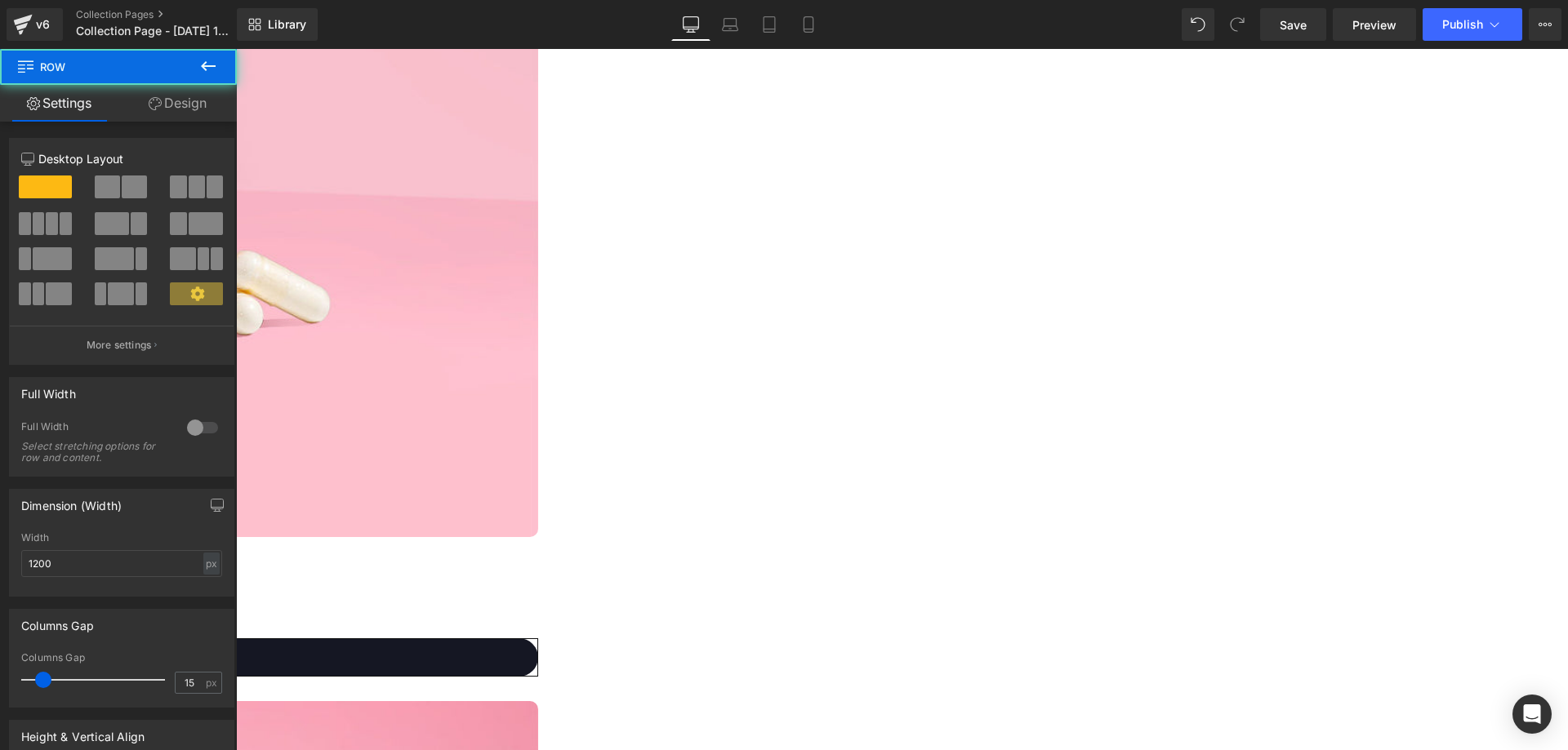
scroll to position [1682, 0]
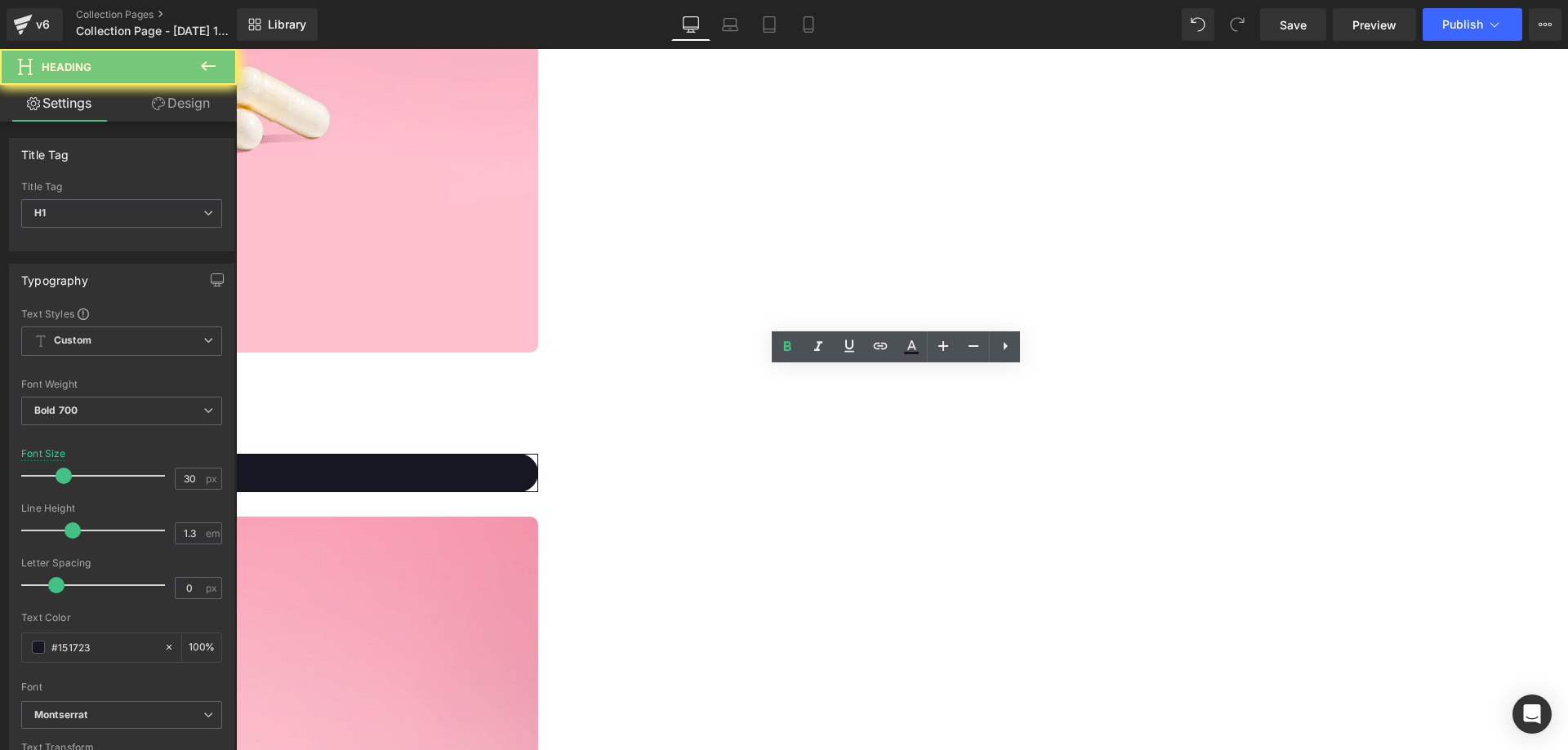
paste div
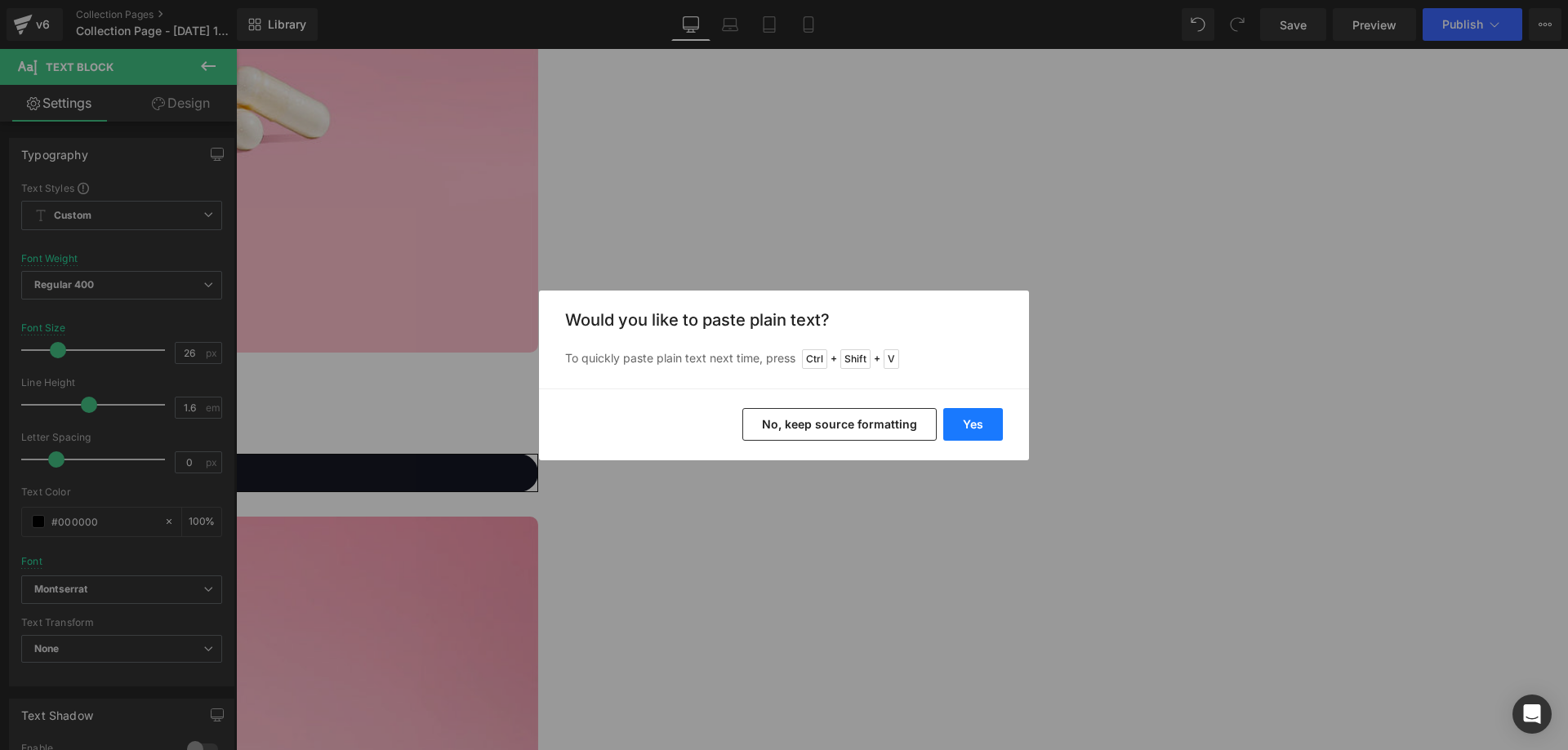
click at [959, 426] on button "Yes" at bounding box center [973, 425] width 59 height 33
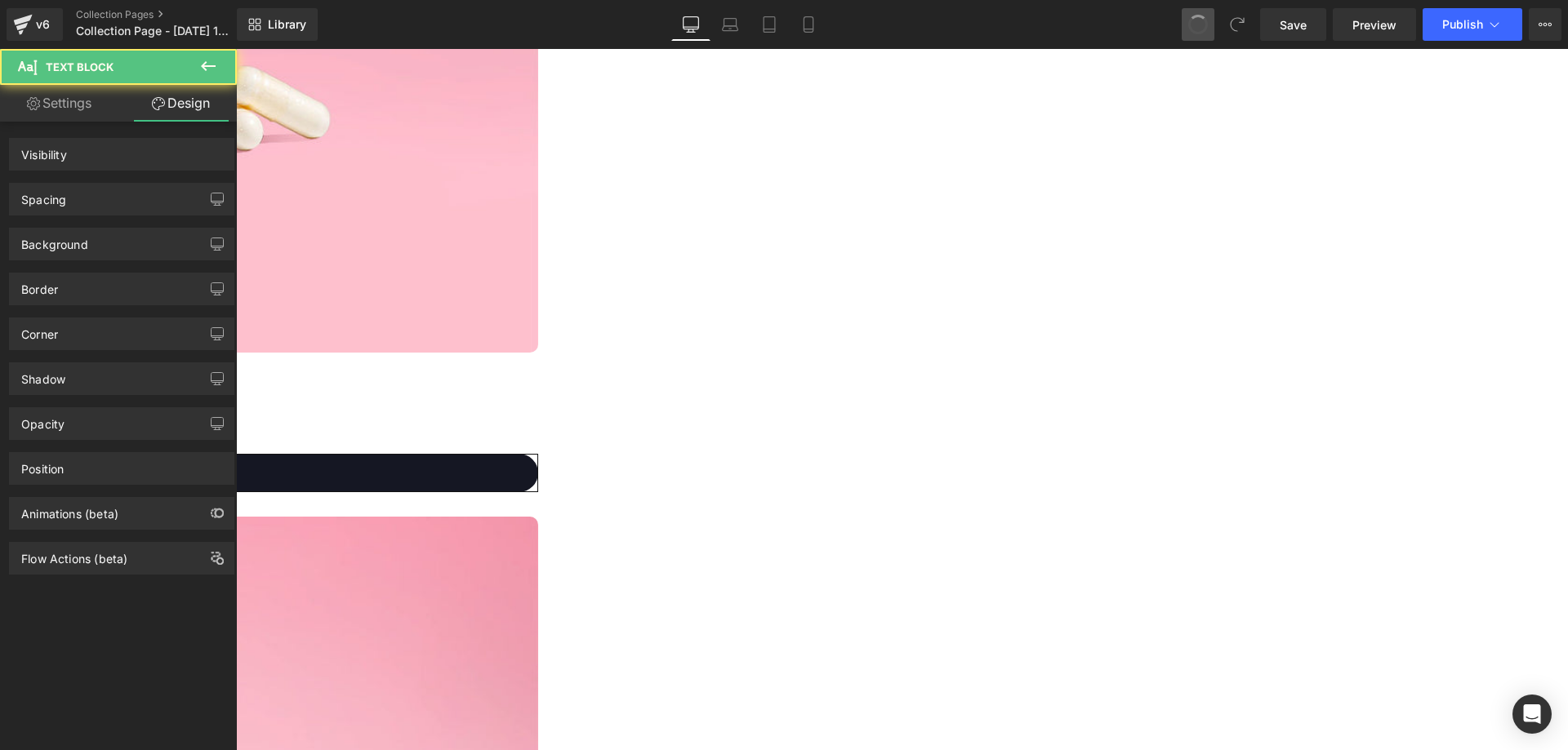
click at [1199, 21] on span at bounding box center [1198, 24] width 20 height 20
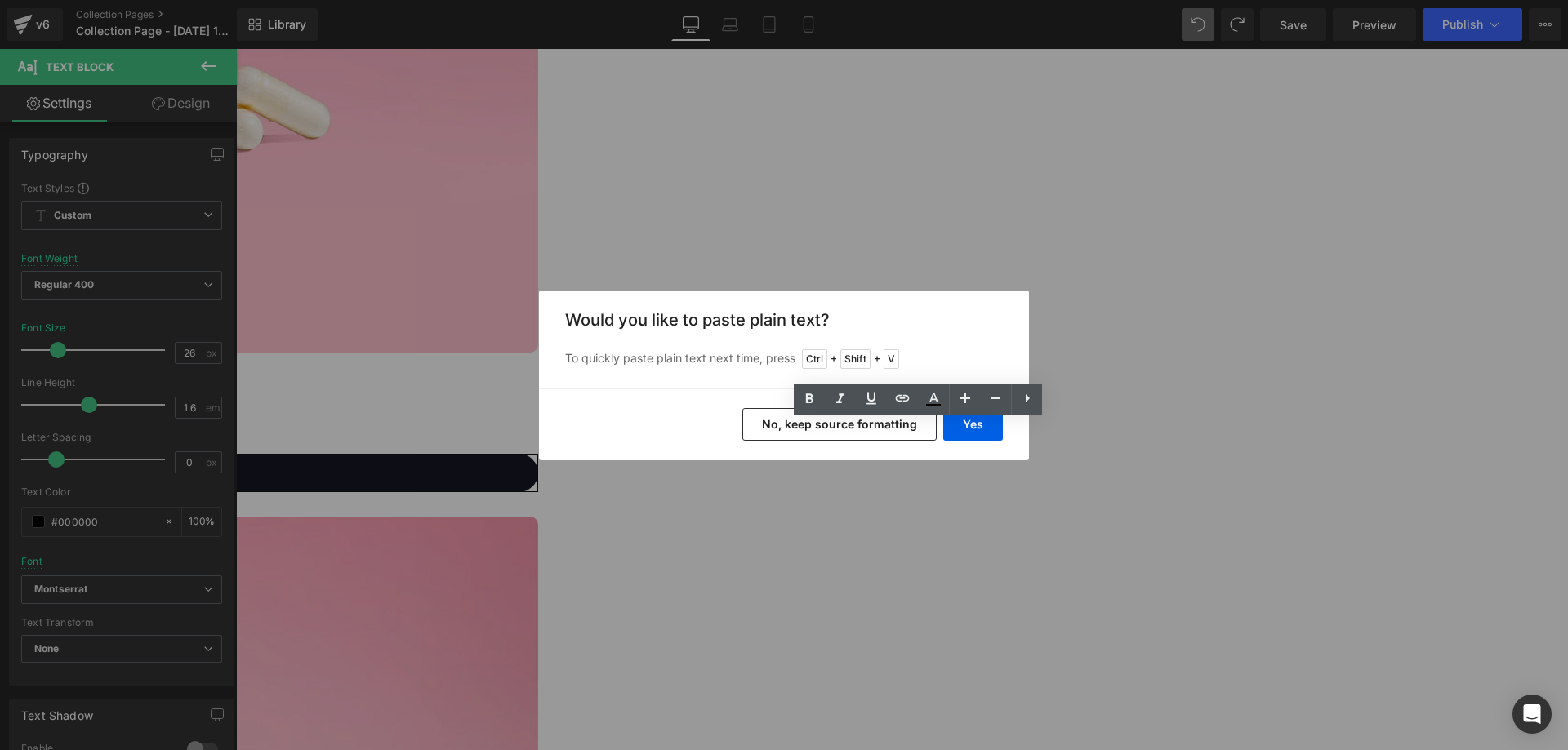
click at [899, 429] on button "No, keep source formatting" at bounding box center [840, 425] width 195 height 33
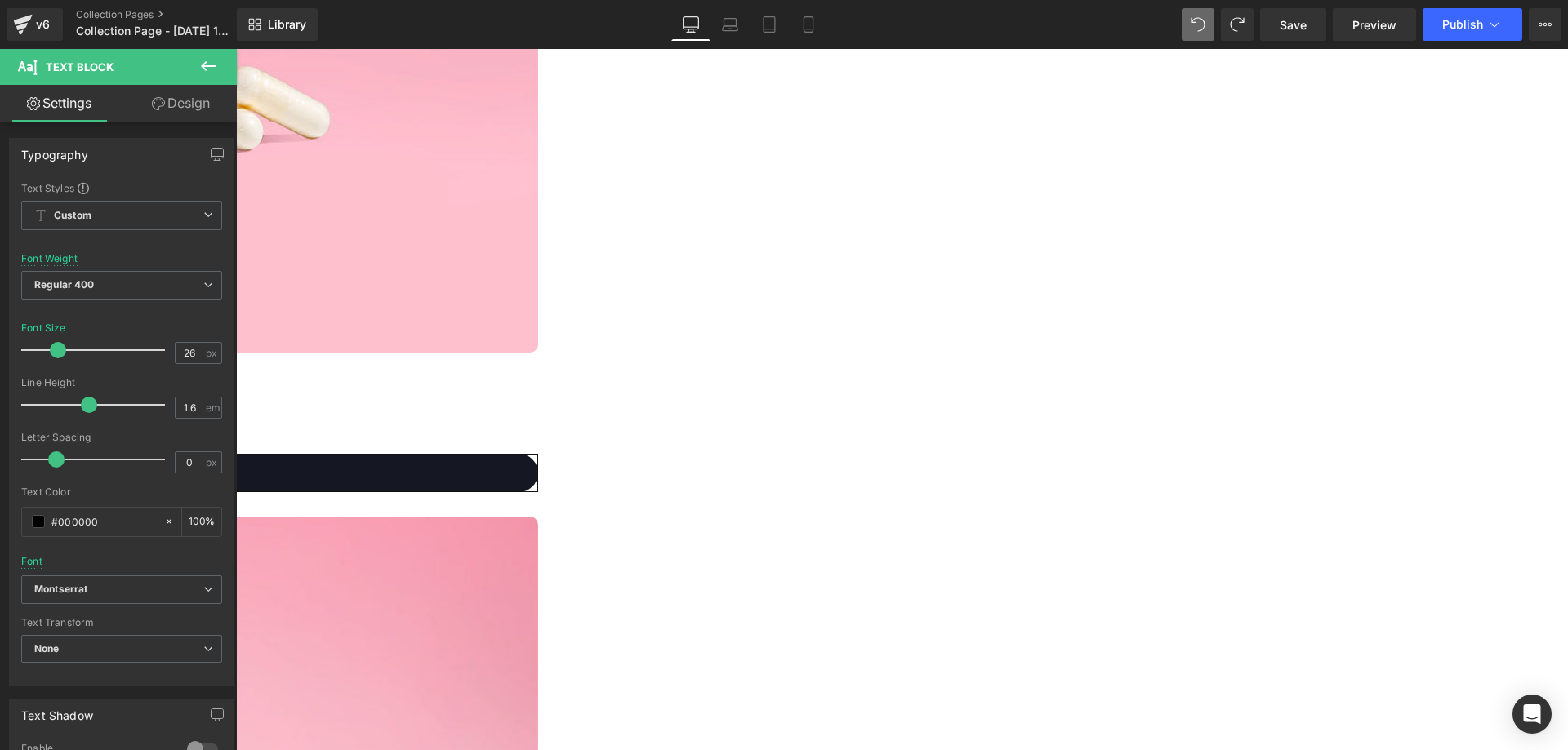
scroll to position [1927, 0]
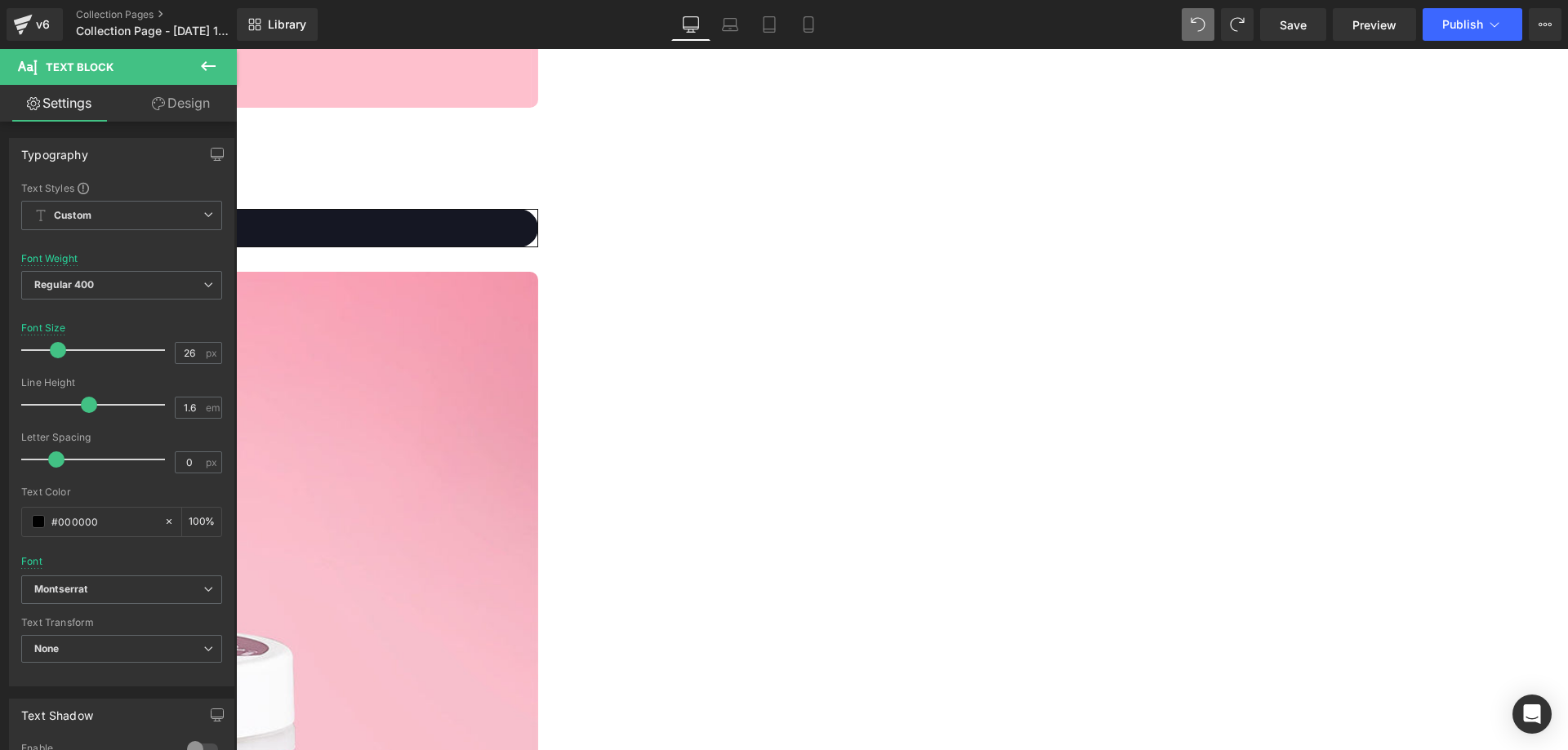
click at [177, 112] on link "Design" at bounding box center [180, 103] width 118 height 37
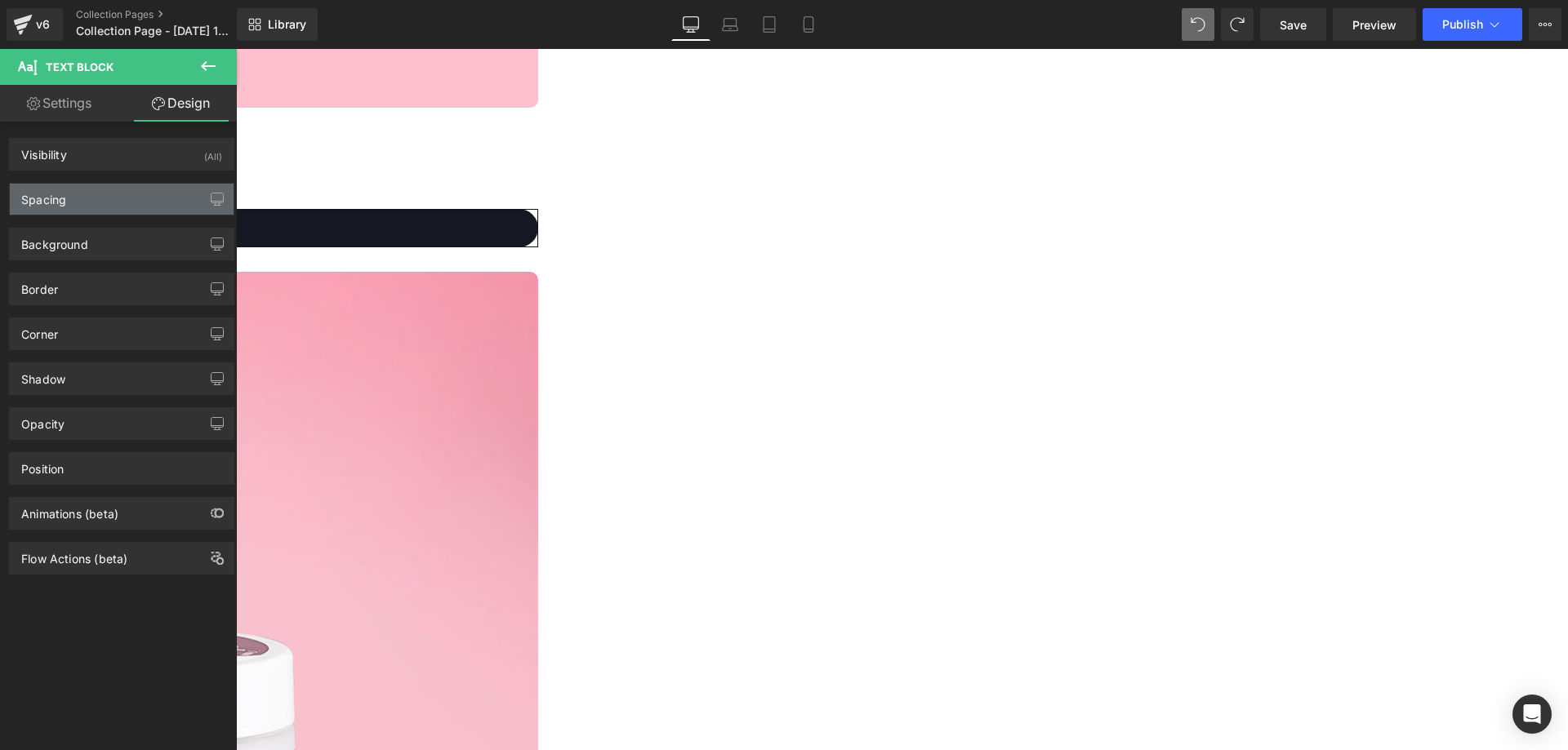
click at [121, 189] on div "Spacing" at bounding box center [121, 199] width 224 height 31
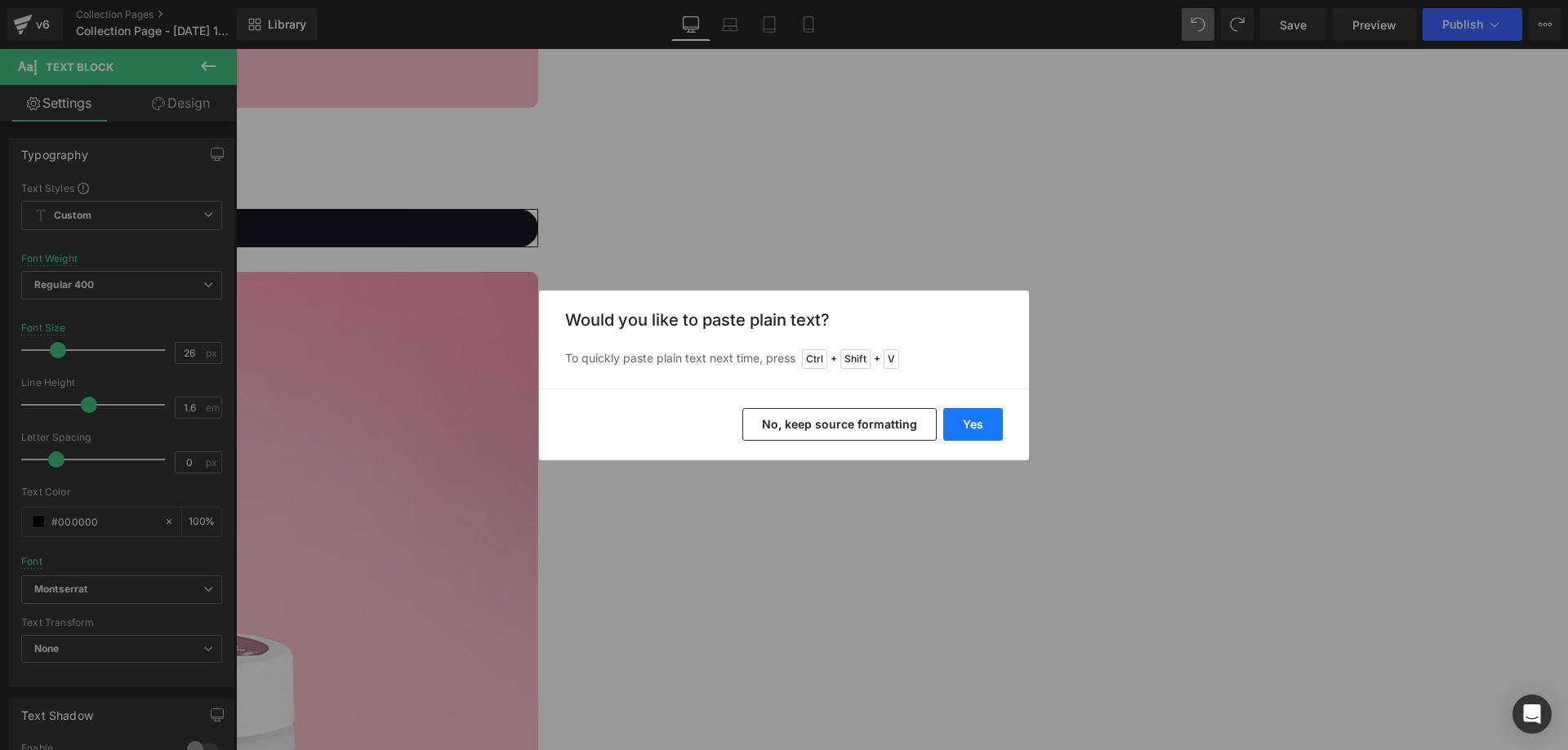
click at [987, 421] on button "Yes" at bounding box center [973, 425] width 59 height 33
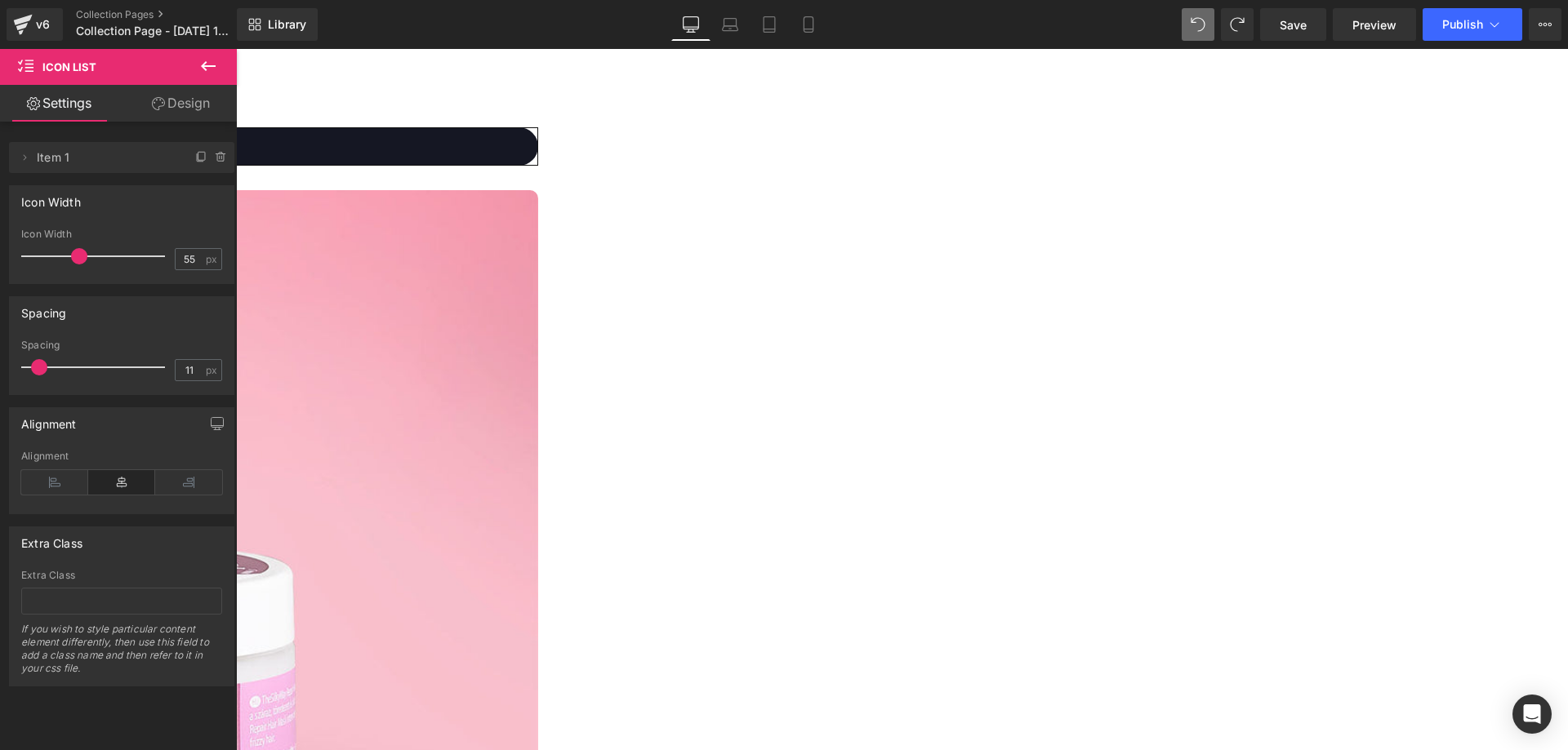
scroll to position [2172, 0]
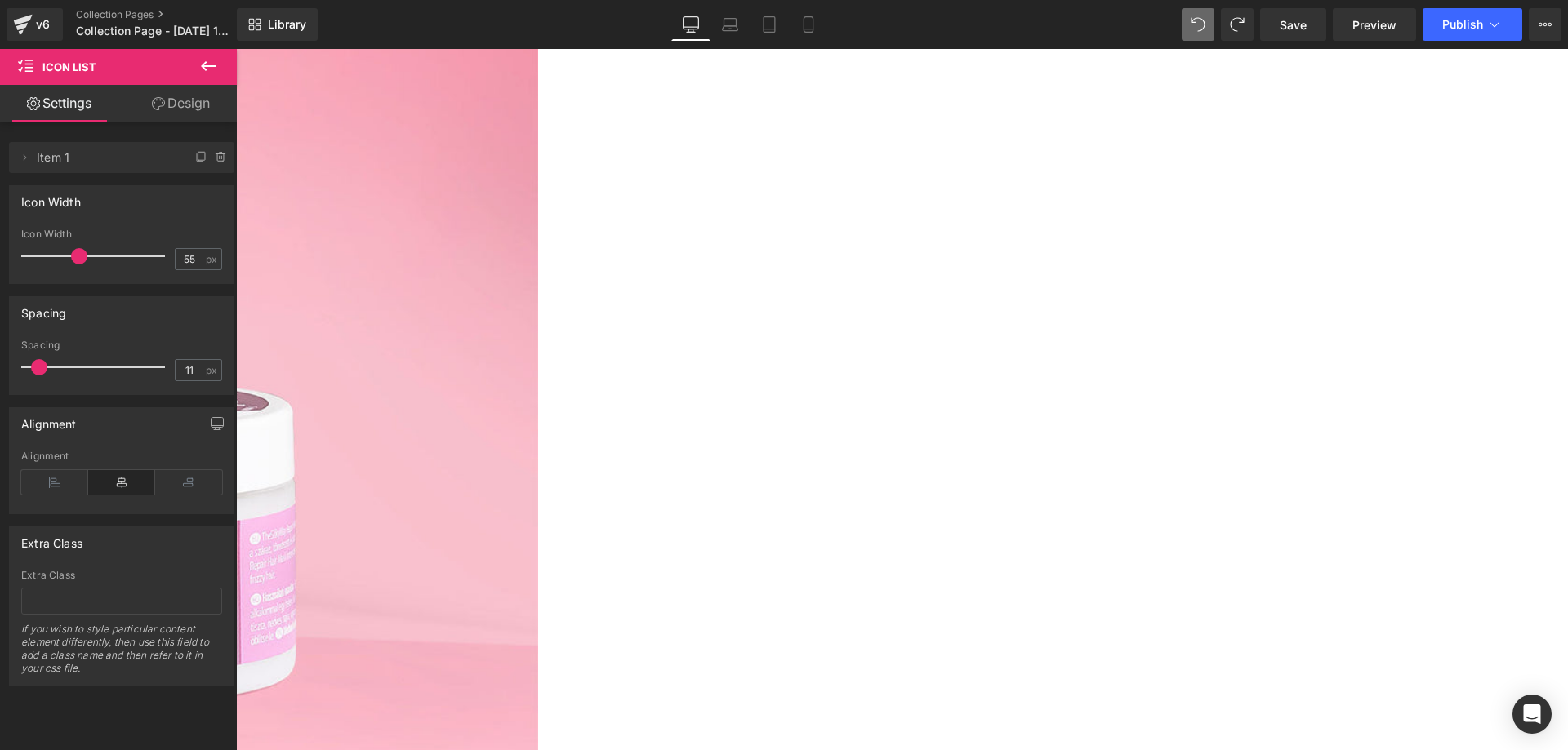
click at [236, 49] on span "Heading" at bounding box center [236, 49] width 0 height 0
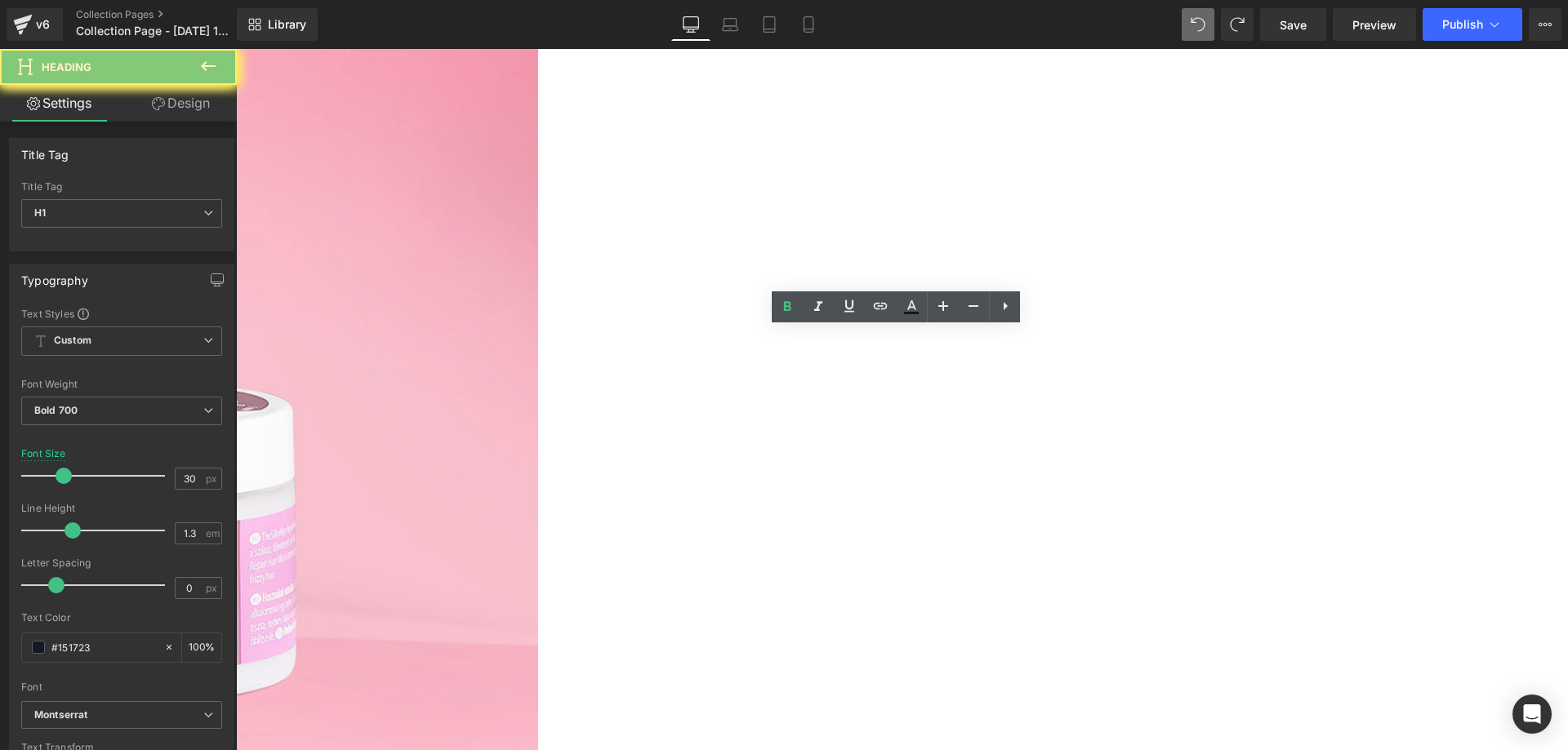
paste div
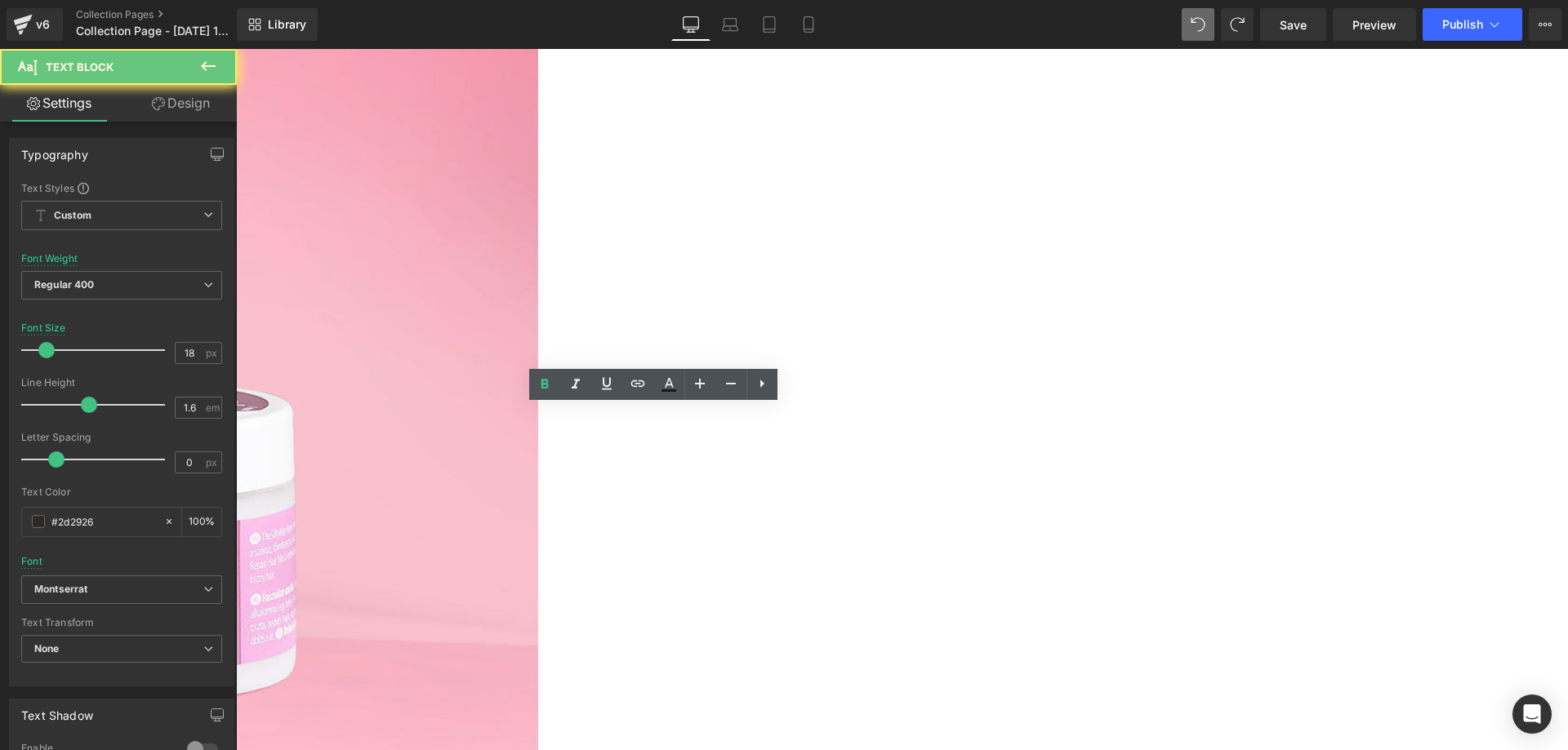
copy p "Mennyi ideig tart ki egy csomag?"
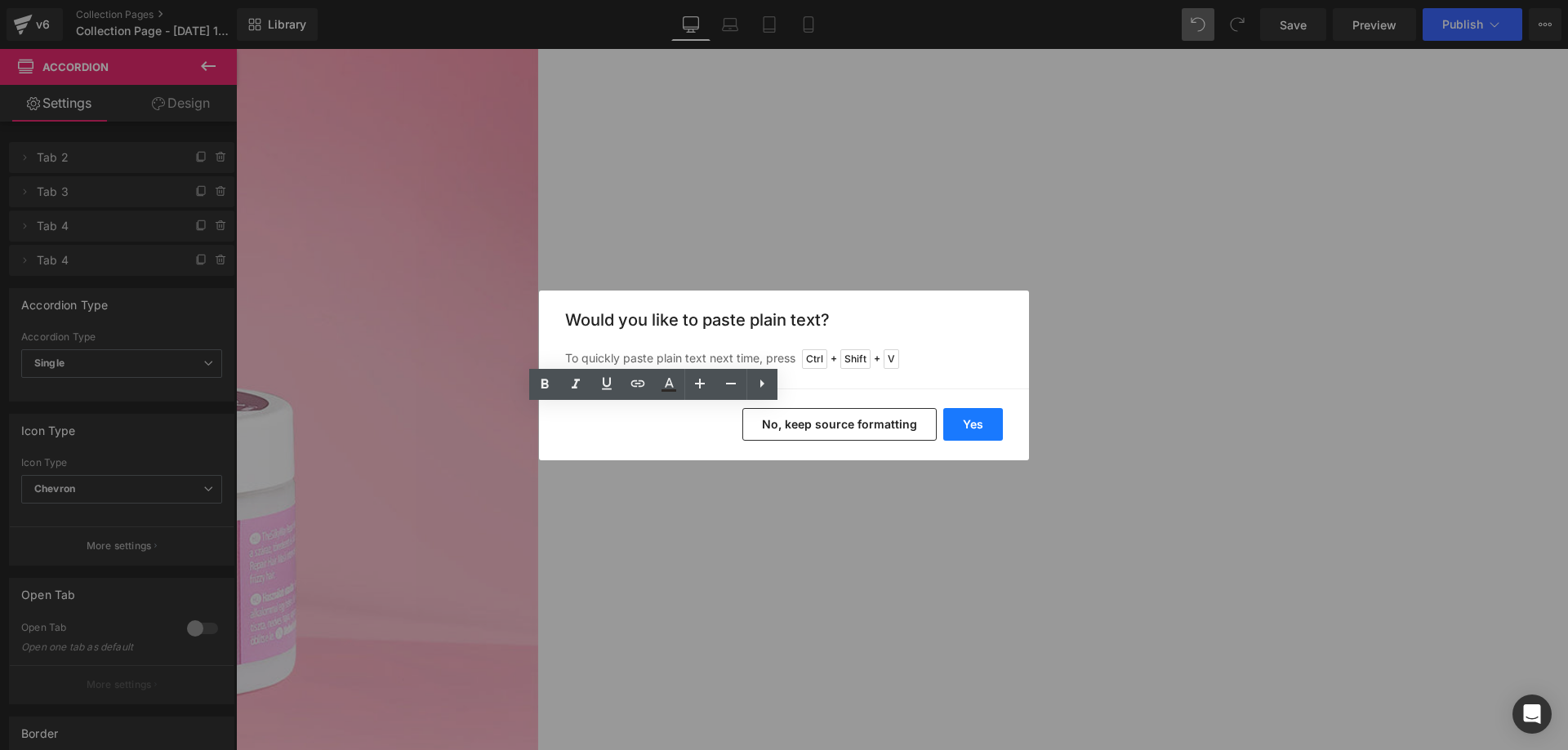
click at [985, 421] on button "Yes" at bounding box center [973, 425] width 59 height 33
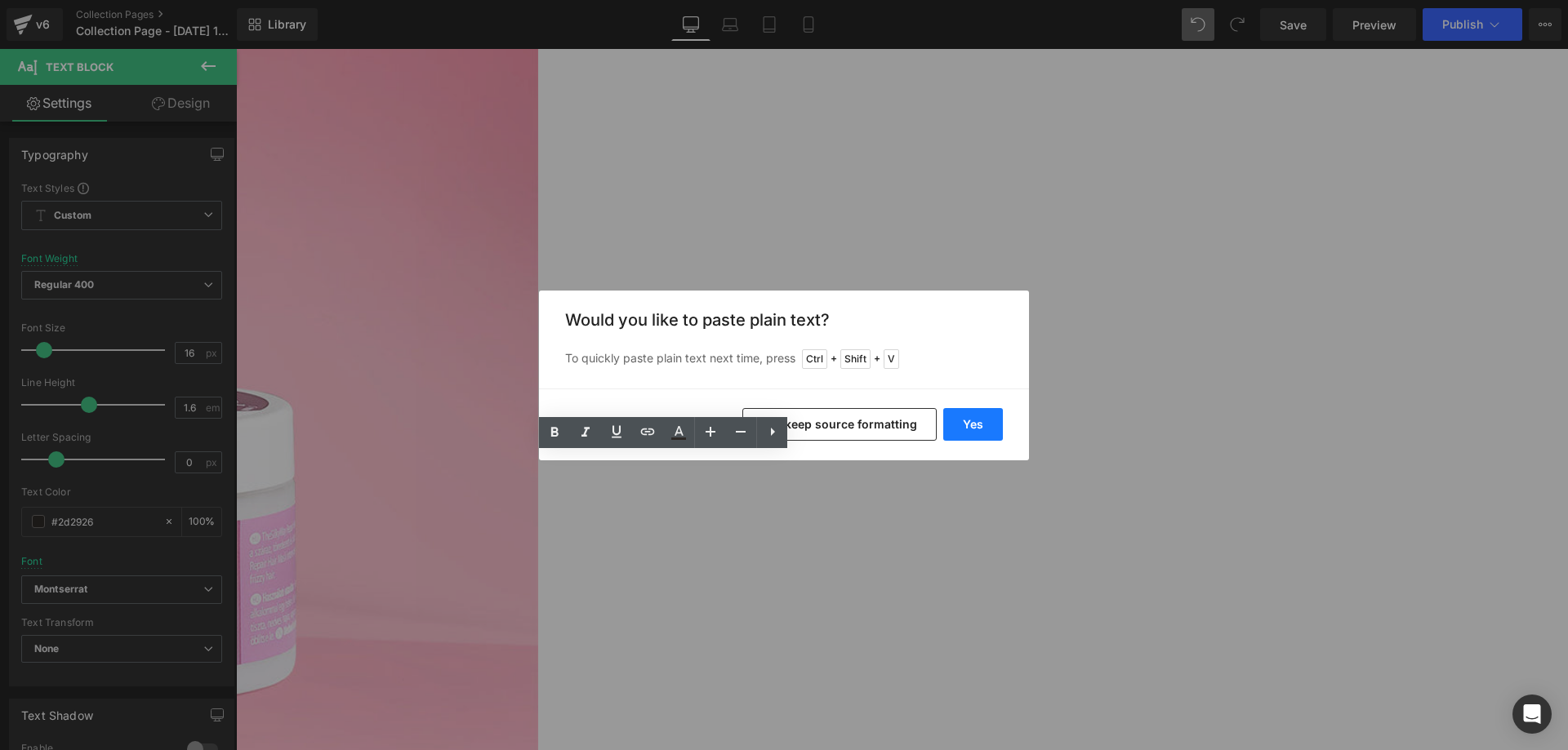
click at [974, 417] on button "Yes" at bounding box center [973, 425] width 59 height 33
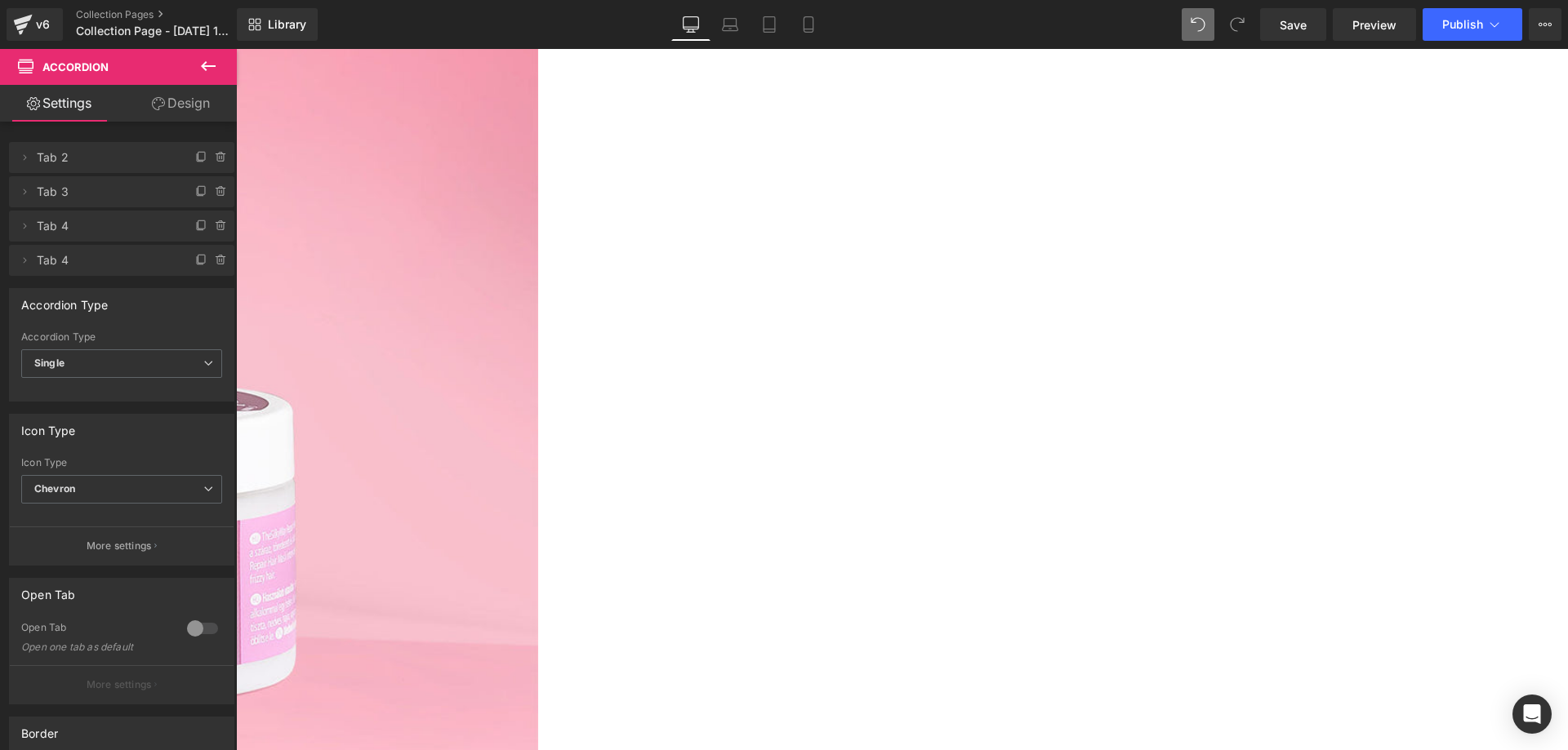
click at [236, 49] on span "Text Block" at bounding box center [236, 49] width 0 height 0
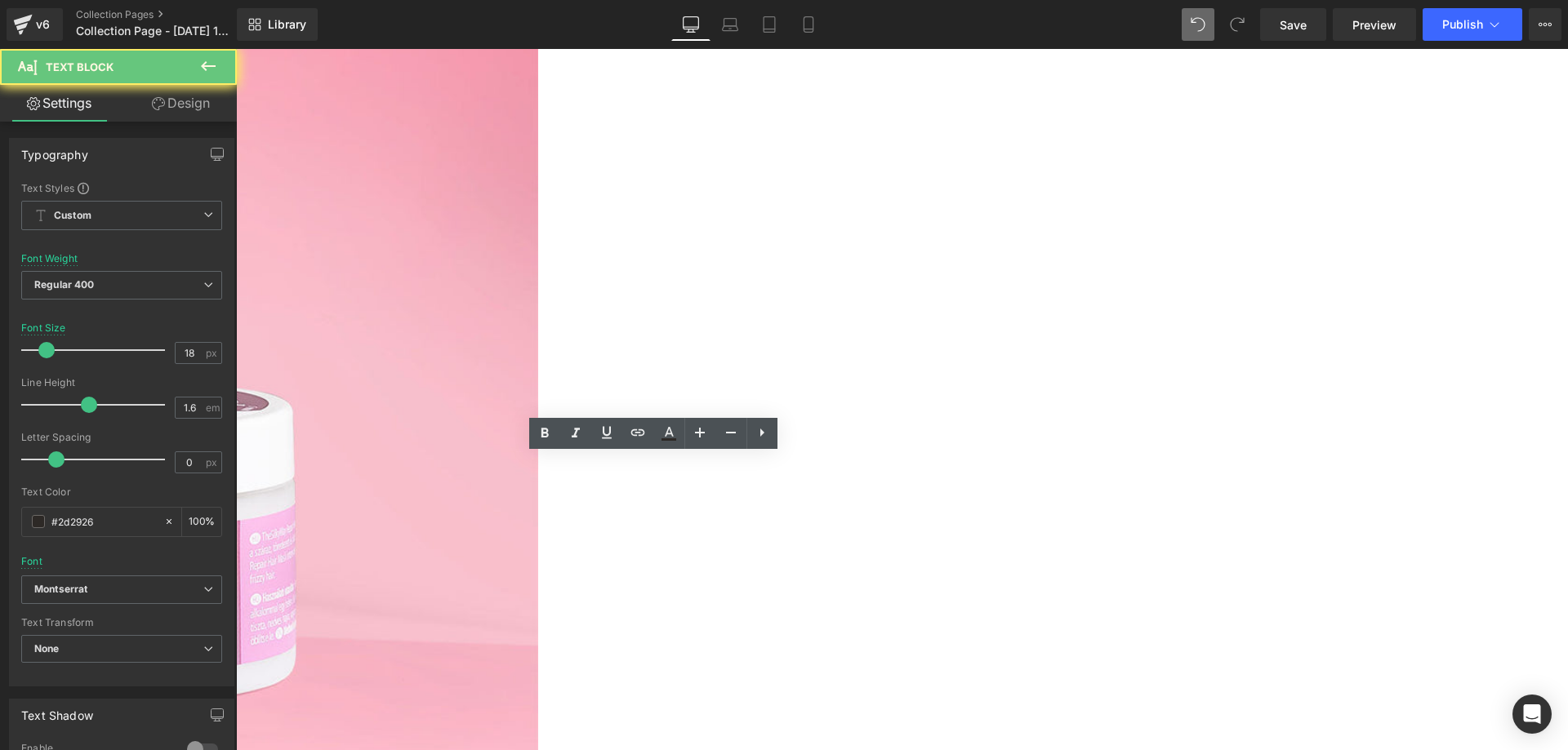
copy p "Ronthatnak is a haj minőségén ezek a termékek?"
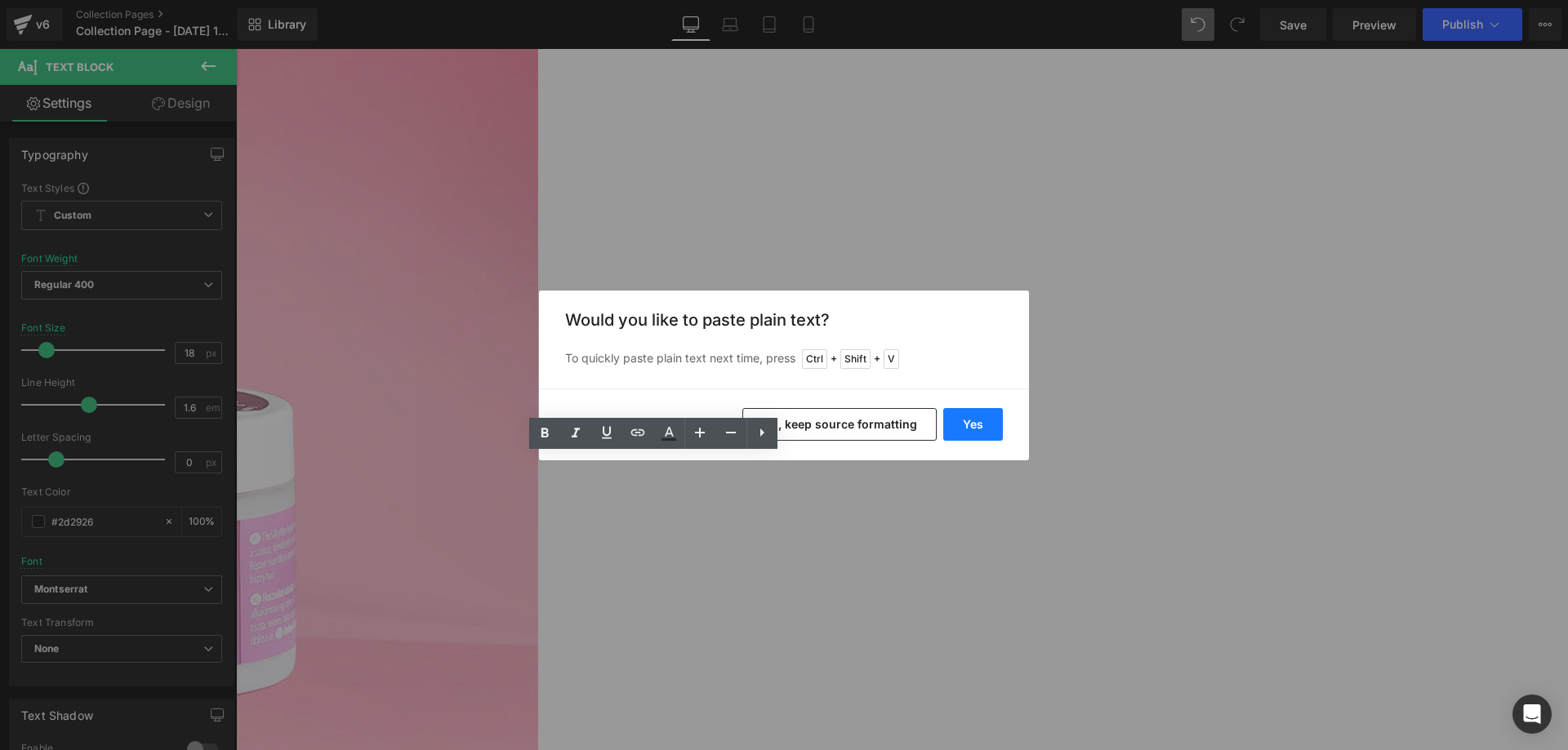
click at [974, 422] on button "Yes" at bounding box center [973, 425] width 59 height 33
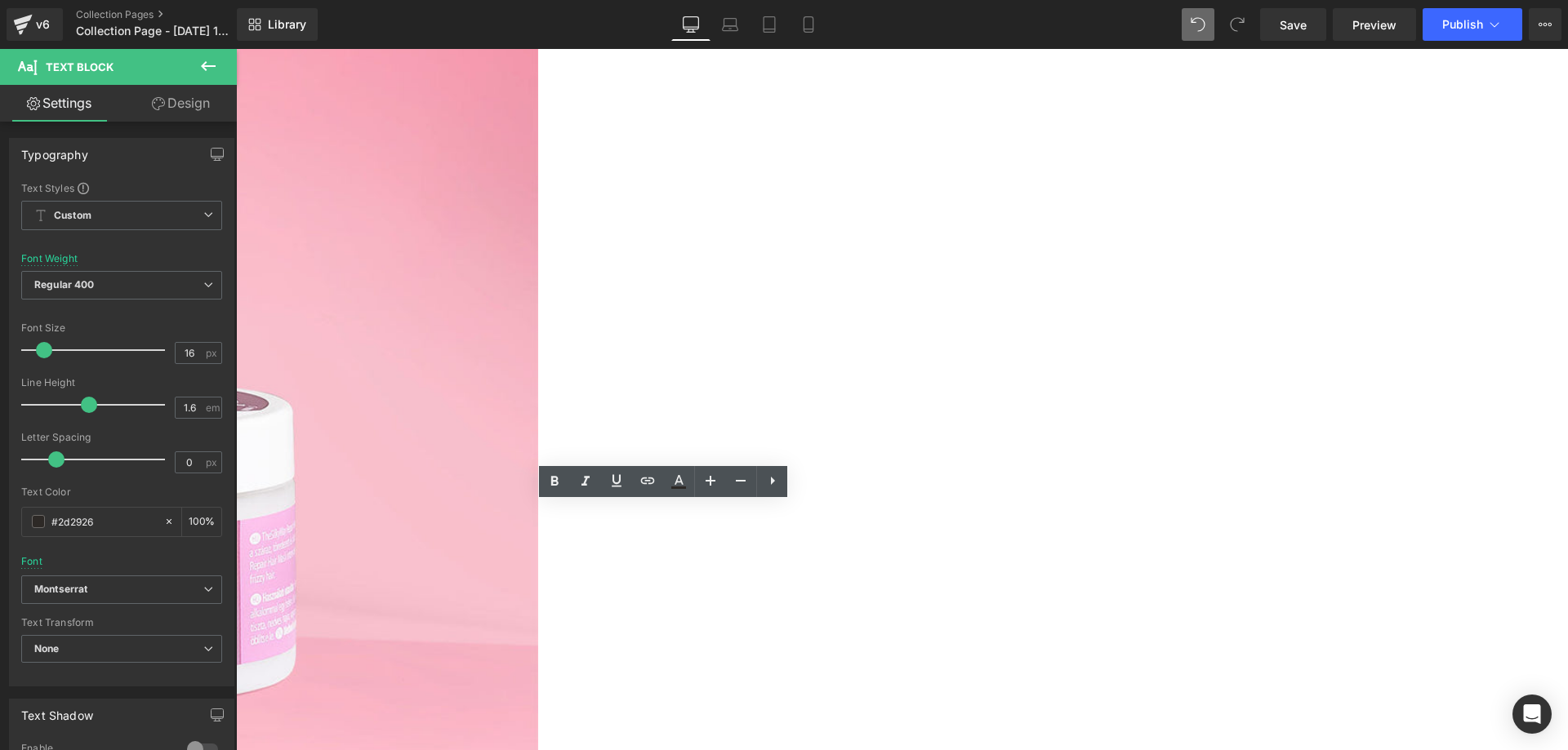
copy p "A rövid válaszunk, hogy ezek a termékek károsítani biztosan nem fogják a hajada…"
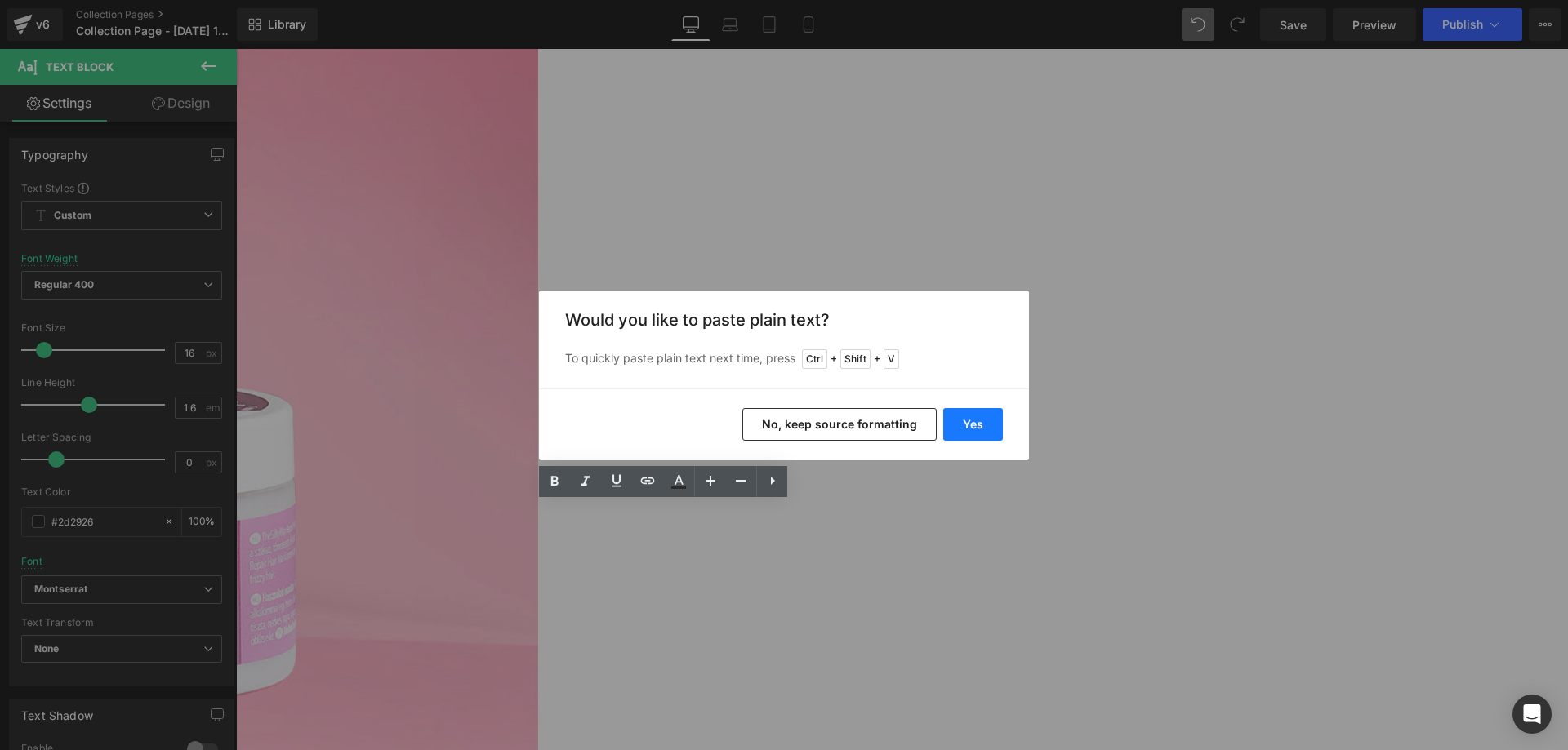
click at [979, 415] on button "Yes" at bounding box center [973, 425] width 59 height 33
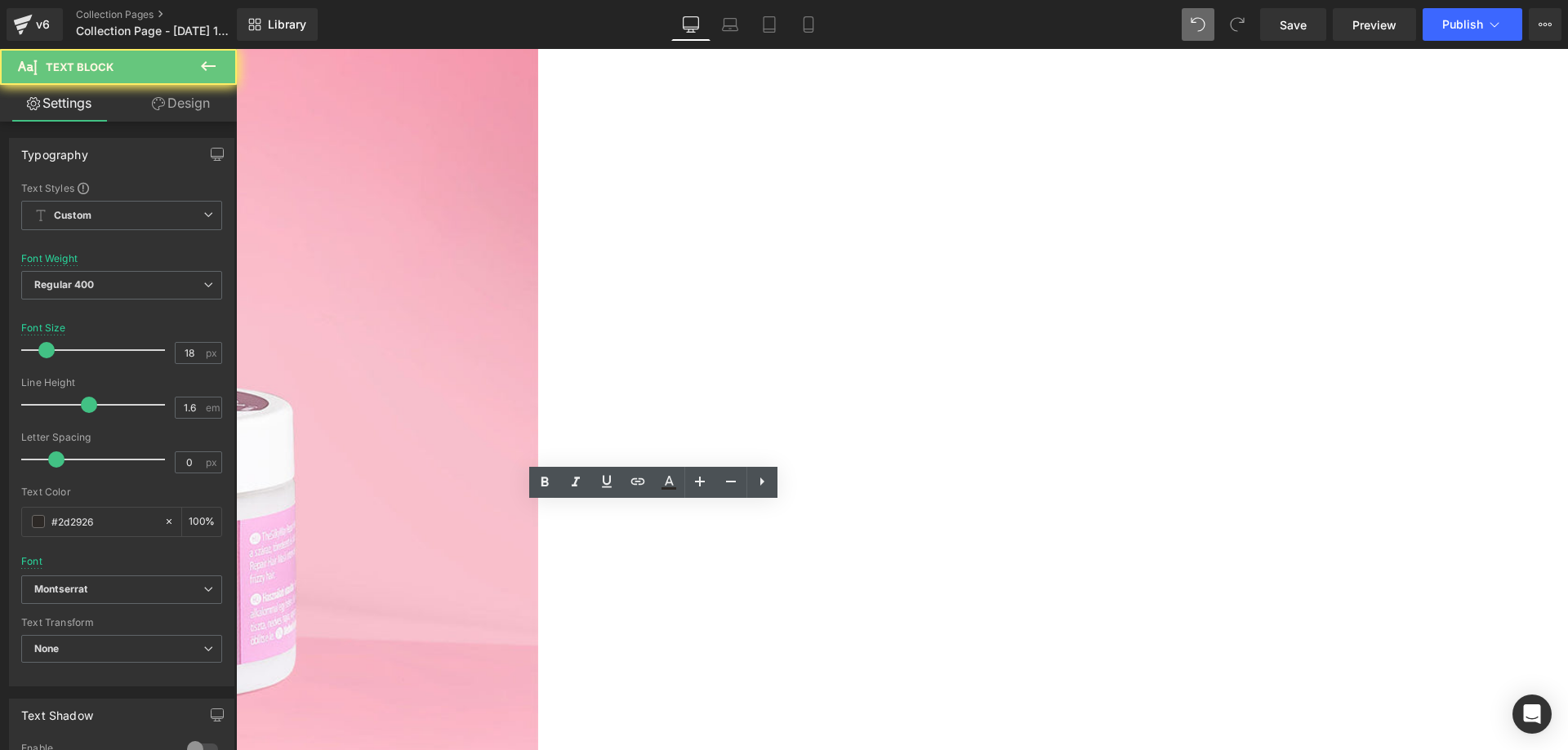
copy p "Biztos, hogy ez nem csak egy újabb túlhype-olt termék, ami nem is működik?"
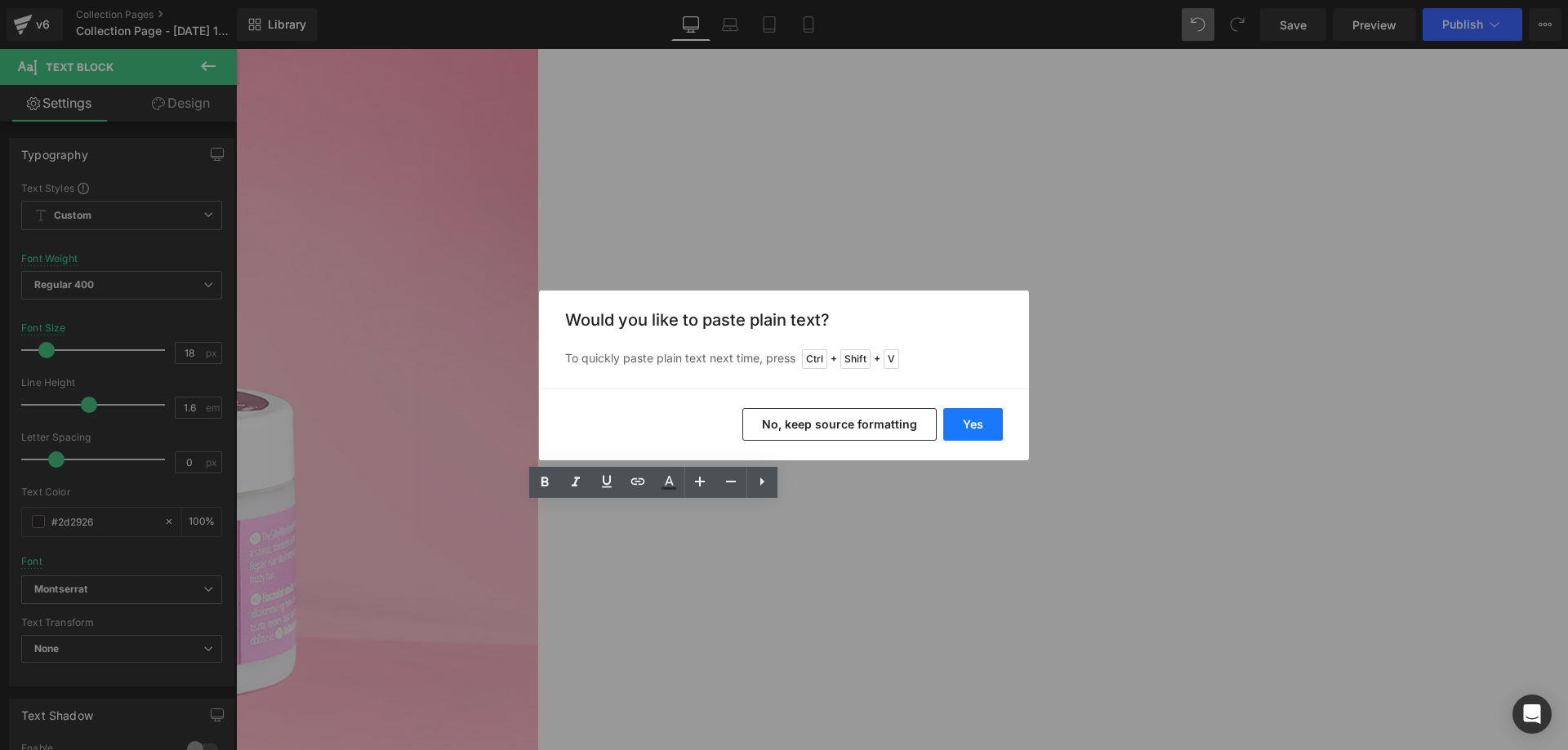
click at [958, 423] on button "Yes" at bounding box center [973, 425] width 59 height 33
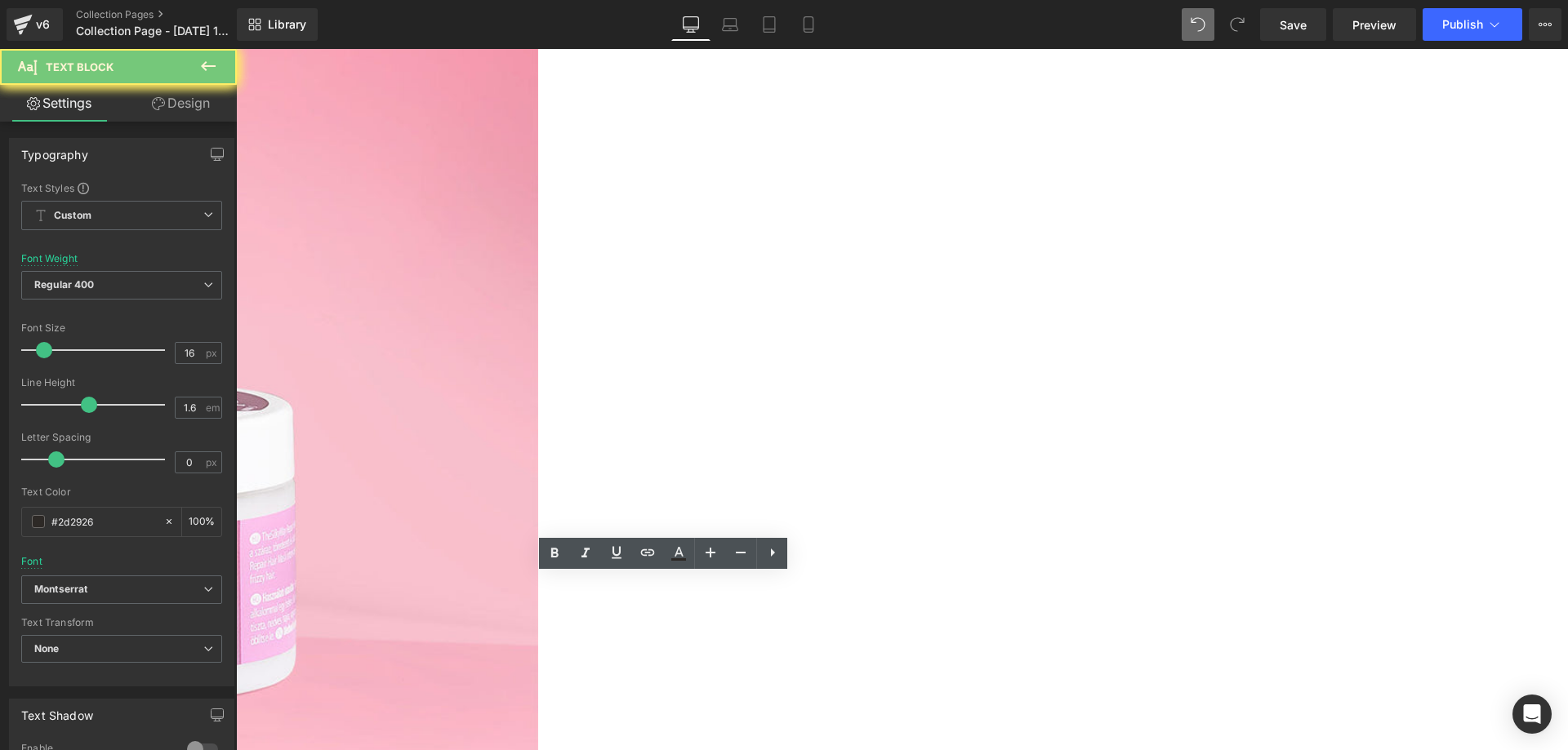
copy p "Ne ránk hallgass! [PERSON_NAME] a több mint 3000 elégedett vásárlónkra, akik 4.…"
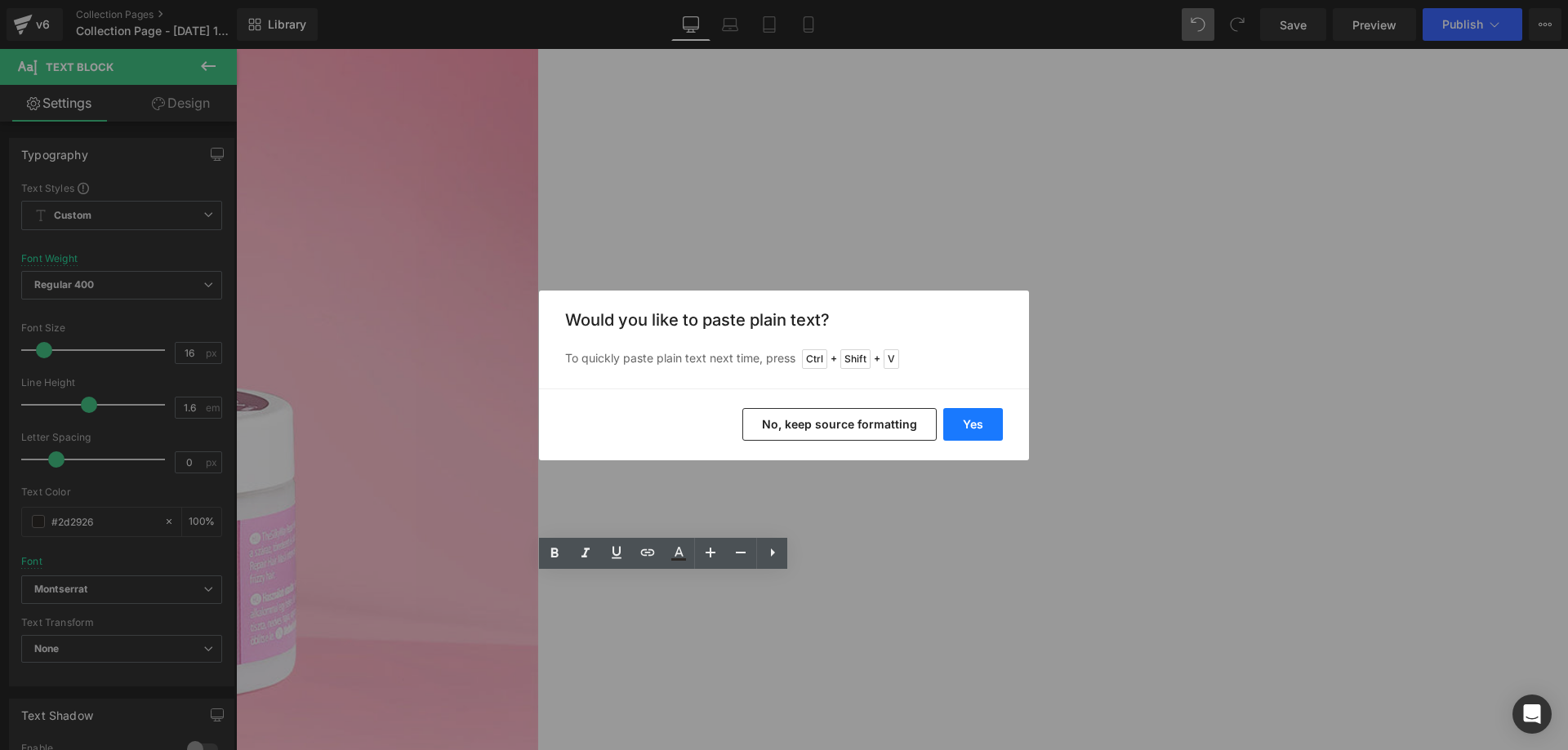
click at [970, 414] on button "Yes" at bounding box center [973, 425] width 59 height 33
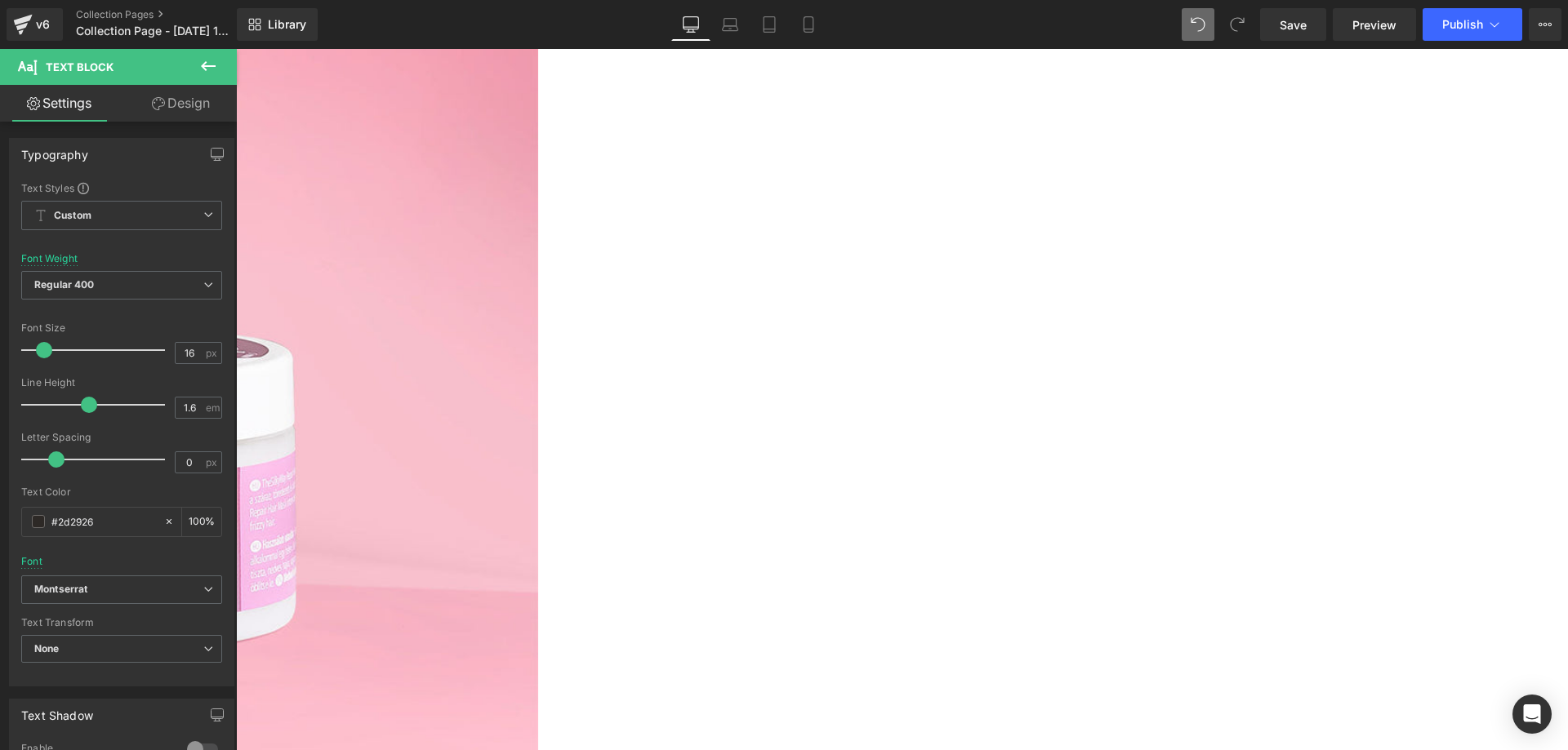
scroll to position [2253, 0]
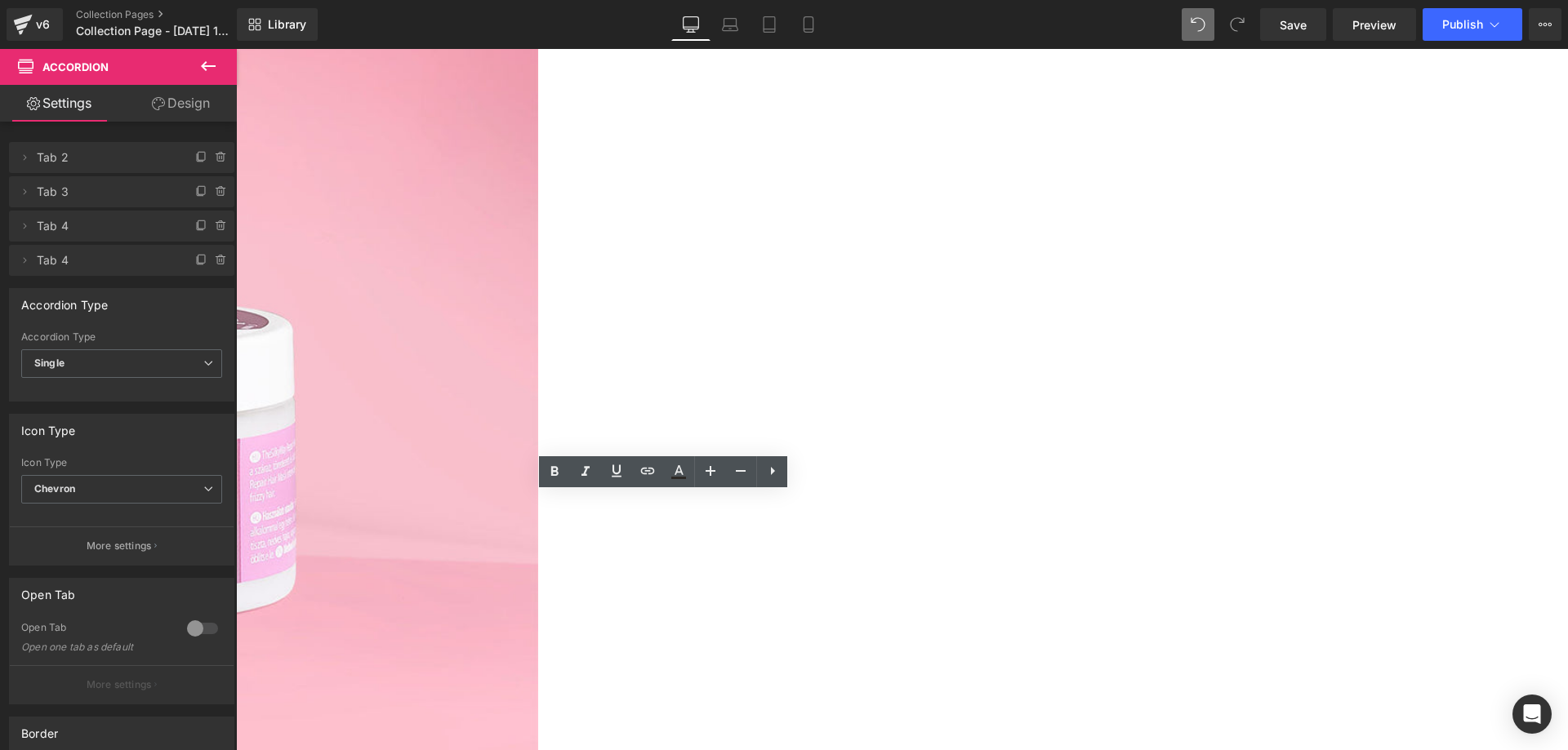
click at [236, 49] on icon at bounding box center [236, 49] width 0 height 0
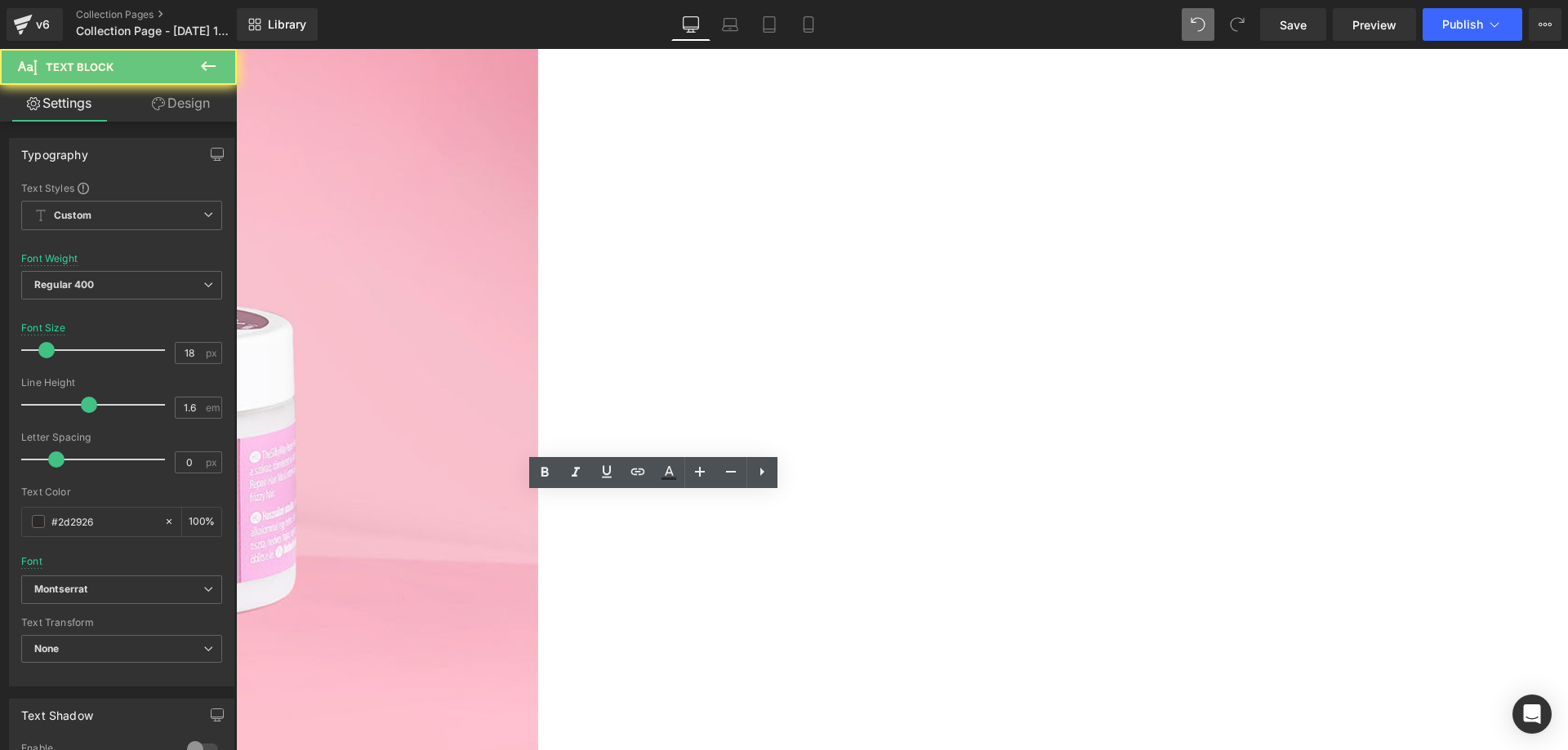
copy p "Mi történik, ha mégsem válik be a termék?"
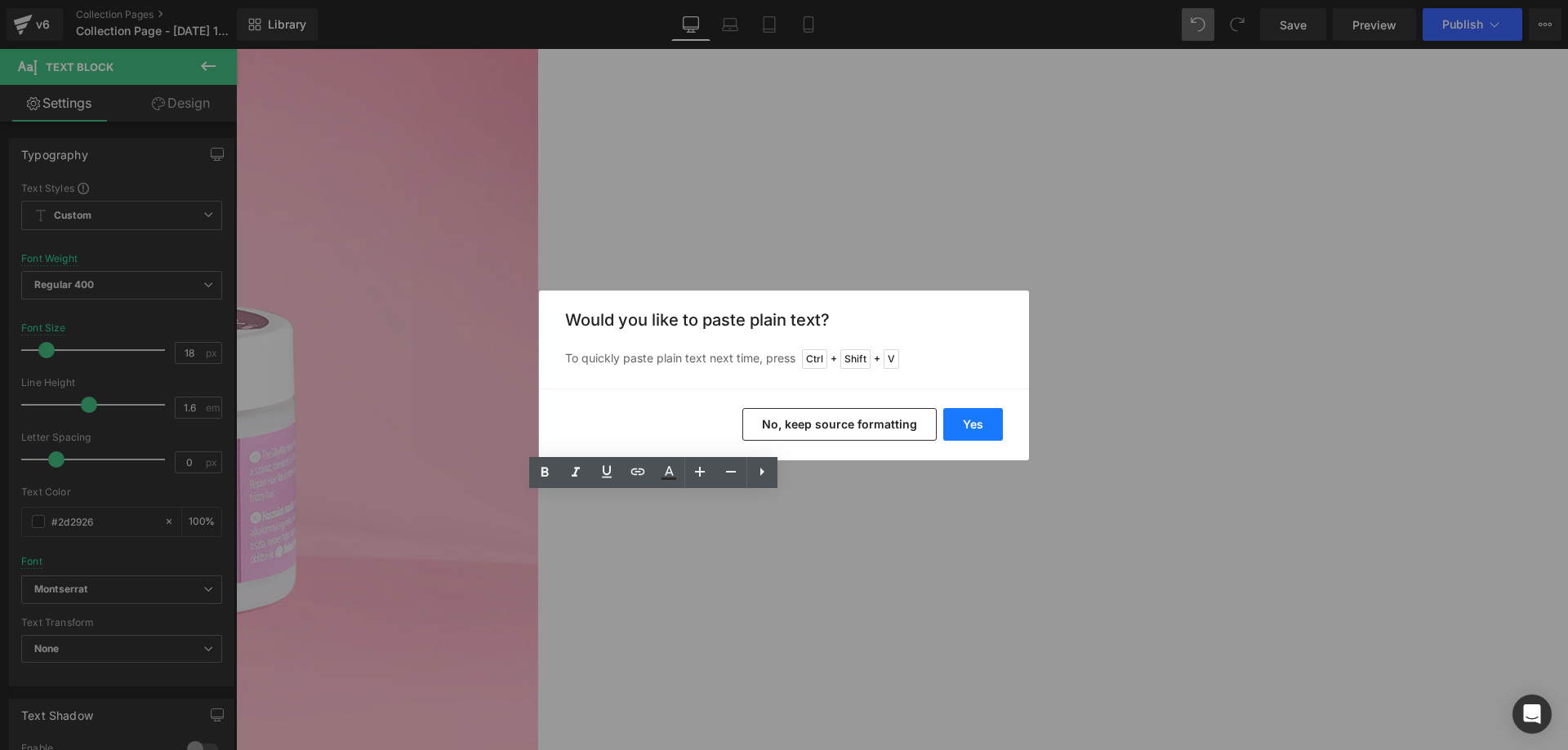
click at [966, 421] on button "Yes" at bounding box center [973, 425] width 59 height 33
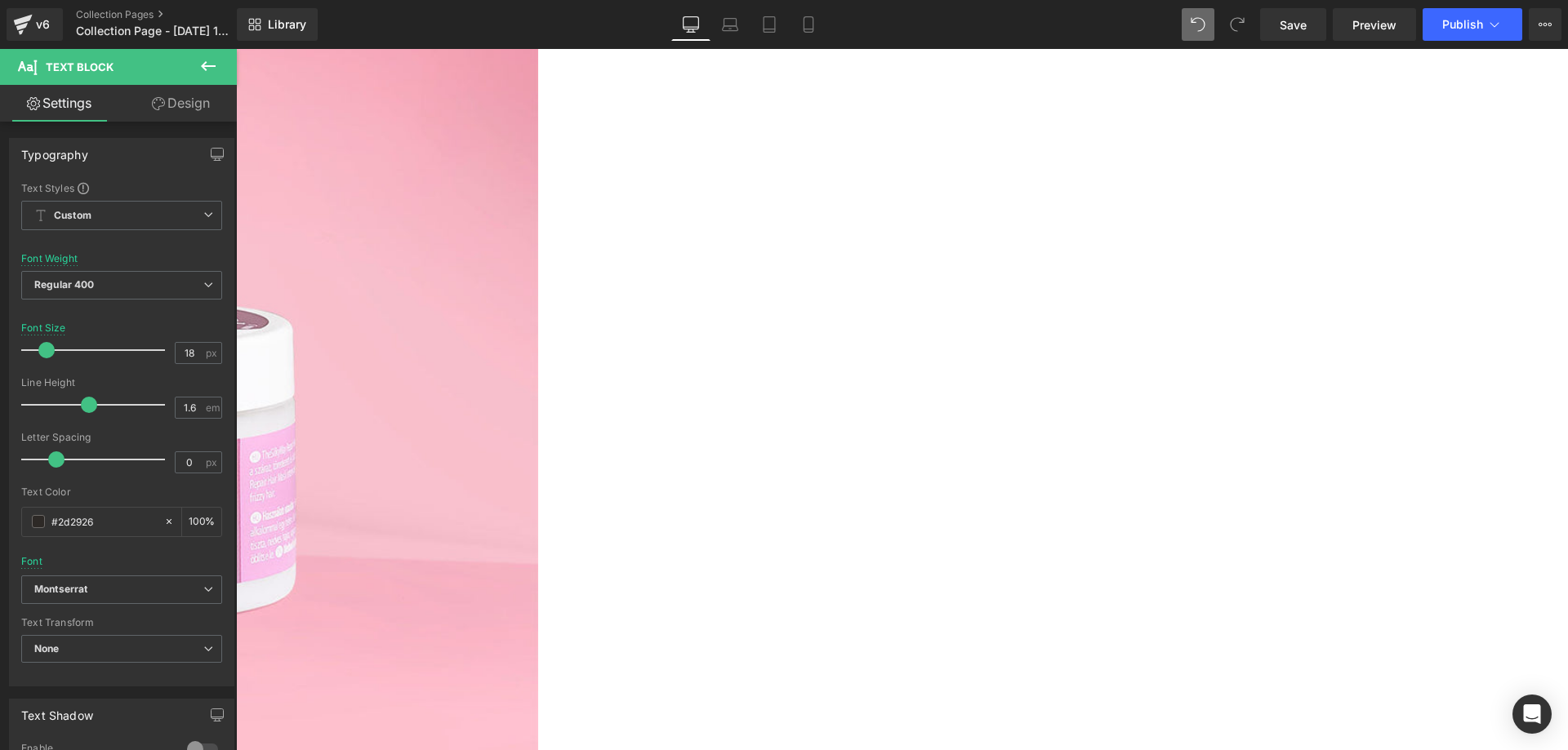
drag, startPoint x: 854, startPoint y: 507, endPoint x: 876, endPoint y: 510, distance: 22.2
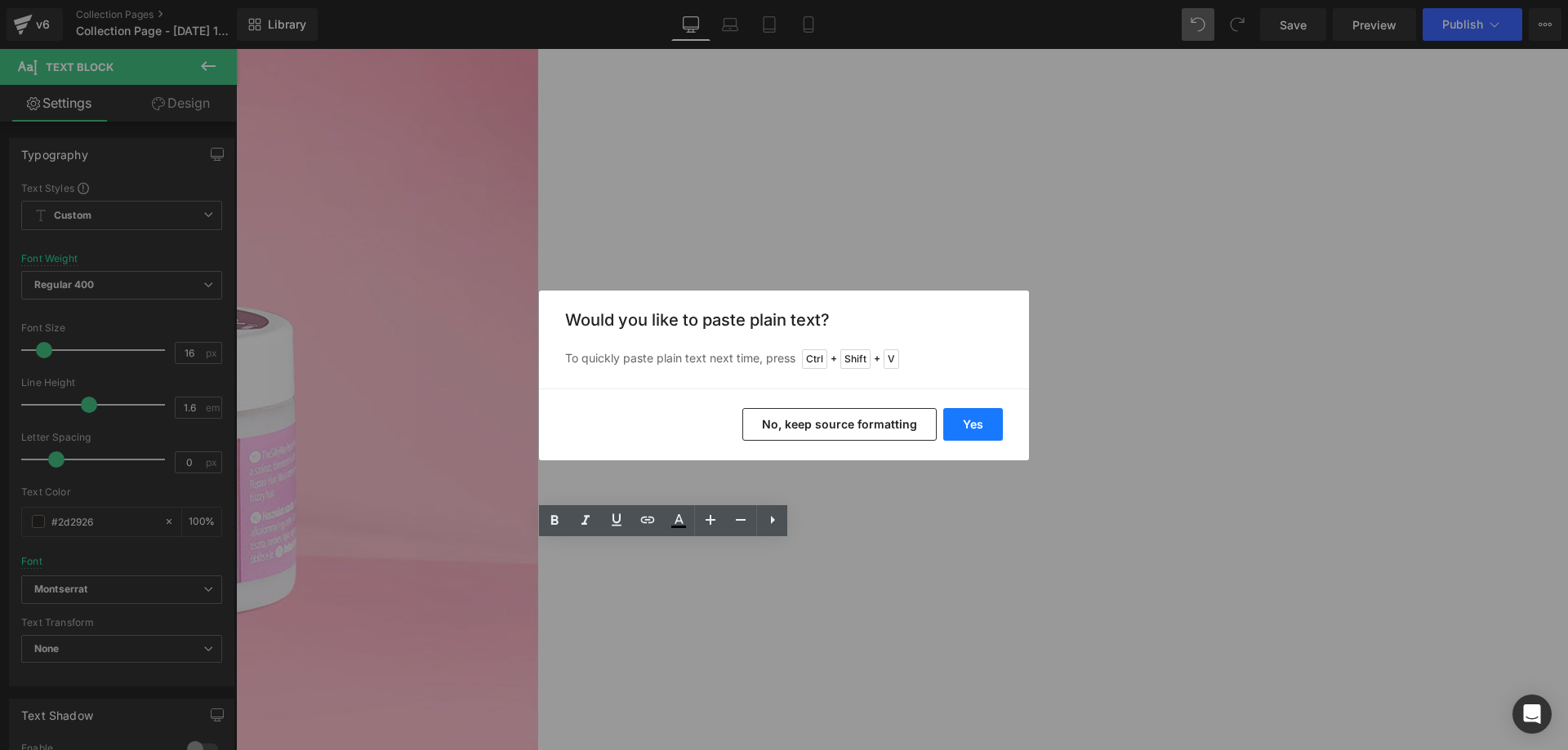
click at [992, 424] on button "Yes" at bounding box center [973, 425] width 59 height 33
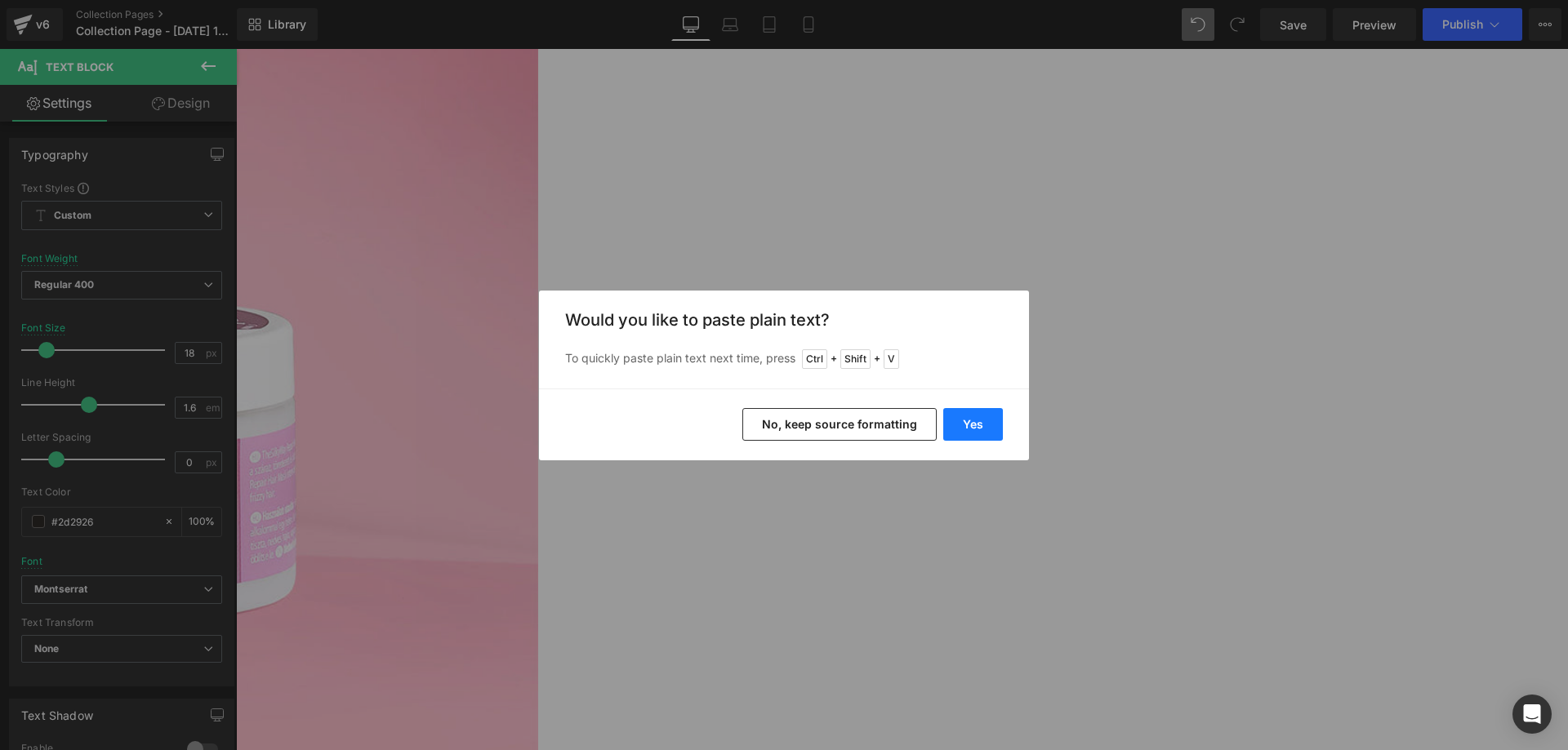
click at [968, 430] on button "Yes" at bounding box center [973, 425] width 59 height 33
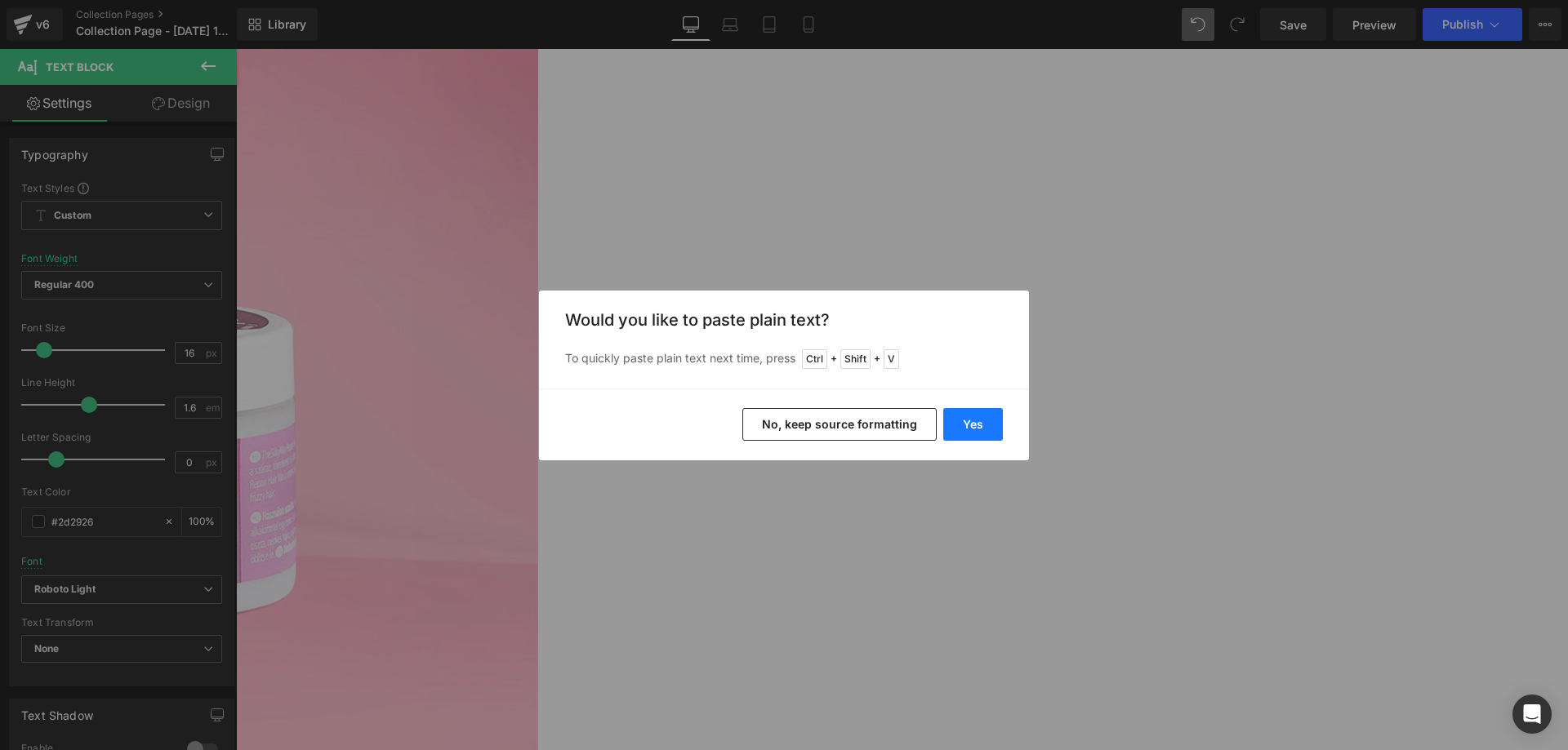
click at [954, 421] on button "Yes" at bounding box center [973, 425] width 59 height 33
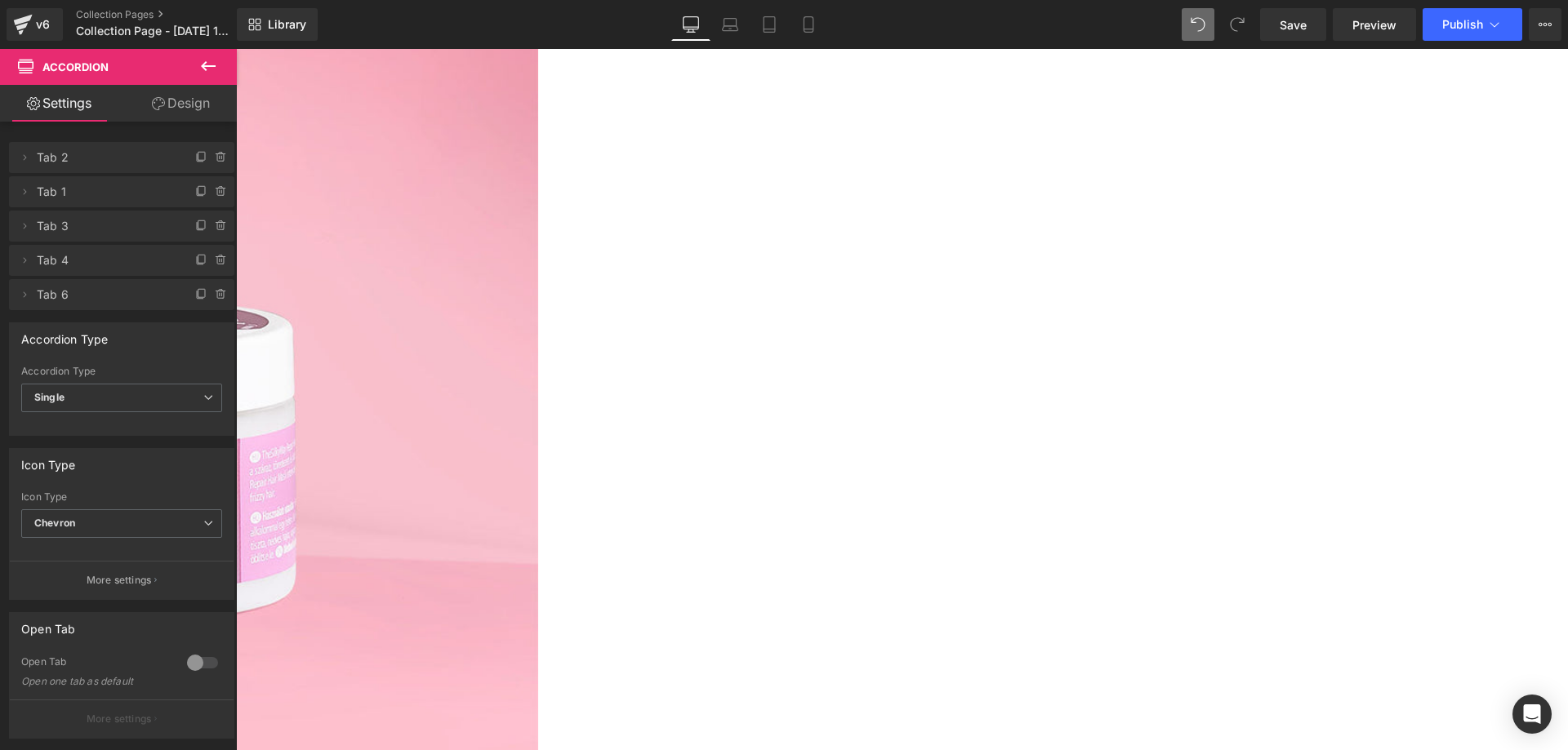
click at [236, 49] on span "Text Block" at bounding box center [236, 49] width 0 height 0
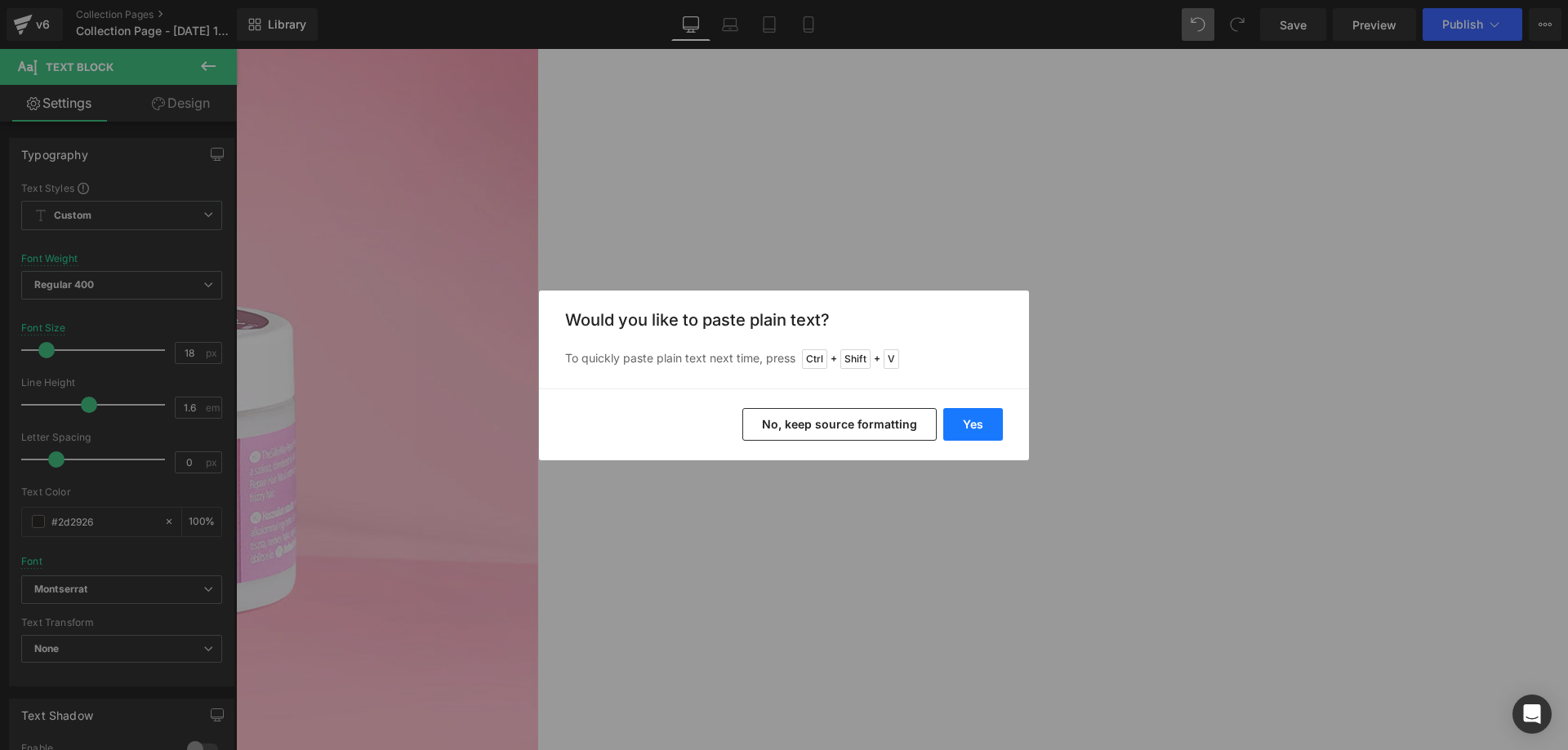
drag, startPoint x: 975, startPoint y: 419, endPoint x: 742, endPoint y: 369, distance: 238.3
click at [975, 419] on button "Yes" at bounding box center [973, 425] width 59 height 33
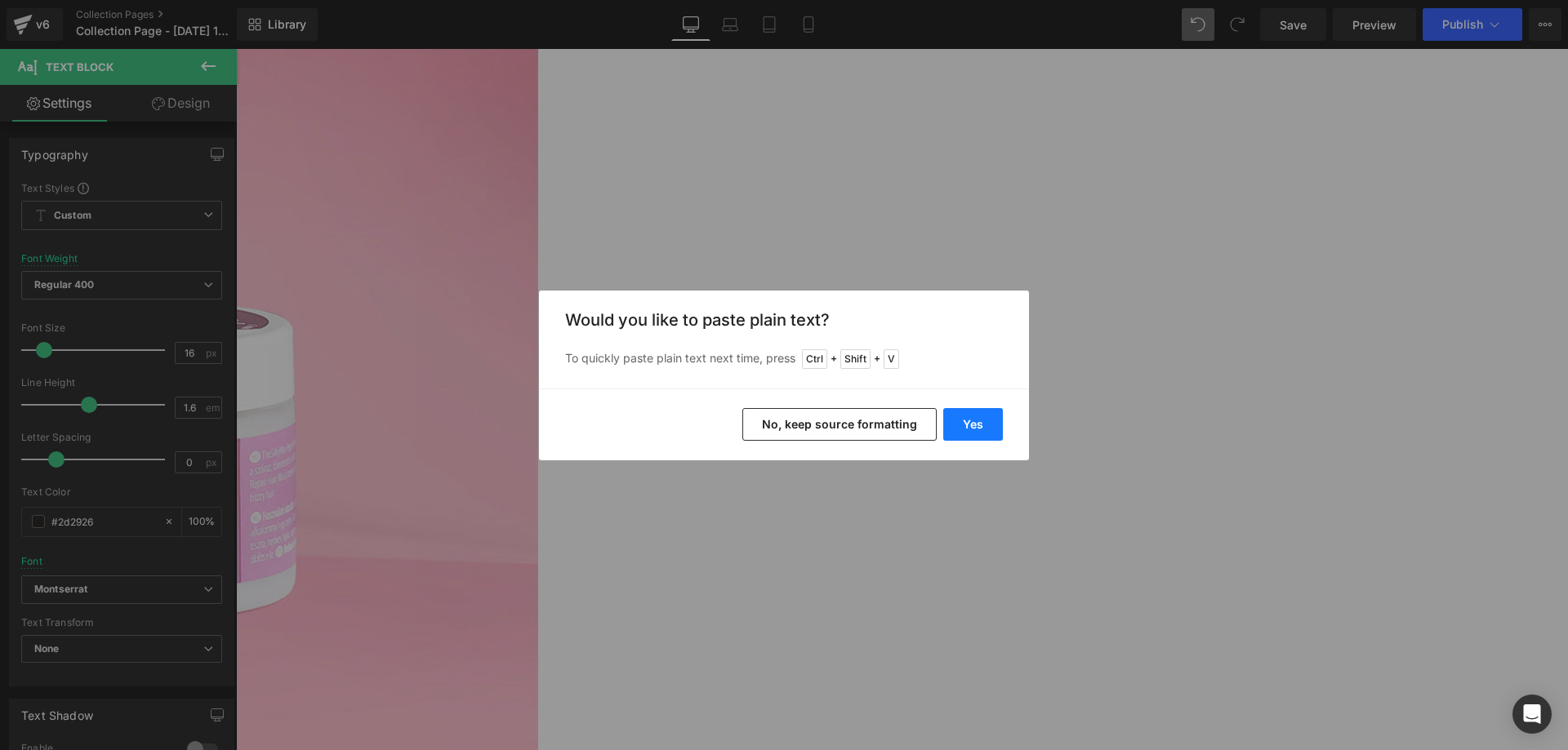
click at [982, 427] on button "Yes" at bounding box center [973, 425] width 59 height 33
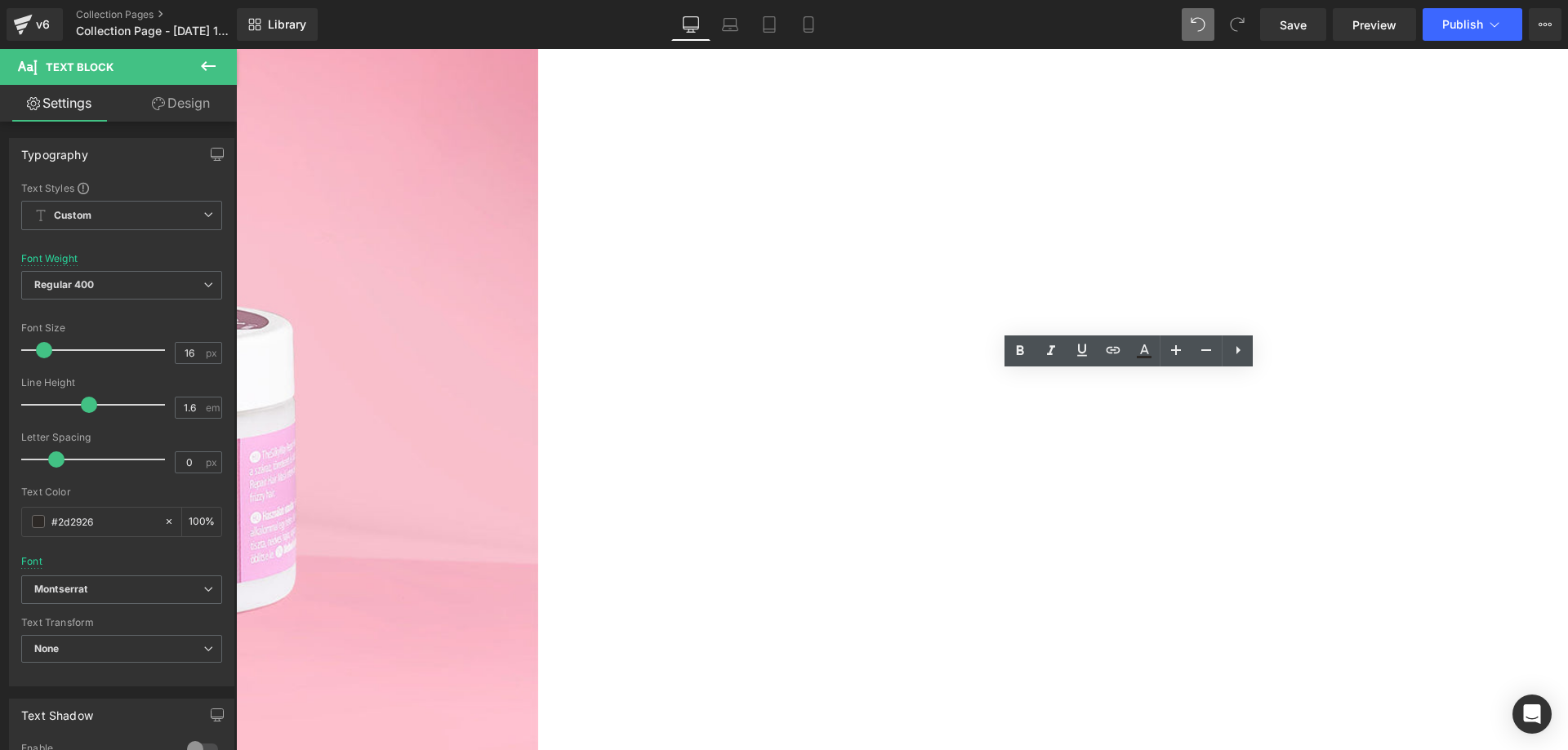
click at [236, 49] on span "Text Block" at bounding box center [236, 49] width 0 height 0
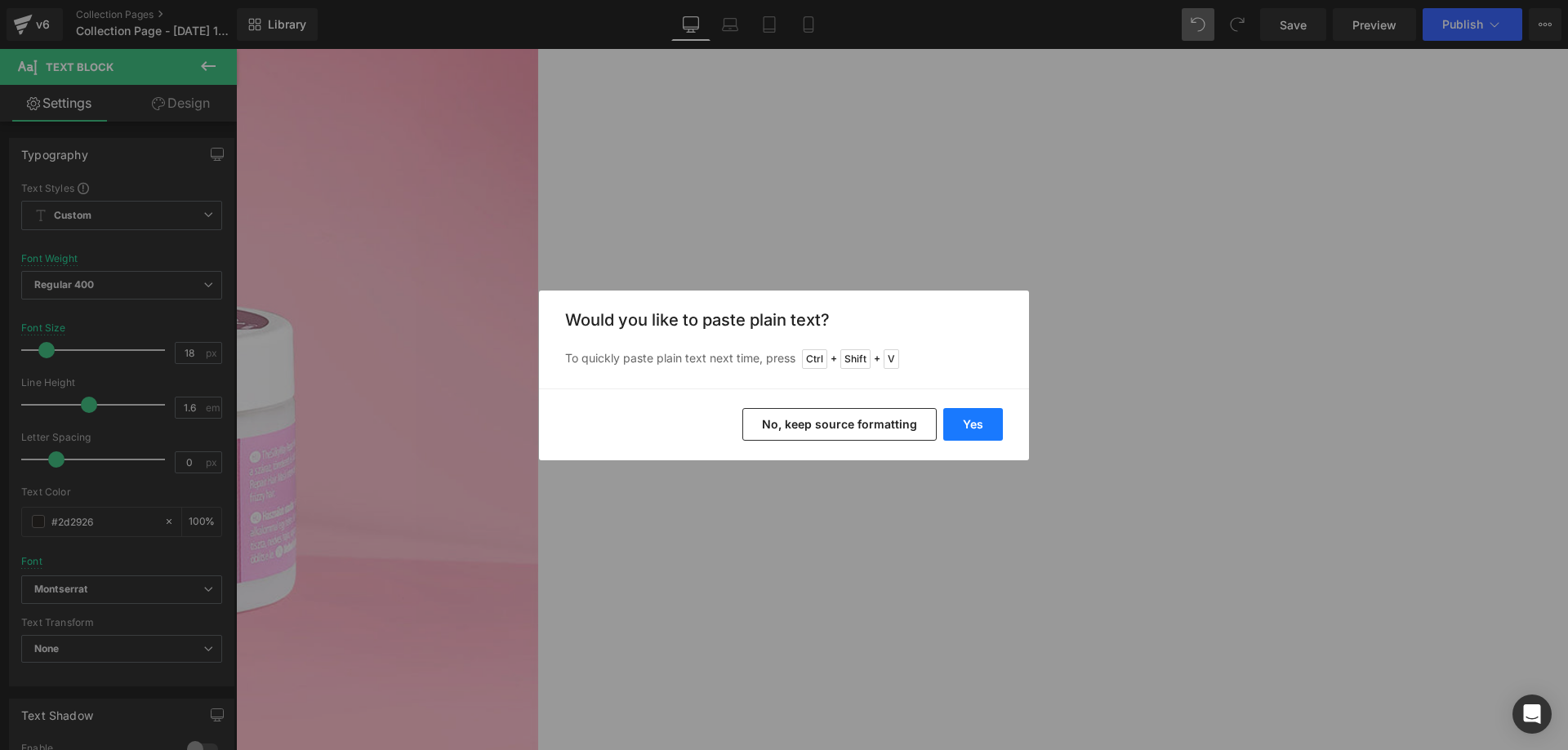
click at [991, 420] on button "Yes" at bounding box center [973, 425] width 59 height 33
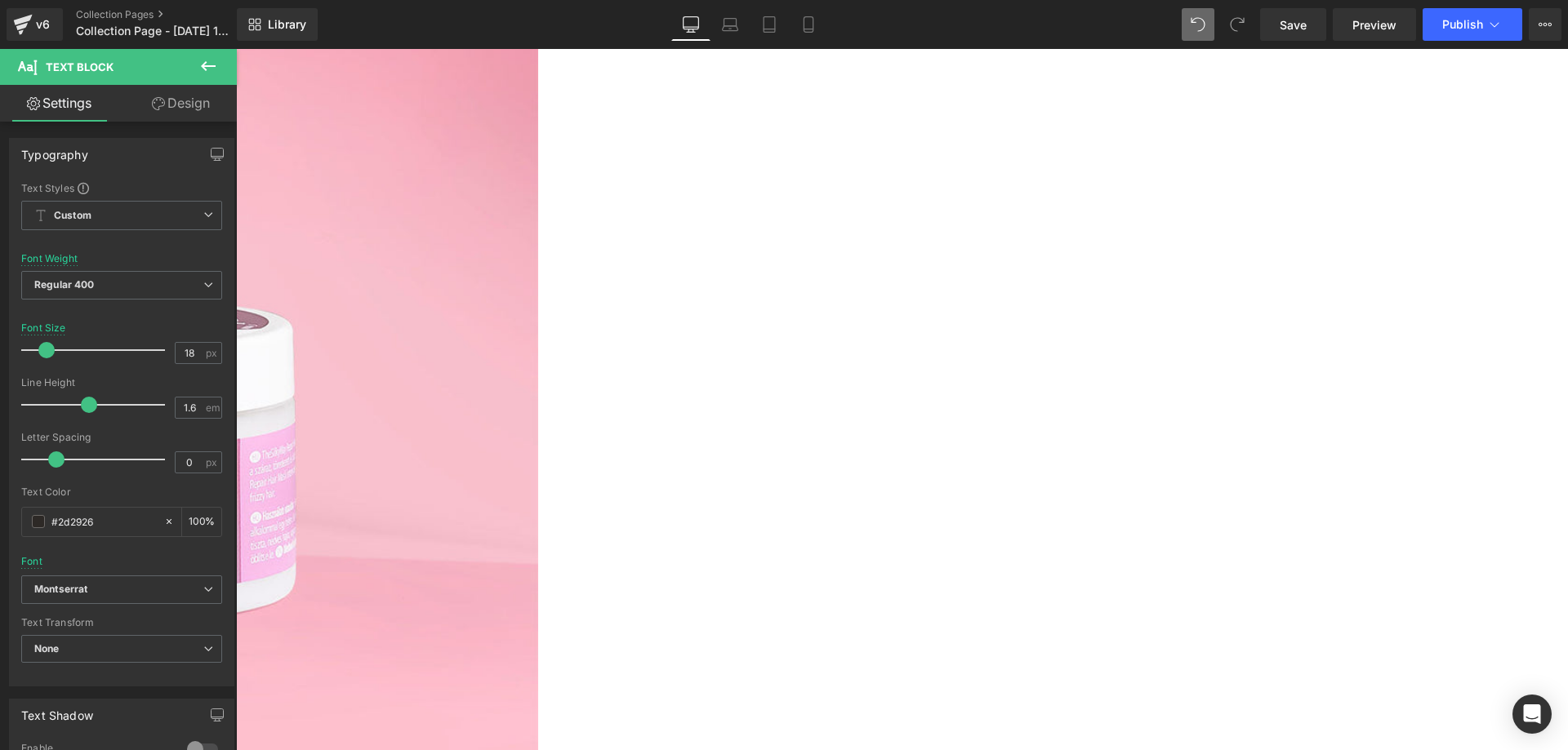
drag, startPoint x: 1319, startPoint y: 521, endPoint x: 1327, endPoint y: 523, distance: 8.2
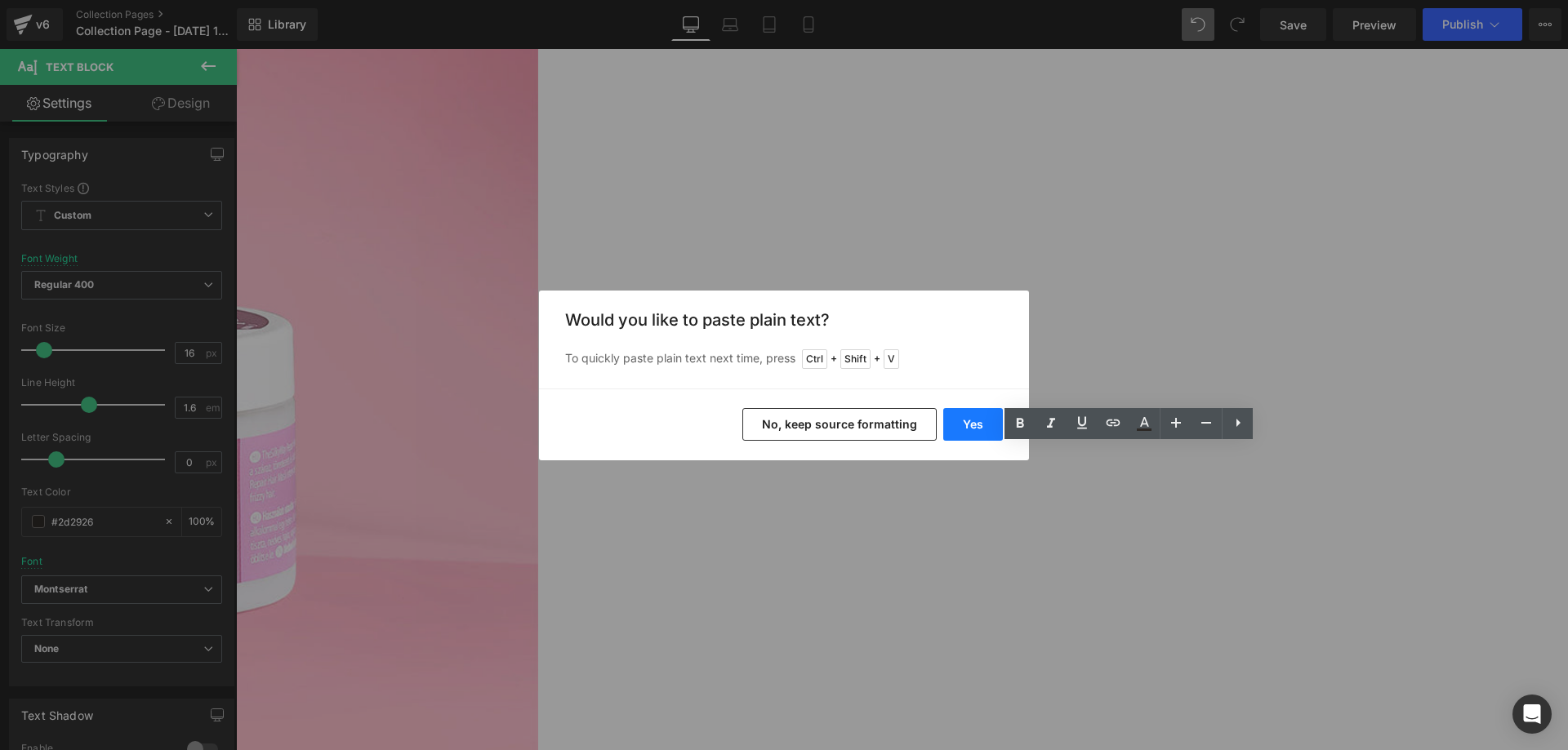
click at [970, 417] on button "Yes" at bounding box center [973, 425] width 59 height 33
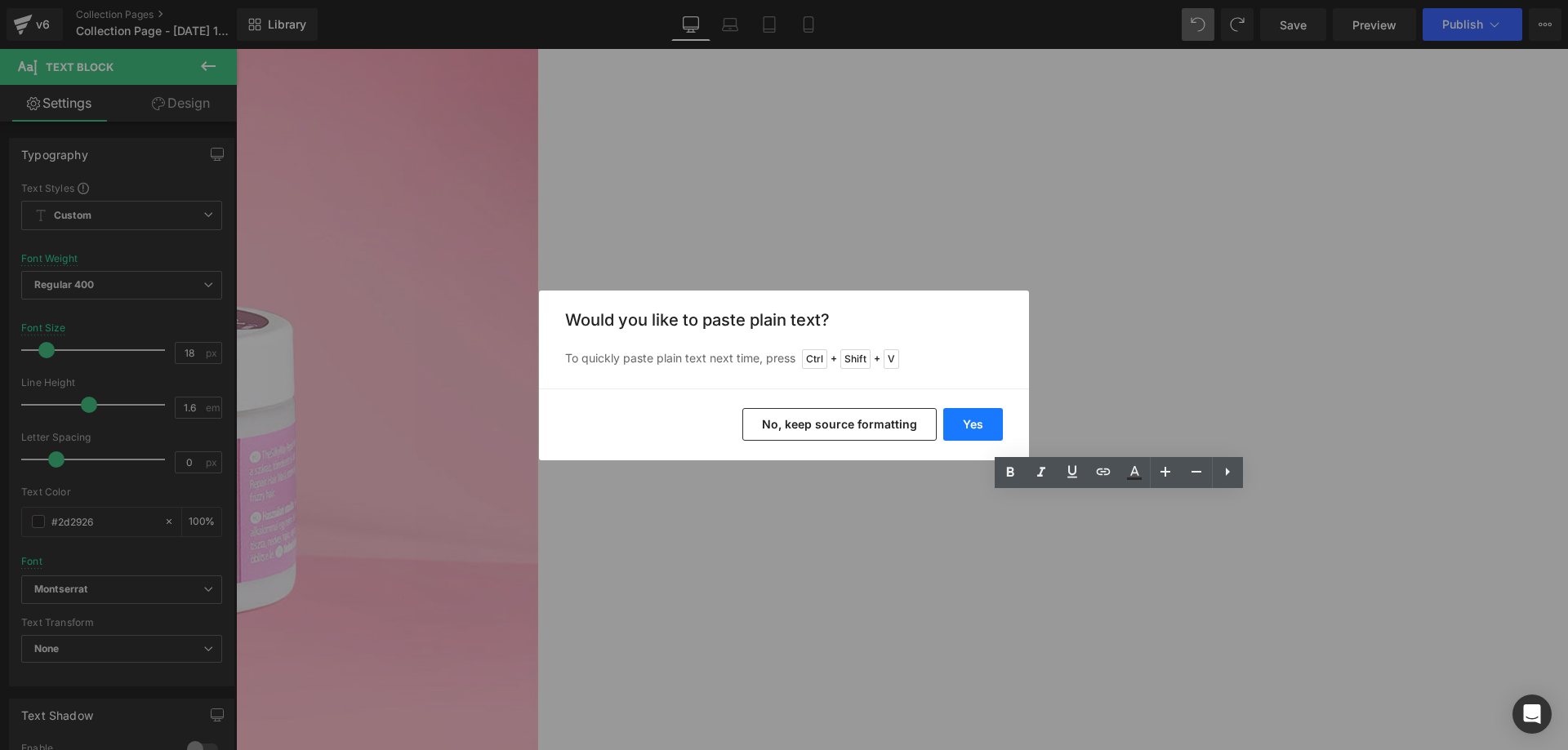
drag, startPoint x: 970, startPoint y: 421, endPoint x: 738, endPoint y: 372, distance: 237.1
click at [970, 421] on button "Yes" at bounding box center [973, 425] width 59 height 33
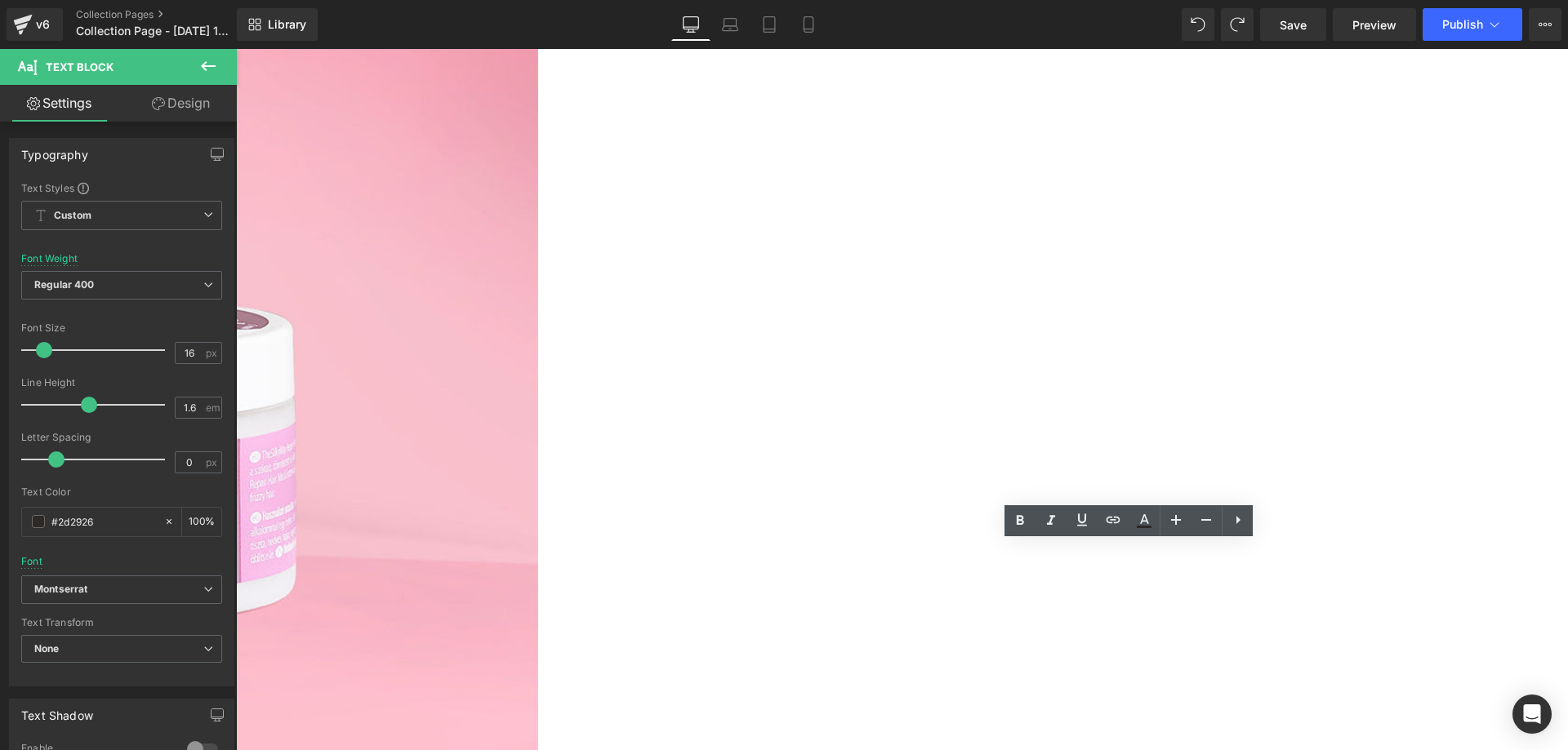
scroll to position [2253, 0]
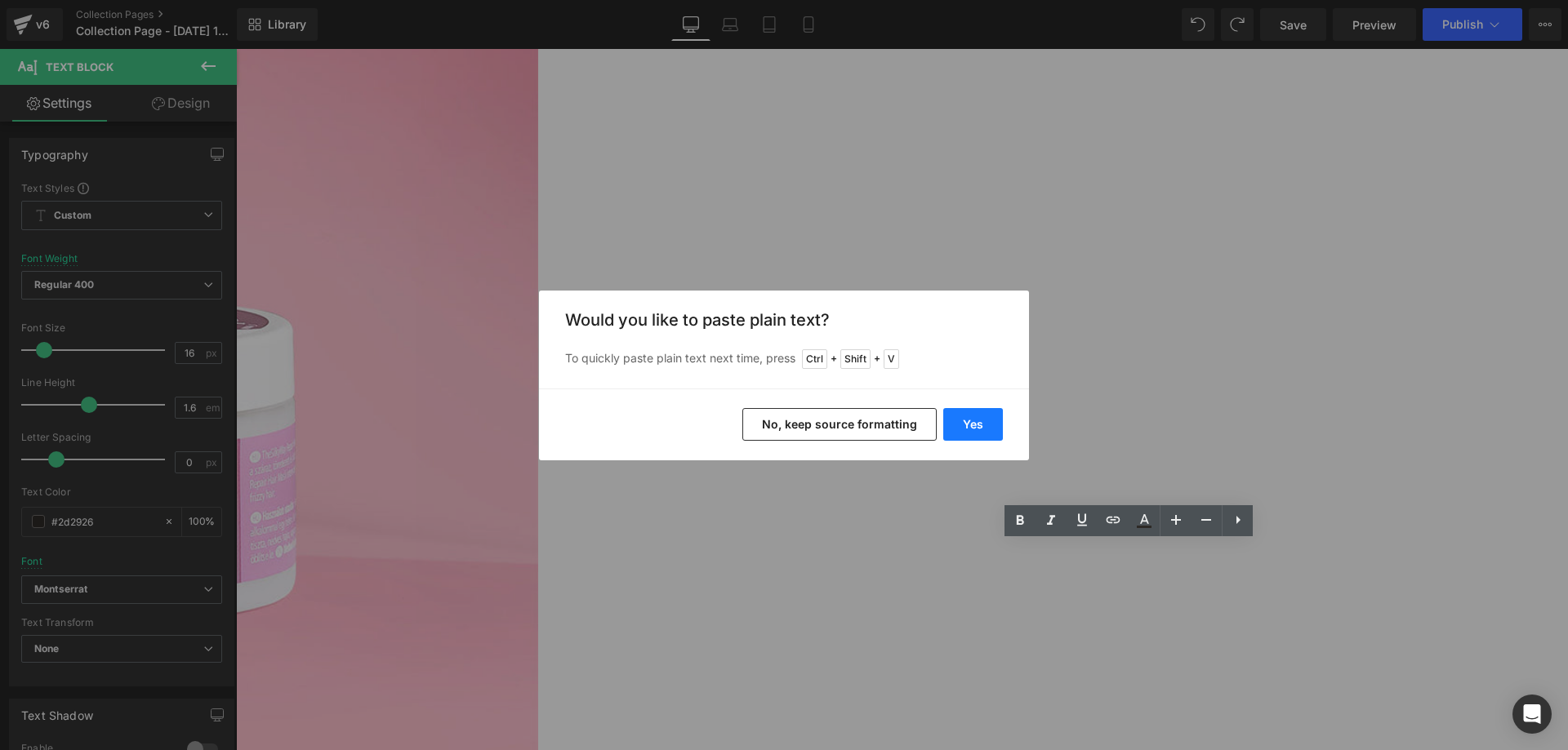
click at [955, 408] on button "Yes" at bounding box center [973, 425] width 59 height 33
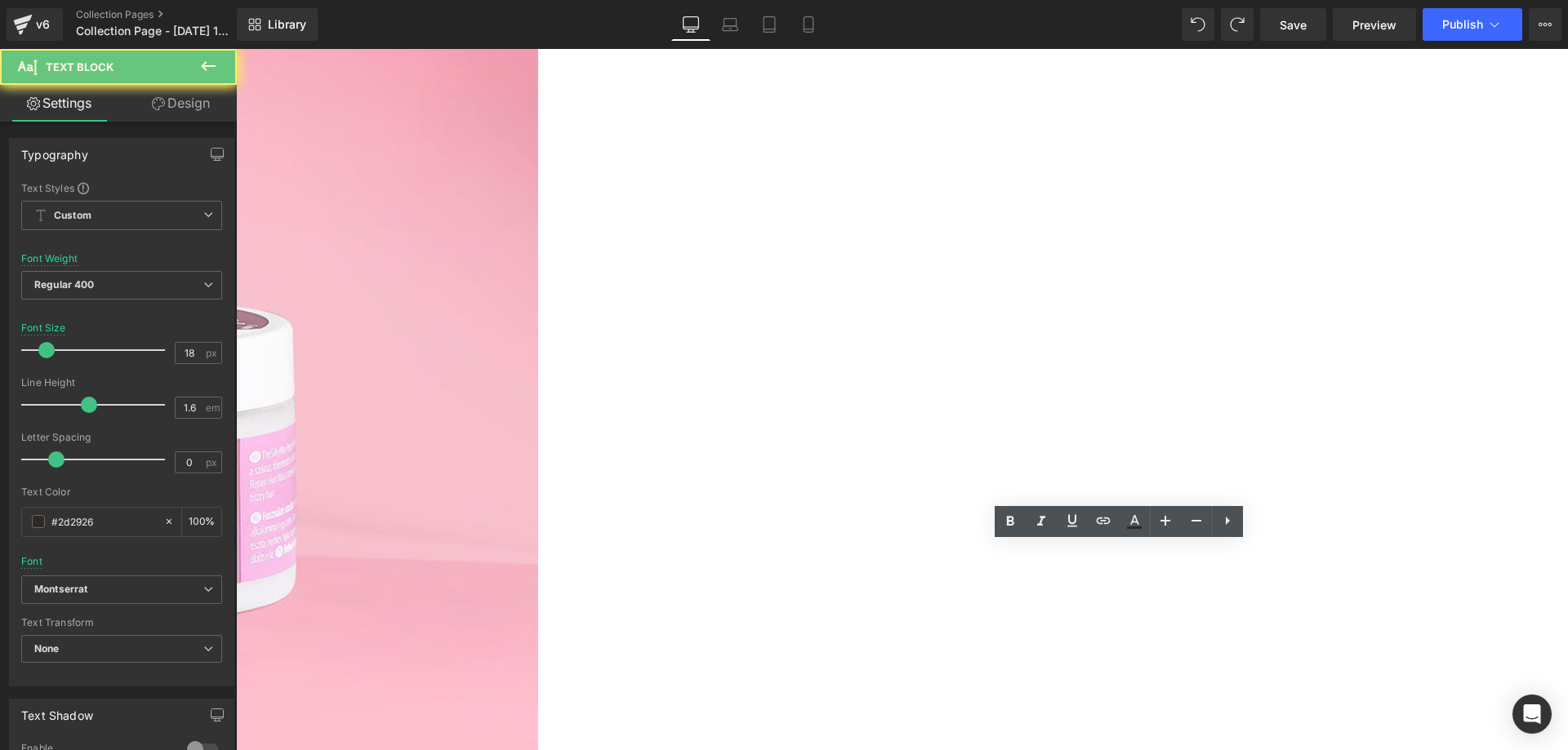
copy p "[PERSON_NAME] tudhatom, hogy a cég megbízható és nem próbálnak [PERSON_NAME] ha…"
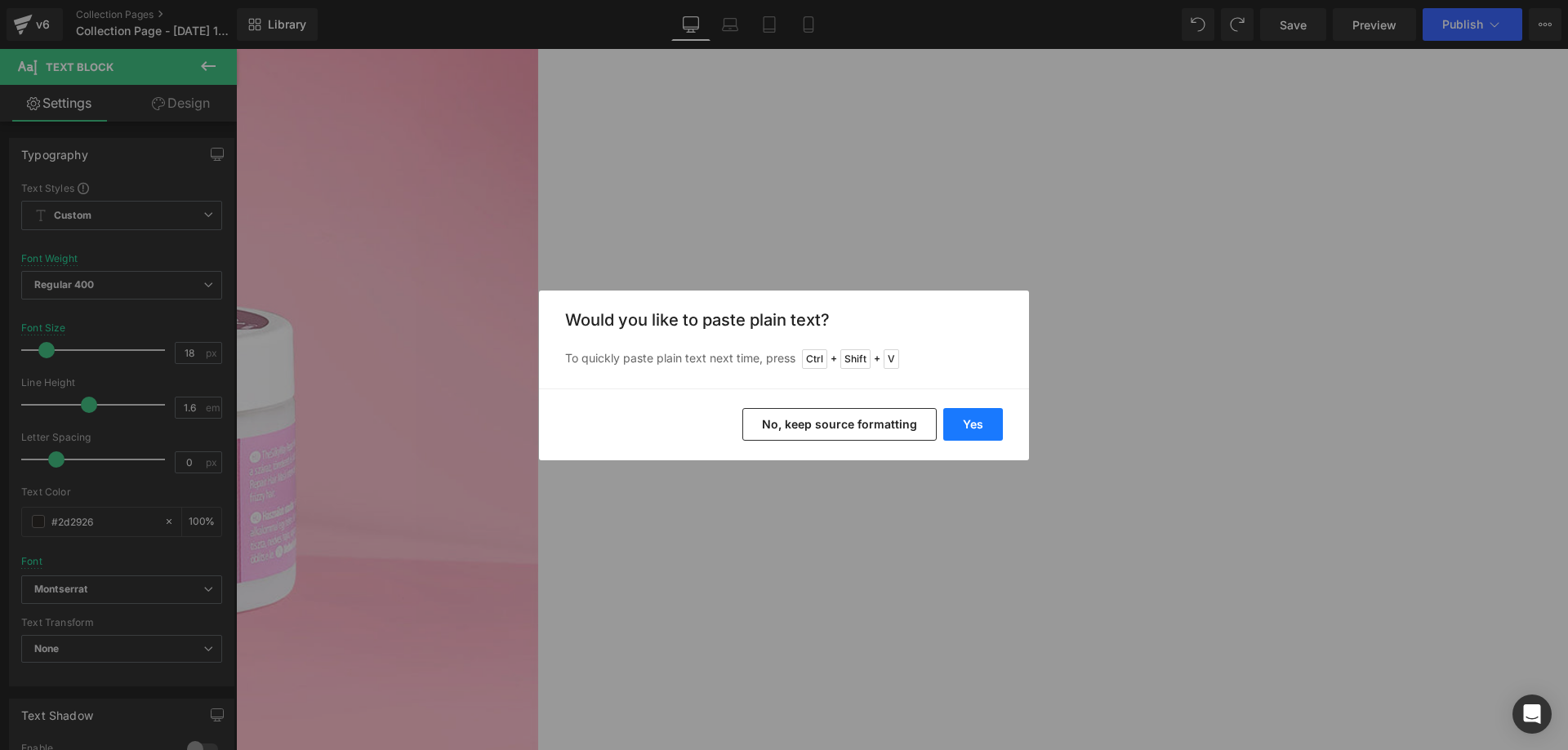
drag, startPoint x: 975, startPoint y: 417, endPoint x: 804, endPoint y: 457, distance: 175.6
click at [975, 417] on button "Yes" at bounding box center [973, 425] width 59 height 33
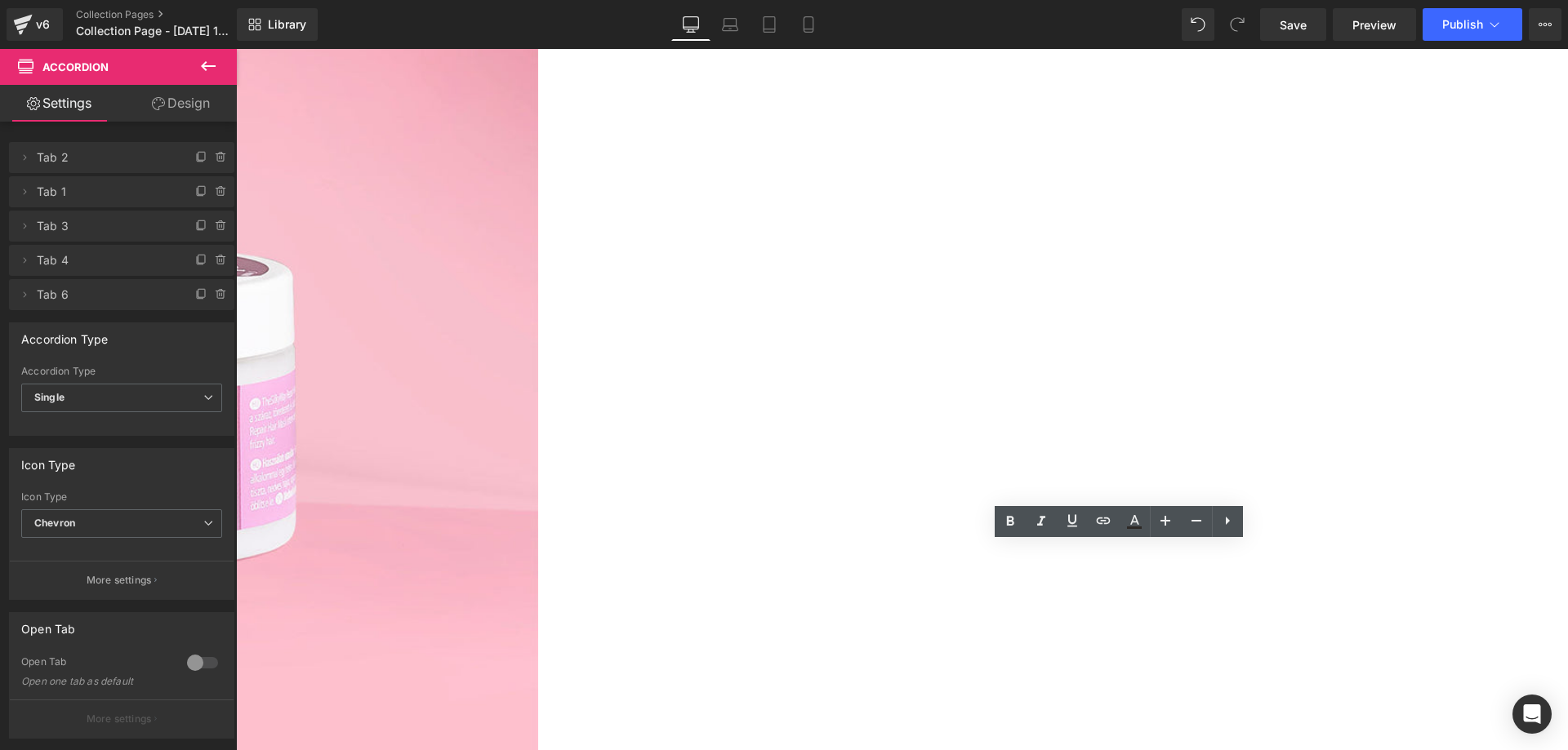
scroll to position [2335, 0]
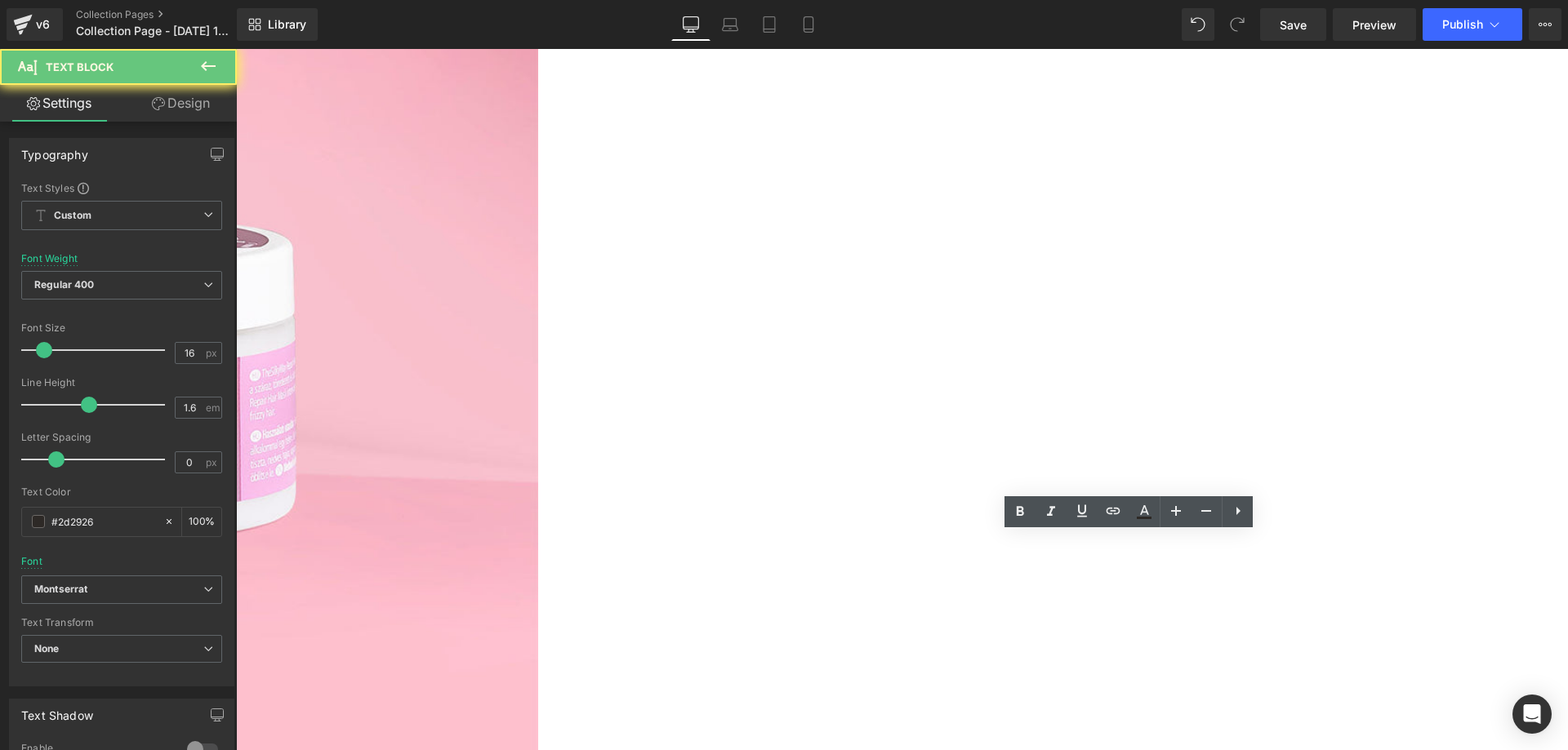
copy p "Facebook és Instagram oldalainkon pedig a több ezer elégedett ügyfél bizonyítja…"
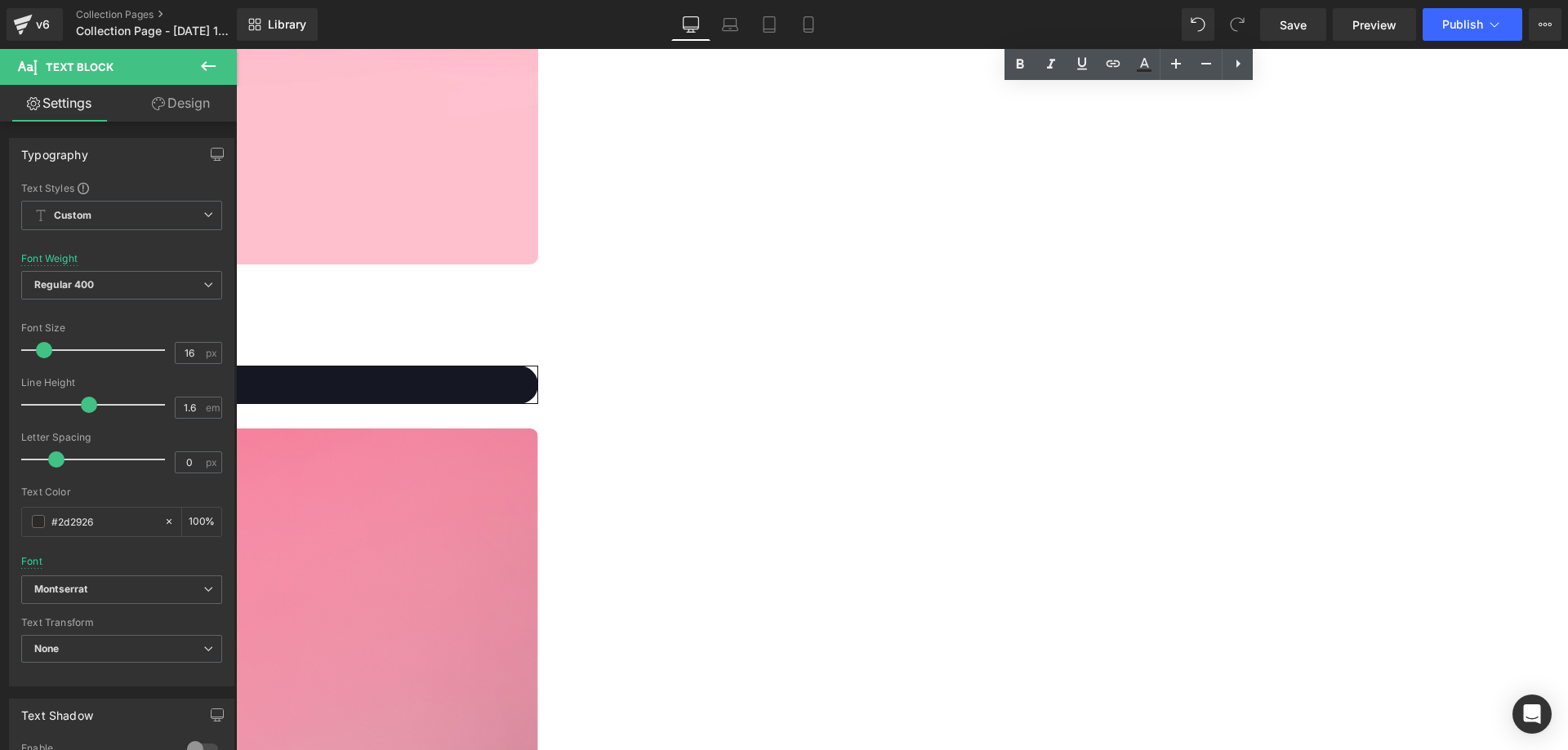
scroll to position [2957, 0]
